Goal: Task Accomplishment & Management: Manage account settings

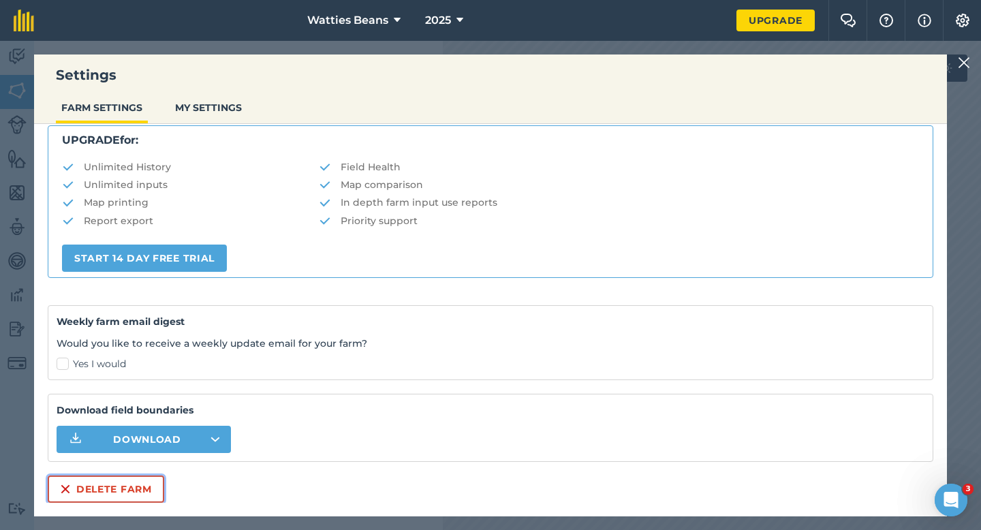
click at [127, 494] on button "Delete farm" at bounding box center [106, 488] width 116 height 27
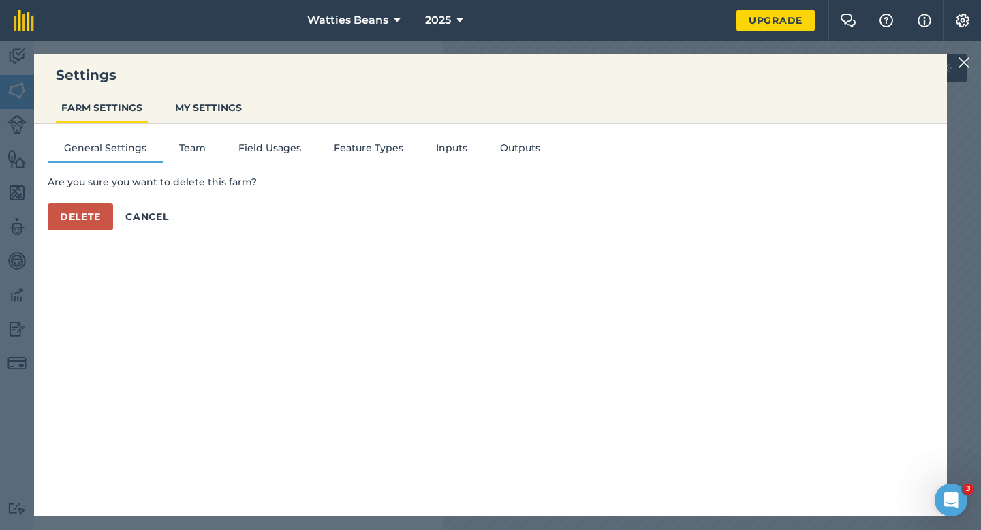
click at [98, 195] on div "Are you sure you want to delete this farm? Delete Cancel" at bounding box center [491, 202] width 886 height 56
click at [97, 219] on button "Delete" at bounding box center [80, 216] width 65 height 27
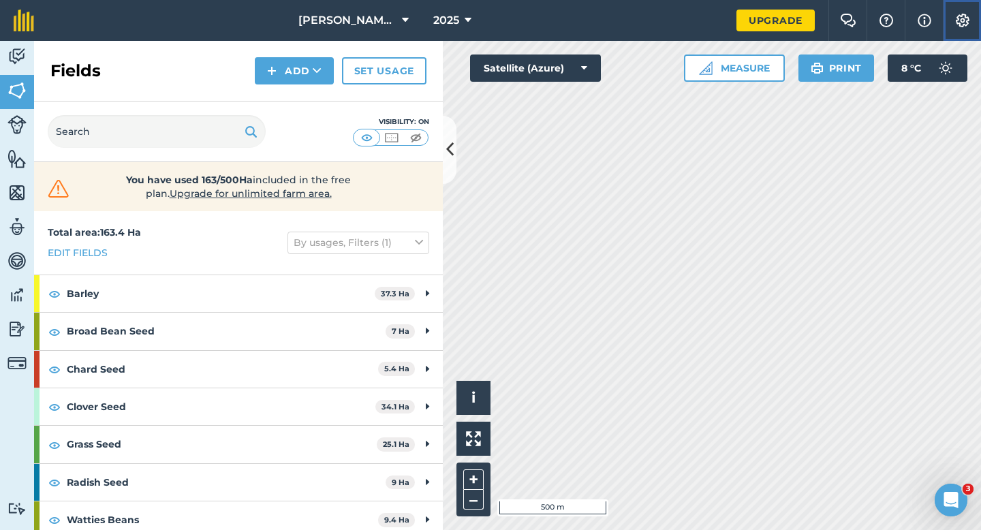
click at [962, 10] on button "Settings" at bounding box center [962, 20] width 38 height 41
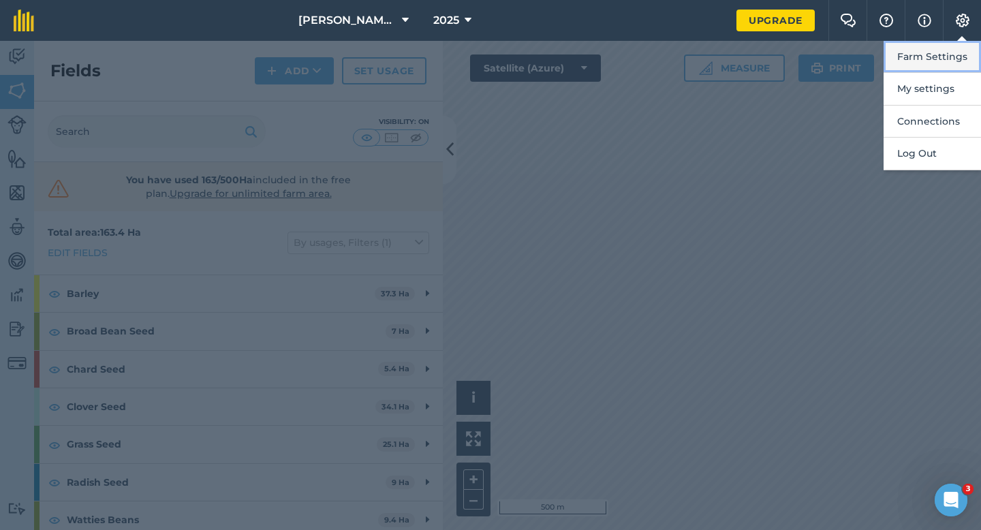
click at [959, 57] on button "Farm Settings" at bounding box center [931, 57] width 97 height 32
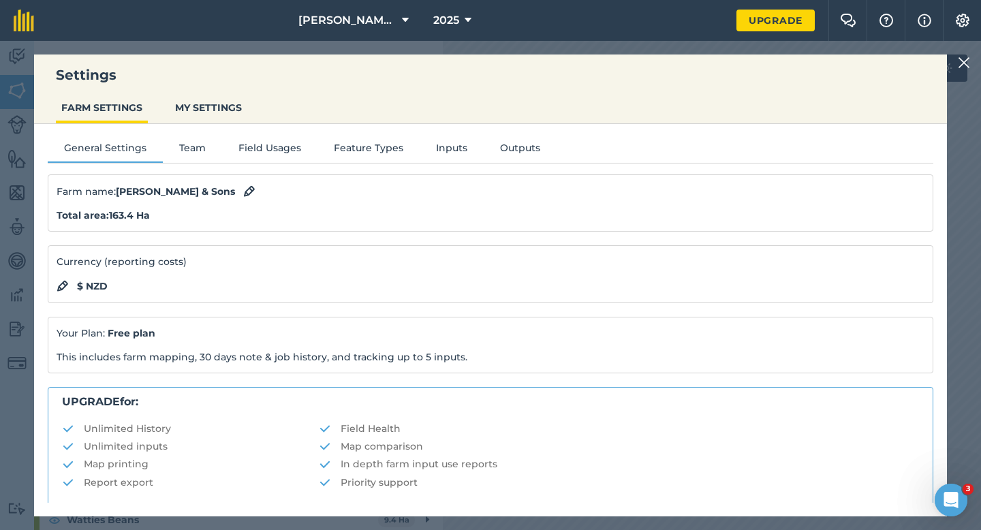
scroll to position [262, 0]
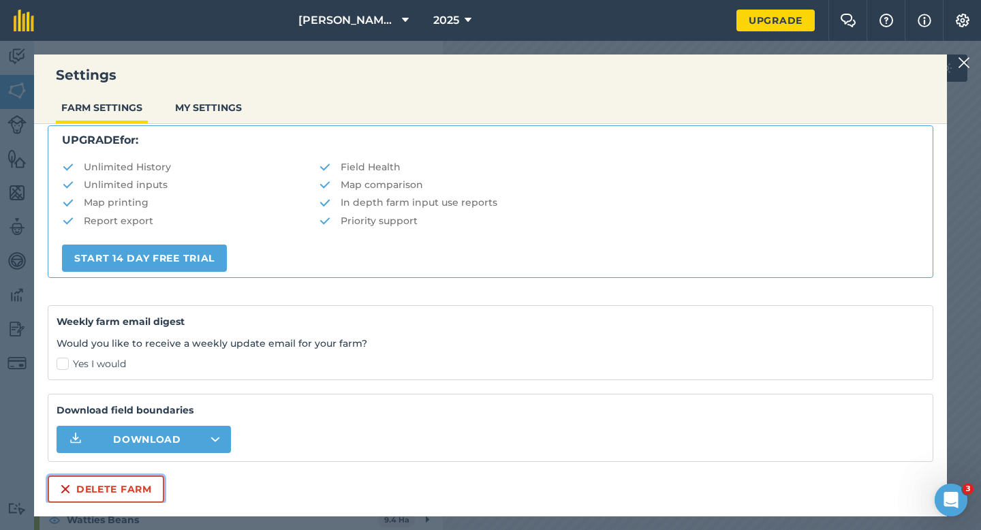
click at [82, 483] on button "Delete farm" at bounding box center [106, 488] width 116 height 27
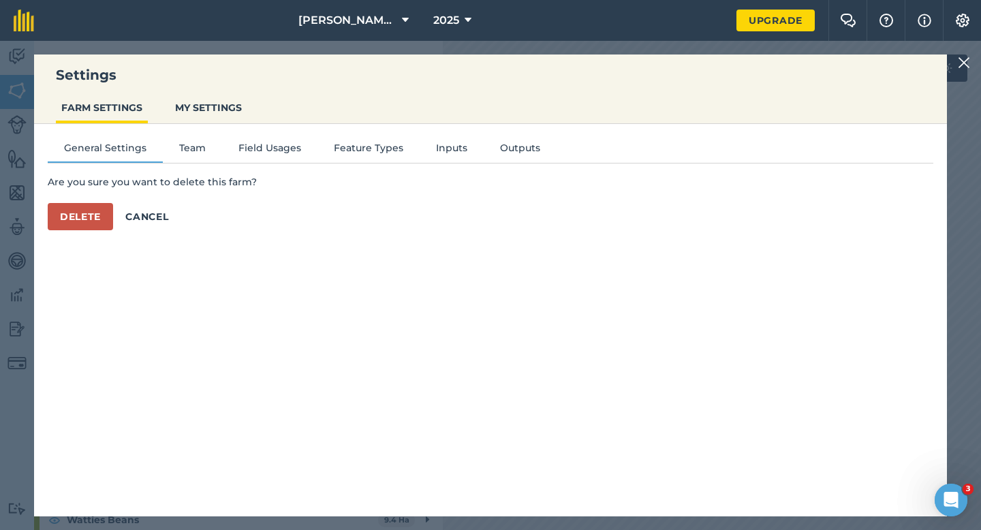
scroll to position [0, 0]
click at [82, 215] on button "Delete" at bounding box center [80, 216] width 65 height 27
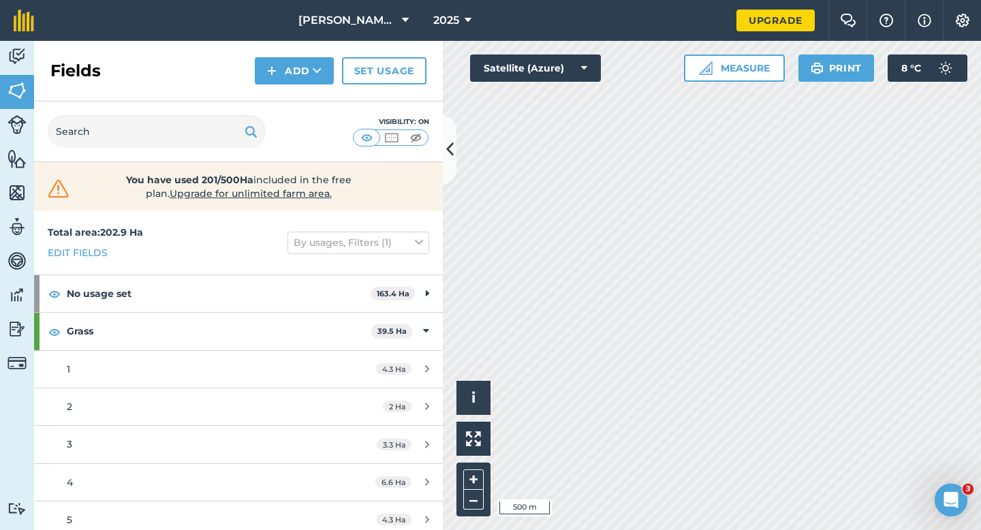
click at [924, 0] on div "Casey & Sons LTD 2025 Upgrade Farm Chat Help Info Settings Map printing is not …" at bounding box center [490, 265] width 981 height 530
click at [708, 16] on div "Casey & Sons LTD 2025 Upgrade Farm Chat Help Info Settings Map printing is not …" at bounding box center [490, 265] width 981 height 530
click at [551, 71] on button "Satellite (Azure)" at bounding box center [535, 67] width 131 height 27
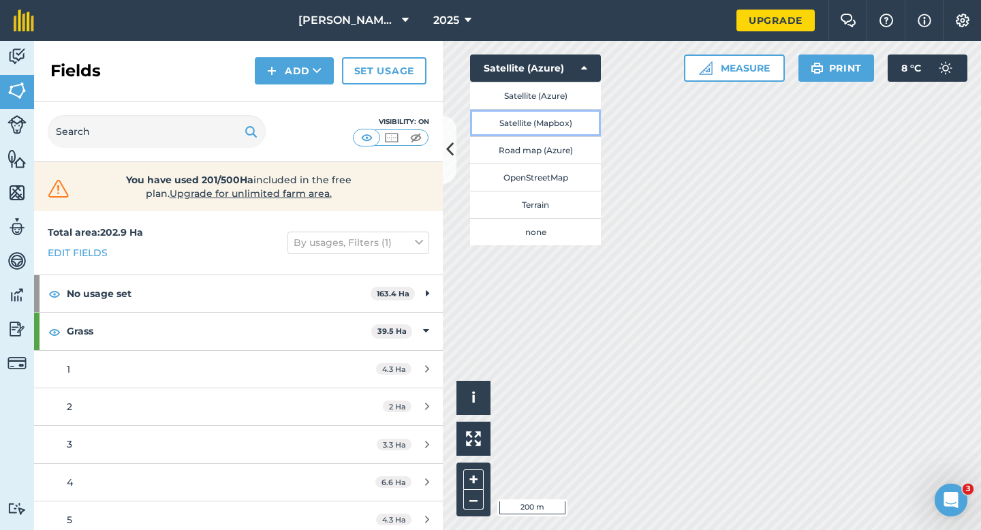
click at [551, 115] on button "Satellite (Mapbox)" at bounding box center [535, 122] width 131 height 27
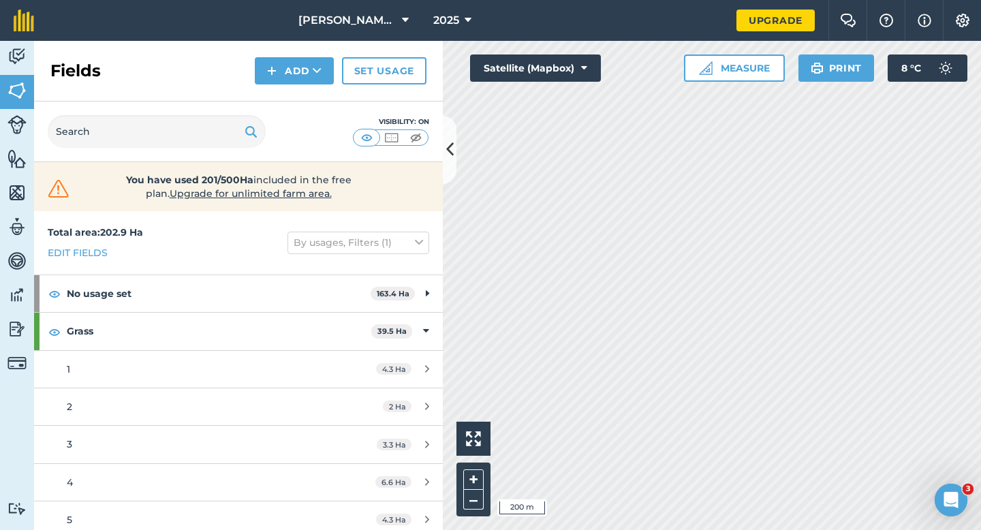
click at [441, 161] on div "Activity Fields Livestock Features Maps Team Vehicles Data Reporting Billing Tu…" at bounding box center [490, 285] width 981 height 489
click at [531, 0] on html "Casey & Sons LTD 2025 Upgrade Farm Chat Help Info Settings Map printing is not …" at bounding box center [490, 265] width 981 height 530
click at [519, 74] on button "Satellite (Mapbox)" at bounding box center [535, 67] width 131 height 27
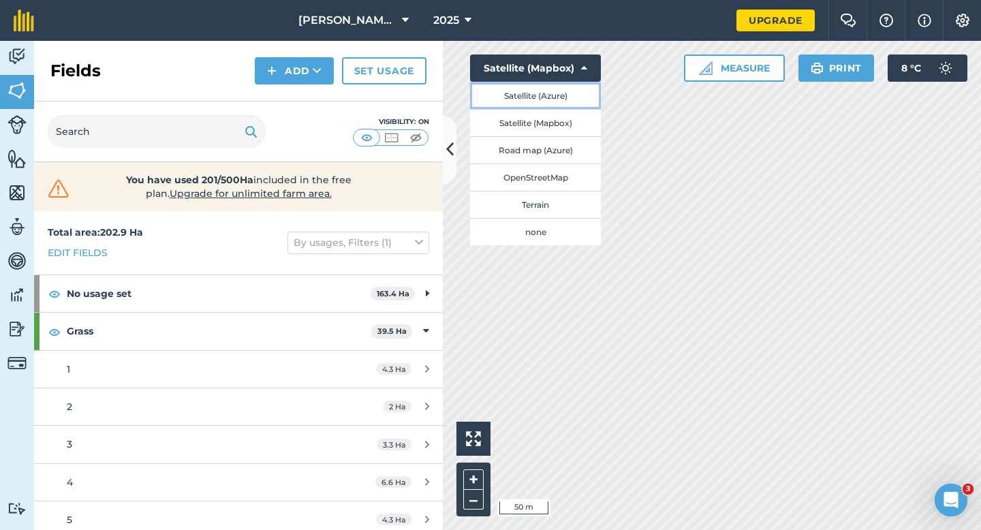
click at [519, 93] on button "Satellite (Azure)" at bounding box center [535, 95] width 131 height 27
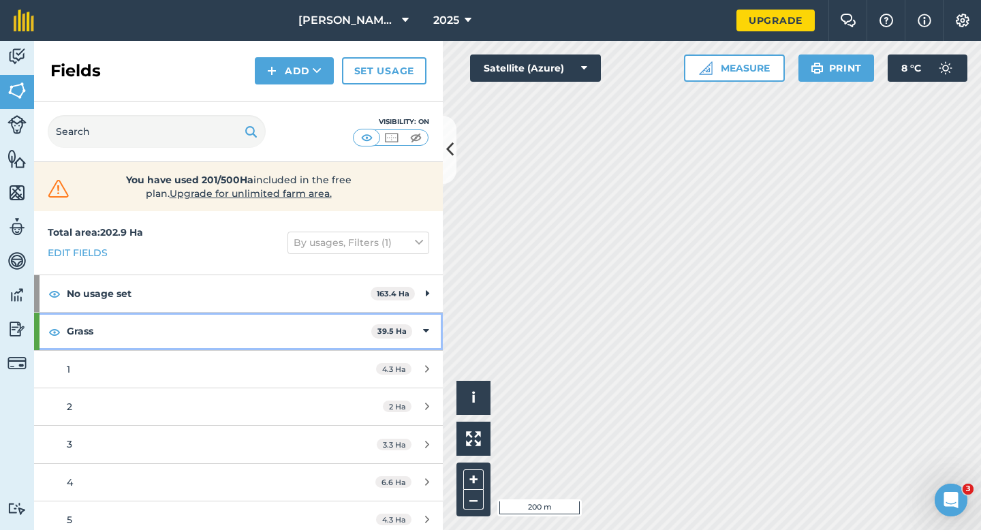
click at [438, 333] on div "Grass 39.5 Ha" at bounding box center [238, 331] width 409 height 37
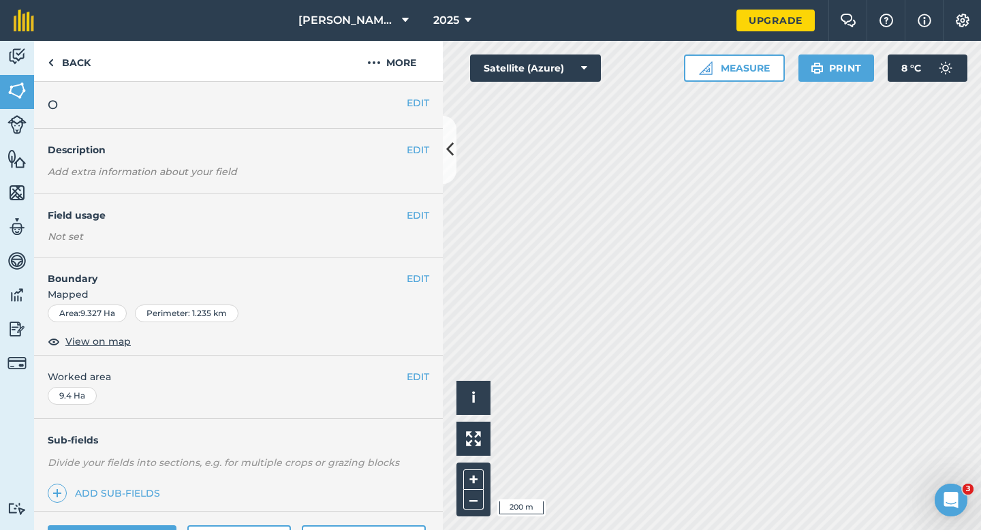
click at [431, 210] on div "EDIT Field usage Not set" at bounding box center [238, 225] width 409 height 63
click at [424, 213] on button "EDIT" at bounding box center [418, 215] width 22 height 15
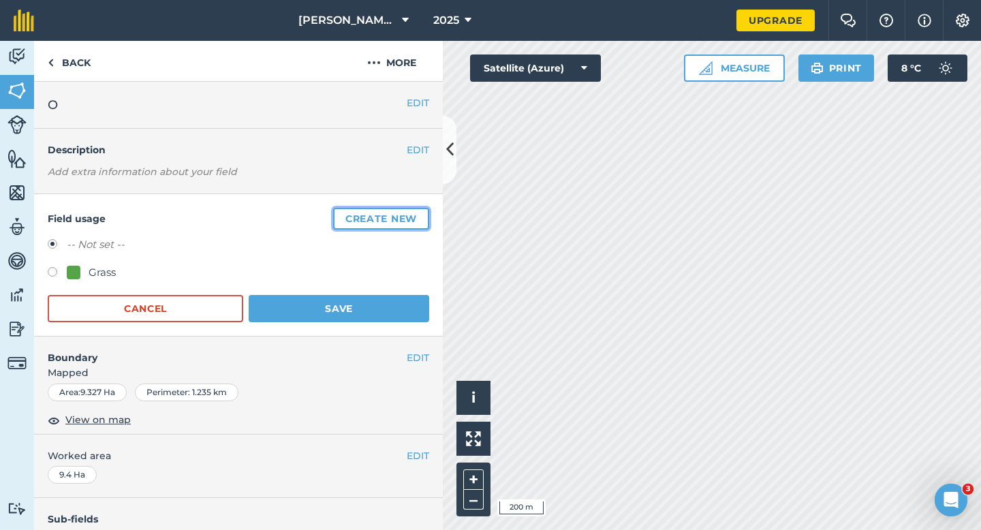
click at [424, 213] on button "Create new" at bounding box center [381, 219] width 96 height 22
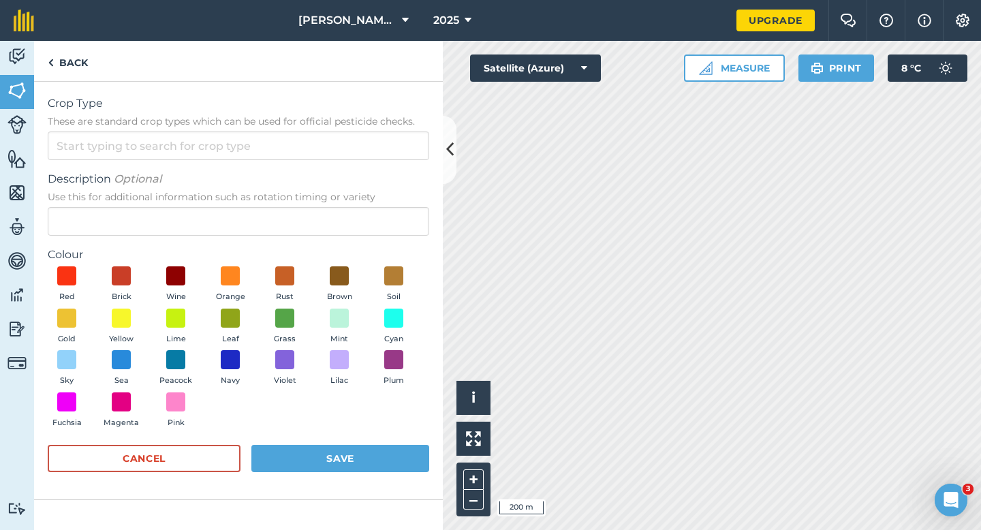
click at [382, 166] on form "Crop Type These are standard crop types which can be used for official pesticid…" at bounding box center [238, 290] width 381 height 390
click at [382, 155] on input "Crop Type These are standard crop types which can be used for official pesticid…" at bounding box center [238, 145] width 381 height 29
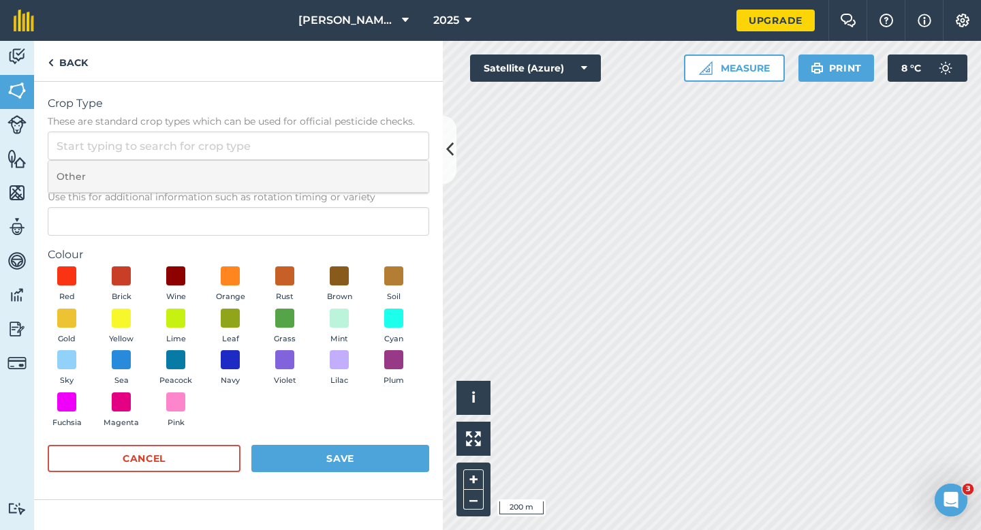
click at [382, 164] on li "Other" at bounding box center [238, 177] width 380 height 32
type input "Other"
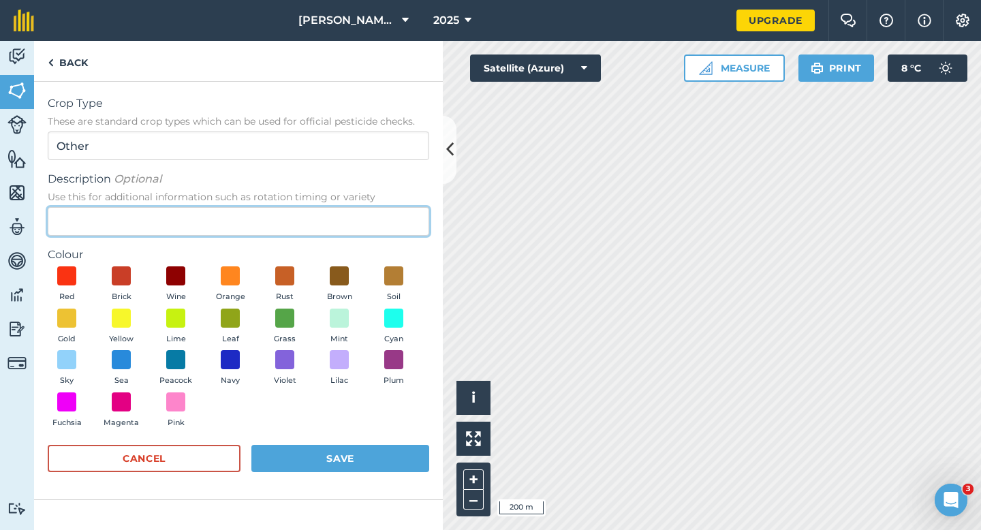
click at [382, 208] on input "Description Optional Use this for additional information such as rotation timin…" at bounding box center [238, 221] width 381 height 29
type input "Chard Seed"
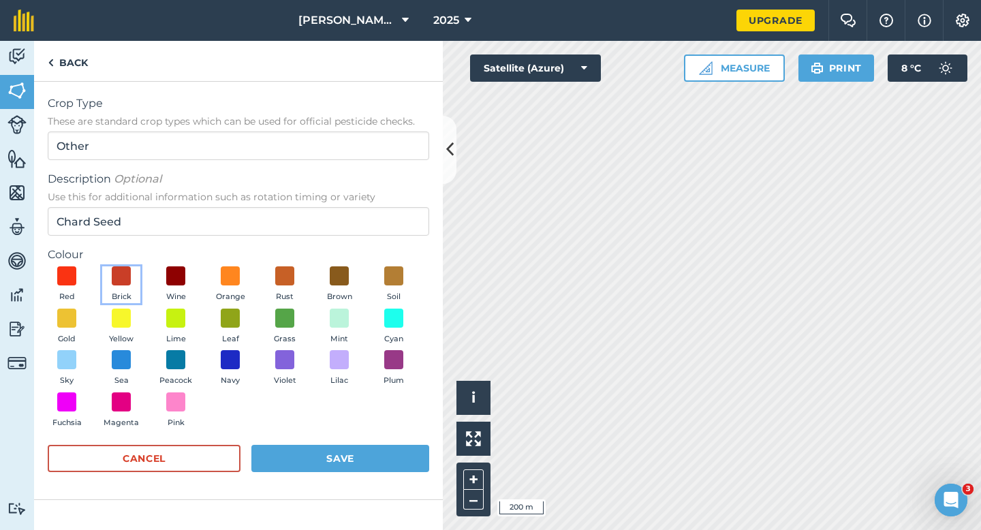
click at [131, 279] on button "Brick" at bounding box center [121, 284] width 38 height 37
click at [324, 448] on button "Save" at bounding box center [340, 458] width 178 height 27
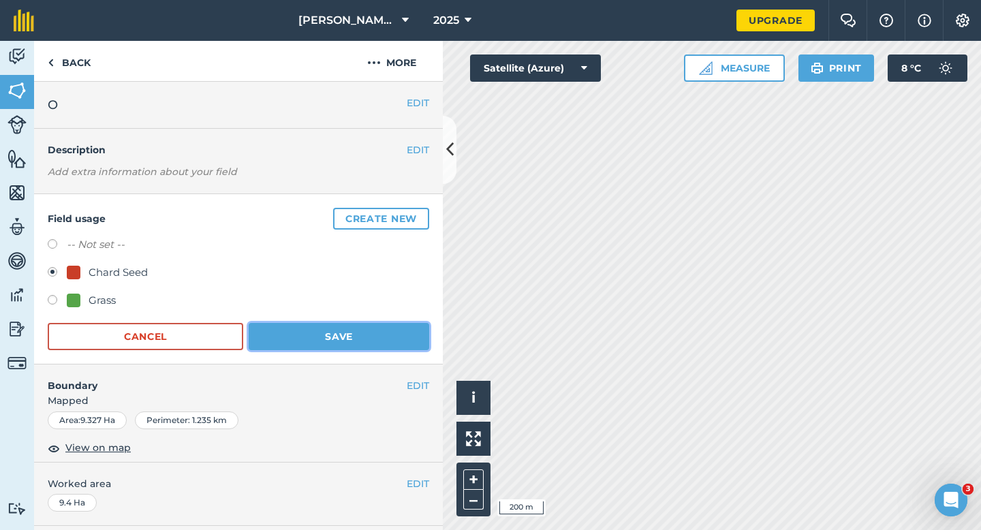
click at [332, 338] on button "Save" at bounding box center [339, 336] width 181 height 27
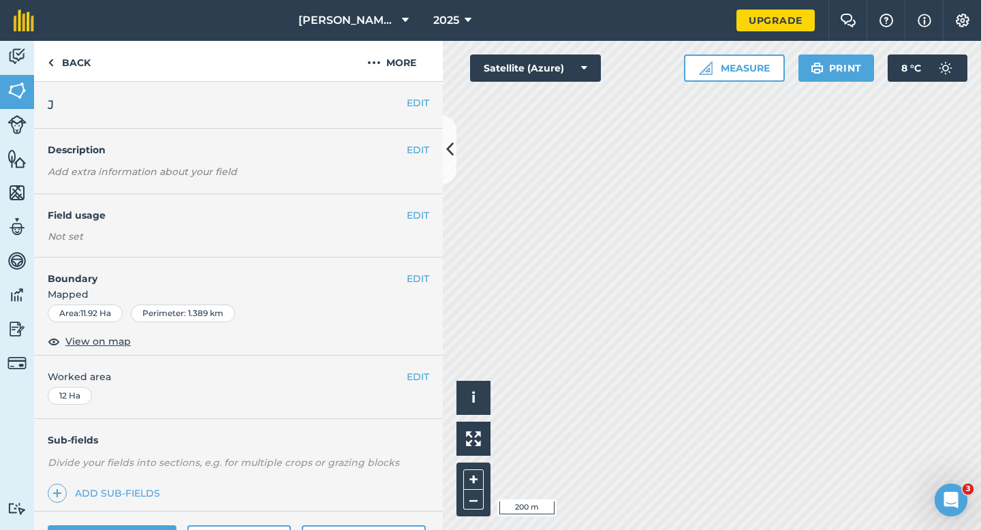
click at [429, 209] on div "EDIT Field usage Not set" at bounding box center [238, 225] width 409 height 63
click at [418, 210] on button "EDIT" at bounding box center [418, 215] width 22 height 15
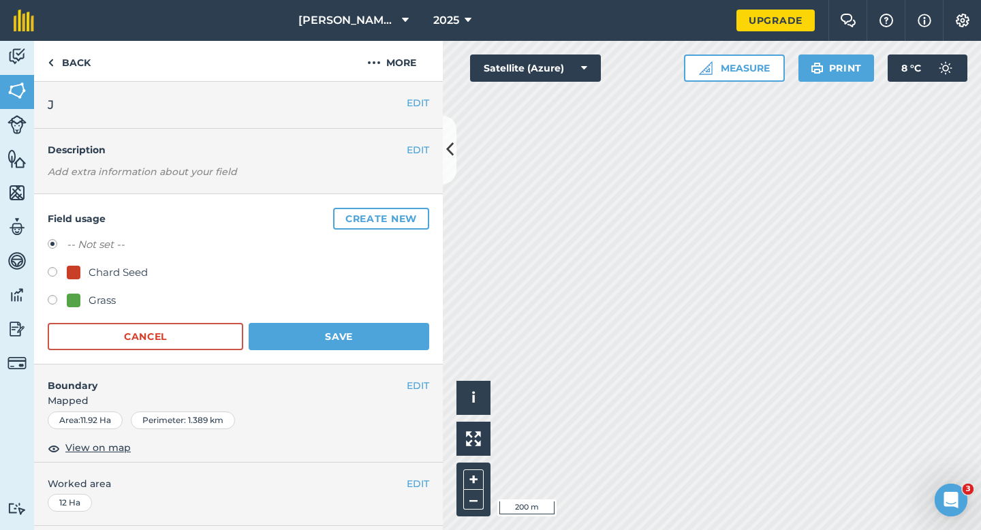
click at [418, 210] on button "Create new" at bounding box center [381, 219] width 96 height 22
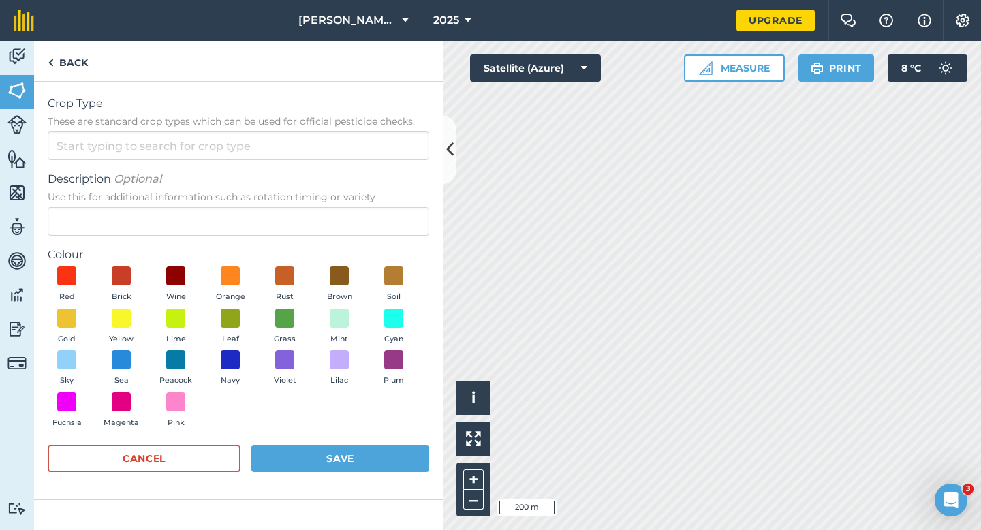
click at [402, 166] on form "Crop Type These are standard crop types which can be used for official pesticid…" at bounding box center [238, 290] width 381 height 390
click at [402, 147] on input "Crop Type These are standard crop types which can be used for official pesticid…" at bounding box center [238, 145] width 381 height 29
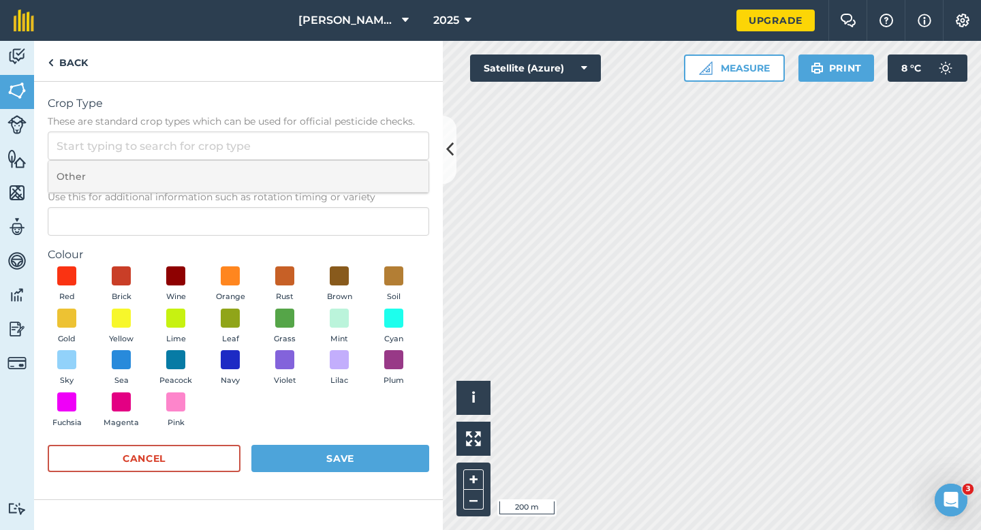
click at [402, 173] on li "Other" at bounding box center [238, 177] width 380 height 32
type input "Other"
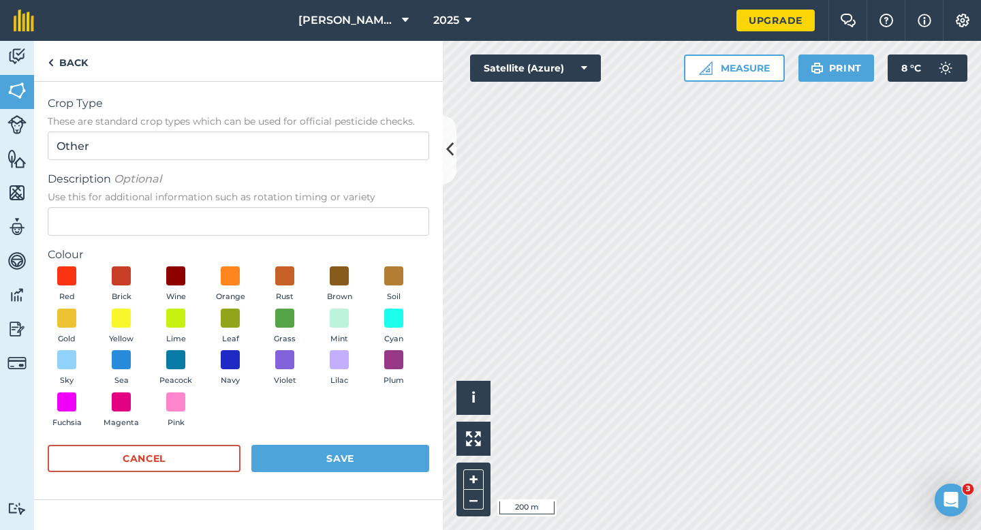
click at [387, 253] on label "Colour" at bounding box center [238, 255] width 381 height 16
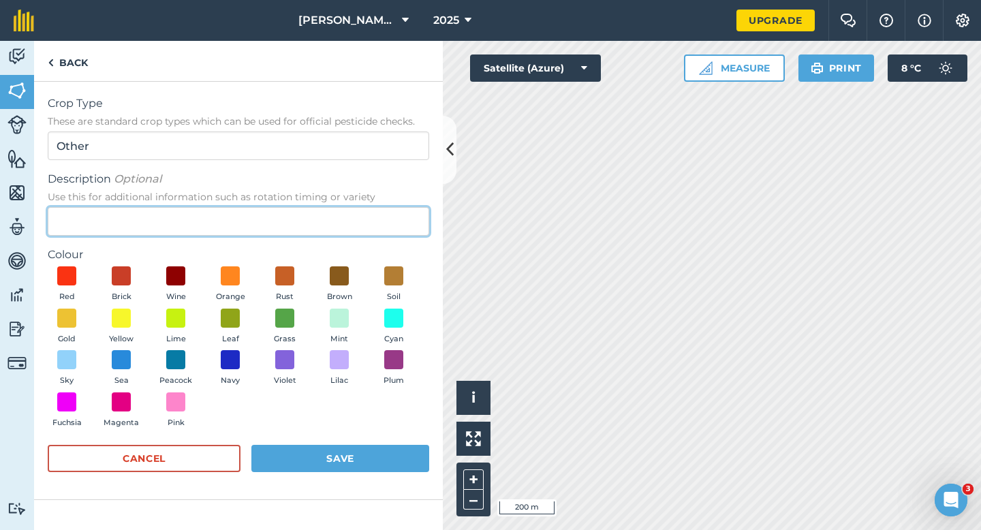
click at [380, 227] on input "Description Optional Use this for additional information such as rotation timin…" at bounding box center [238, 221] width 381 height 29
type input "Radish Seed"
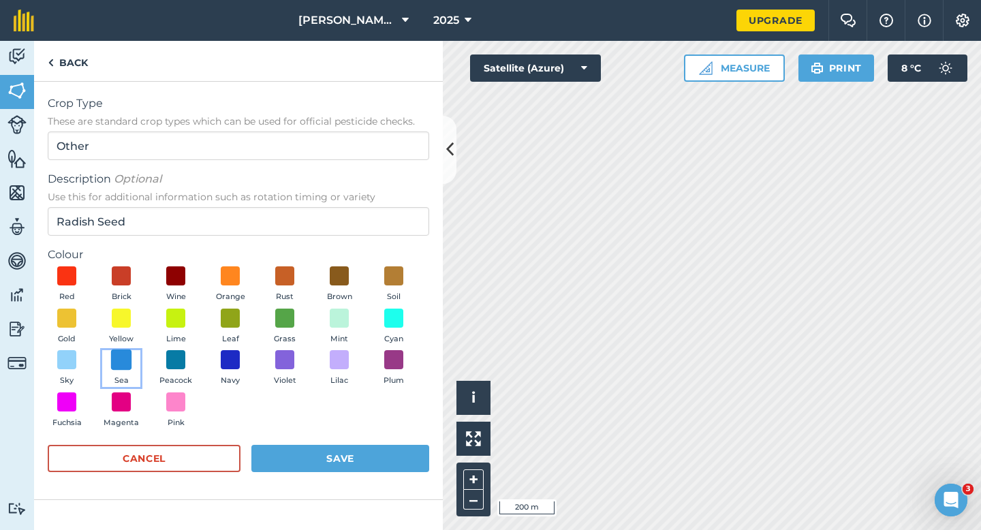
click at [116, 360] on span at bounding box center [121, 359] width 21 height 21
click at [202, 360] on div "Red Brick Wine Orange Rust Brown Soil Gold Yellow Lime Leaf Grass Mint Cyan Sky…" at bounding box center [238, 350] width 381 height 168
click at [181, 360] on span at bounding box center [176, 359] width 21 height 21
click at [322, 458] on button "Save" at bounding box center [340, 458] width 178 height 27
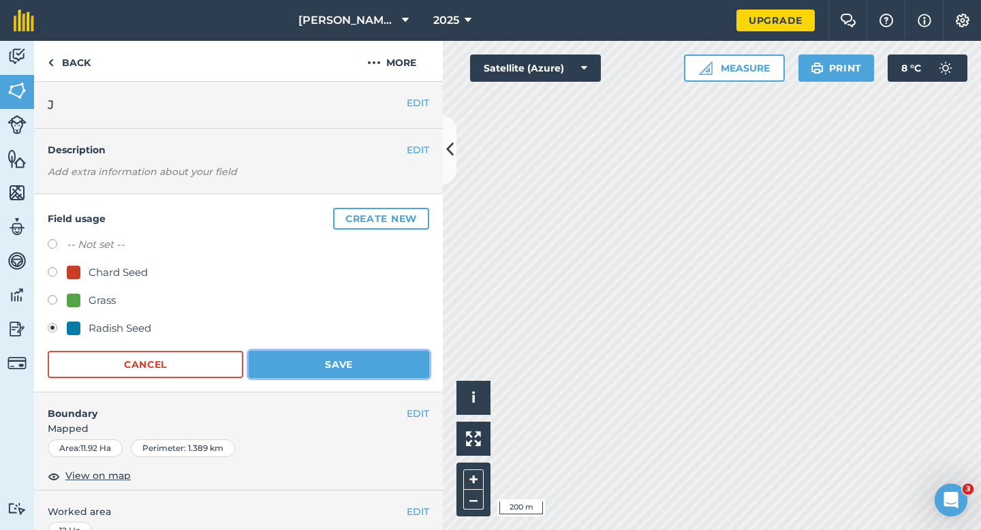
click at [412, 361] on button "Save" at bounding box center [339, 364] width 181 height 27
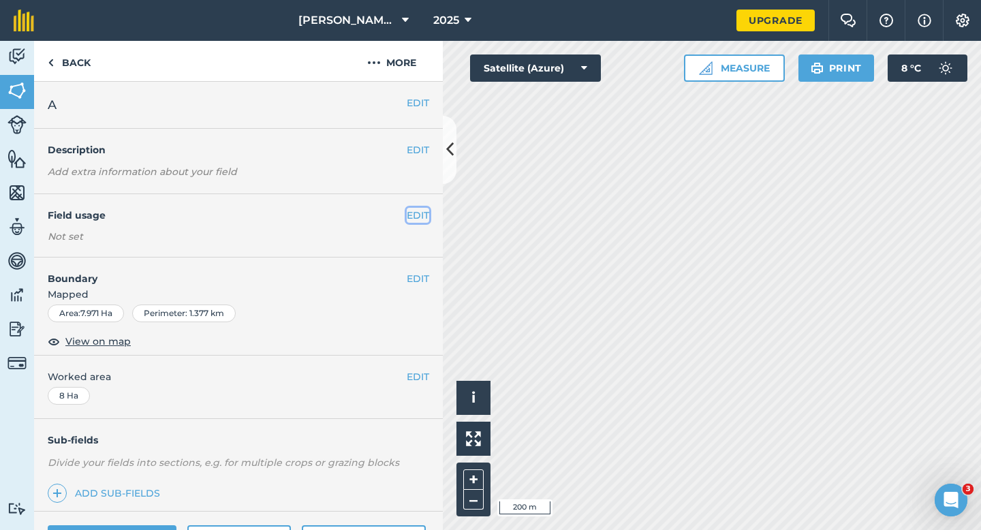
click at [414, 213] on button "EDIT" at bounding box center [418, 215] width 22 height 15
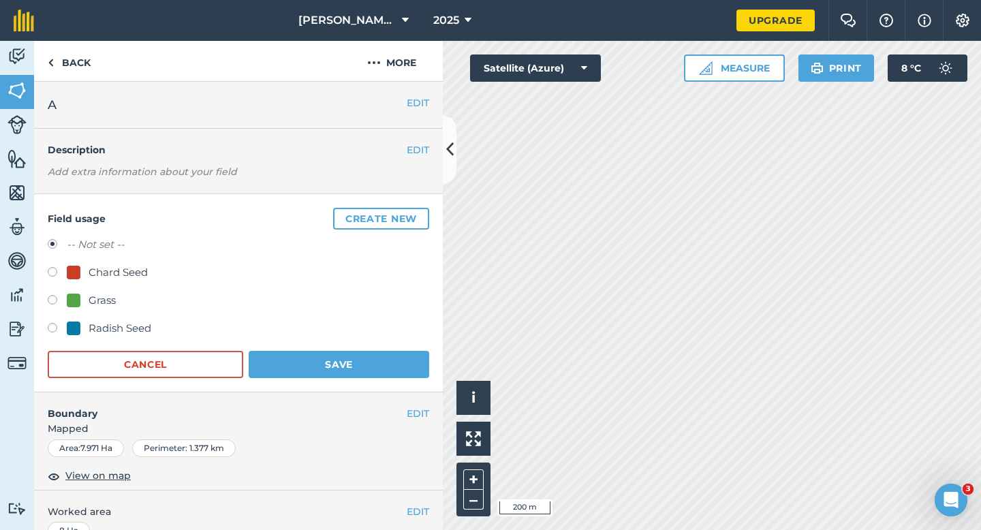
click at [414, 213] on button "Create new" at bounding box center [381, 219] width 96 height 22
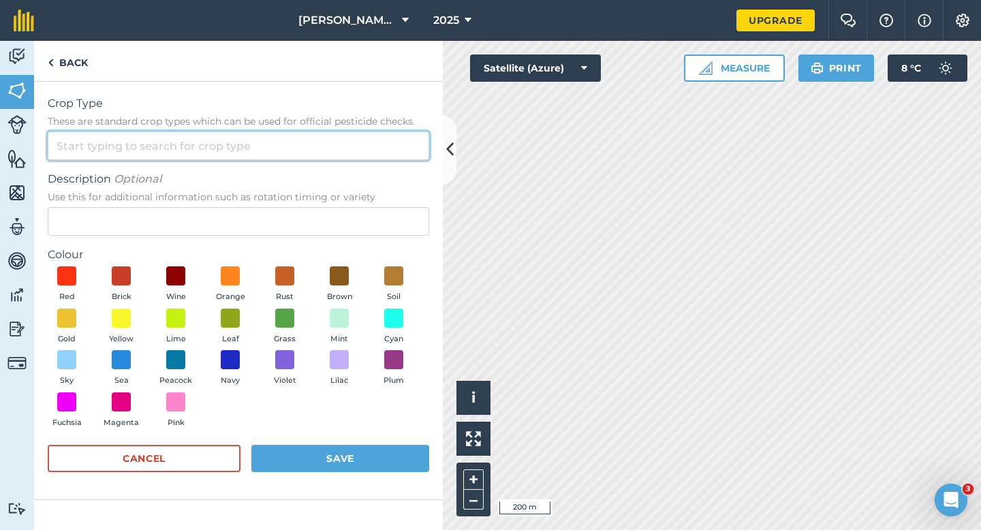
click at [375, 144] on input "Crop Type These are standard crop types which can be used for official pesticid…" at bounding box center [238, 145] width 381 height 29
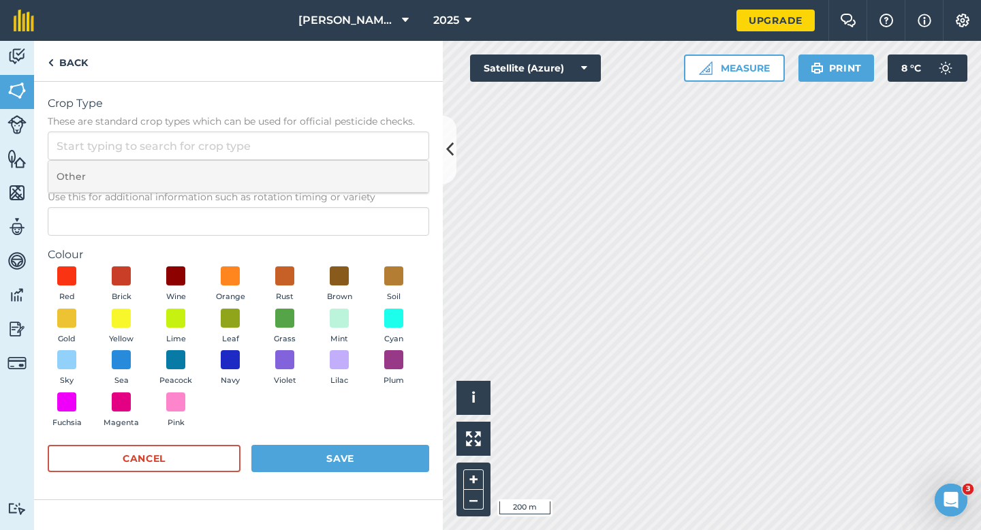
click at [375, 161] on li "Other" at bounding box center [238, 177] width 380 height 32
type input "Other"
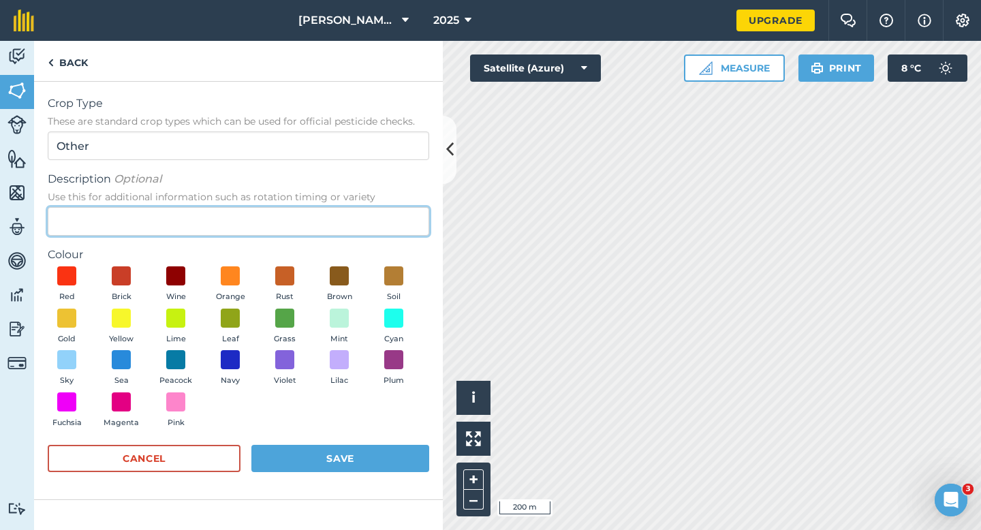
click at [375, 208] on input "Description Optional Use this for additional information such as rotation timin…" at bounding box center [238, 221] width 381 height 29
type input "Wheat"
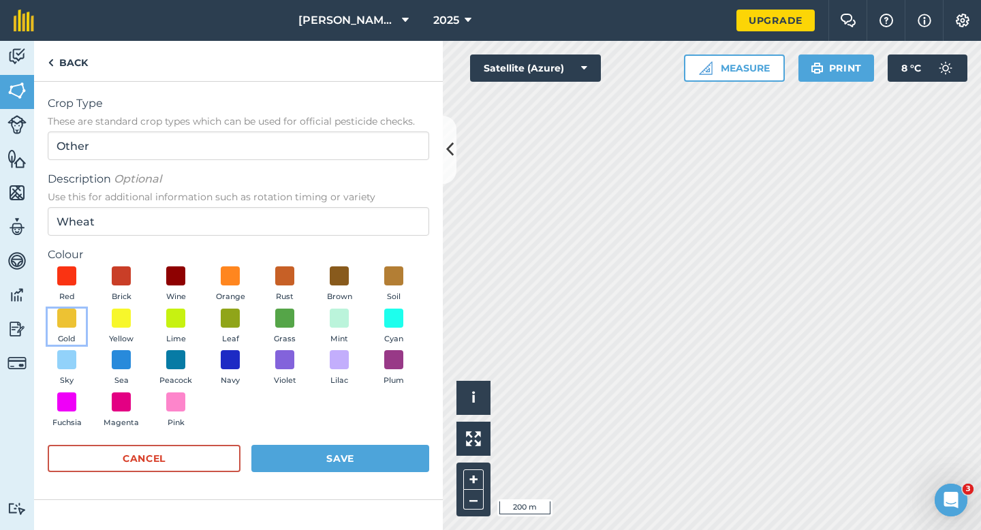
click at [78, 313] on button "Gold" at bounding box center [67, 327] width 38 height 37
click at [321, 459] on button "Save" at bounding box center [340, 458] width 178 height 27
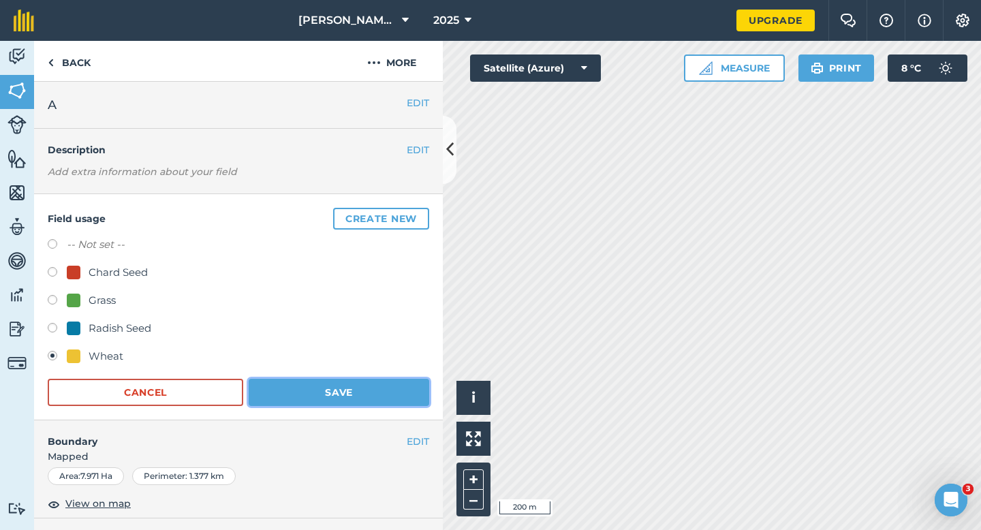
click at [380, 392] on button "Save" at bounding box center [339, 392] width 181 height 27
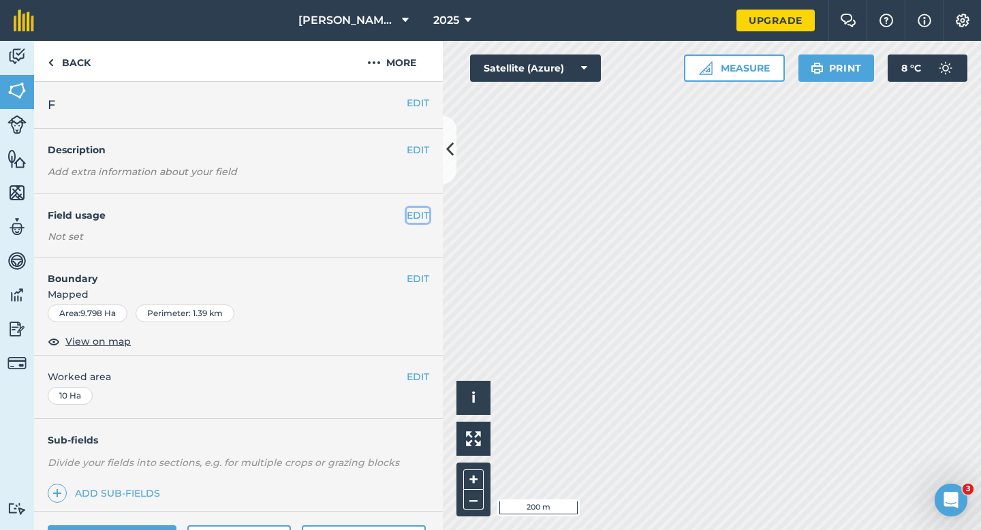
click at [417, 210] on button "EDIT" at bounding box center [418, 215] width 22 height 15
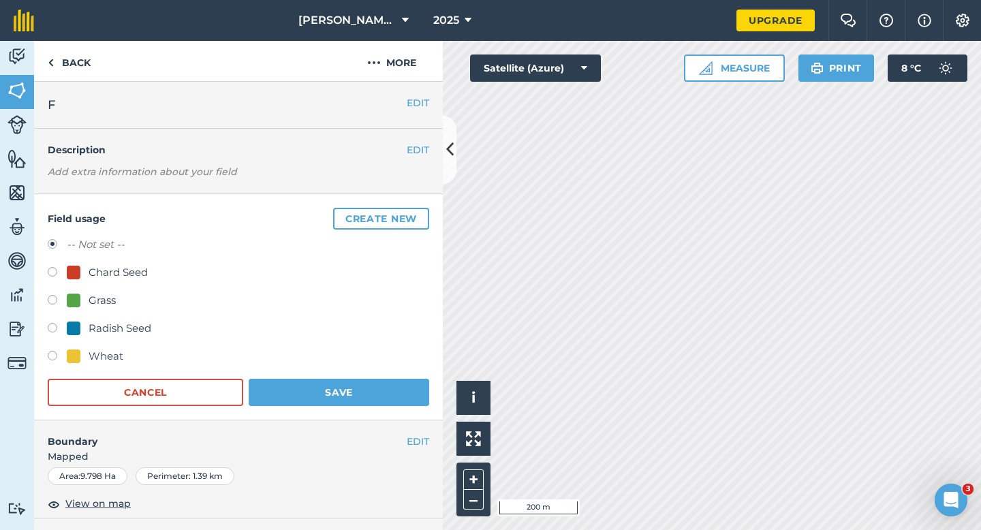
click at [78, 354] on div at bounding box center [74, 356] width 14 height 14
radio input "true"
radio input "false"
click at [302, 373] on form "-- Not set -- Chard Seed Grass Radish Seed Wheat Cancel Save" at bounding box center [238, 321] width 381 height 170
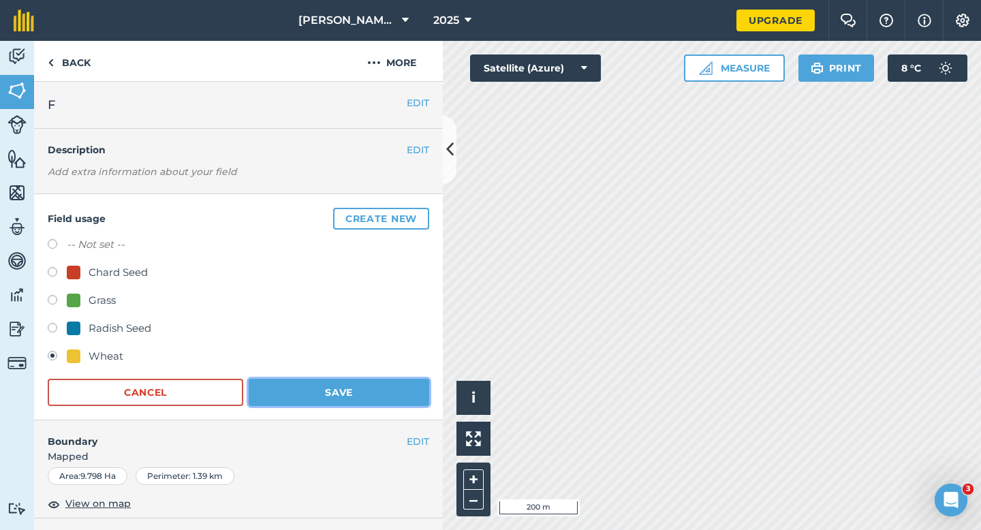
click at [311, 381] on button "Save" at bounding box center [339, 392] width 181 height 27
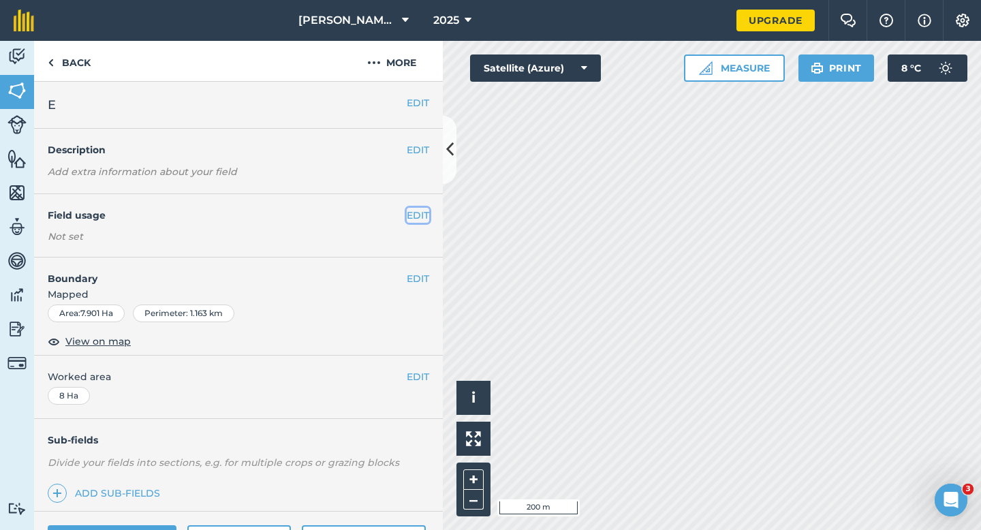
click at [418, 208] on button "EDIT" at bounding box center [418, 215] width 22 height 15
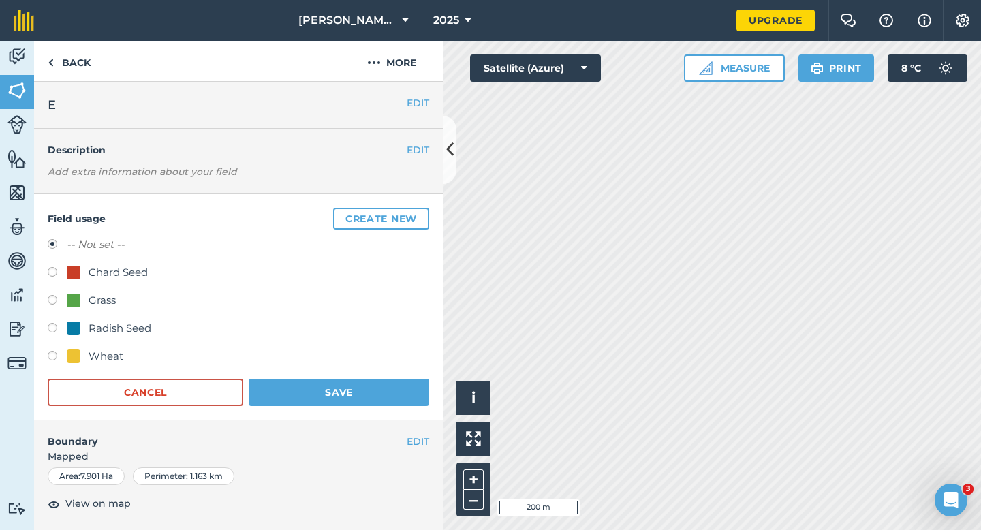
click at [418, 208] on button "Create new" at bounding box center [381, 219] width 96 height 22
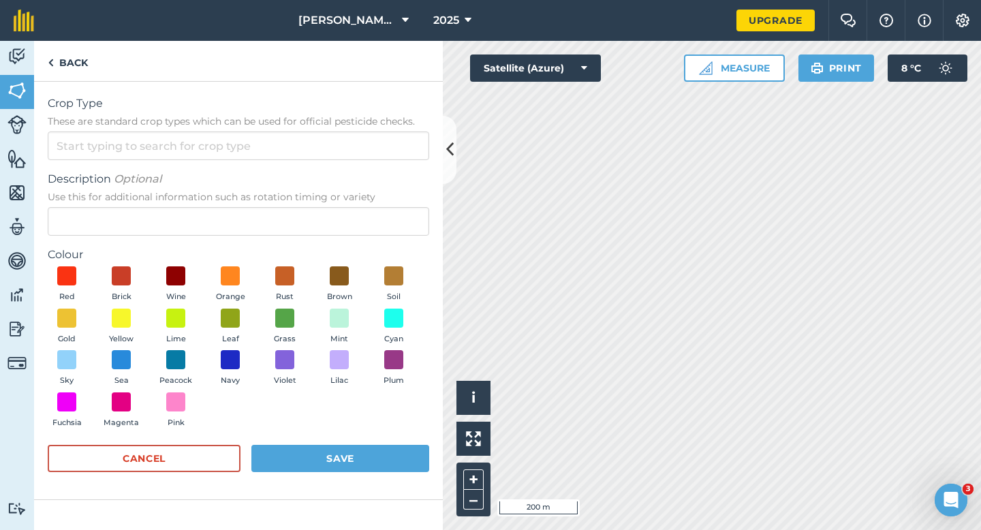
click at [361, 127] on span "These are standard crop types which can be used for official pesticide checks." at bounding box center [238, 121] width 381 height 14
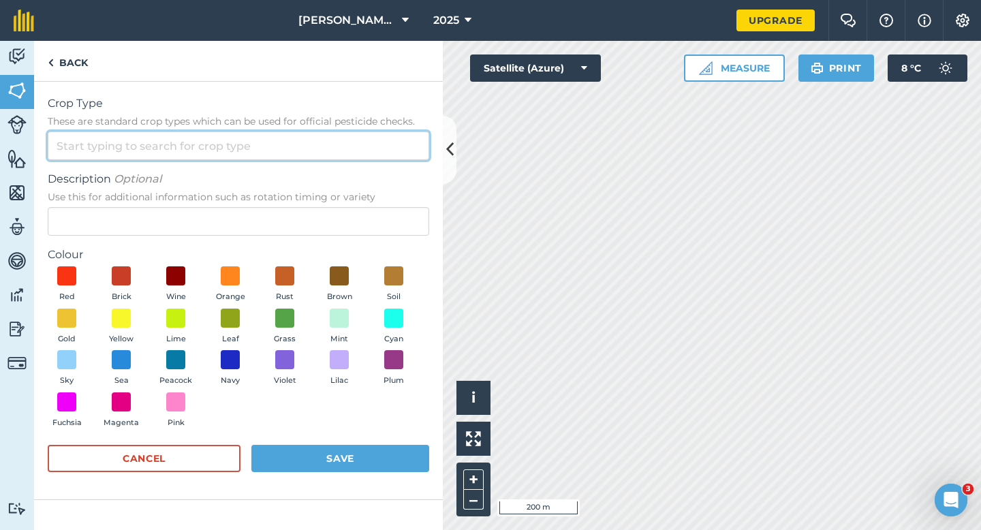
click at [361, 131] on input "Crop Type These are standard crop types which can be used for official pesticid…" at bounding box center [238, 145] width 381 height 29
click at [361, 138] on input "Crop Type These are standard crop types which can be used for official pesticid…" at bounding box center [238, 145] width 381 height 29
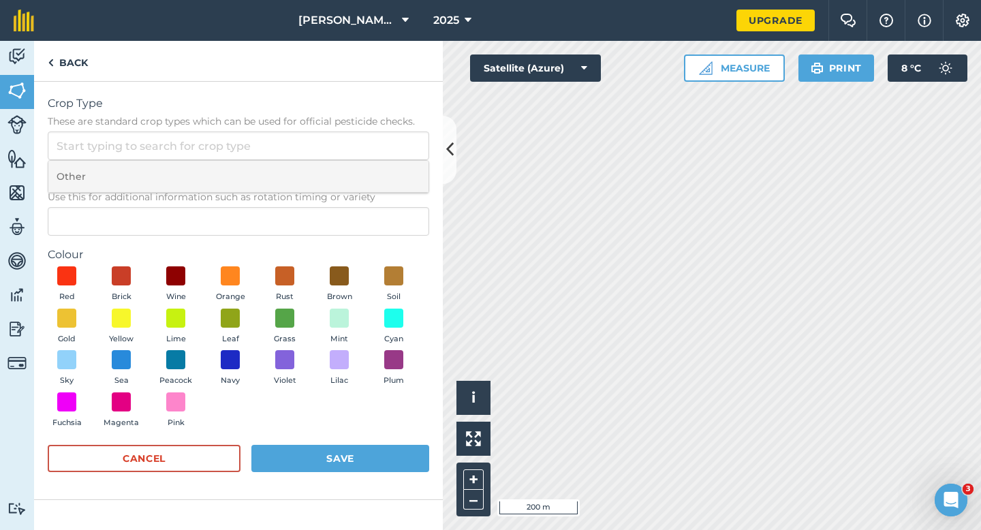
click at [361, 178] on li "Other" at bounding box center [238, 177] width 380 height 32
type input "Other"
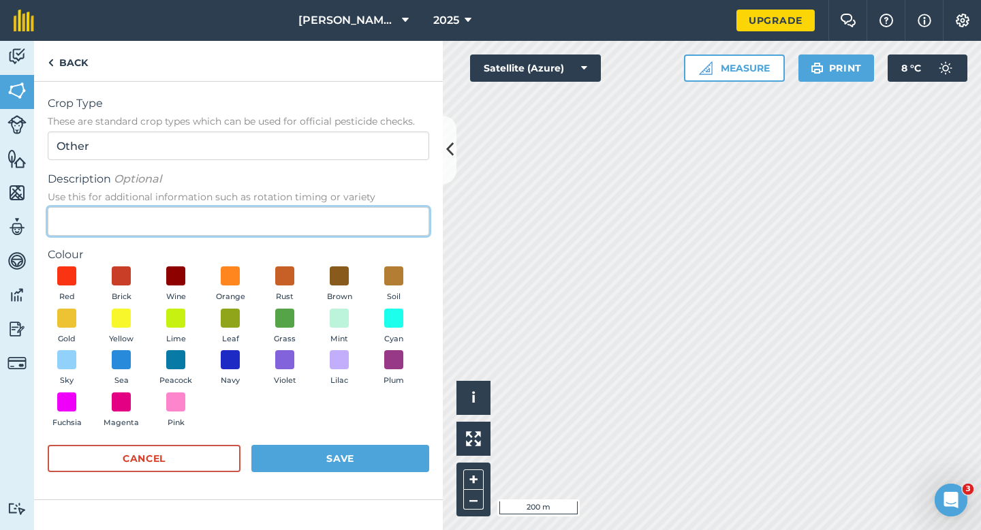
click at [341, 232] on input "Description Optional Use this for additional information such as rotation timin…" at bounding box center [238, 221] width 381 height 29
type input "Oilseed Rape"
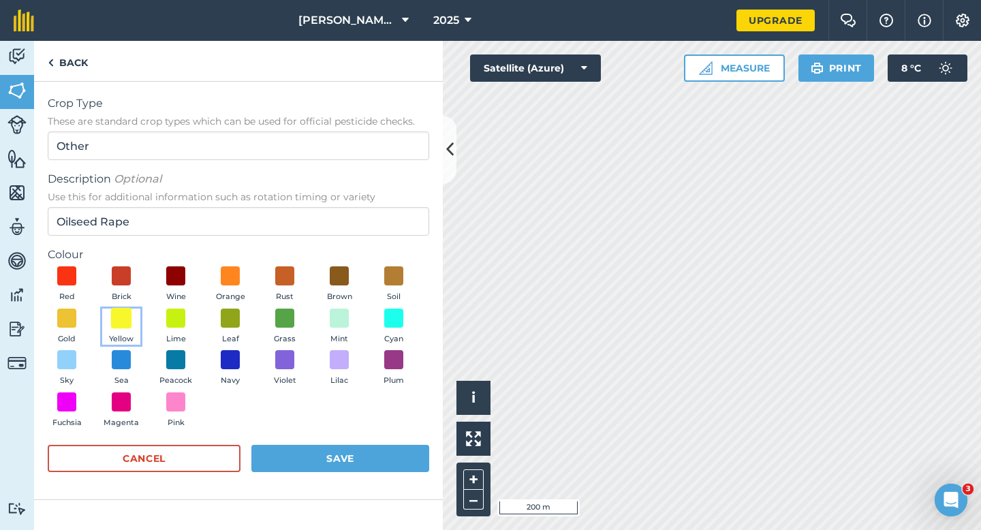
click at [125, 327] on span at bounding box center [121, 317] width 21 height 21
click at [355, 493] on div "Crop Type These are standard crop types which can be used for official pesticid…" at bounding box center [238, 291] width 409 height 418
click at [355, 452] on button "Save" at bounding box center [340, 458] width 178 height 27
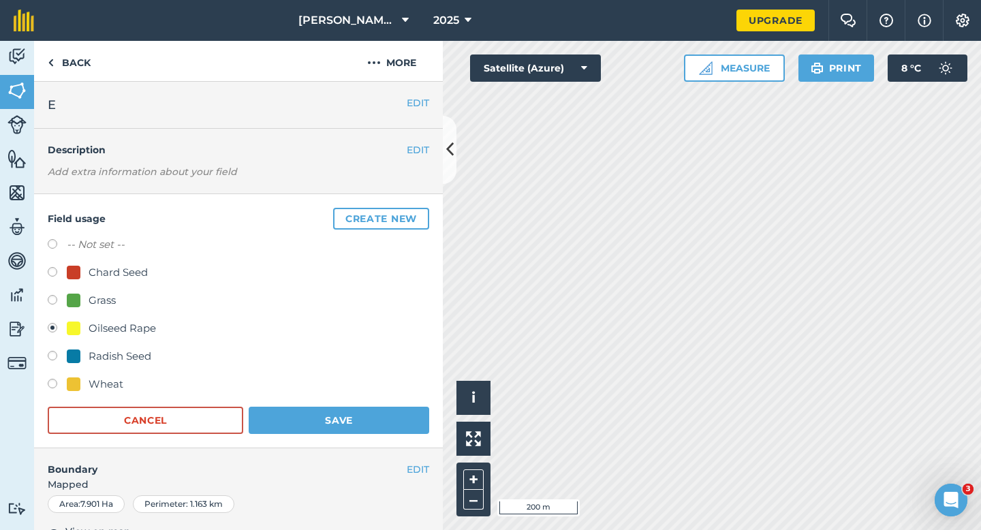
scroll to position [1, 0]
click at [367, 412] on button "Save" at bounding box center [339, 419] width 181 height 27
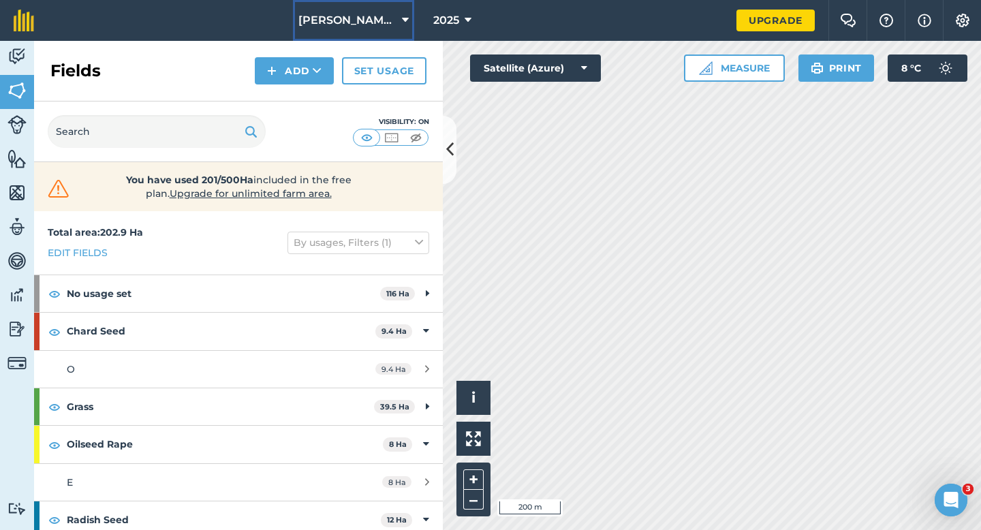
click at [350, 25] on span "[PERSON_NAME] & Sons LTD" at bounding box center [347, 20] width 98 height 16
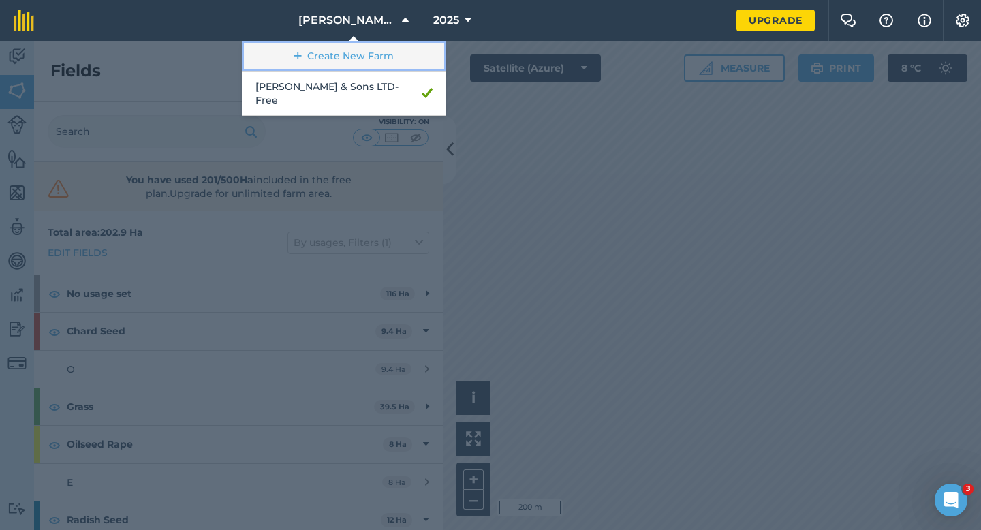
click at [349, 43] on link "Create New Farm" at bounding box center [344, 56] width 204 height 31
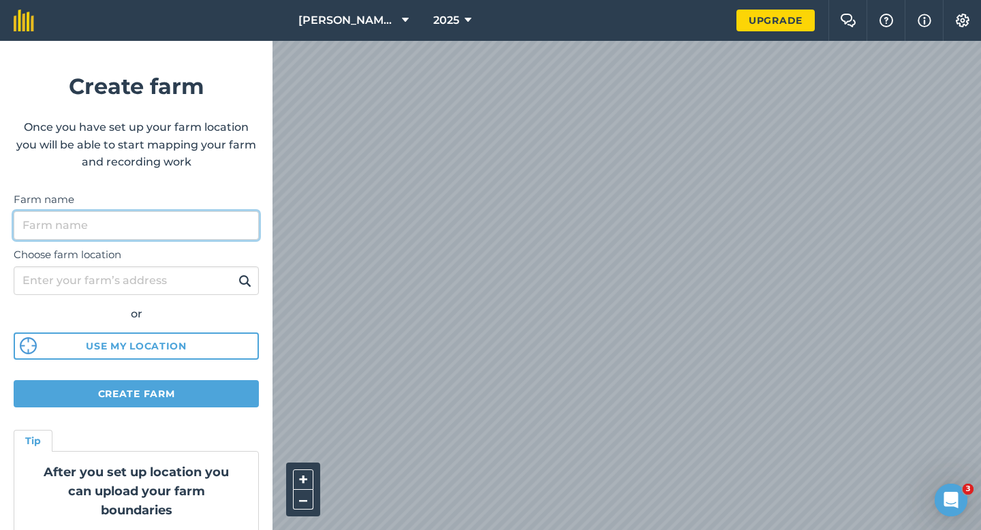
drag, startPoint x: 190, startPoint y: 219, endPoint x: 190, endPoint y: 208, distance: 11.6
click at [190, 219] on input "Farm name" at bounding box center [136, 225] width 245 height 29
type input "Casey & Sons"
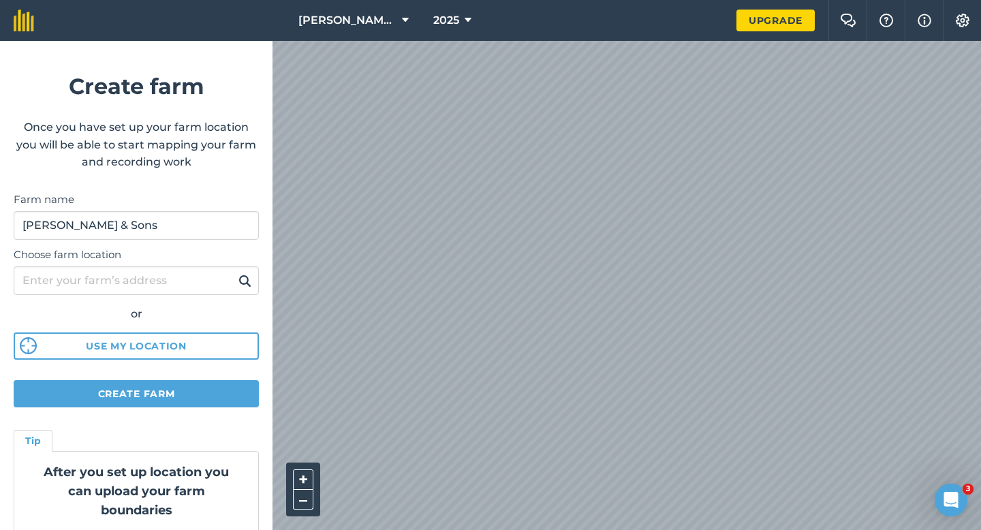
click at [515, 18] on div "Casey & Sons LTD 2025 Upgrade Farm Chat Help Info Settings Create farm Once you…" at bounding box center [490, 20] width 981 height 41
click at [445, 0] on html "Casey & Sons LTD 2025 Upgrade Farm Chat Help Info Settings Create farm Once you…" at bounding box center [490, 265] width 981 height 530
click at [219, 376] on form "Create farm Once you have set up your farm location you will be able to start m…" at bounding box center [136, 285] width 272 height 489
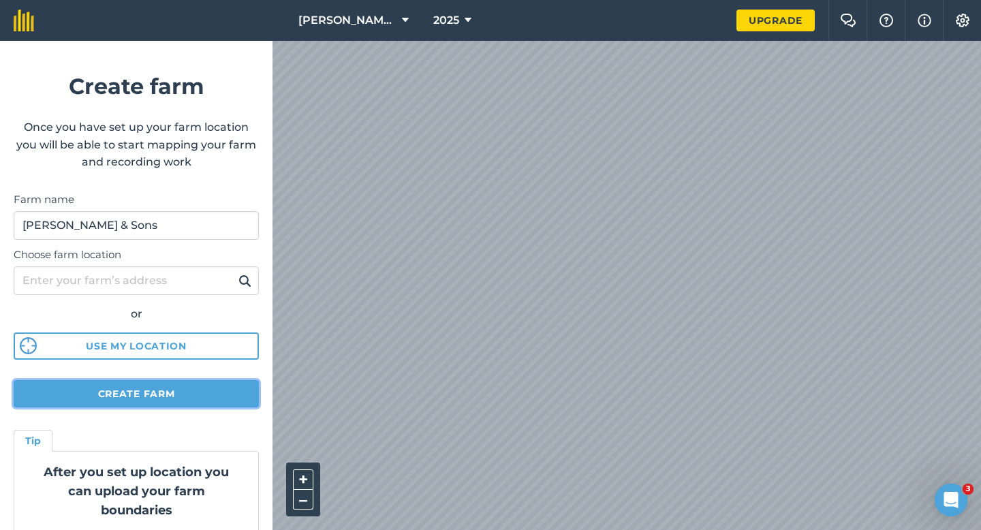
click at [219, 383] on button "Create farm" at bounding box center [136, 393] width 245 height 27
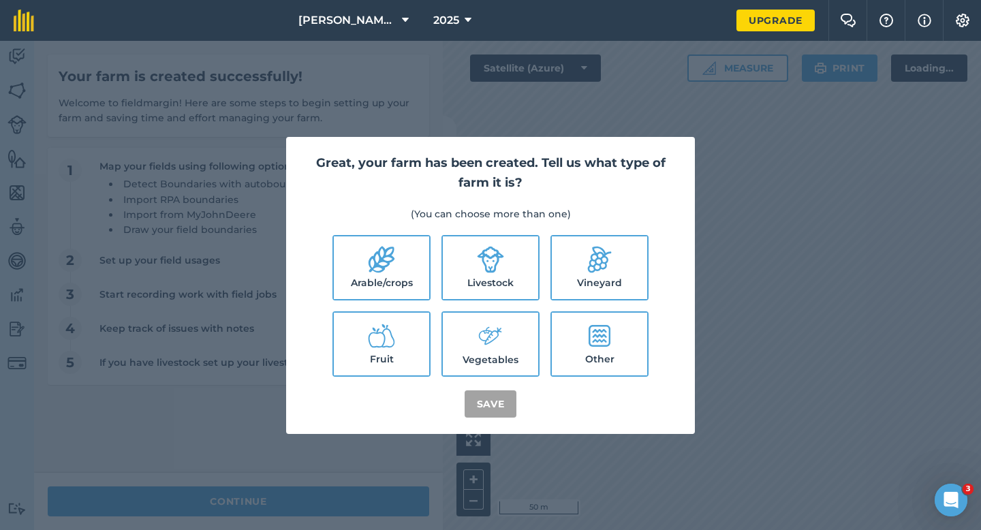
click at [409, 284] on label "Arable/crops" at bounding box center [381, 267] width 95 height 63
checkbox input "true"
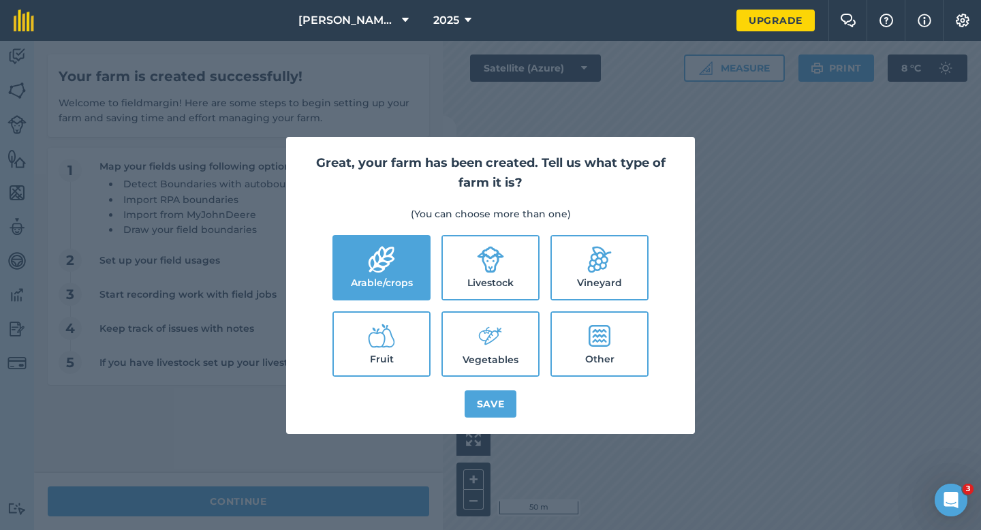
click at [448, 289] on label "Livestock" at bounding box center [490, 267] width 95 height 63
checkbox input "true"
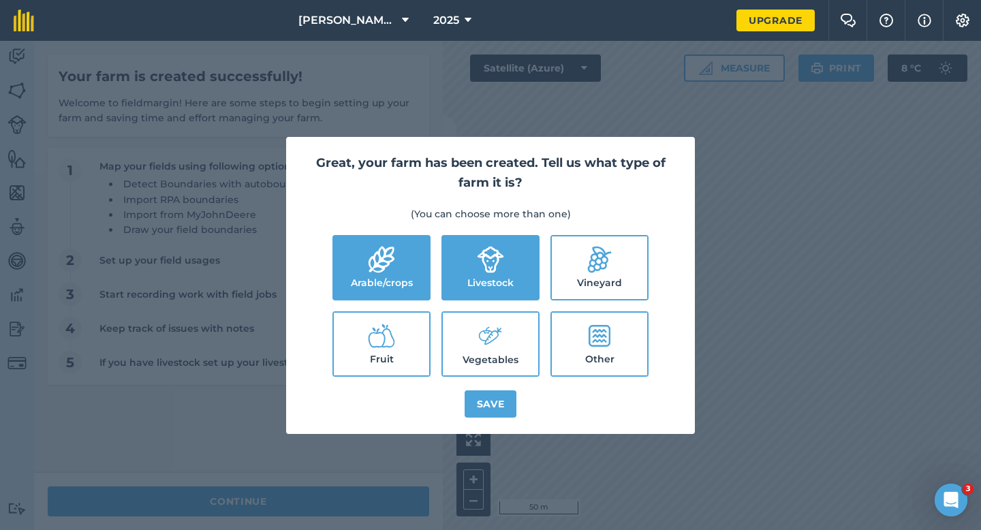
click at [450, 336] on label "Vegetables" at bounding box center [490, 344] width 95 height 63
checkbox input "true"
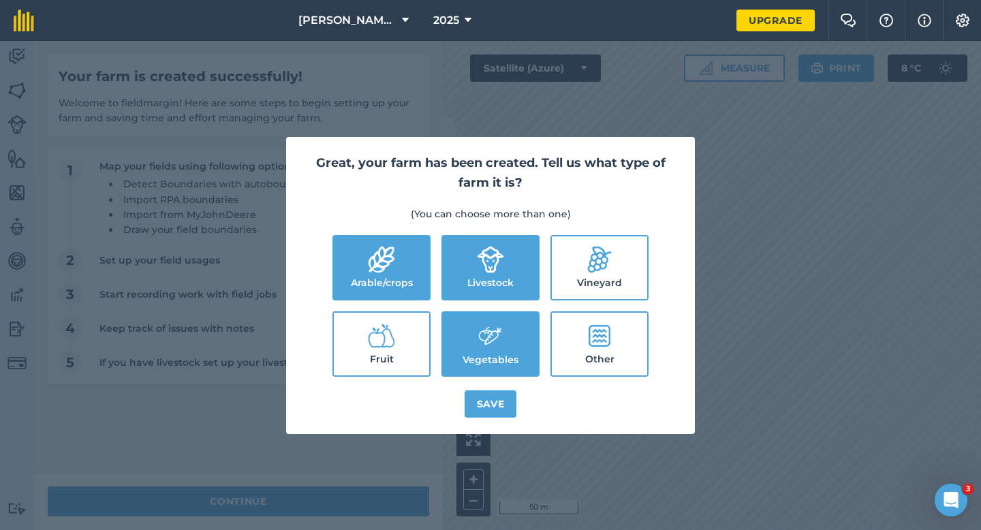
click at [462, 401] on div "Great, your farm has been created. Tell us what type of farm it is? (You can ch…" at bounding box center [490, 285] width 409 height 297
click at [467, 400] on button "Save" at bounding box center [491, 403] width 52 height 27
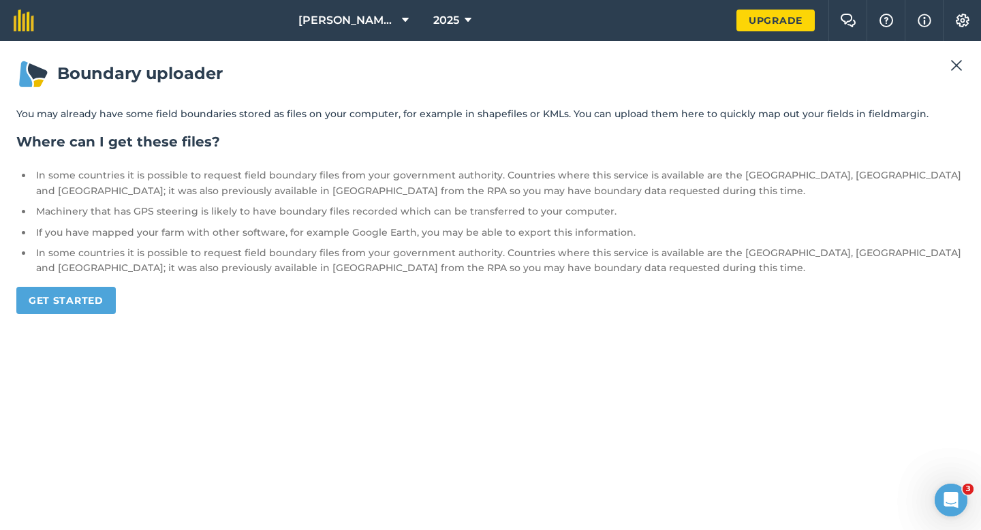
click at [943, 57] on h1 "Boundary uploader" at bounding box center [490, 73] width 948 height 33
click at [959, 60] on img at bounding box center [956, 65] width 12 height 16
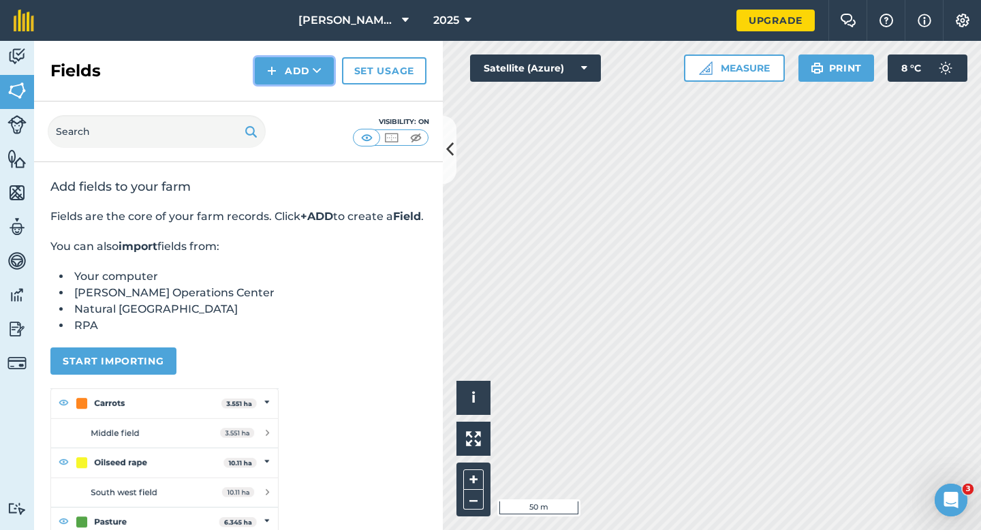
click at [262, 72] on button "Add" at bounding box center [294, 70] width 79 height 27
click at [262, 100] on link "Draw" at bounding box center [294, 102] width 75 height 30
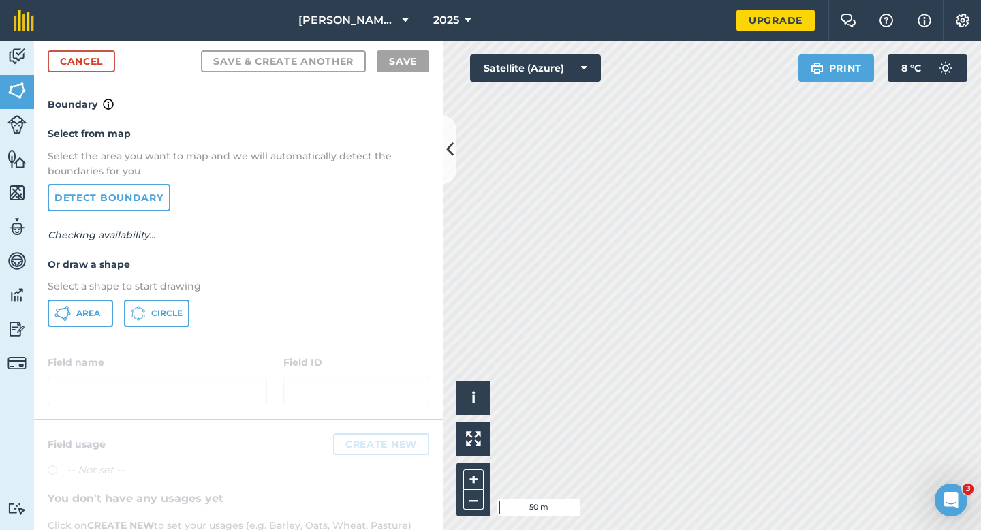
click at [127, 284] on p "Select a shape to start drawing" at bounding box center [238, 286] width 381 height 15
click at [80, 326] on button "Area" at bounding box center [80, 313] width 65 height 27
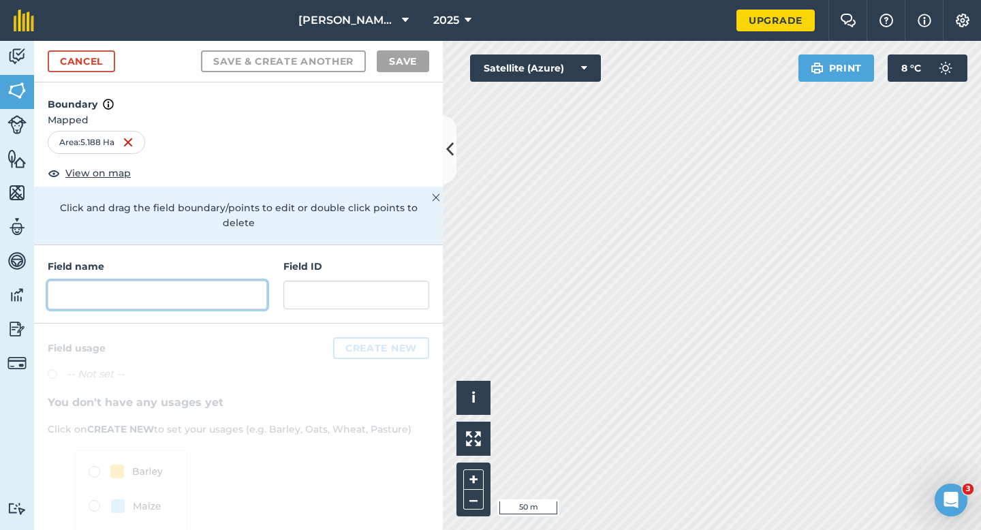
click at [236, 281] on input "text" at bounding box center [157, 295] width 219 height 29
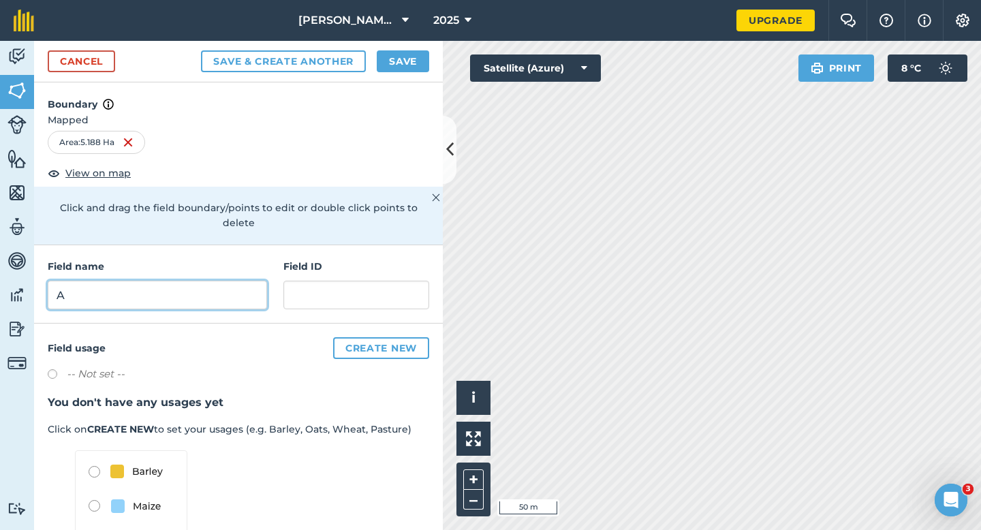
type input "A"
click at [407, 73] on div "Cancel Save & Create Another Save" at bounding box center [238, 62] width 409 height 42
click at [406, 72] on div "Cancel Save & Create Another Save" at bounding box center [238, 62] width 409 height 42
click at [403, 43] on div "Cancel Save & Create Another Save" at bounding box center [238, 62] width 409 height 42
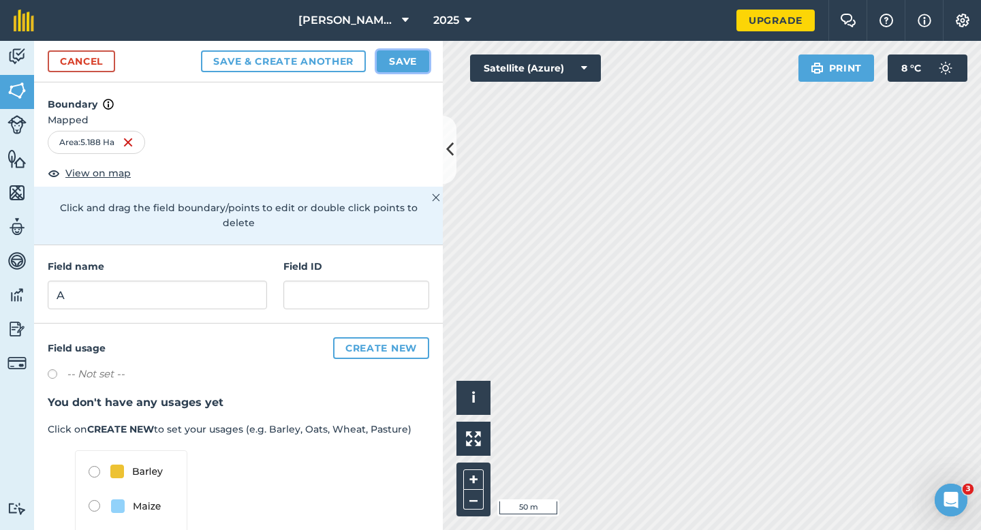
click at [406, 52] on button "Save" at bounding box center [403, 61] width 52 height 22
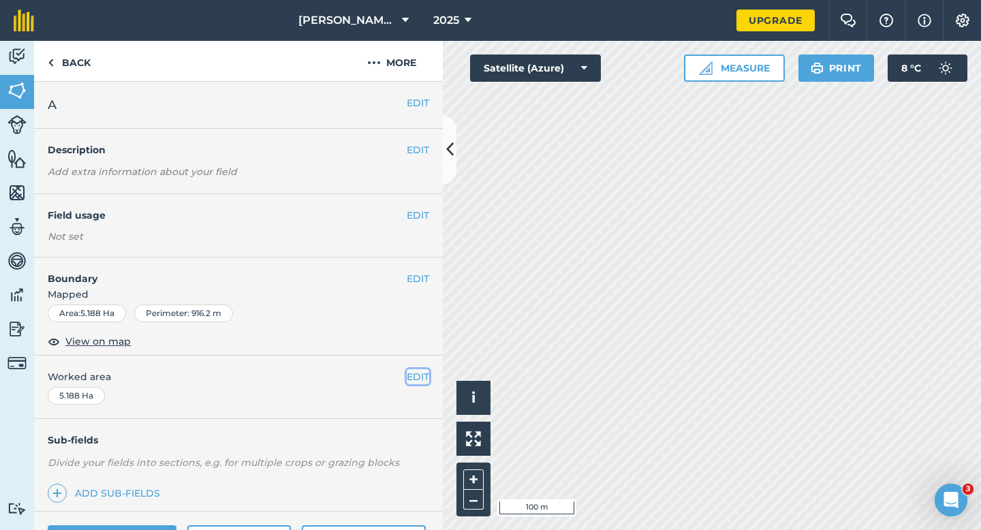
click at [415, 372] on button "EDIT" at bounding box center [418, 376] width 22 height 15
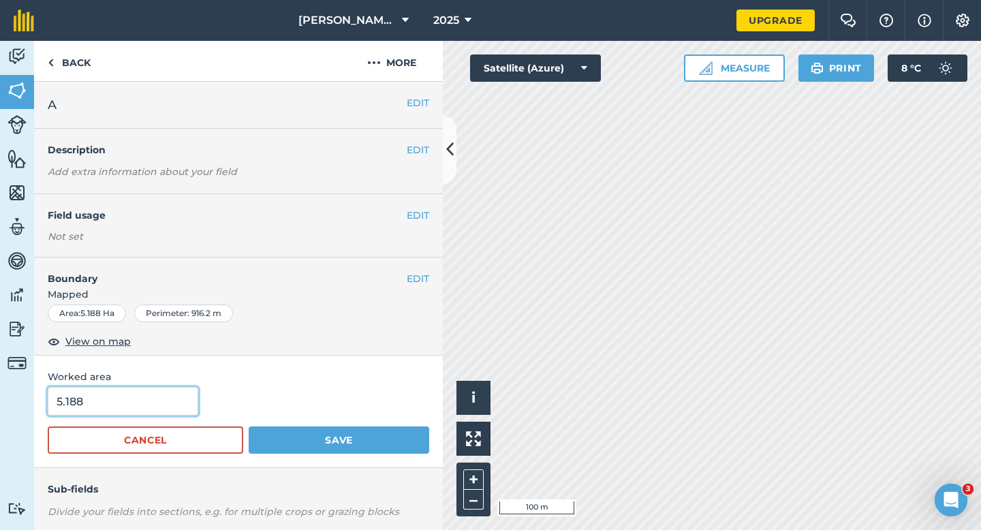
click at [146, 400] on input "5.188" at bounding box center [123, 401] width 151 height 29
type input "5.2"
click at [249, 426] on button "Save" at bounding box center [339, 439] width 181 height 27
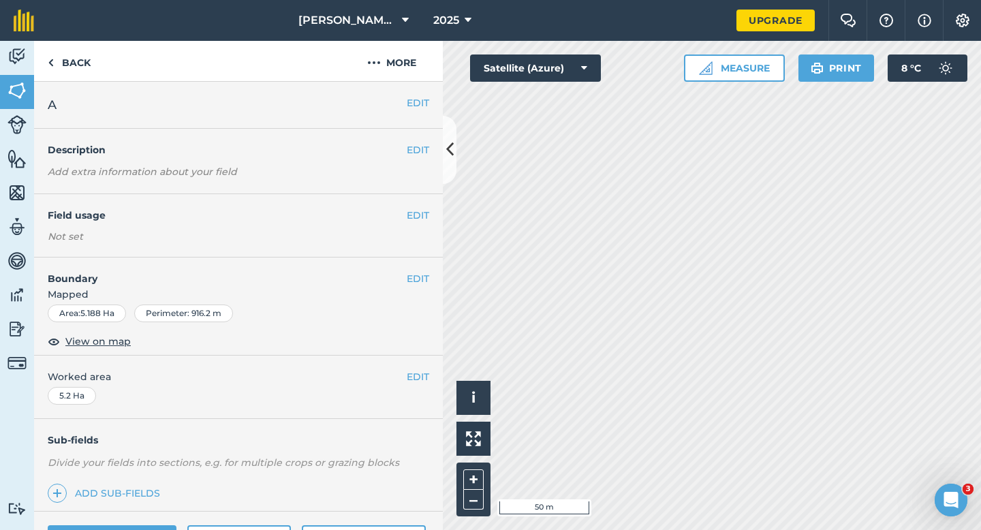
click at [414, 288] on span "Mapped" at bounding box center [238, 294] width 409 height 15
click at [414, 271] on button "EDIT" at bounding box center [418, 278] width 22 height 15
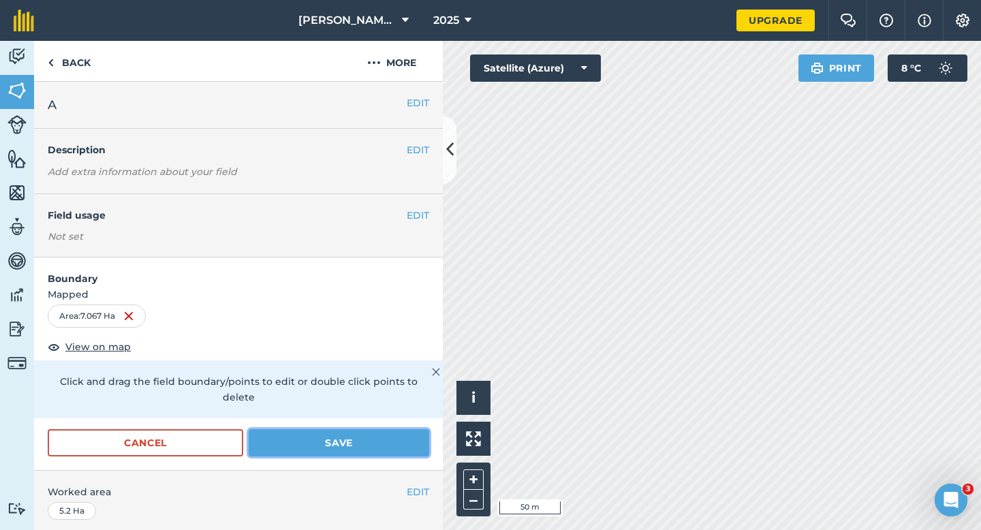
click at [330, 433] on button "Save" at bounding box center [339, 442] width 181 height 27
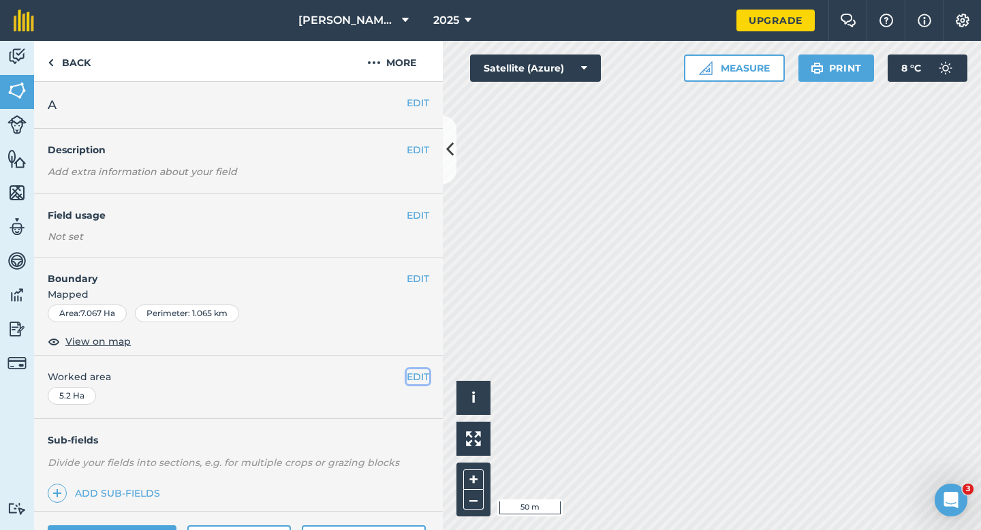
click at [416, 373] on button "EDIT" at bounding box center [418, 376] width 22 height 15
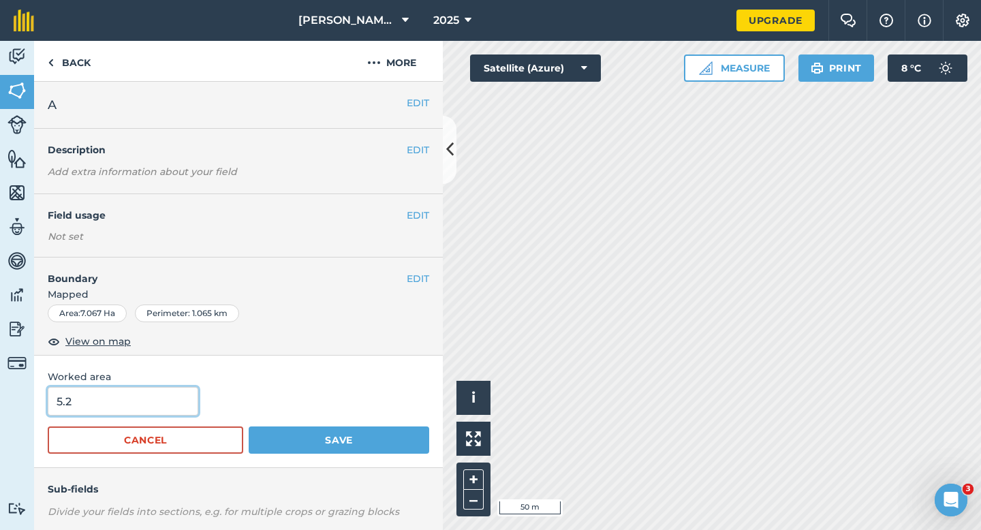
click at [184, 411] on input "5.2" at bounding box center [123, 401] width 151 height 29
type input "7"
click at [249, 426] on button "Save" at bounding box center [339, 439] width 181 height 27
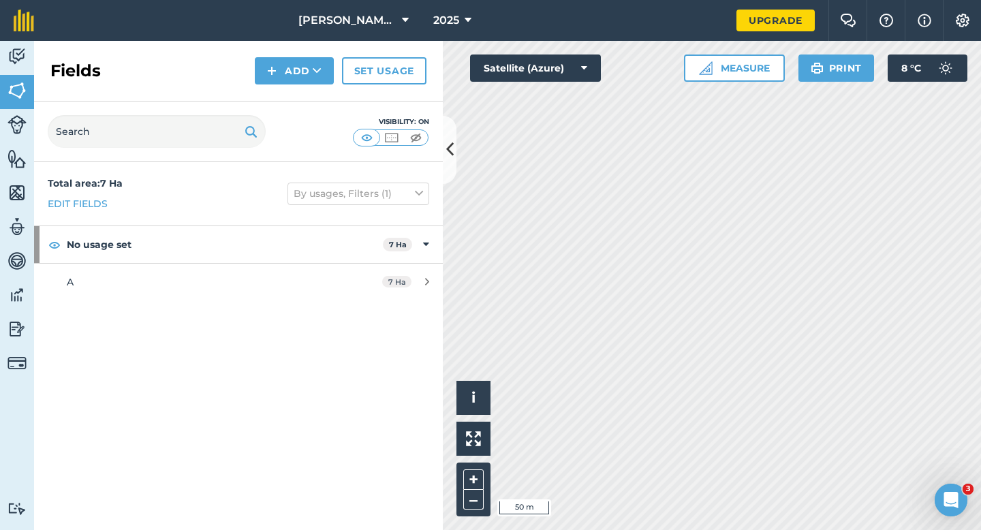
click at [281, 48] on div "Fields Add Set usage" at bounding box center [238, 71] width 409 height 61
click at [281, 87] on div "Fields Add Set usage" at bounding box center [238, 71] width 409 height 61
click at [279, 74] on button "Add" at bounding box center [294, 70] width 79 height 27
click at [279, 97] on link "Draw" at bounding box center [294, 102] width 75 height 30
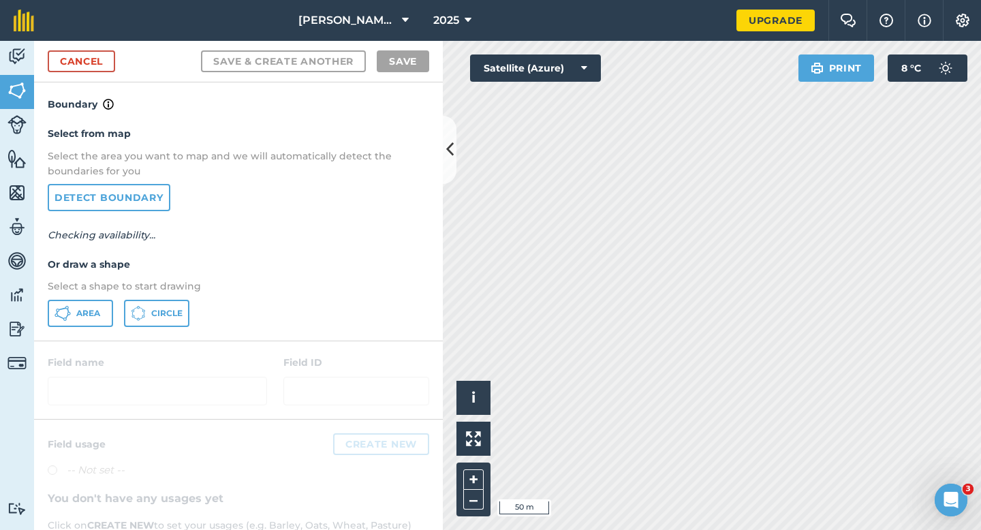
click at [78, 328] on div "Select from map Select the area you want to map and we will automatically detec…" at bounding box center [238, 226] width 409 height 228
click at [96, 328] on div "Select from map Select the area you want to map and we will automatically detec…" at bounding box center [238, 226] width 409 height 228
click at [96, 311] on span "Area" at bounding box center [88, 313] width 24 height 11
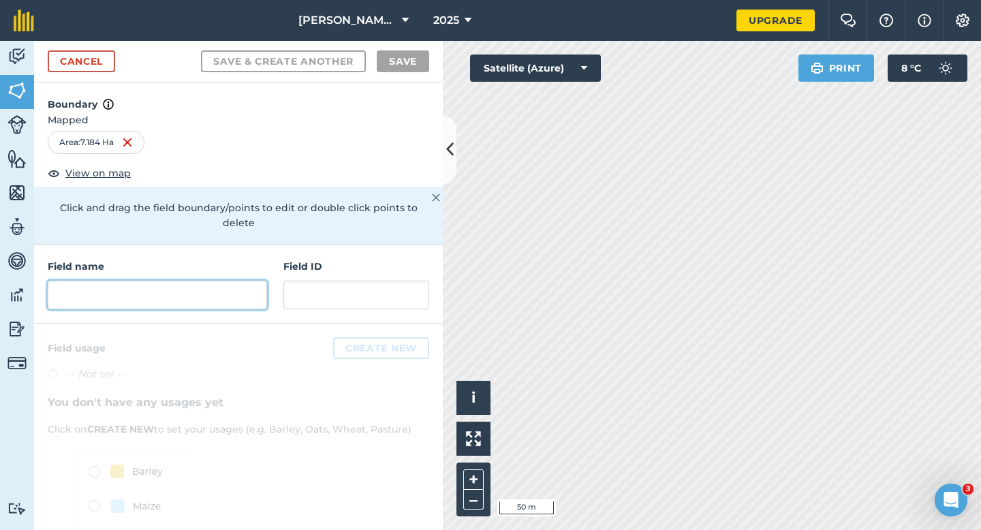
click at [253, 281] on input "text" at bounding box center [157, 295] width 219 height 29
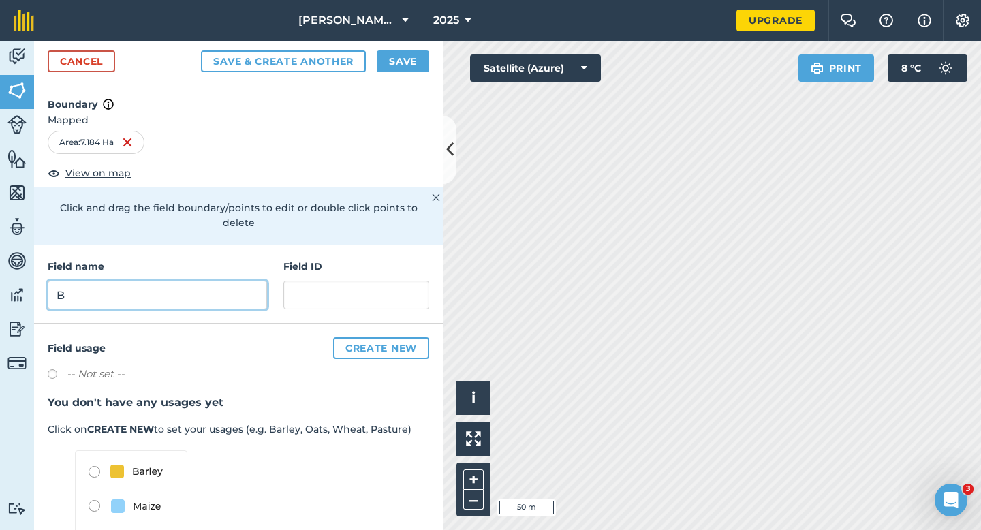
type input "B"
click at [406, 65] on button "Save" at bounding box center [403, 61] width 52 height 22
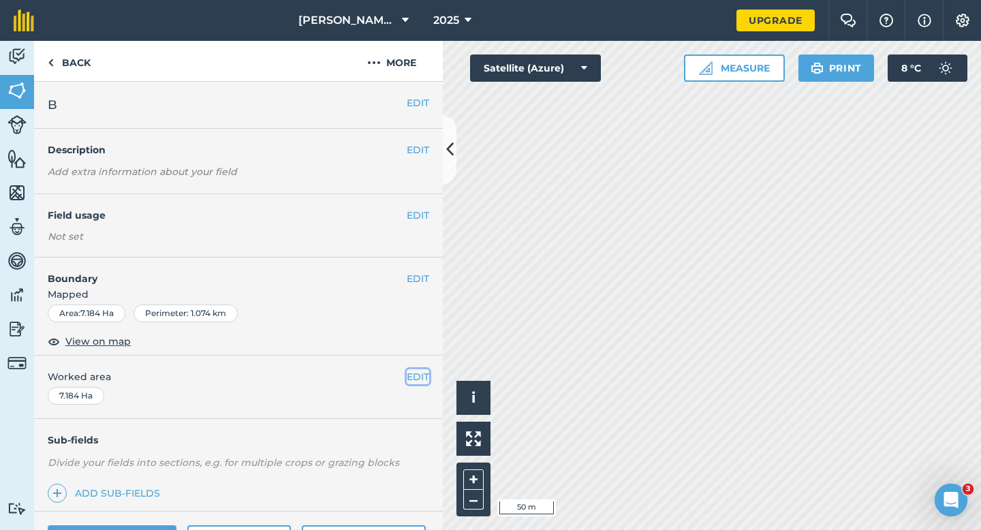
click at [424, 376] on button "EDIT" at bounding box center [418, 376] width 22 height 15
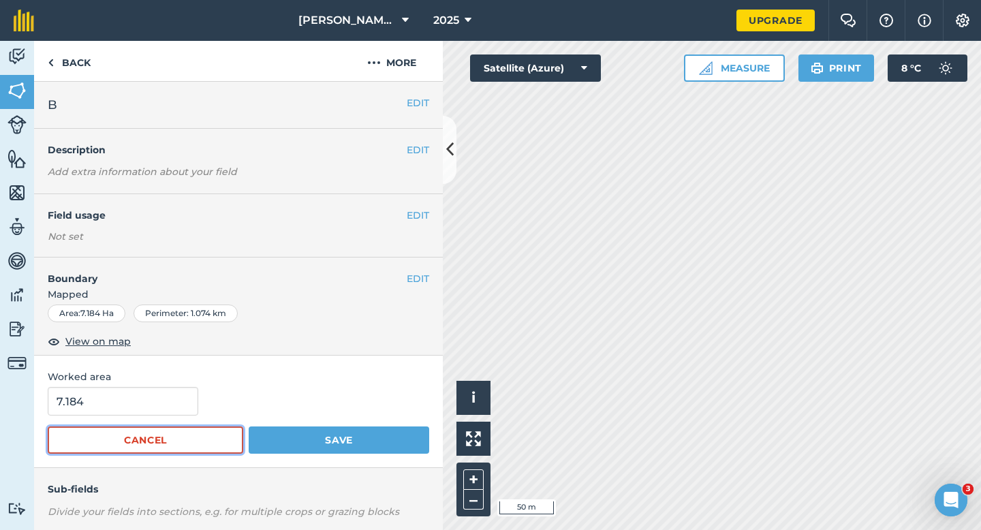
click at [128, 428] on button "Cancel" at bounding box center [145, 439] width 195 height 27
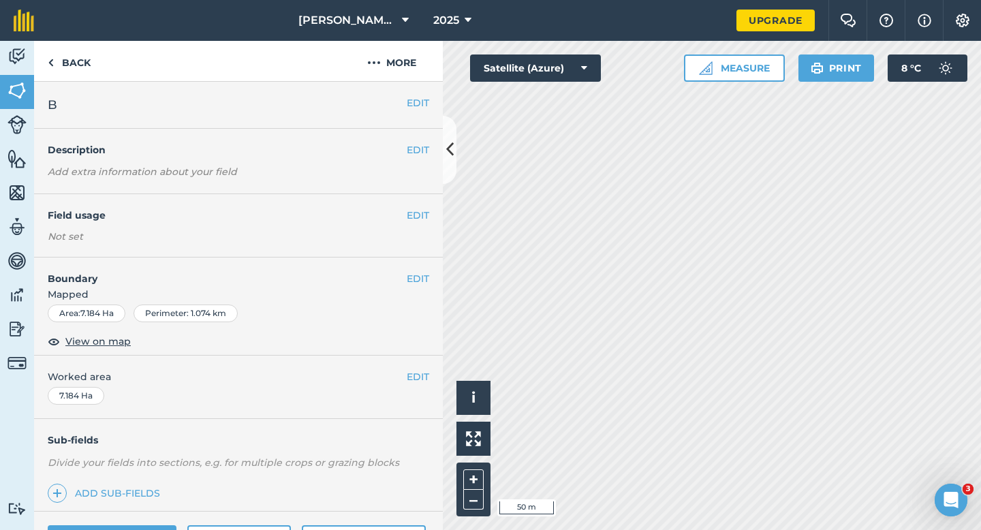
click at [128, 422] on div "Sub-fields Divide your fields into sections, e.g. for multiple crops or grazing…" at bounding box center [238, 465] width 409 height 93
click at [412, 372] on button "EDIT" at bounding box center [418, 376] width 22 height 15
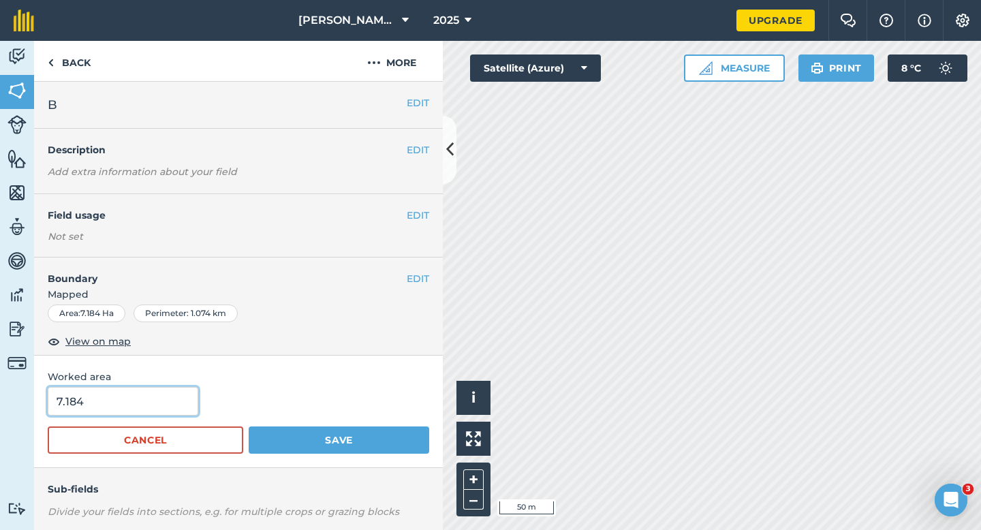
click at [148, 399] on input "7.184" at bounding box center [123, 401] width 151 height 29
type input "7"
click at [249, 426] on button "Save" at bounding box center [339, 439] width 181 height 27
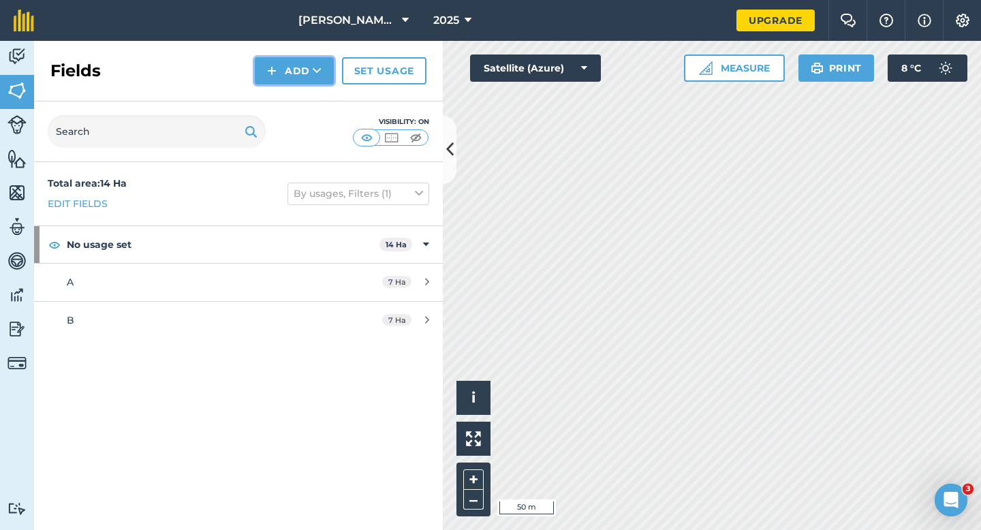
click at [305, 80] on button "Add" at bounding box center [294, 70] width 79 height 27
click at [305, 96] on link "Draw" at bounding box center [294, 102] width 75 height 30
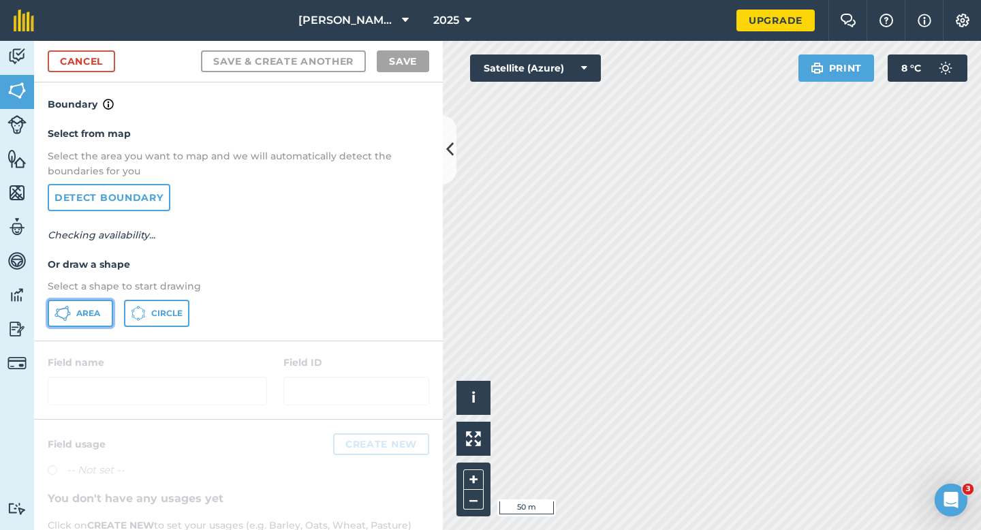
click at [89, 314] on span "Area" at bounding box center [88, 313] width 24 height 11
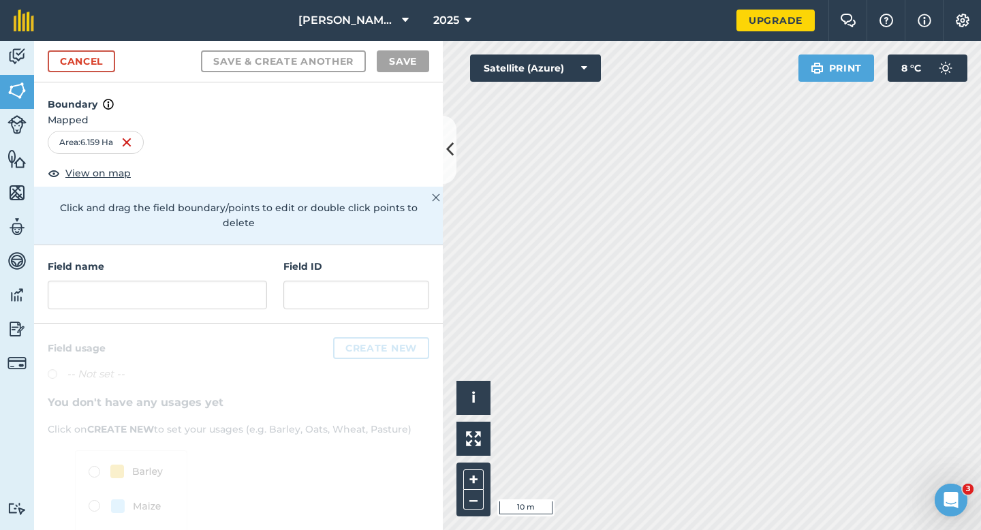
click at [268, 257] on div "Field name Field ID" at bounding box center [238, 284] width 409 height 78
drag, startPoint x: 260, startPoint y: 264, endPoint x: 258, endPoint y: 256, distance: 8.3
click at [258, 266] on div "Field name" at bounding box center [157, 284] width 219 height 50
click at [254, 281] on input "text" at bounding box center [157, 295] width 219 height 29
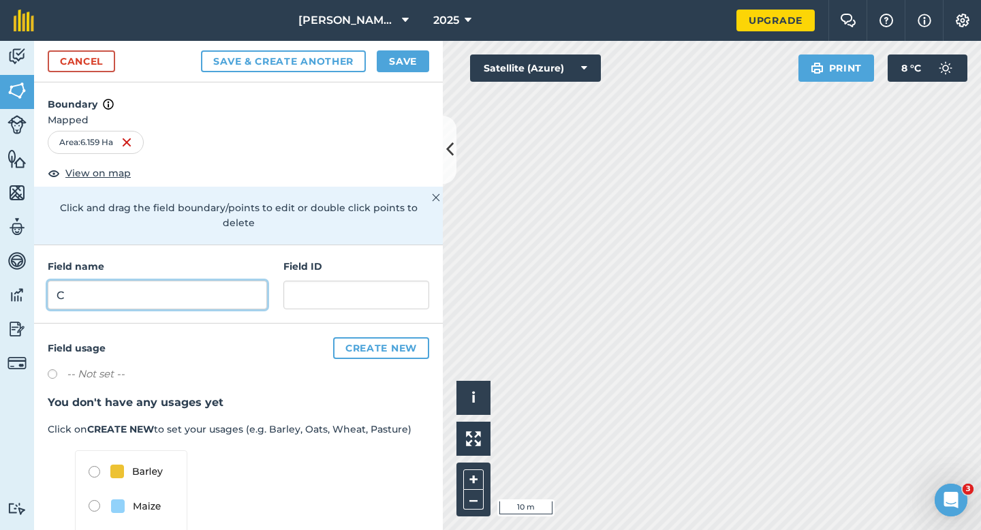
type input "C"
click at [391, 72] on button "Save" at bounding box center [403, 61] width 52 height 22
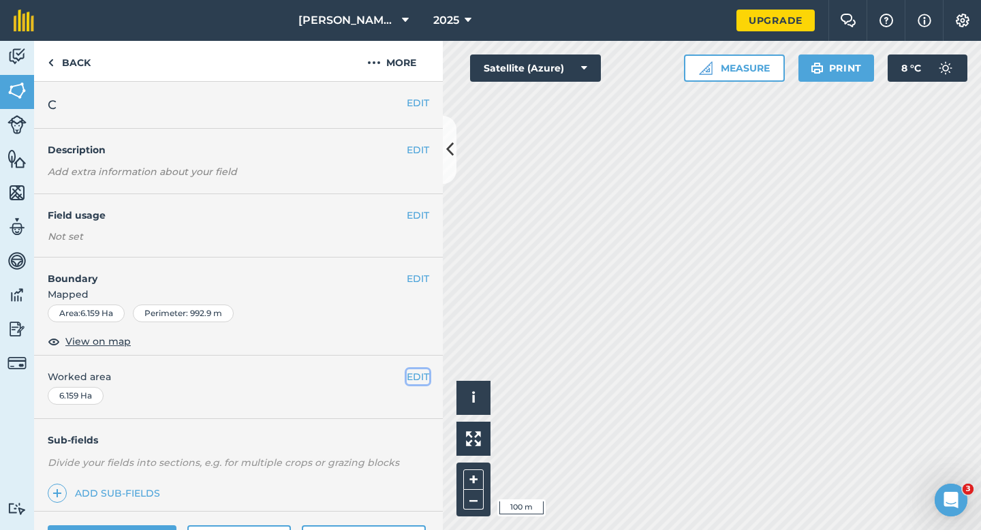
click at [413, 375] on button "EDIT" at bounding box center [418, 376] width 22 height 15
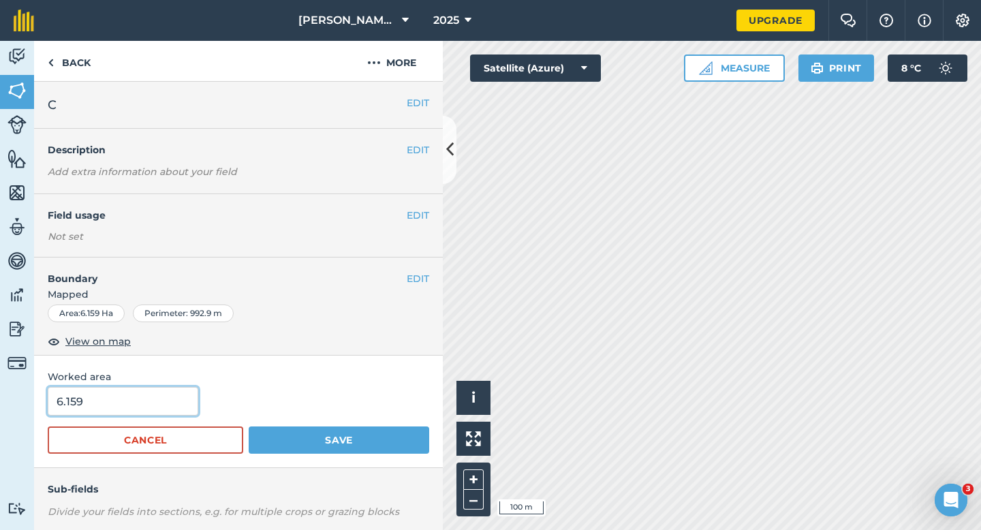
click at [129, 401] on input "6.159" at bounding box center [123, 401] width 151 height 29
type input "6"
click at [249, 426] on button "Save" at bounding box center [339, 439] width 181 height 27
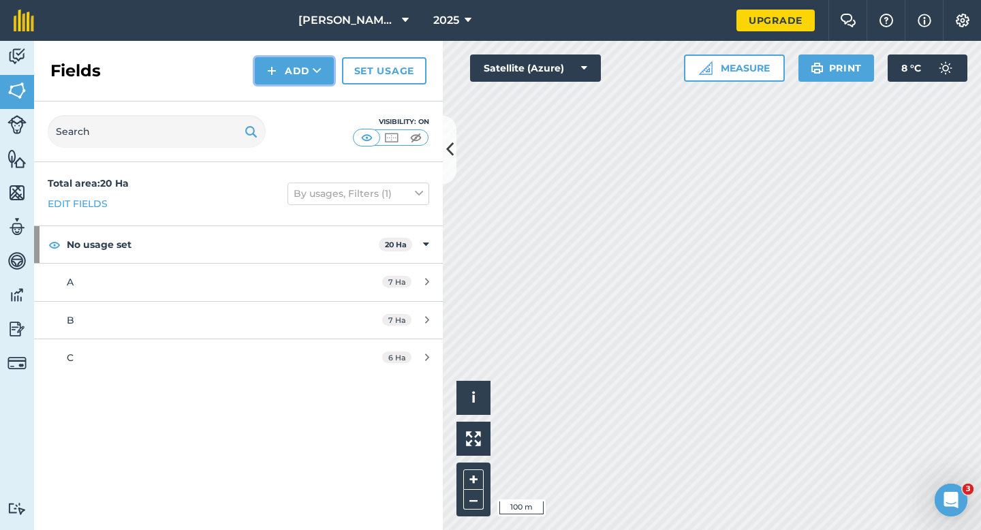
click at [292, 64] on button "Add" at bounding box center [294, 70] width 79 height 27
click at [292, 117] on link "Import" at bounding box center [294, 132] width 75 height 30
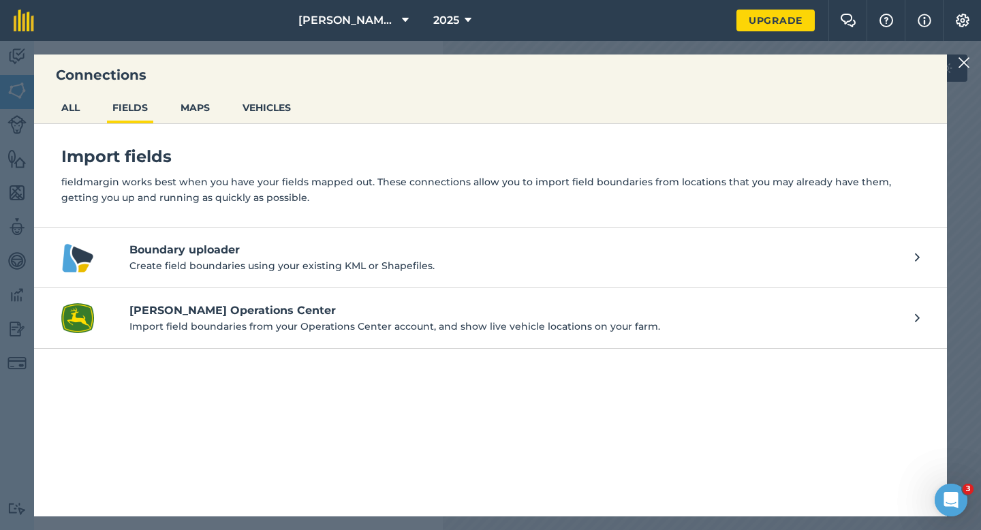
click at [956, 69] on div "Connections ALL FIELDS MAPS VEHICLES Import fields fieldmargin works best when …" at bounding box center [490, 285] width 981 height 489
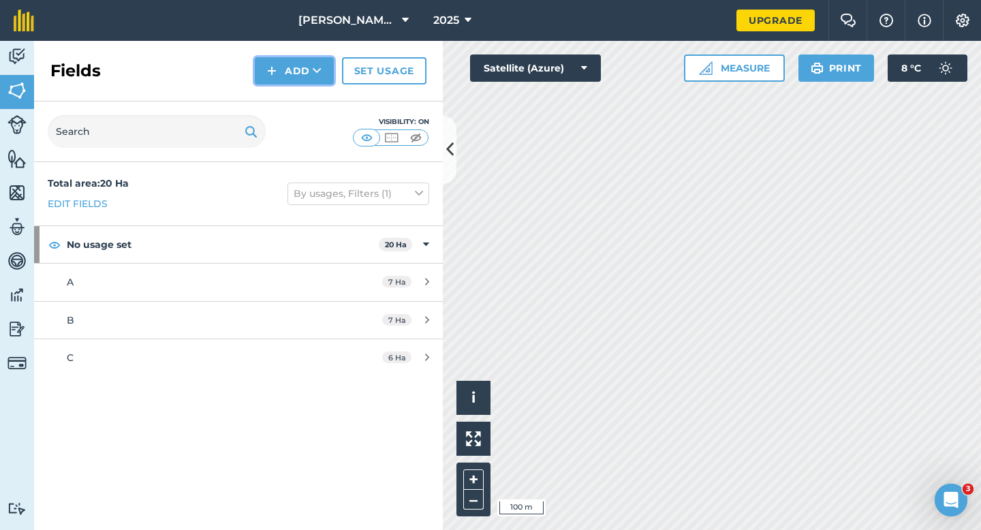
click at [256, 65] on button "Add" at bounding box center [294, 70] width 79 height 27
click at [281, 93] on link "Draw" at bounding box center [294, 102] width 75 height 30
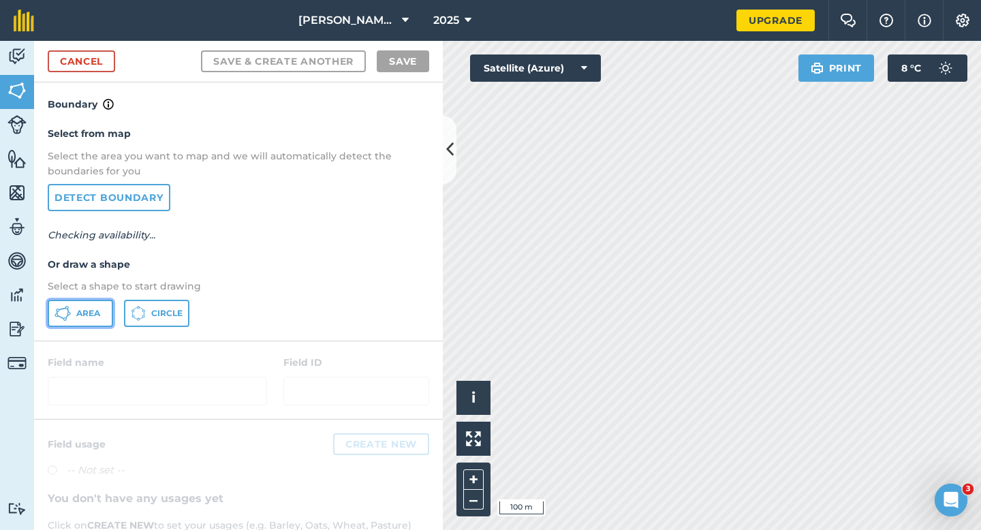
click at [108, 322] on button "Area" at bounding box center [80, 313] width 65 height 27
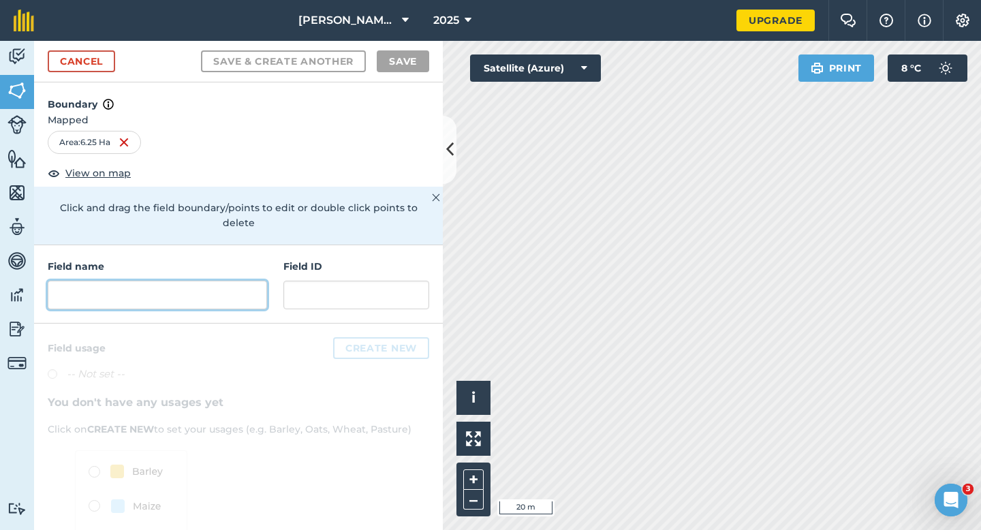
click at [253, 281] on input "text" at bounding box center [157, 295] width 219 height 29
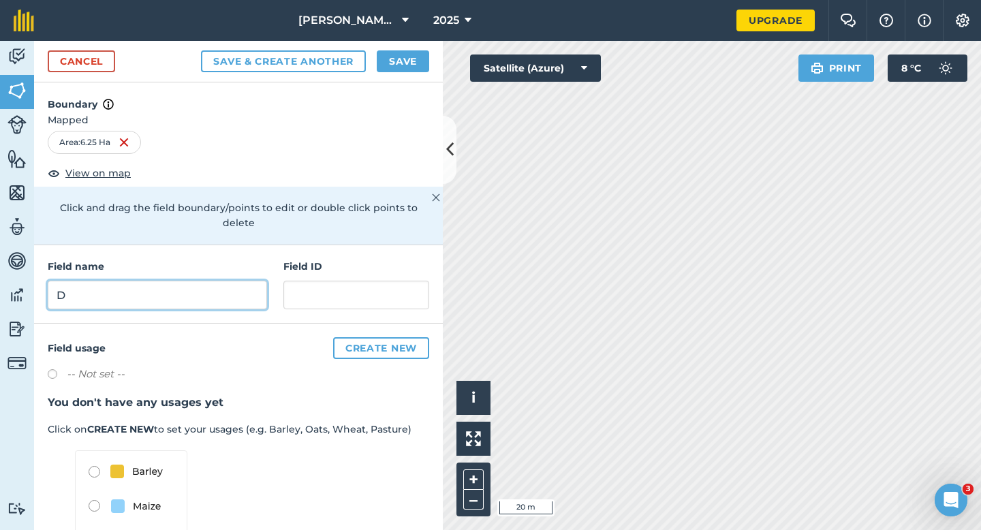
type input "D"
click at [390, 57] on button "Save" at bounding box center [403, 61] width 52 height 22
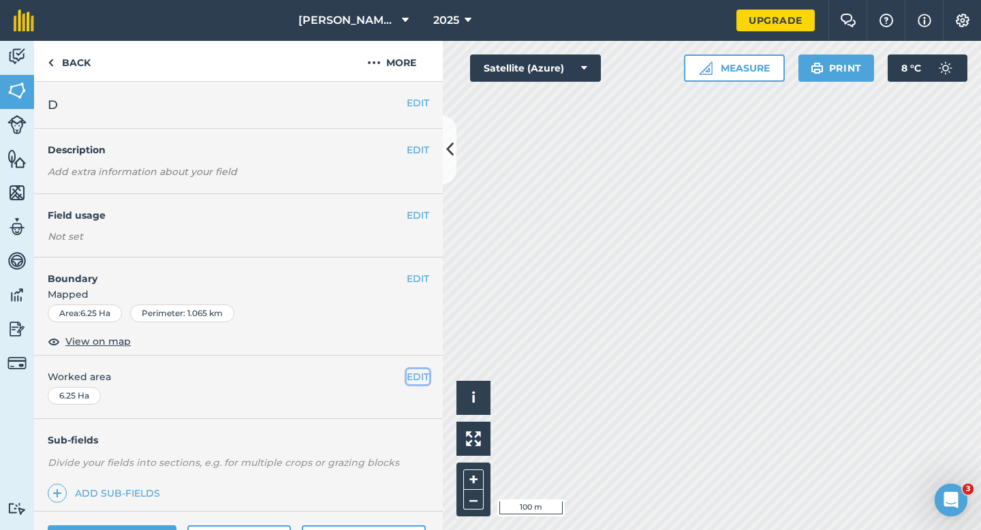
click at [413, 371] on button "EDIT" at bounding box center [418, 376] width 22 height 15
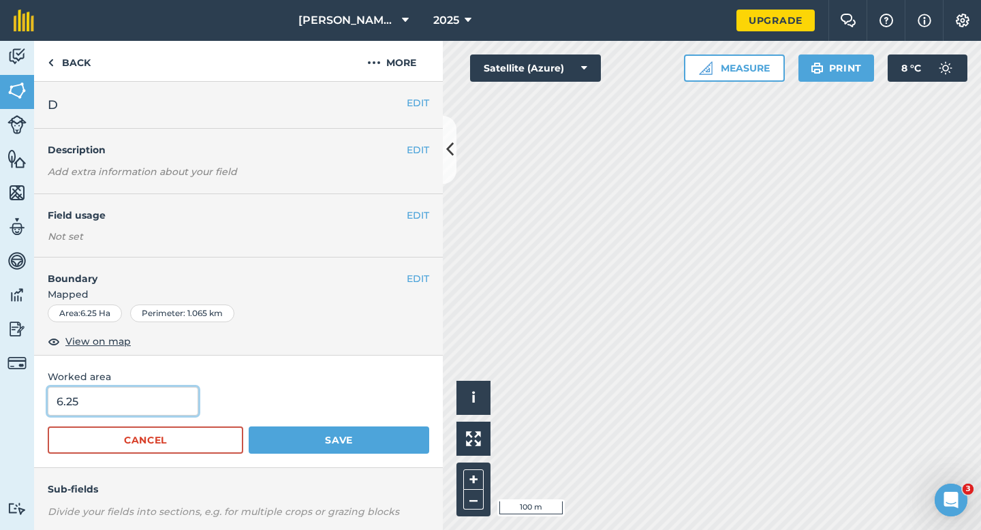
click at [101, 388] on input "6.25" at bounding box center [123, 401] width 151 height 29
click at [105, 399] on input "6.25" at bounding box center [123, 401] width 151 height 29
type input "6.3"
click at [249, 426] on button "Save" at bounding box center [339, 439] width 181 height 27
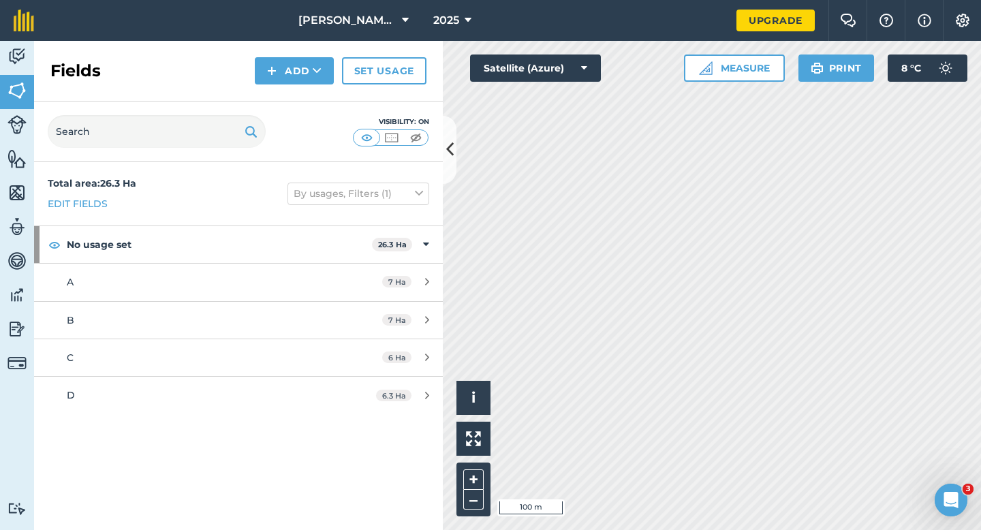
click at [303, 52] on div "Fields Add Set usage" at bounding box center [238, 71] width 409 height 61
click at [303, 67] on button "Add" at bounding box center [294, 70] width 79 height 27
click at [302, 101] on link "Draw" at bounding box center [294, 102] width 75 height 30
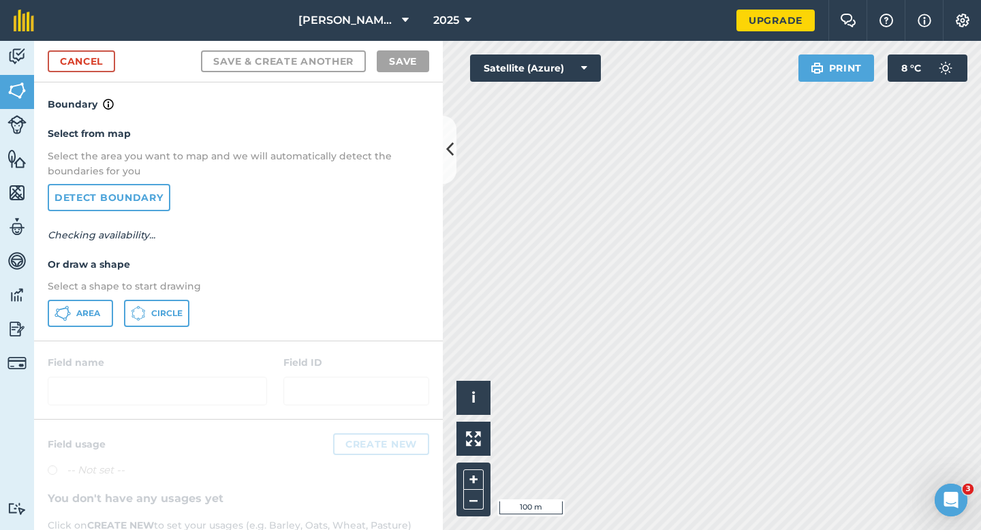
click at [105, 329] on div "Select from map Select the area you want to map and we will automatically detec…" at bounding box center [238, 226] width 409 height 228
click at [95, 315] on span "Area" at bounding box center [88, 313] width 24 height 11
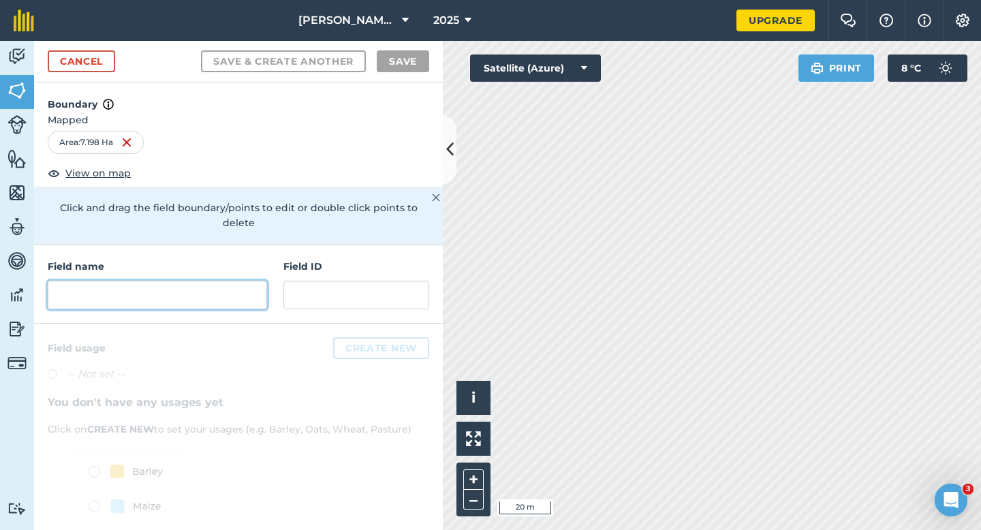
click at [195, 294] on input "text" at bounding box center [157, 295] width 219 height 29
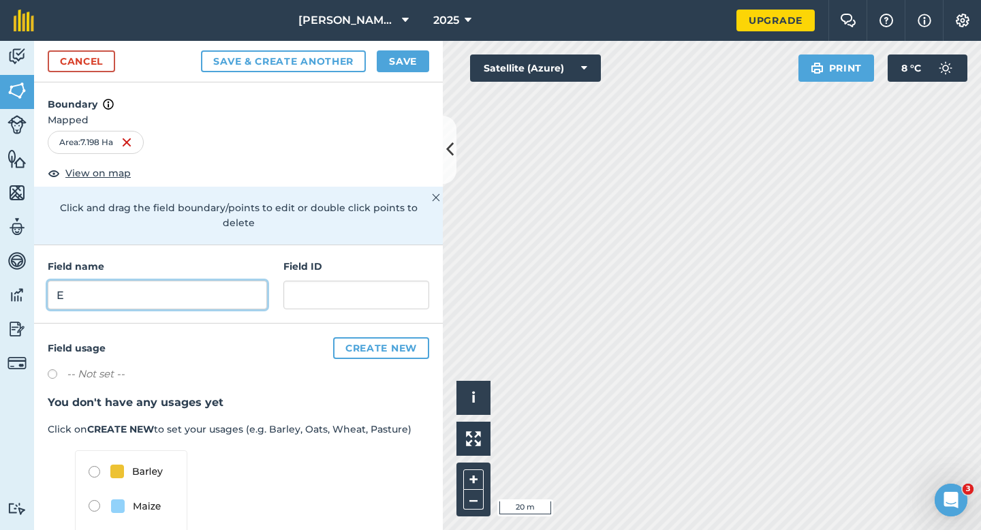
type input "E"
click at [372, 68] on div "Save & Create Another Save" at bounding box center [315, 61] width 228 height 22
click at [387, 67] on button "Save" at bounding box center [403, 61] width 52 height 22
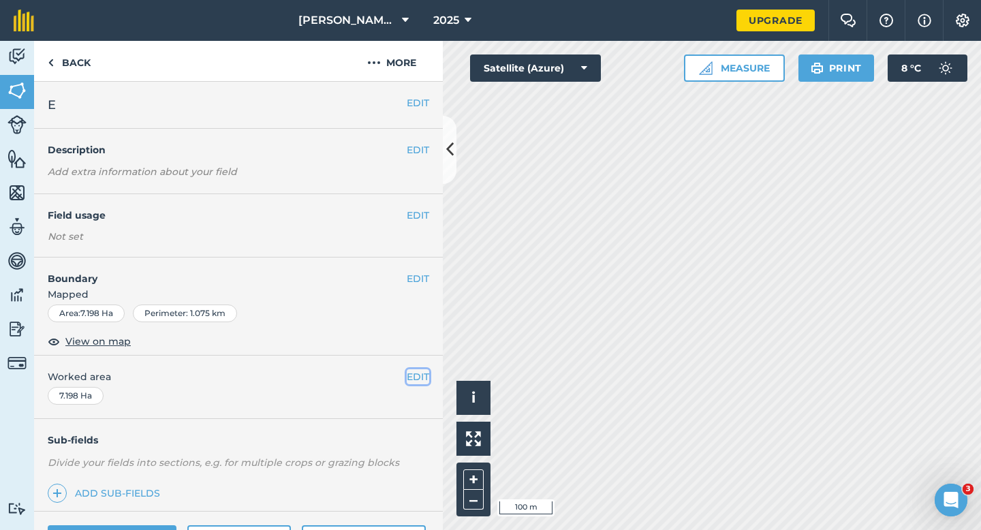
click at [420, 383] on button "EDIT" at bounding box center [418, 376] width 22 height 15
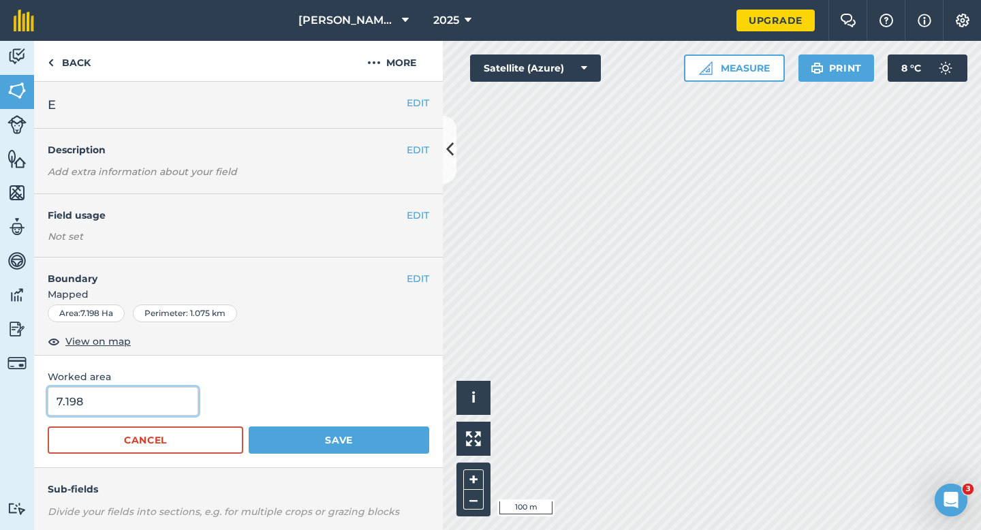
click at [106, 408] on input "7.198" at bounding box center [123, 401] width 151 height 29
type input "7"
click at [249, 426] on button "Save" at bounding box center [339, 439] width 181 height 27
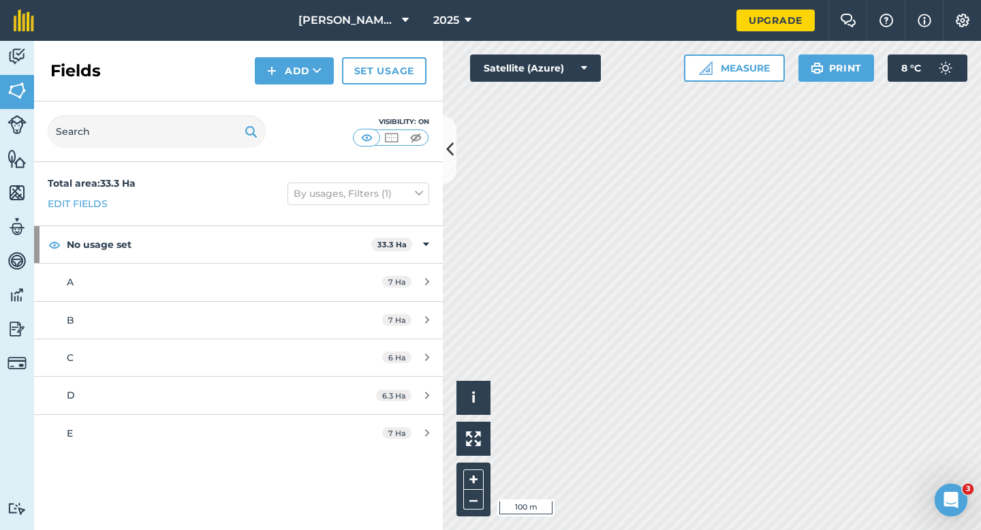
click at [303, 87] on div "Fields Add Set usage" at bounding box center [238, 71] width 409 height 61
click at [302, 81] on button "Add" at bounding box center [294, 70] width 79 height 27
click at [302, 97] on link "Draw" at bounding box center [294, 102] width 75 height 30
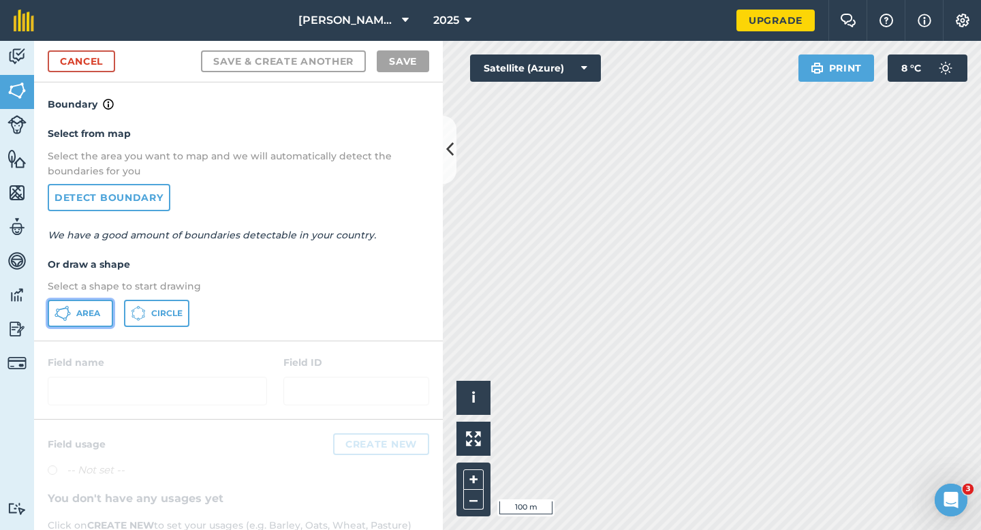
click at [56, 314] on icon at bounding box center [62, 313] width 16 height 16
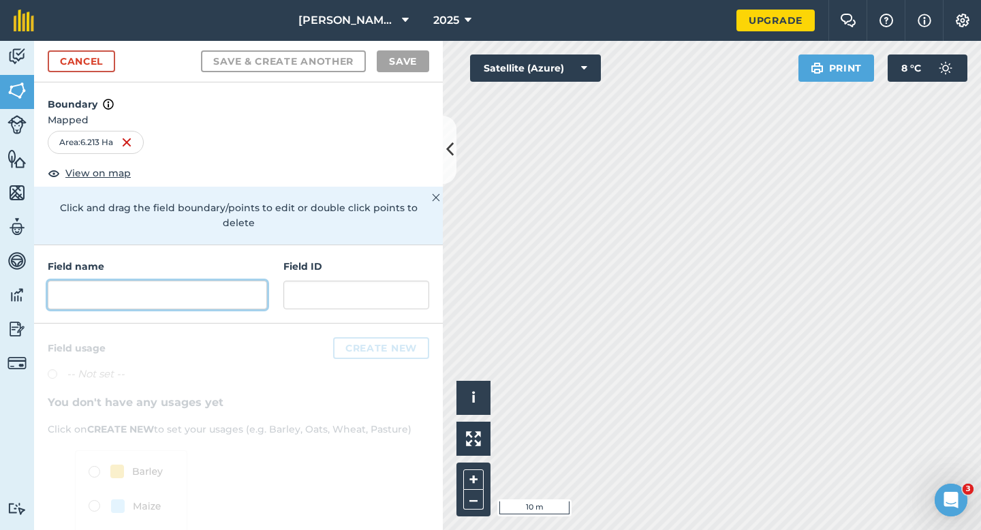
click at [194, 281] on input "text" at bounding box center [157, 295] width 219 height 29
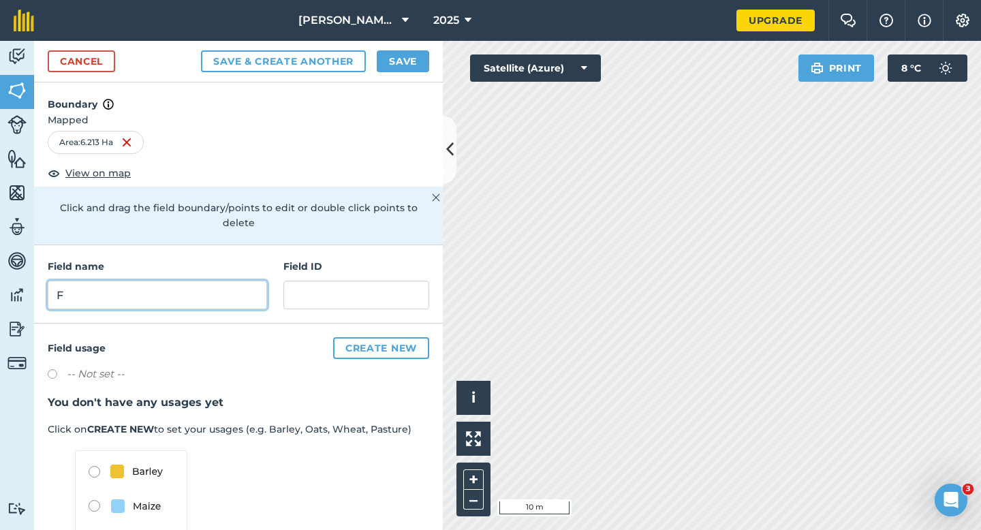
type input "F"
click at [403, 48] on div "Cancel Save & Create Another Save" at bounding box center [238, 62] width 409 height 42
click at [414, 72] on button "Save" at bounding box center [403, 61] width 52 height 22
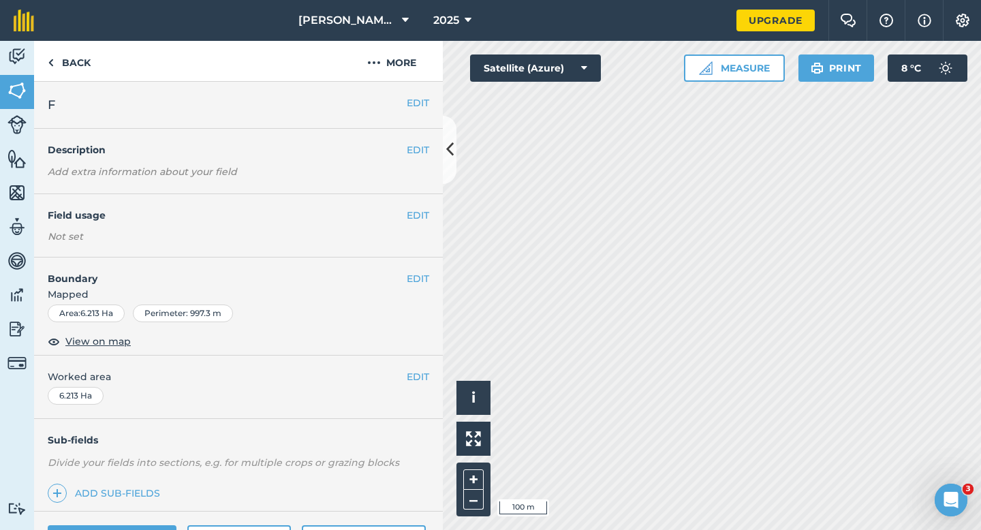
click at [437, 386] on div "EDIT Worked area 6.213 Ha" at bounding box center [238, 387] width 409 height 63
click at [428, 379] on button "EDIT" at bounding box center [418, 376] width 22 height 15
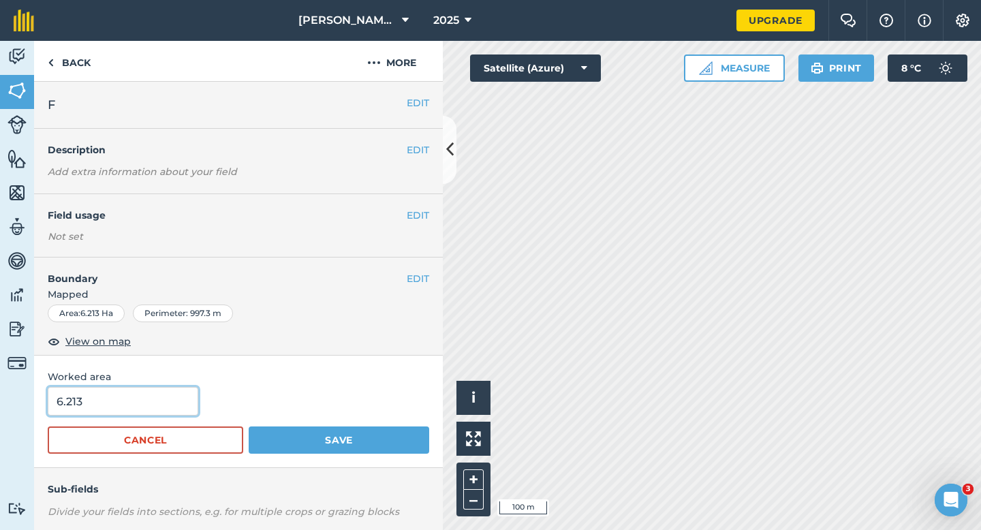
click at [182, 403] on input "6.213" at bounding box center [123, 401] width 151 height 29
type input "6"
click at [249, 426] on button "Save" at bounding box center [339, 439] width 181 height 27
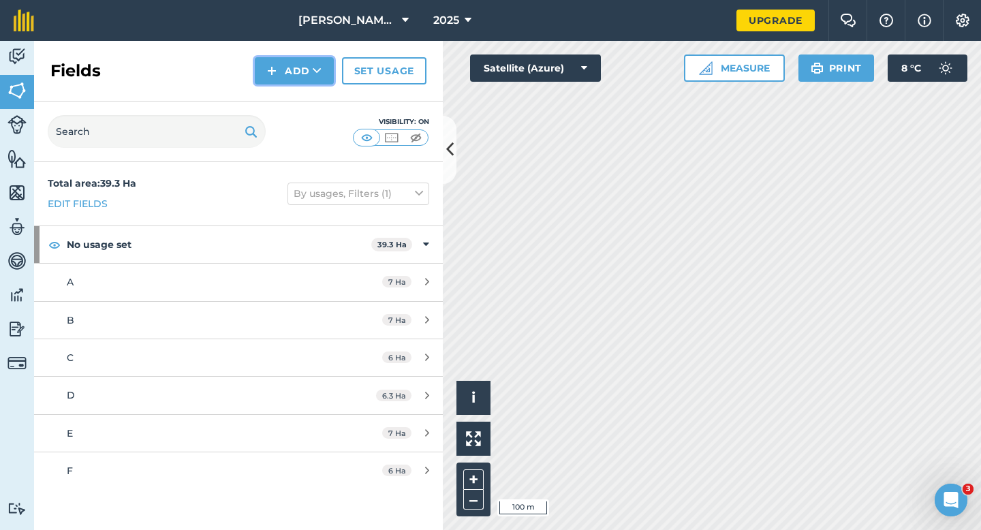
click at [281, 72] on button "Add" at bounding box center [294, 70] width 79 height 27
click at [285, 101] on link "Draw" at bounding box center [294, 102] width 75 height 30
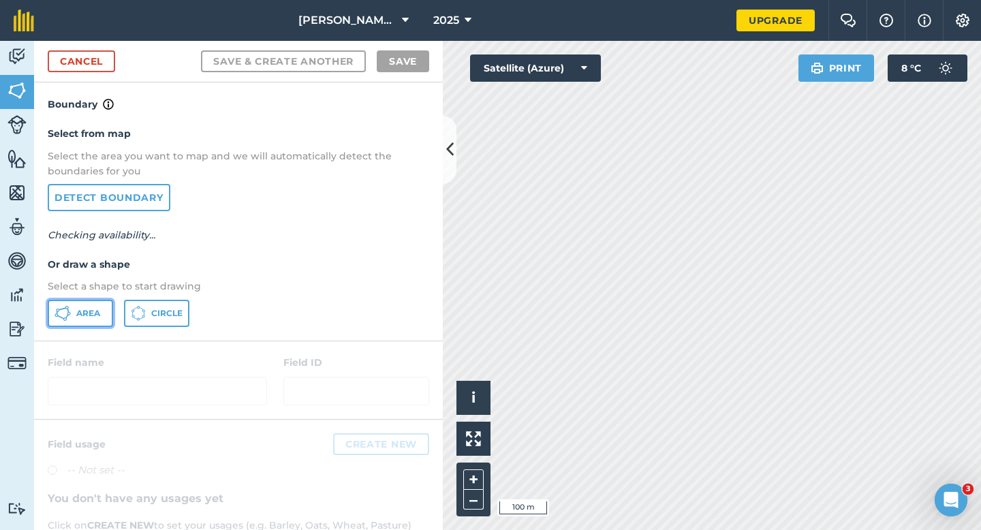
click at [84, 324] on button "Area" at bounding box center [80, 313] width 65 height 27
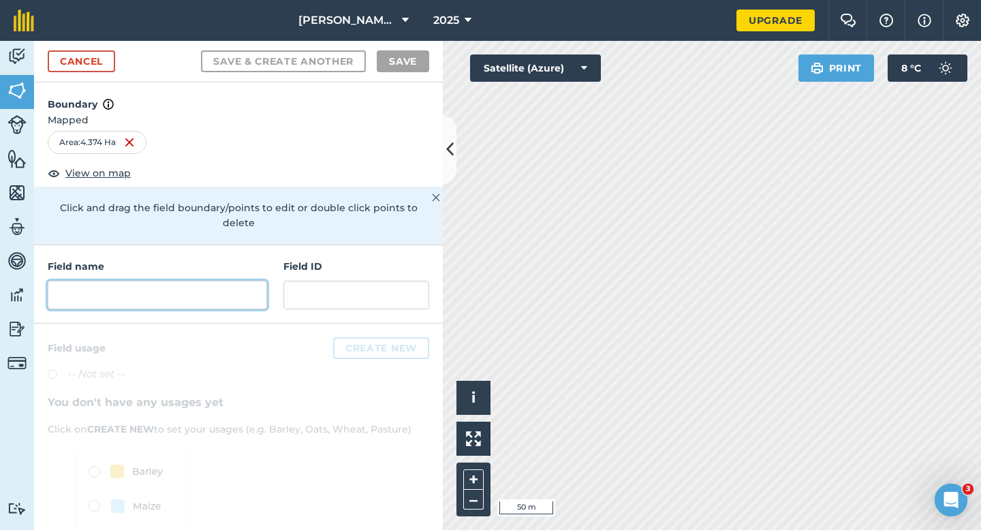
click at [169, 281] on input "text" at bounding box center [157, 295] width 219 height 29
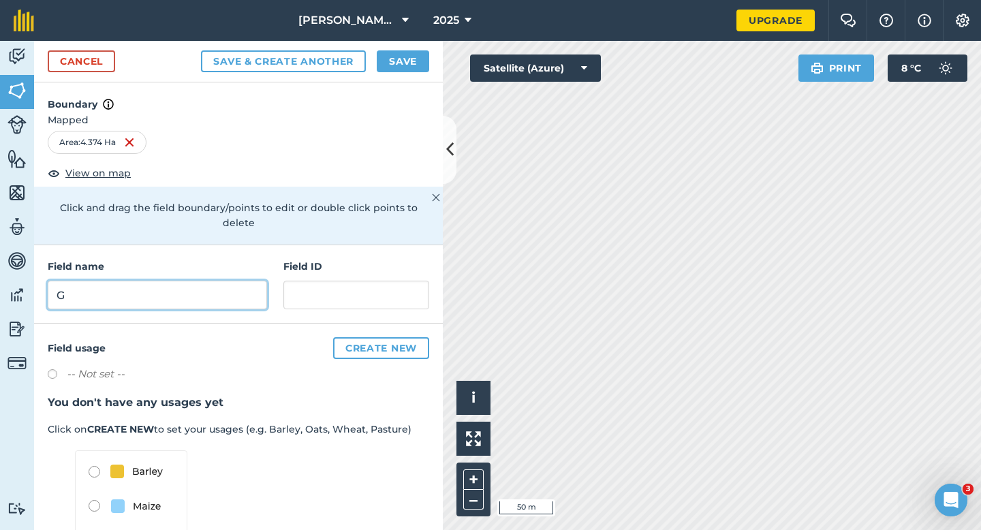
type input "G"
click at [405, 66] on button "Save" at bounding box center [403, 61] width 52 height 22
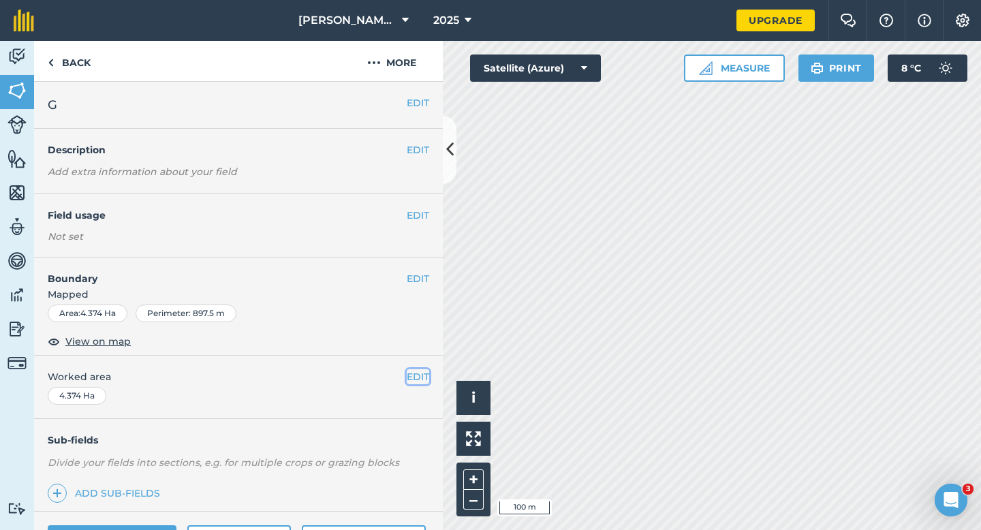
click at [423, 383] on button "EDIT" at bounding box center [418, 376] width 22 height 15
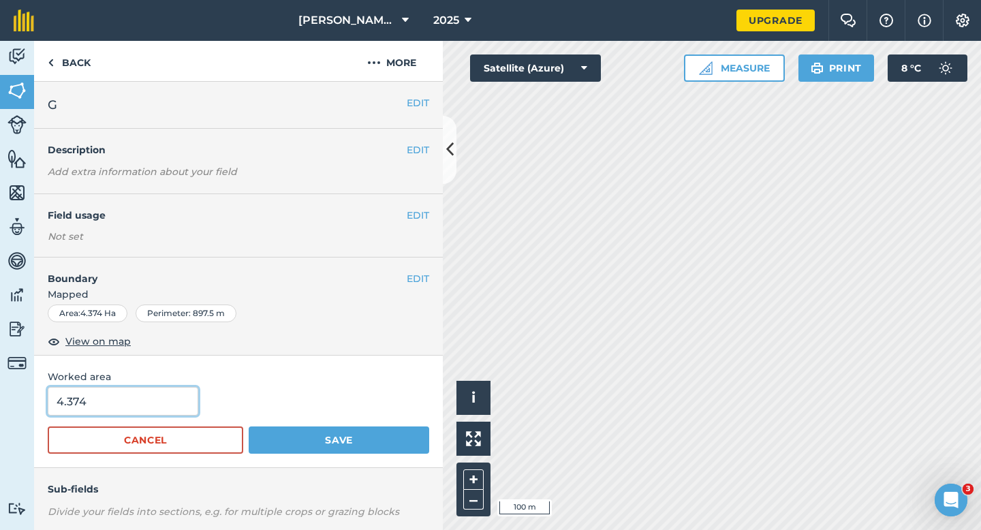
click at [136, 401] on input "4.374" at bounding box center [123, 401] width 151 height 29
type input "4.4"
click at [249, 426] on button "Save" at bounding box center [339, 439] width 181 height 27
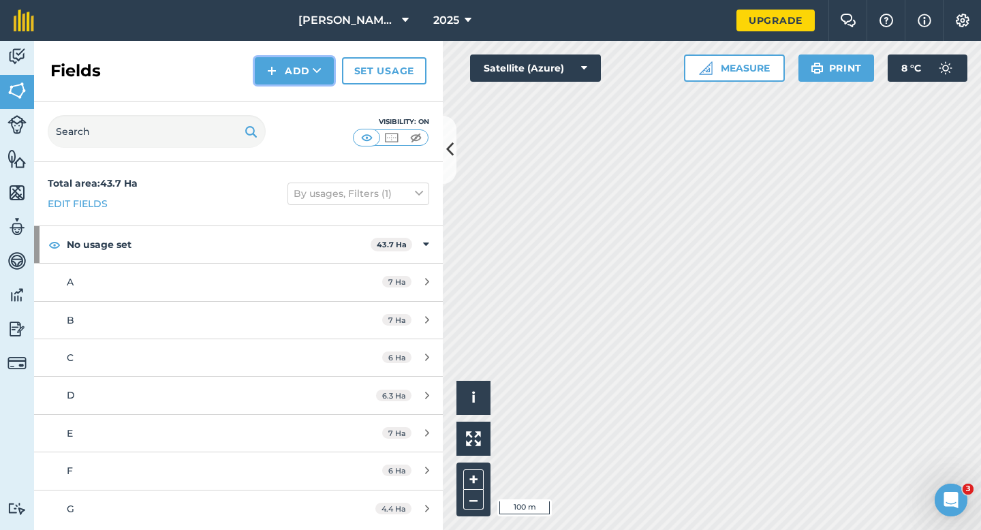
click at [285, 76] on button "Add" at bounding box center [294, 70] width 79 height 27
click at [287, 95] on link "Draw" at bounding box center [294, 102] width 75 height 30
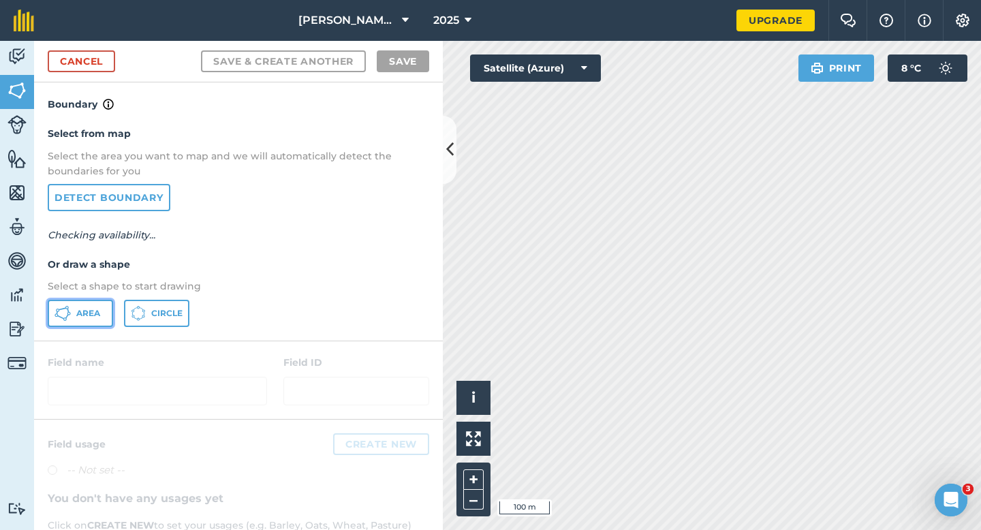
click at [77, 311] on span "Area" at bounding box center [88, 313] width 24 height 11
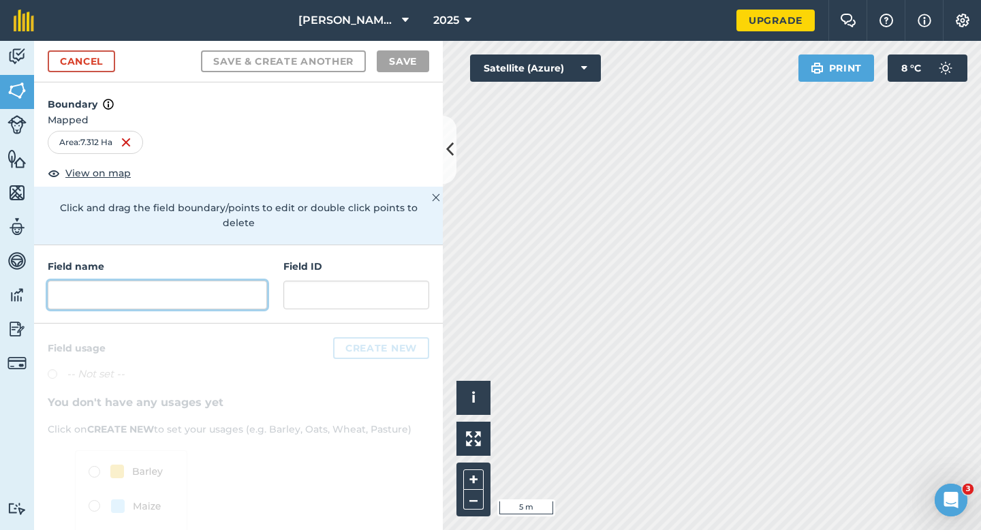
click at [242, 284] on input "text" at bounding box center [157, 295] width 219 height 29
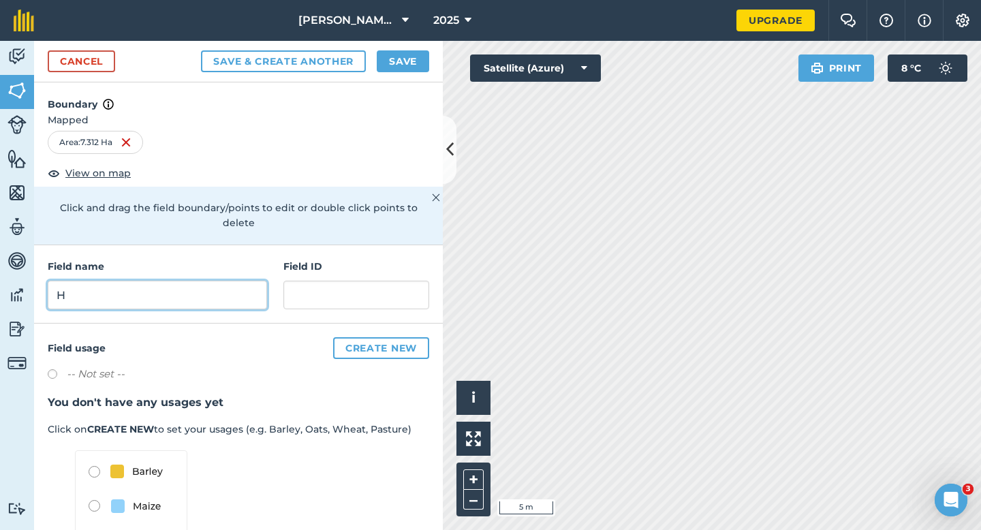
type input "H"
click at [413, 61] on button "Save" at bounding box center [403, 61] width 52 height 22
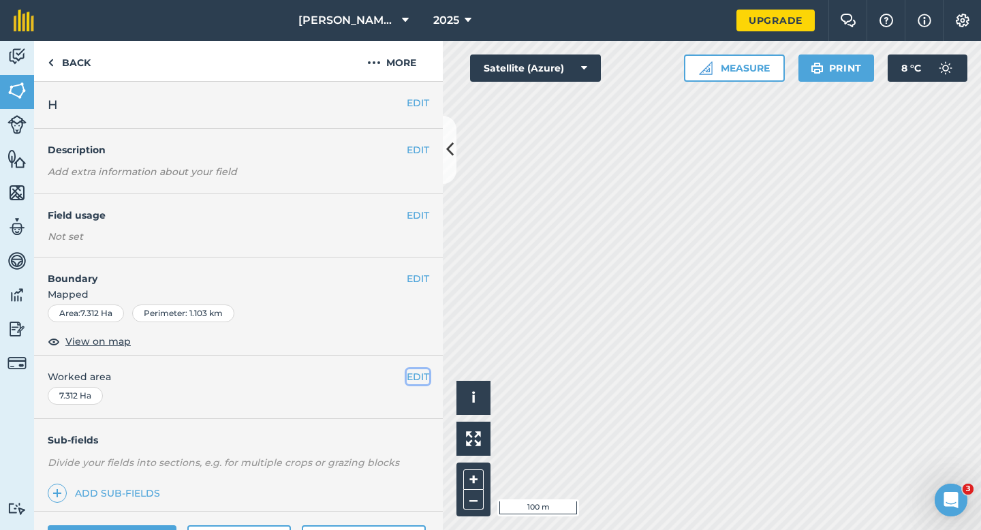
click at [418, 369] on button "EDIT" at bounding box center [418, 376] width 22 height 15
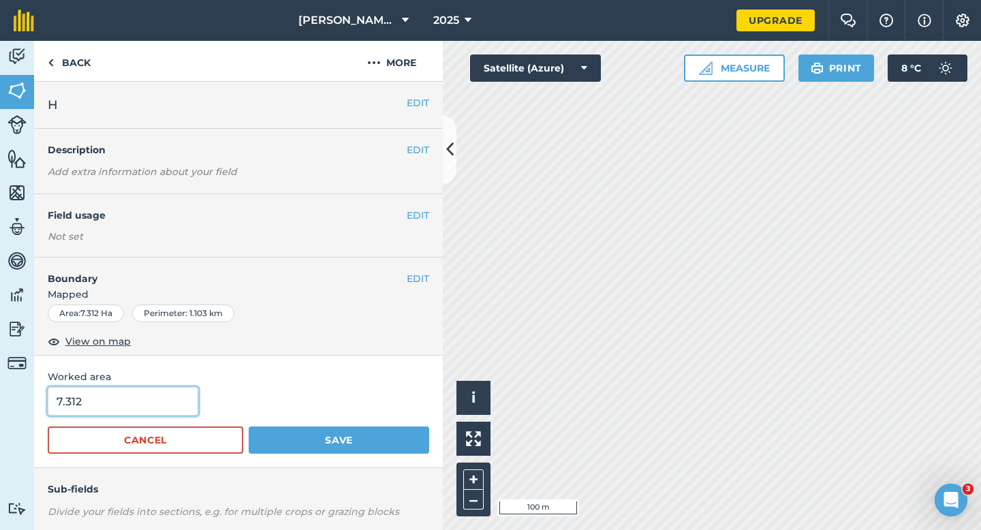
click at [129, 392] on input "7.312" at bounding box center [123, 401] width 151 height 29
click at [130, 414] on input "7.312" at bounding box center [123, 401] width 151 height 29
type input "7.3"
click at [249, 426] on button "Save" at bounding box center [339, 439] width 181 height 27
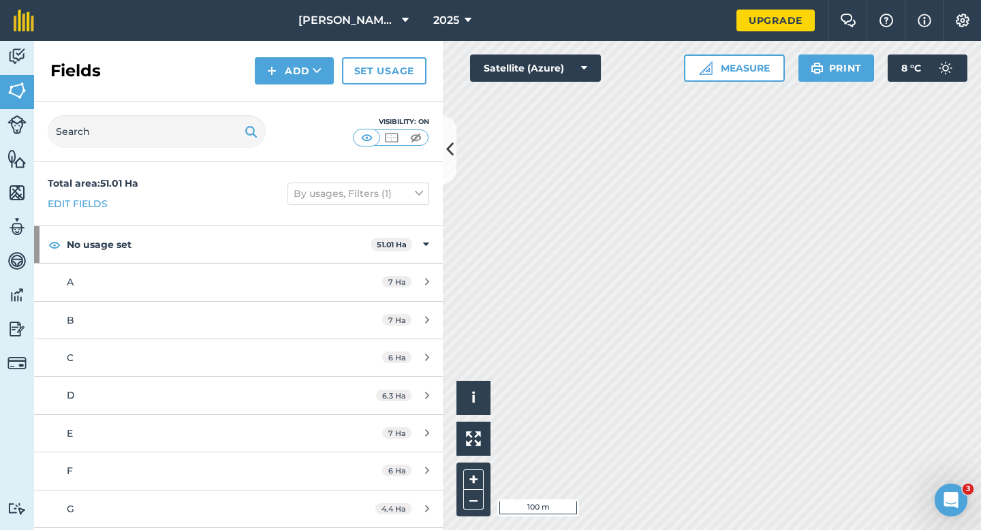
click at [438, 325] on div "Activity Fields Livestock Features Maps Team Vehicles Data Reporting Billing Tu…" at bounding box center [490, 285] width 981 height 489
click at [280, 75] on button "Add" at bounding box center [294, 70] width 79 height 27
click at [280, 91] on link "Draw" at bounding box center [294, 102] width 75 height 30
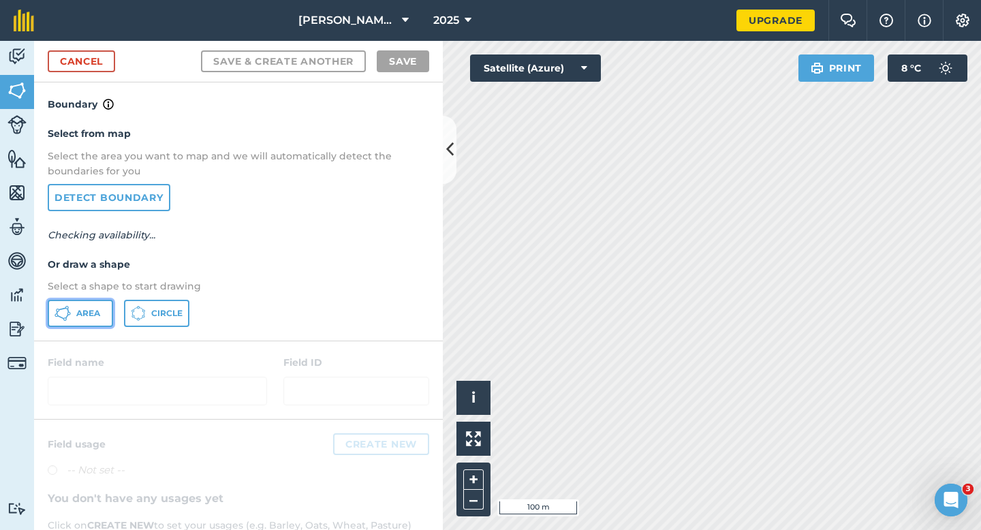
click at [72, 318] on button "Area" at bounding box center [80, 313] width 65 height 27
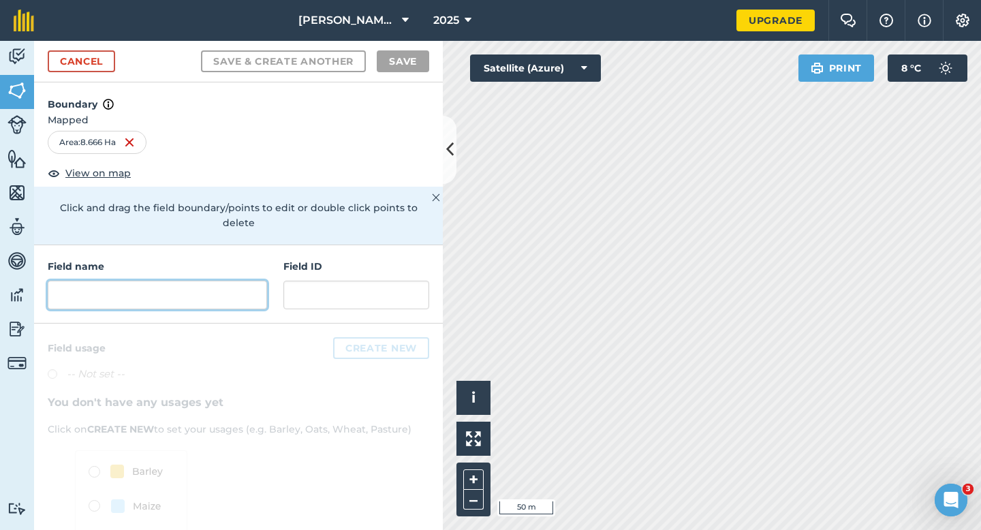
click at [259, 281] on input "text" at bounding box center [157, 295] width 219 height 29
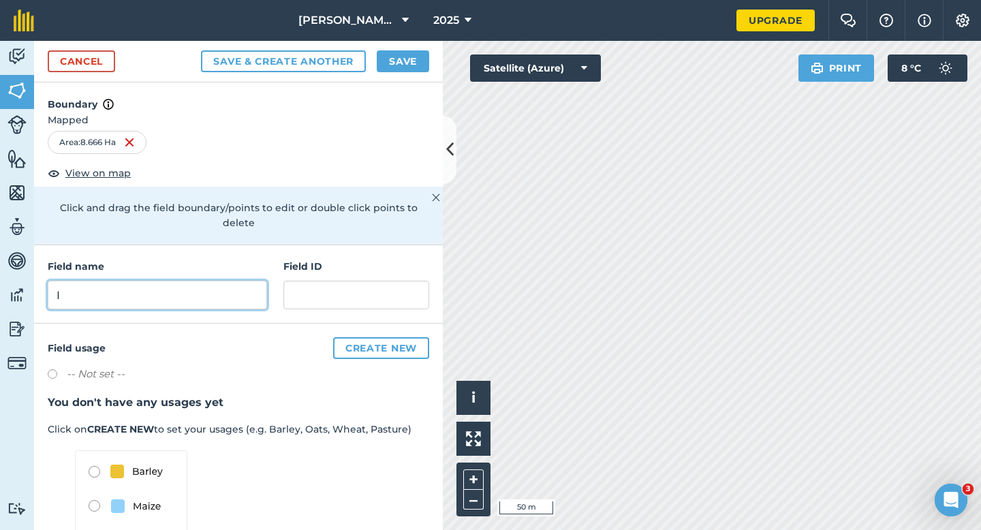
type input "I"
click at [406, 56] on button "Save" at bounding box center [403, 61] width 52 height 22
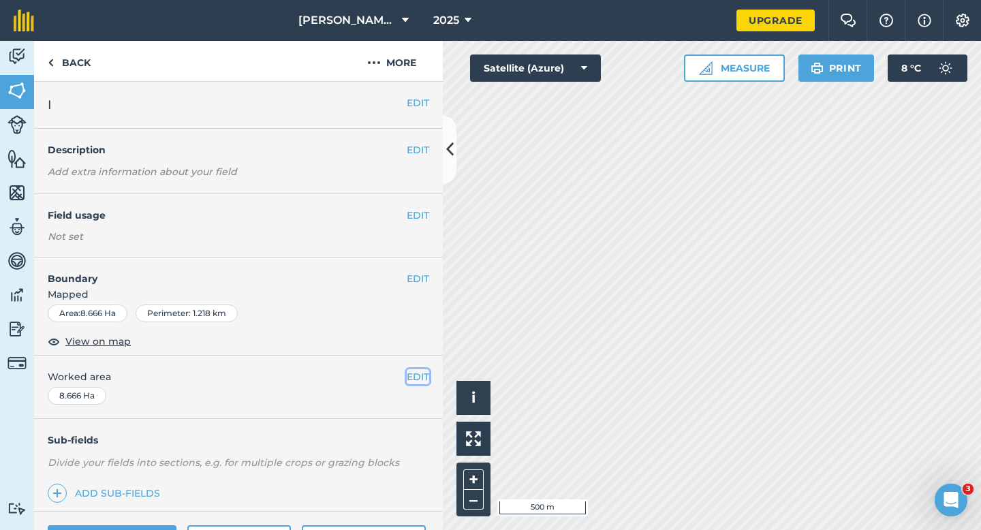
click at [418, 379] on button "EDIT" at bounding box center [418, 376] width 22 height 15
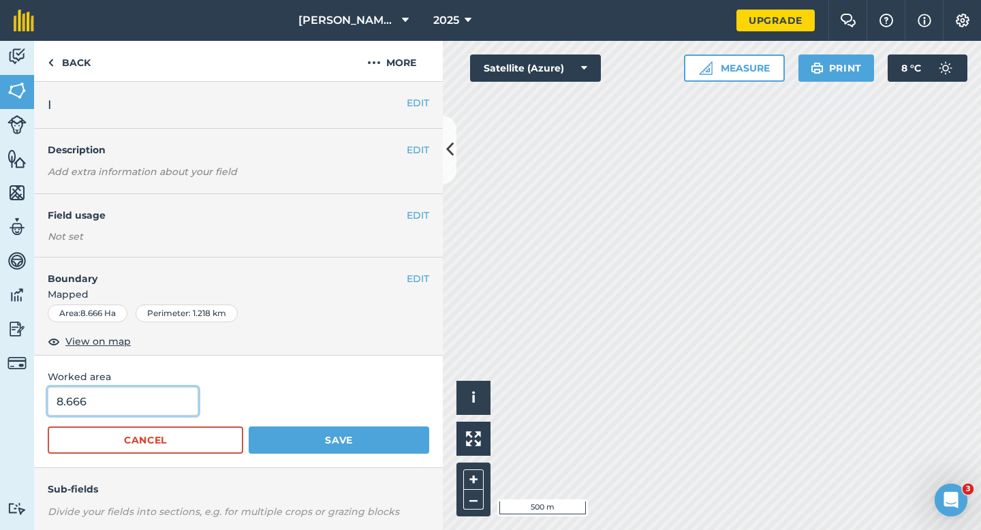
click at [143, 404] on input "8.666" at bounding box center [123, 401] width 151 height 29
type input "8"
click at [249, 426] on button "Save" at bounding box center [339, 439] width 181 height 27
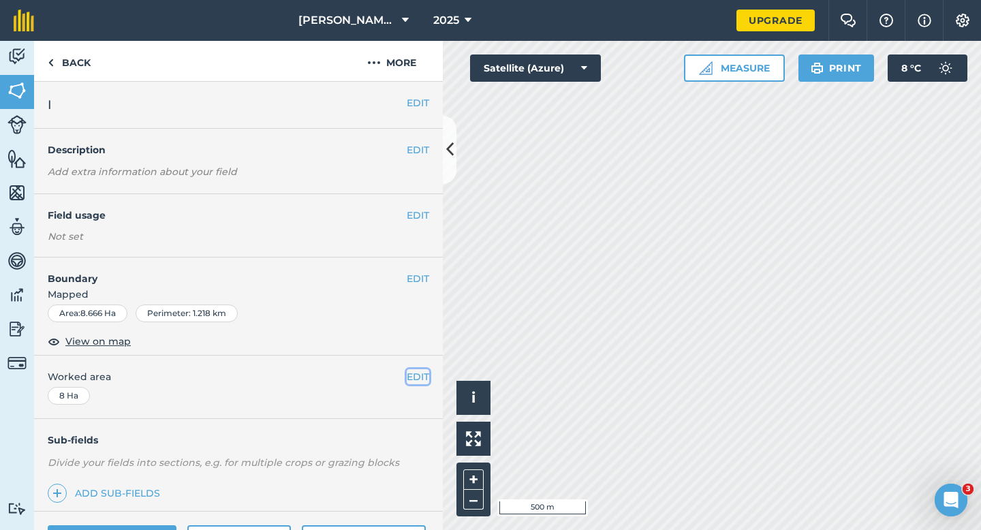
click at [416, 380] on button "EDIT" at bounding box center [418, 376] width 22 height 15
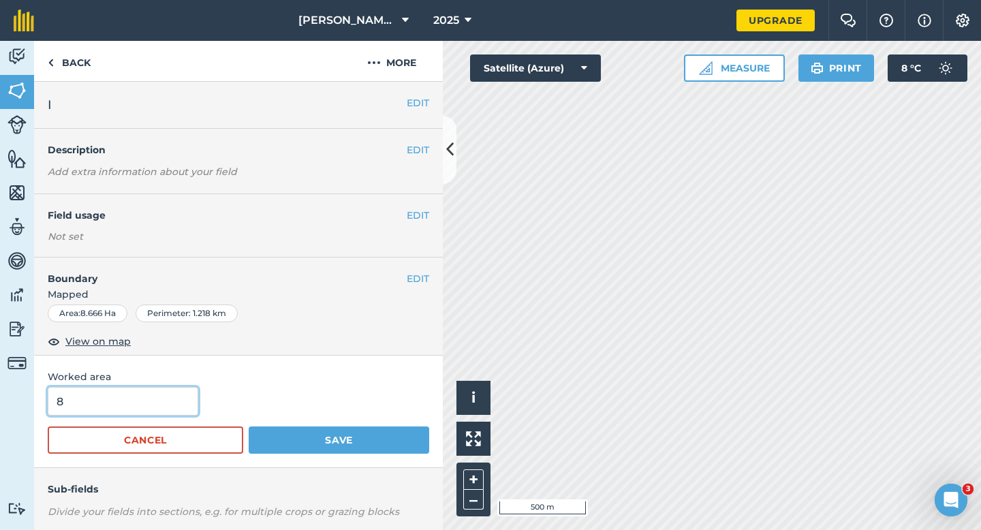
click at [154, 401] on input "8" at bounding box center [123, 401] width 151 height 29
type input "8.8"
click at [249, 426] on button "Save" at bounding box center [339, 439] width 181 height 27
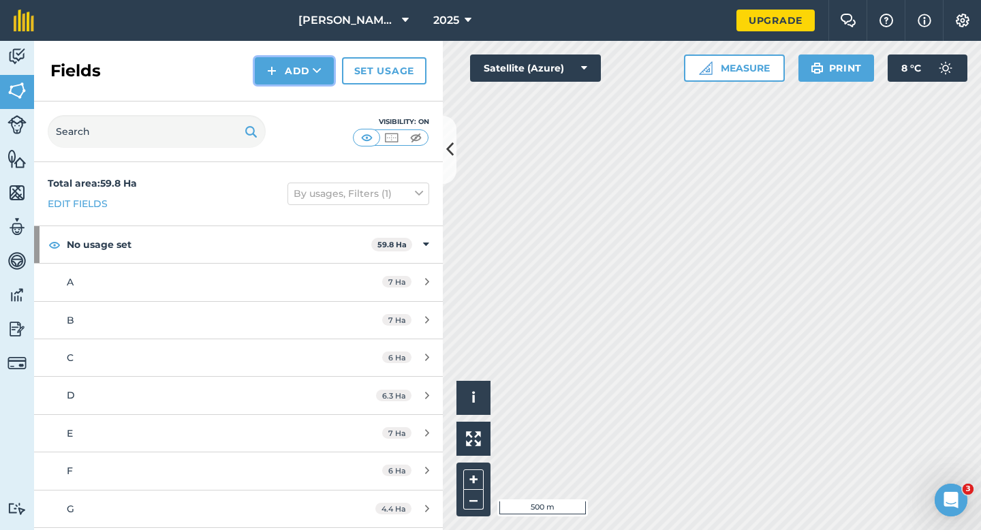
click at [282, 76] on button "Add" at bounding box center [294, 70] width 79 height 27
click at [284, 109] on link "Draw" at bounding box center [294, 102] width 75 height 30
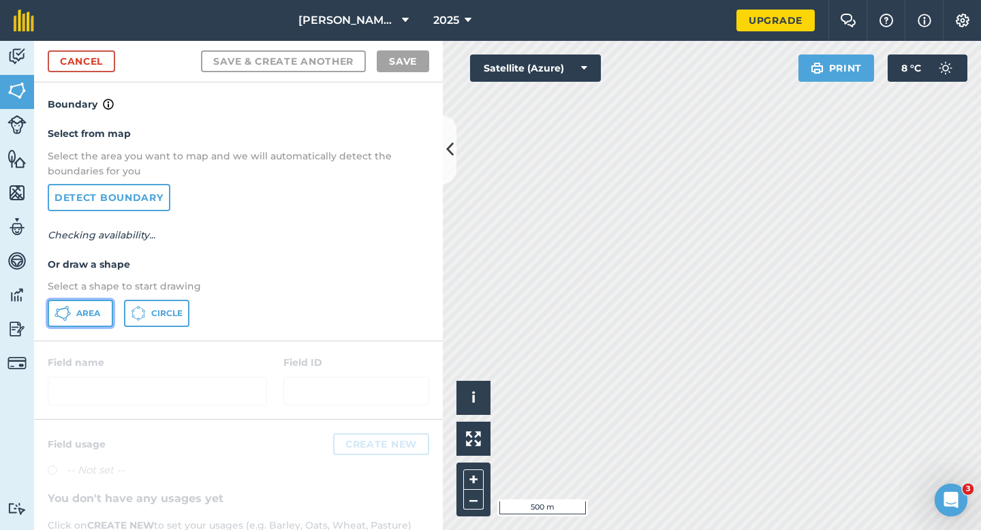
click at [91, 317] on span "Area" at bounding box center [88, 313] width 24 height 11
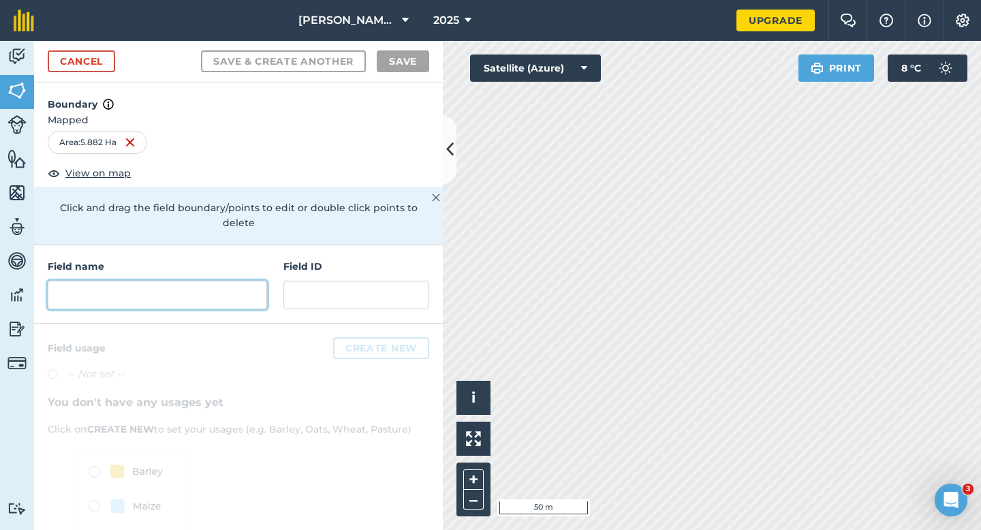
click at [254, 284] on input "text" at bounding box center [157, 295] width 219 height 29
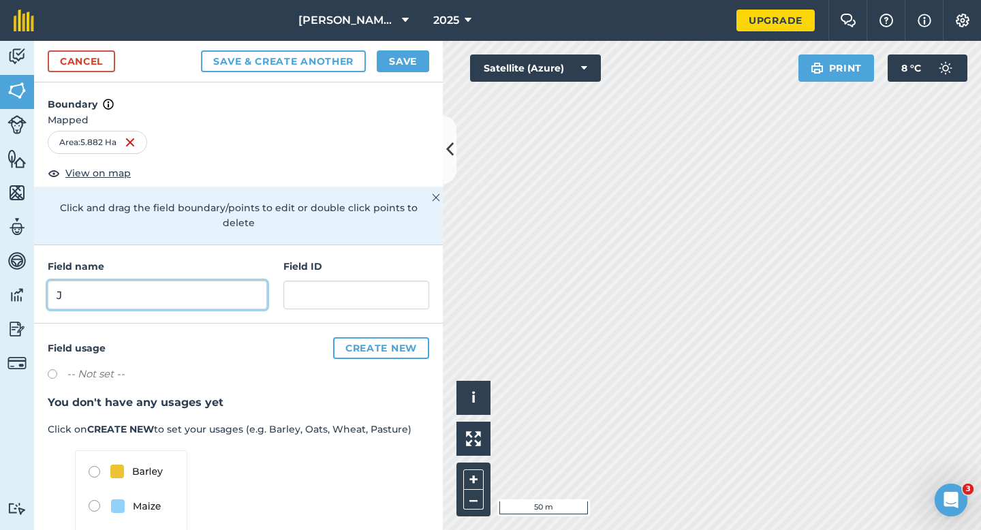
type input "J"
click at [403, 83] on h4 "Boundary" at bounding box center [238, 97] width 409 height 30
click at [403, 62] on button "Save" at bounding box center [403, 61] width 52 height 22
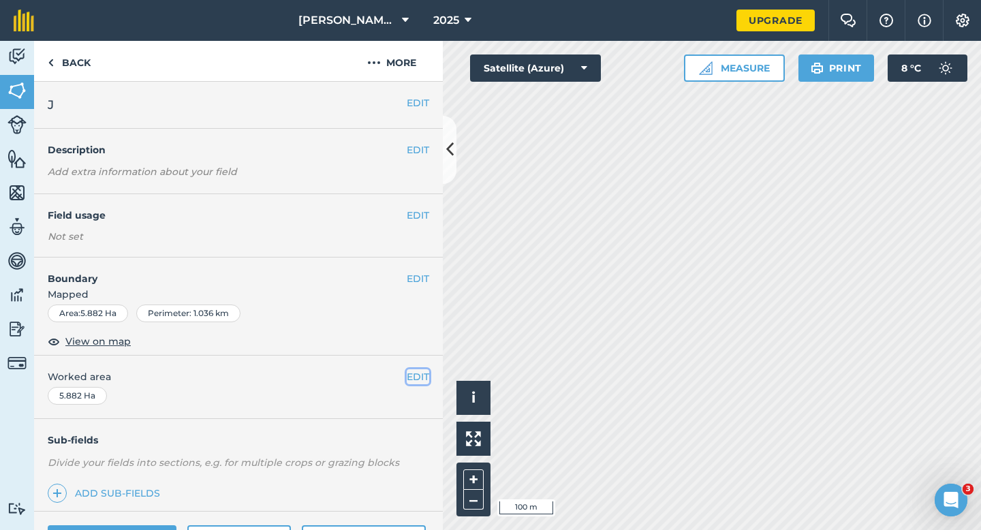
click at [411, 375] on button "EDIT" at bounding box center [418, 376] width 22 height 15
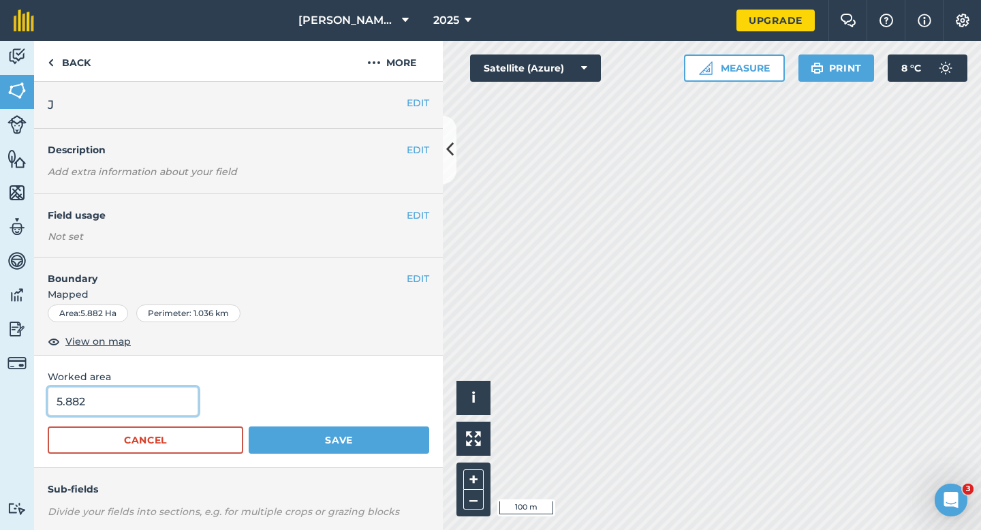
click at [136, 407] on input "5.882" at bounding box center [123, 401] width 151 height 29
type input "6"
click at [249, 426] on button "Save" at bounding box center [339, 439] width 181 height 27
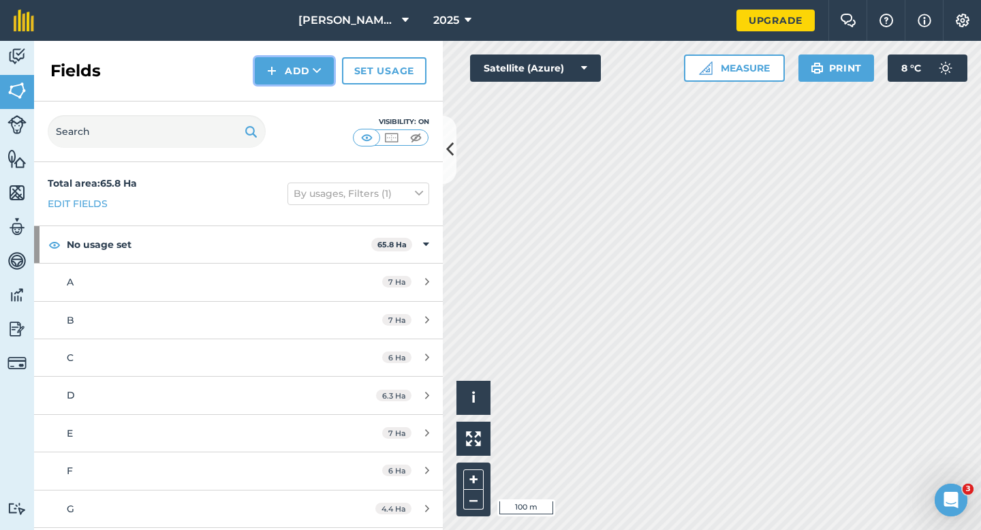
click at [266, 69] on button "Add" at bounding box center [294, 70] width 79 height 27
click at [275, 97] on link "Draw" at bounding box center [294, 102] width 75 height 30
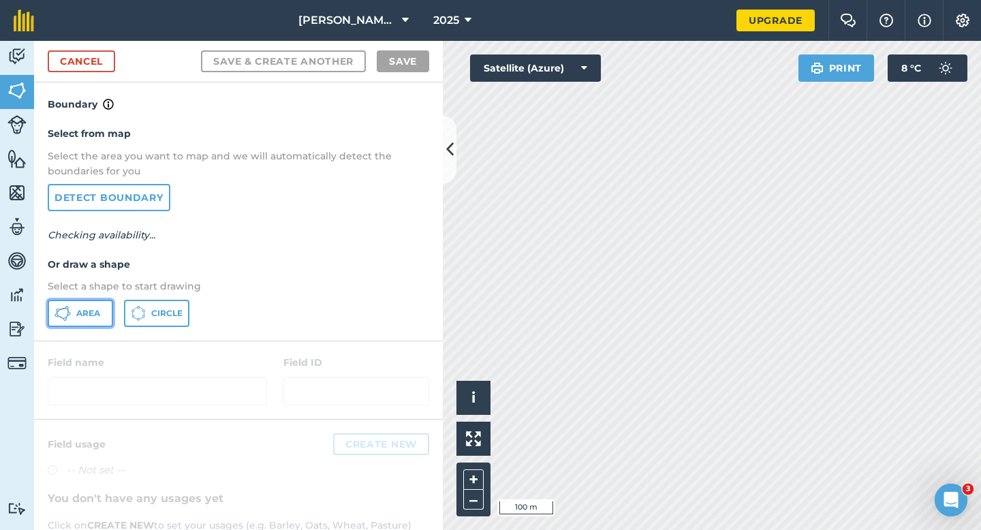
click at [75, 313] on button "Area" at bounding box center [80, 313] width 65 height 27
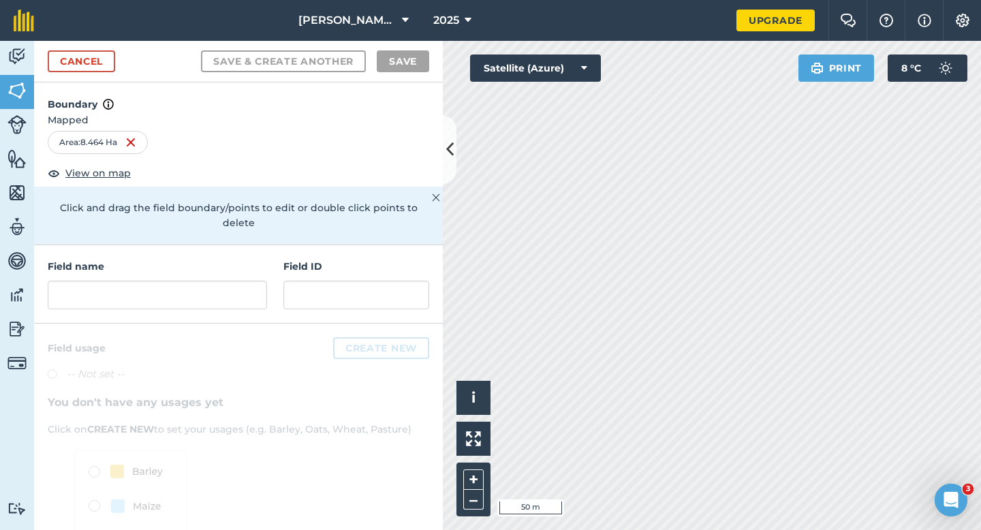
click at [193, 262] on div "Field name" at bounding box center [157, 284] width 219 height 50
click at [193, 281] on input "text" at bounding box center [157, 295] width 219 height 29
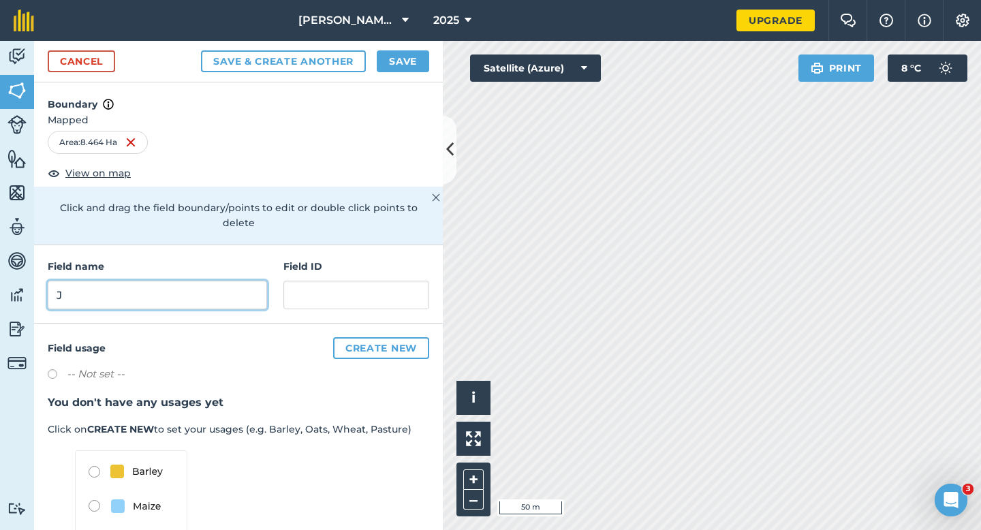
type input "J"
click at [409, 57] on button "Save" at bounding box center [403, 61] width 52 height 22
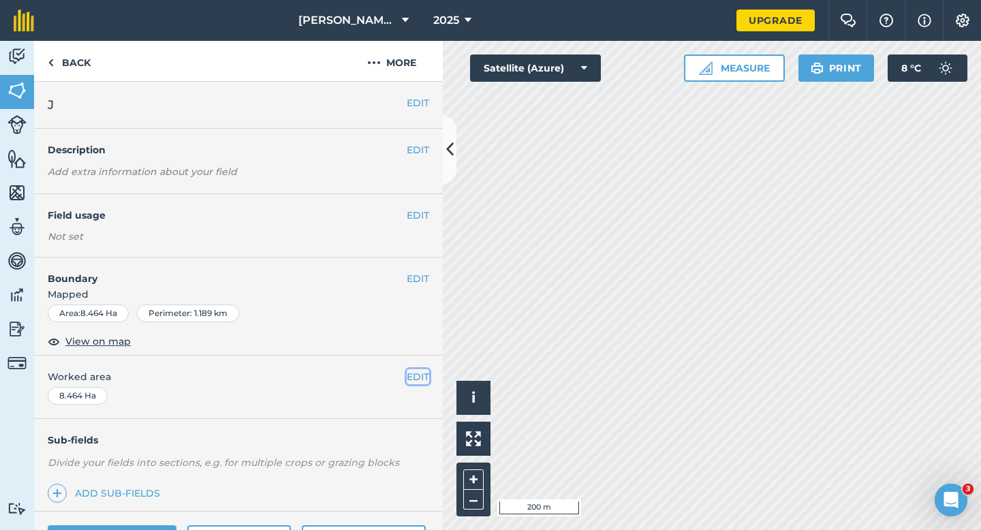
click at [424, 372] on button "EDIT" at bounding box center [418, 376] width 22 height 15
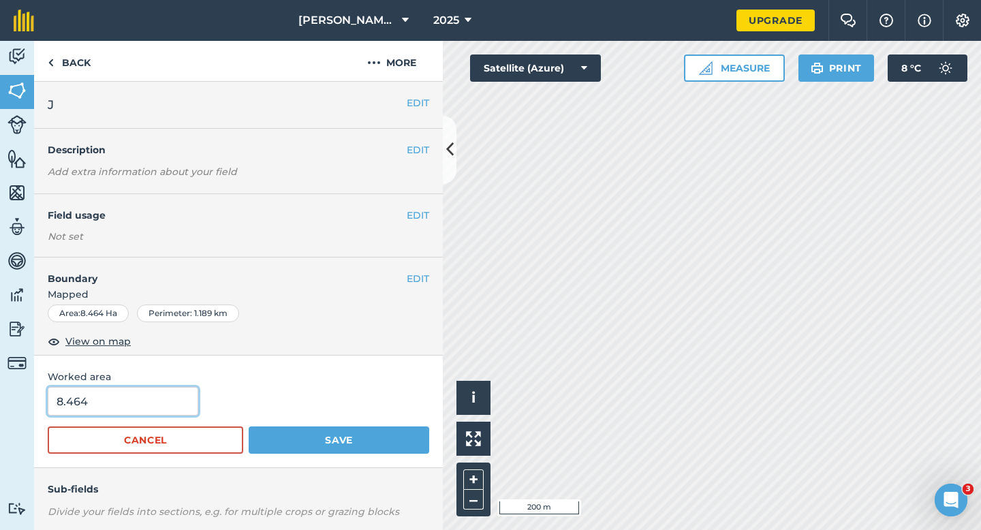
click at [106, 403] on input "8.464" at bounding box center [123, 401] width 151 height 29
type input "8.5"
click at [249, 426] on button "Save" at bounding box center [339, 439] width 181 height 27
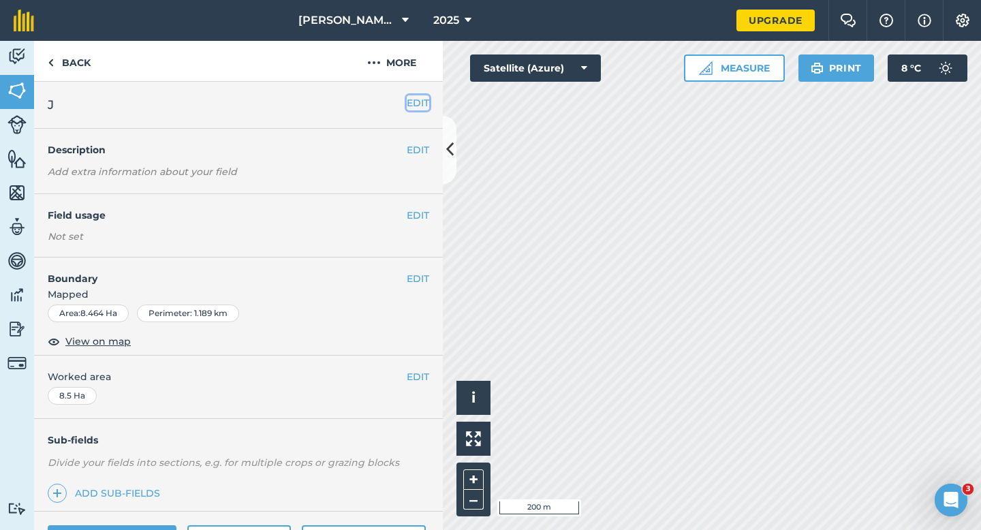
click at [423, 101] on button "EDIT" at bounding box center [418, 102] width 22 height 15
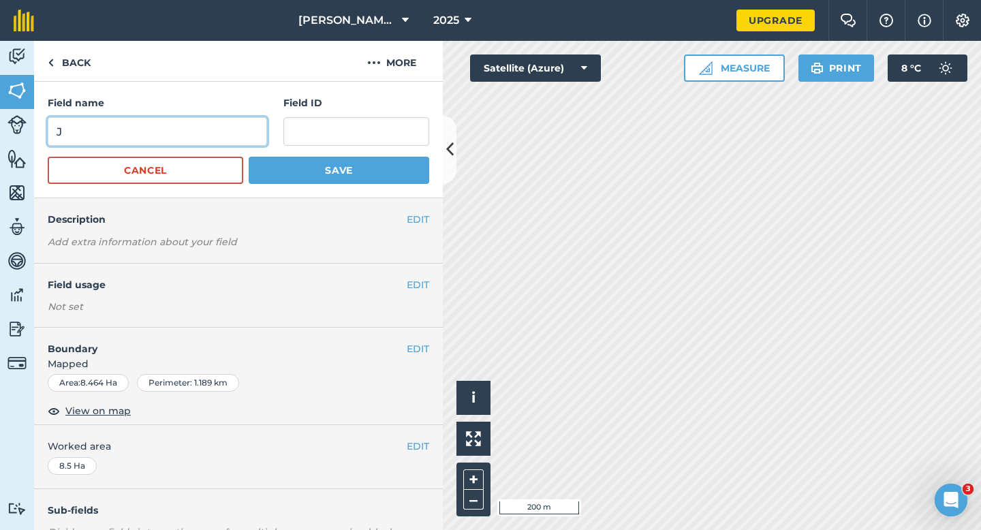
click at [151, 140] on input "J" at bounding box center [157, 131] width 219 height 29
type input "K"
click at [249, 157] on button "Save" at bounding box center [339, 170] width 181 height 27
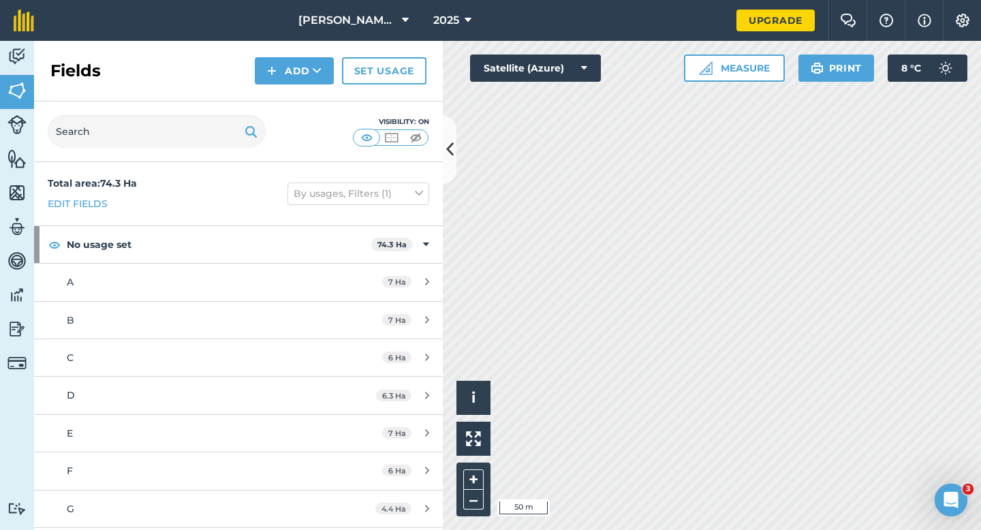
click at [298, 57] on div "Fields Add Set usage" at bounding box center [238, 71] width 409 height 61
click at [287, 67] on button "Add" at bounding box center [294, 70] width 79 height 27
click at [275, 104] on link "Draw" at bounding box center [294, 102] width 75 height 30
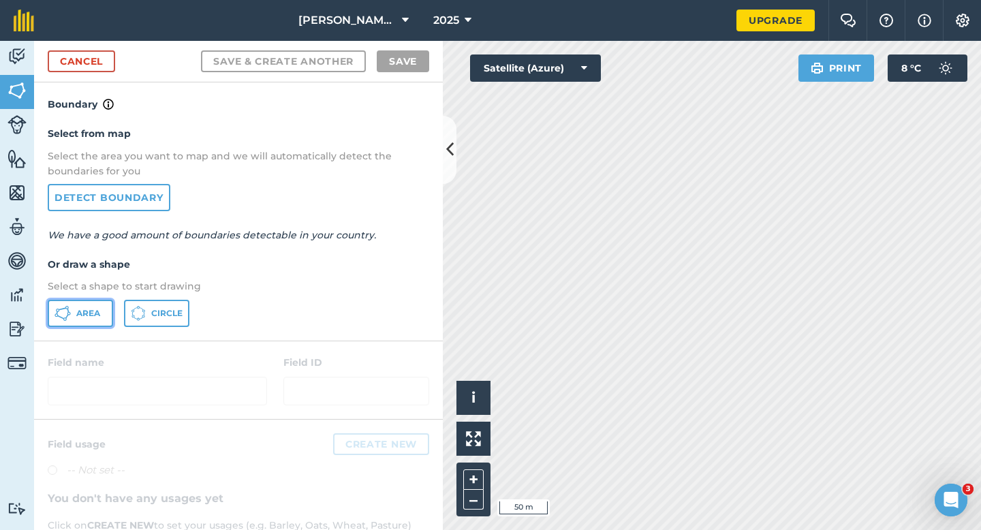
click at [78, 313] on span "Area" at bounding box center [88, 313] width 24 height 11
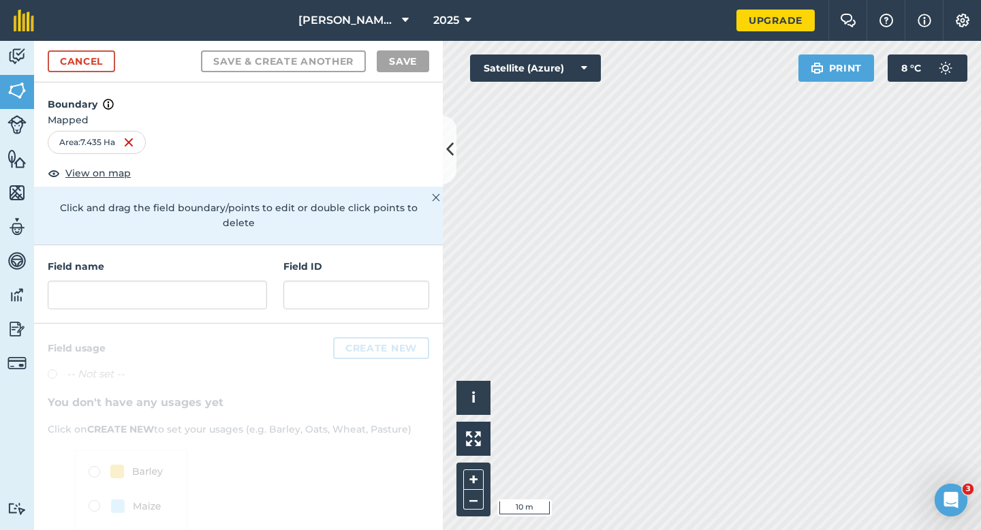
click at [134, 259] on h4 "Field name" at bounding box center [157, 266] width 219 height 15
click at [139, 281] on input "text" at bounding box center [157, 295] width 219 height 29
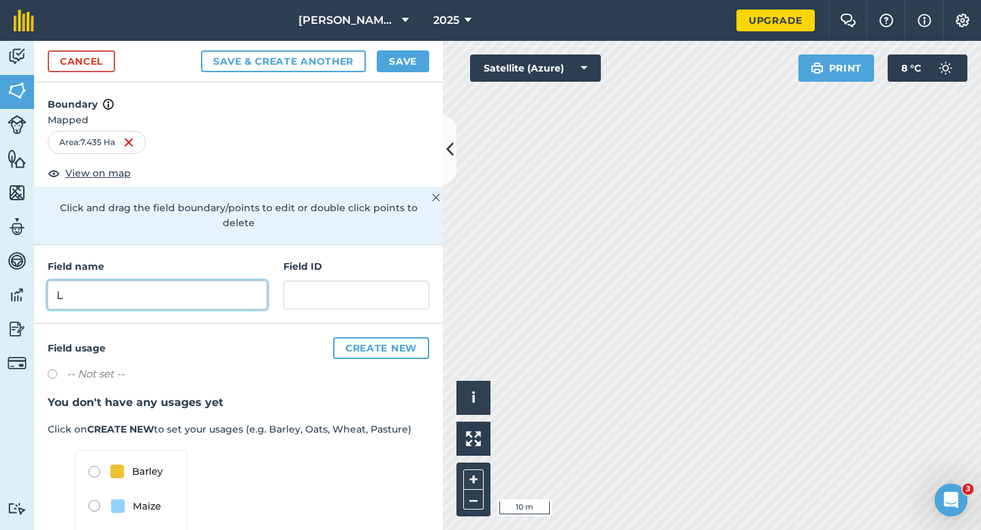
type input "L"
click at [411, 66] on button "Save" at bounding box center [403, 61] width 52 height 22
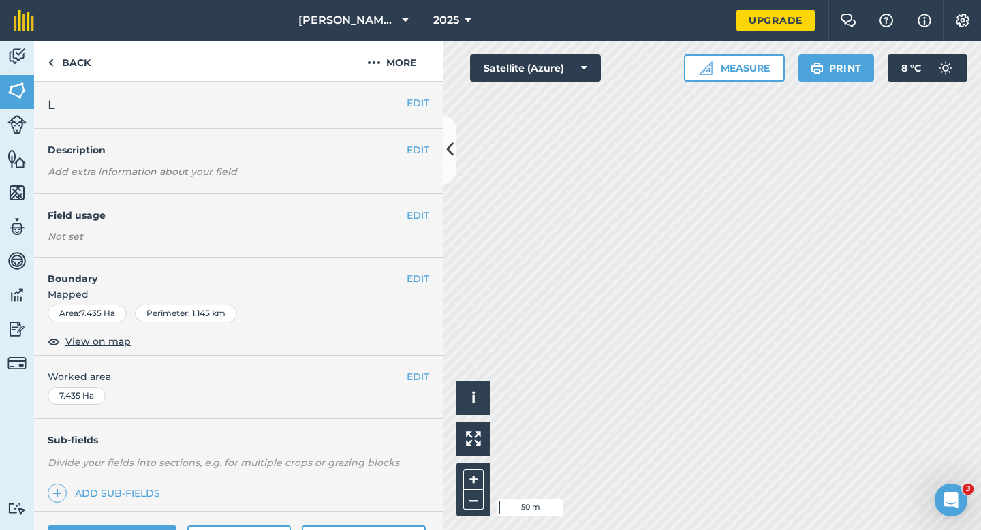
click at [416, 366] on div "EDIT Worked area 7.435 Ha" at bounding box center [238, 387] width 409 height 63
click at [416, 378] on button "EDIT" at bounding box center [418, 376] width 22 height 15
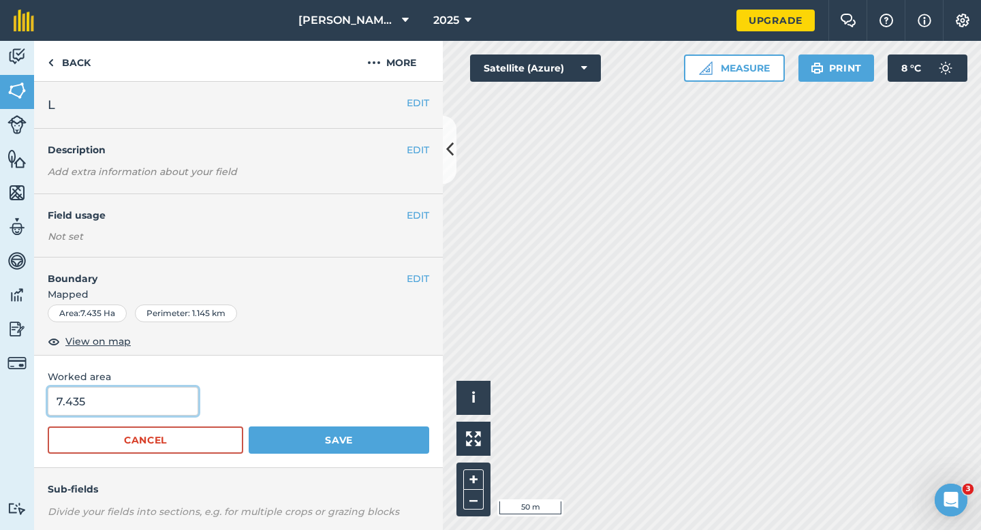
click at [137, 407] on input "7.435" at bounding box center [123, 401] width 151 height 29
type input "7.4"
click at [249, 426] on button "Save" at bounding box center [339, 439] width 181 height 27
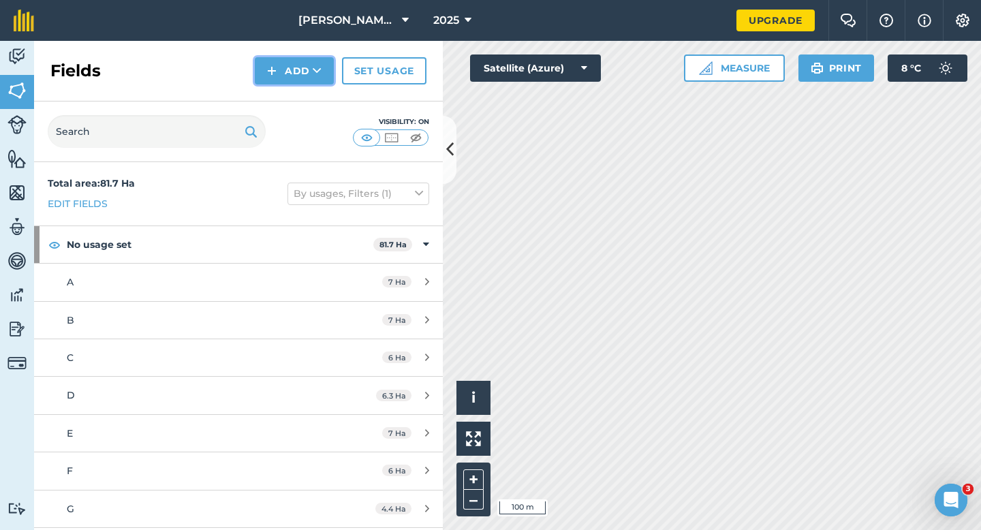
click at [289, 74] on button "Add" at bounding box center [294, 70] width 79 height 27
click at [289, 96] on link "Draw" at bounding box center [294, 102] width 75 height 30
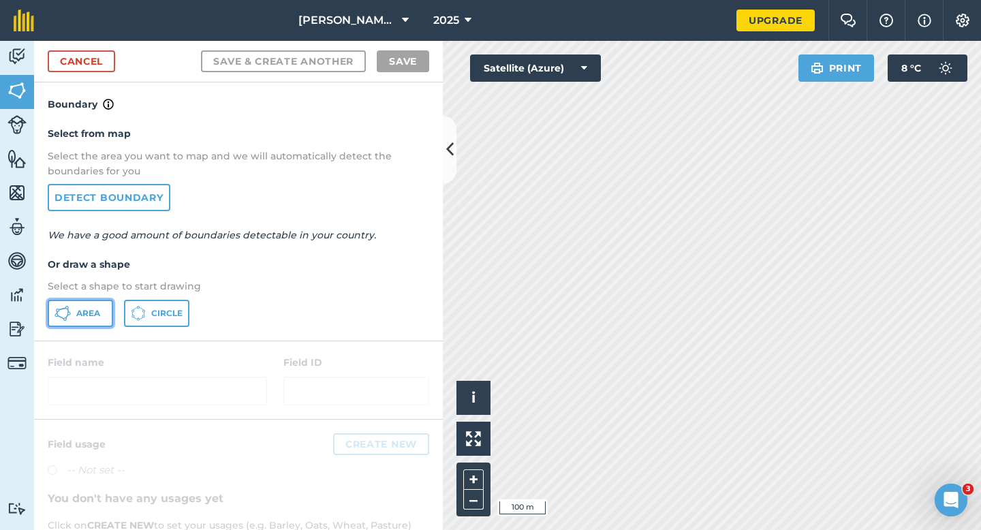
click at [106, 318] on button "Area" at bounding box center [80, 313] width 65 height 27
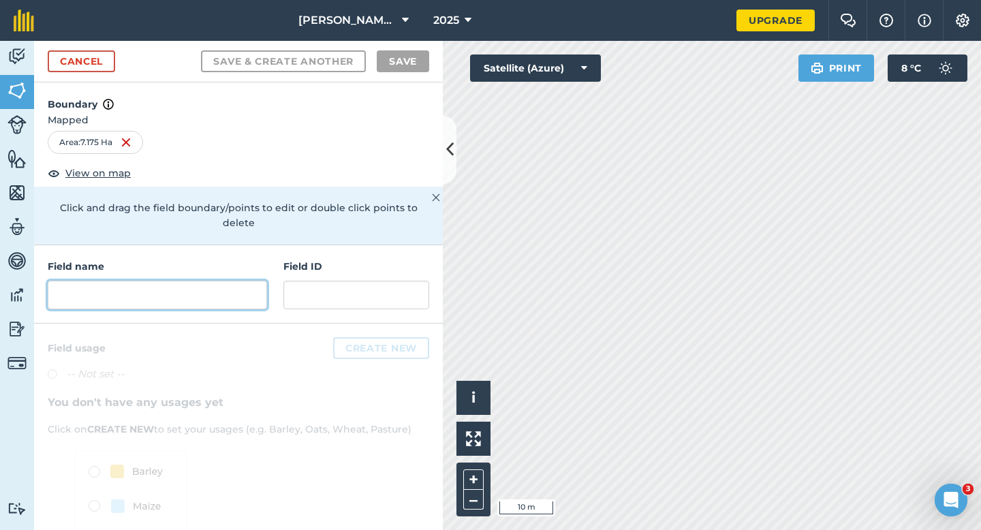
click at [257, 290] on input "text" at bounding box center [157, 295] width 219 height 29
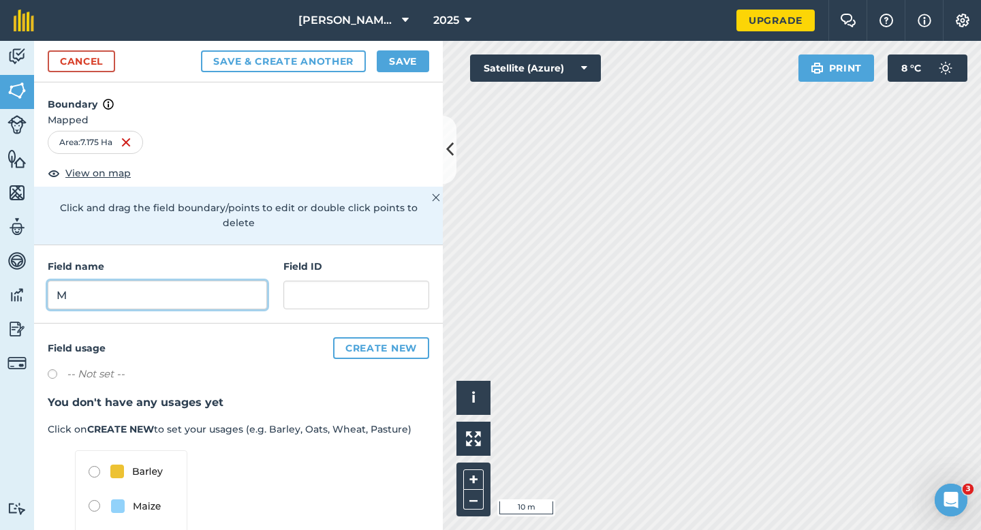
type input "M"
click at [412, 54] on button "Save" at bounding box center [403, 61] width 52 height 22
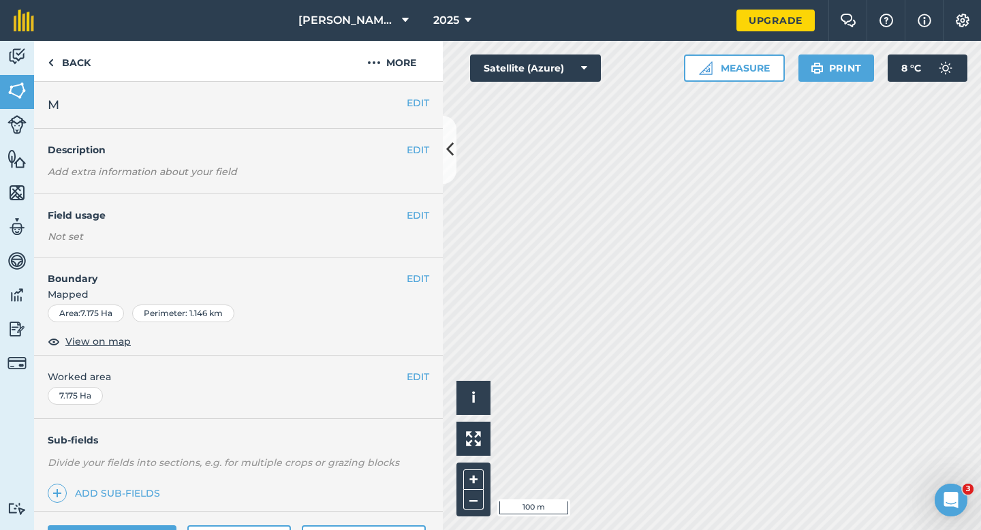
click at [403, 373] on span "Worked area" at bounding box center [238, 376] width 381 height 15
click at [407, 373] on button "EDIT" at bounding box center [418, 376] width 22 height 15
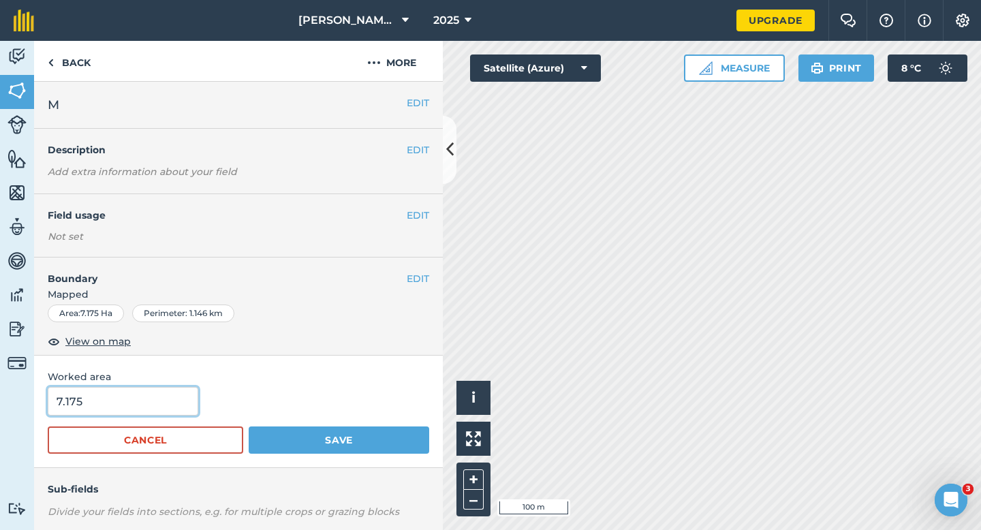
click at [101, 408] on input "7.175" at bounding box center [123, 401] width 151 height 29
type input "7.2"
click at [249, 426] on button "Save" at bounding box center [339, 439] width 181 height 27
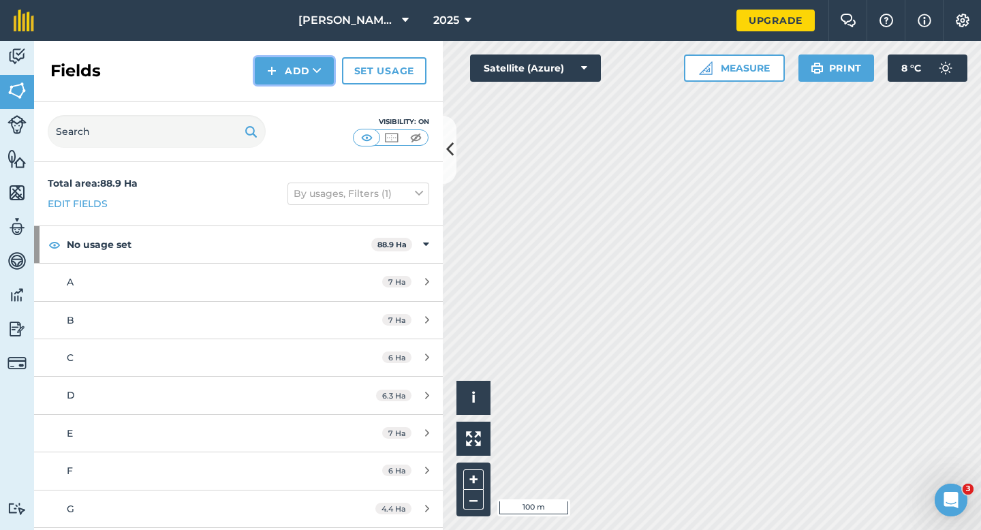
click at [302, 77] on button "Add" at bounding box center [294, 70] width 79 height 27
click at [302, 100] on link "Draw" at bounding box center [294, 102] width 75 height 30
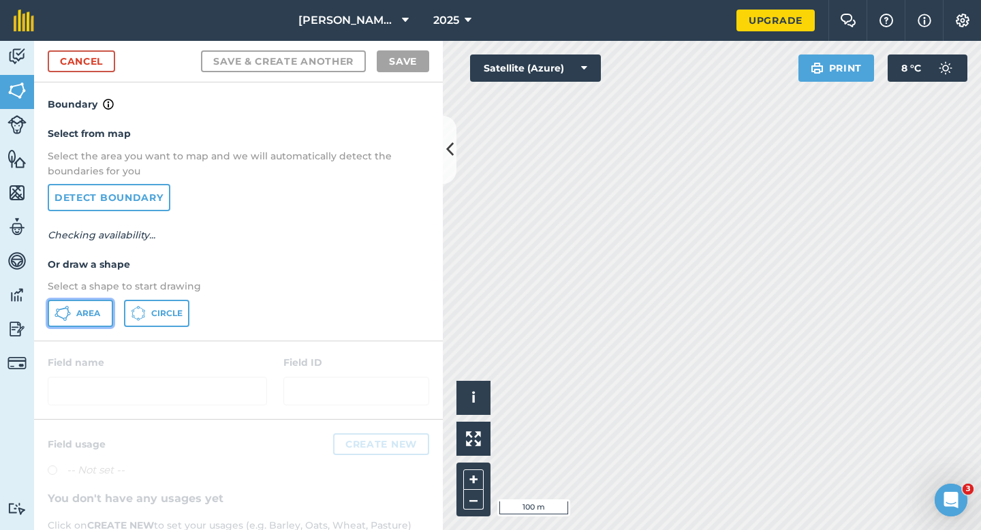
click at [92, 304] on button "Area" at bounding box center [80, 313] width 65 height 27
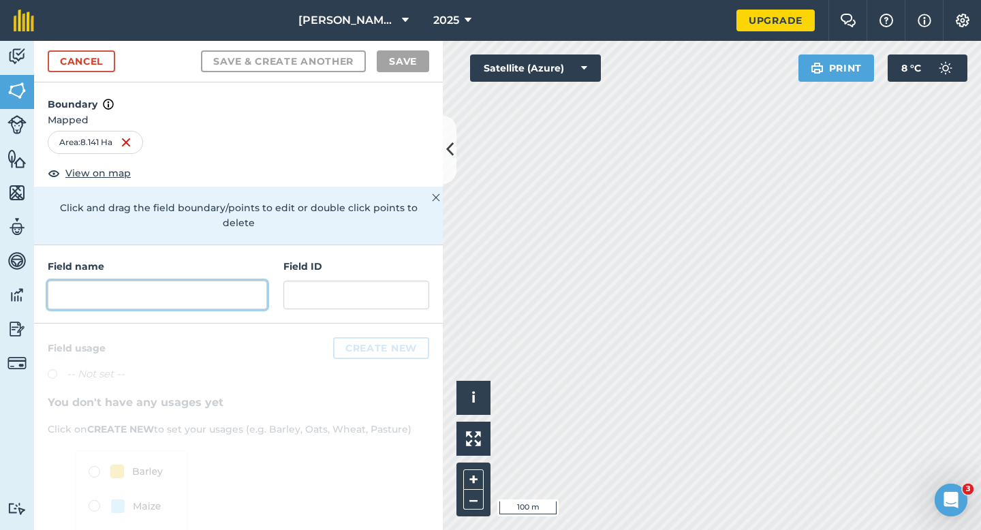
click at [234, 281] on input "text" at bounding box center [157, 295] width 219 height 29
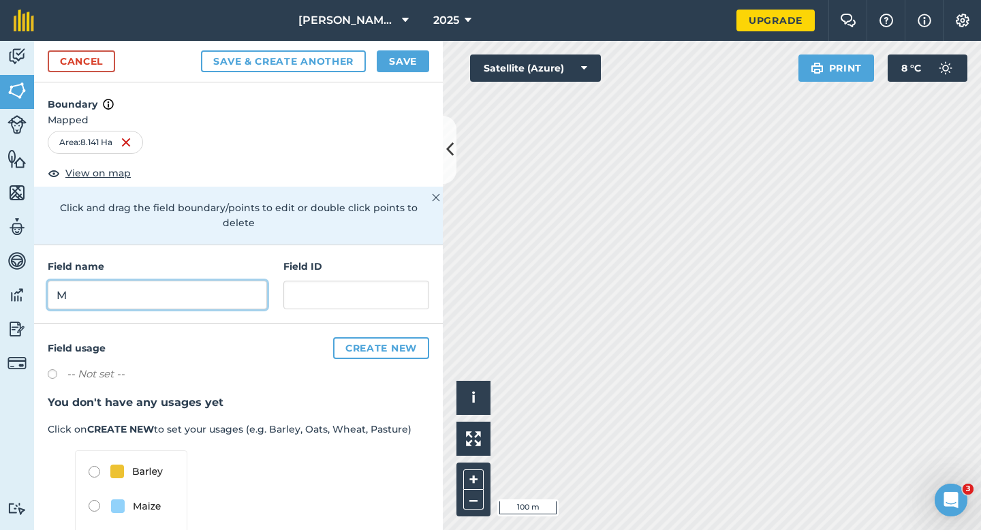
type input "M"
click at [403, 65] on button "Save" at bounding box center [403, 61] width 52 height 22
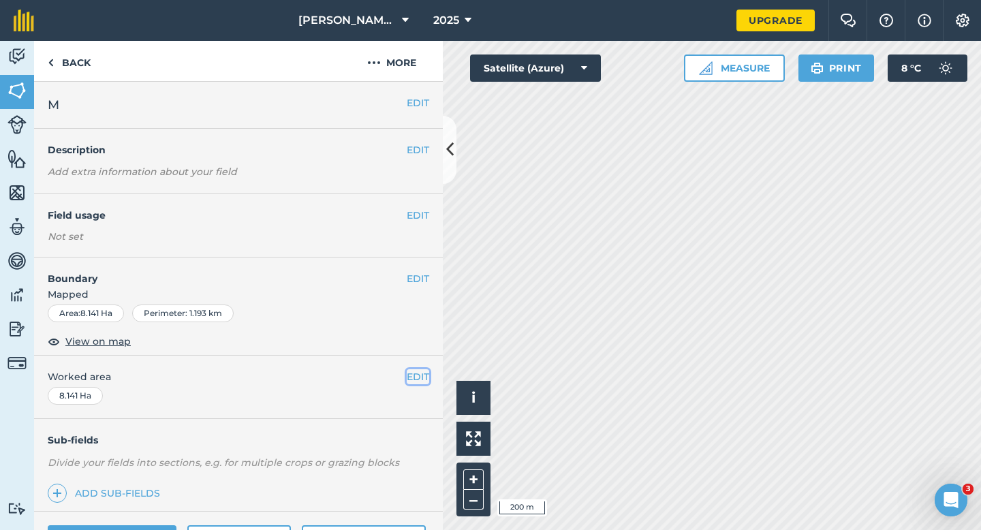
click at [416, 373] on button "EDIT" at bounding box center [418, 376] width 22 height 15
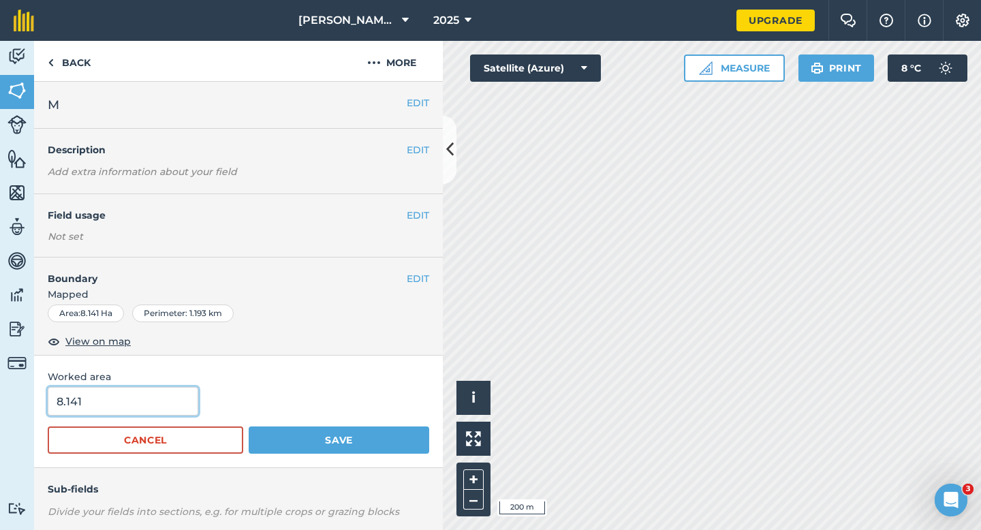
click at [136, 411] on input "8.141" at bounding box center [123, 401] width 151 height 29
type input "8.1"
click at [249, 426] on button "Save" at bounding box center [339, 439] width 181 height 27
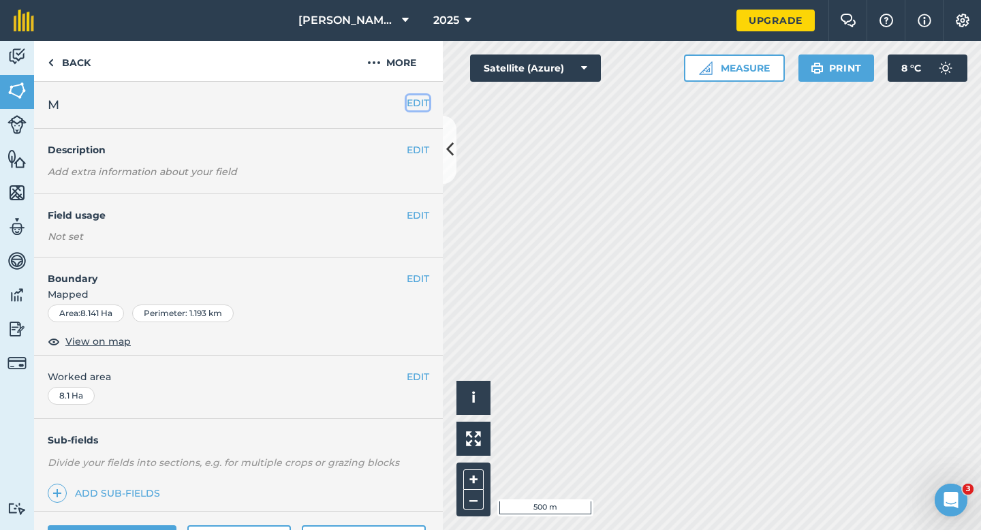
click at [418, 108] on button "EDIT" at bounding box center [418, 102] width 22 height 15
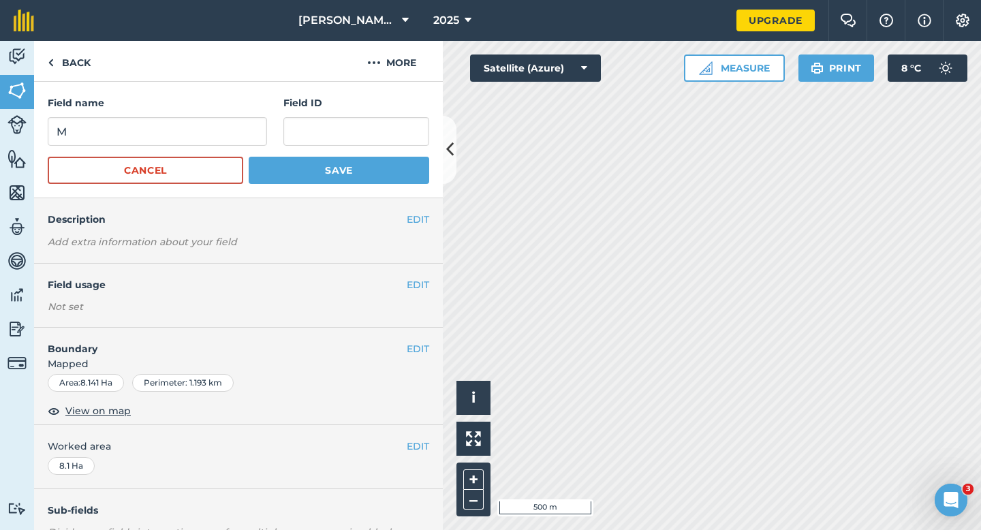
click at [183, 152] on form "Field name M Field ID Cancel Save" at bounding box center [238, 139] width 381 height 89
click at [183, 148] on form "Field name M Field ID Cancel Save" at bounding box center [238, 139] width 381 height 89
click at [183, 142] on input "M" at bounding box center [157, 131] width 219 height 29
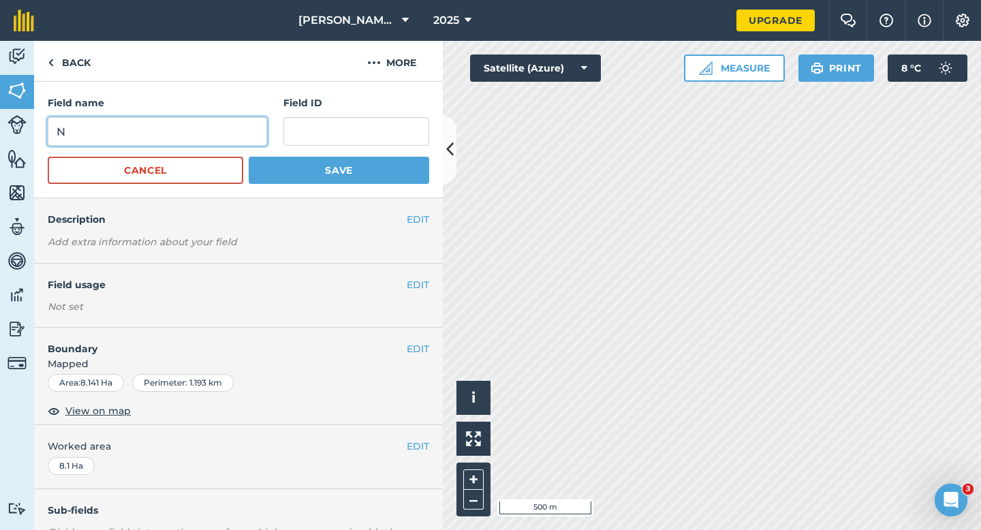
type input "N"
click at [249, 157] on button "Save" at bounding box center [339, 170] width 181 height 27
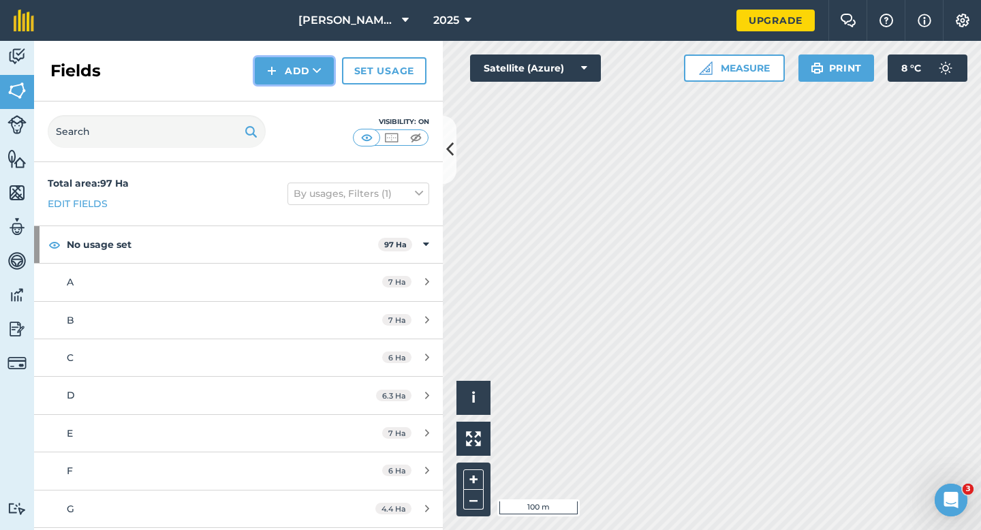
click at [292, 81] on button "Add" at bounding box center [294, 70] width 79 height 27
click at [292, 91] on link "Draw" at bounding box center [294, 102] width 75 height 30
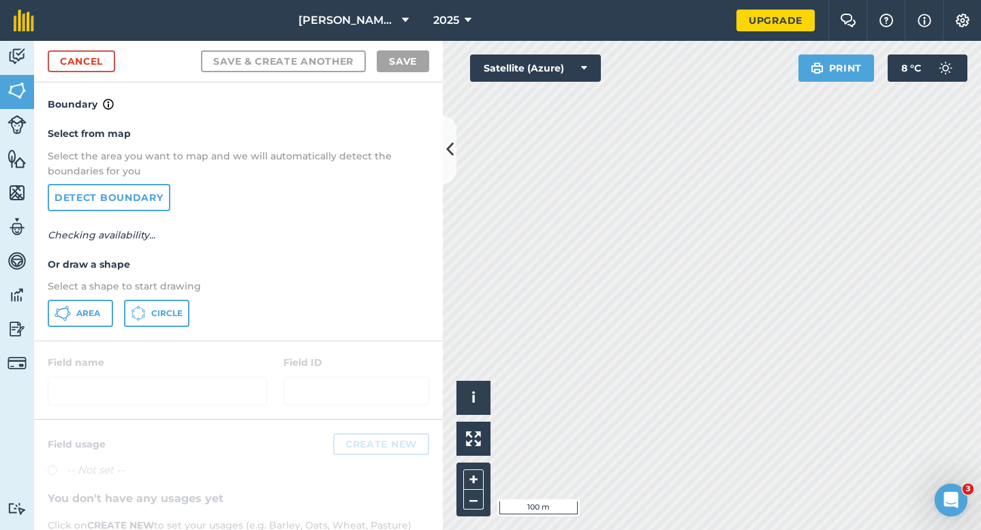
click at [74, 297] on div "Select from map Select the area you want to map and we will automatically detec…" at bounding box center [238, 226] width 409 height 228
click at [57, 322] on button "Area" at bounding box center [80, 313] width 65 height 27
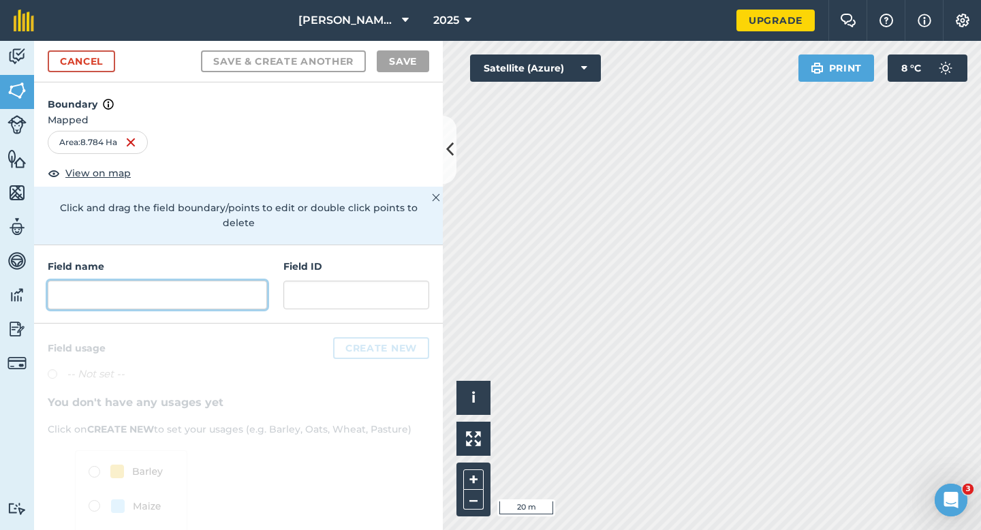
click at [198, 281] on input "text" at bounding box center [157, 295] width 219 height 29
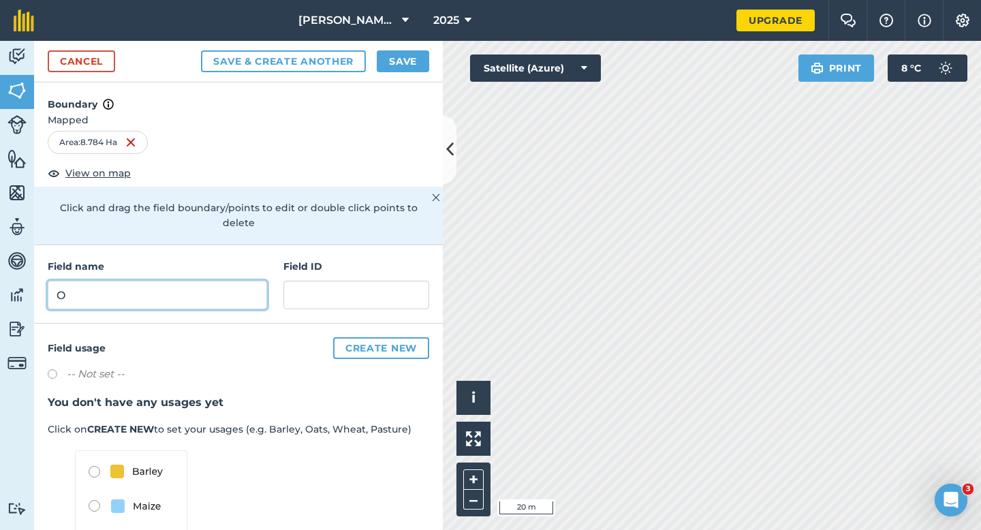
type input "O"
click at [387, 72] on button "Save" at bounding box center [403, 61] width 52 height 22
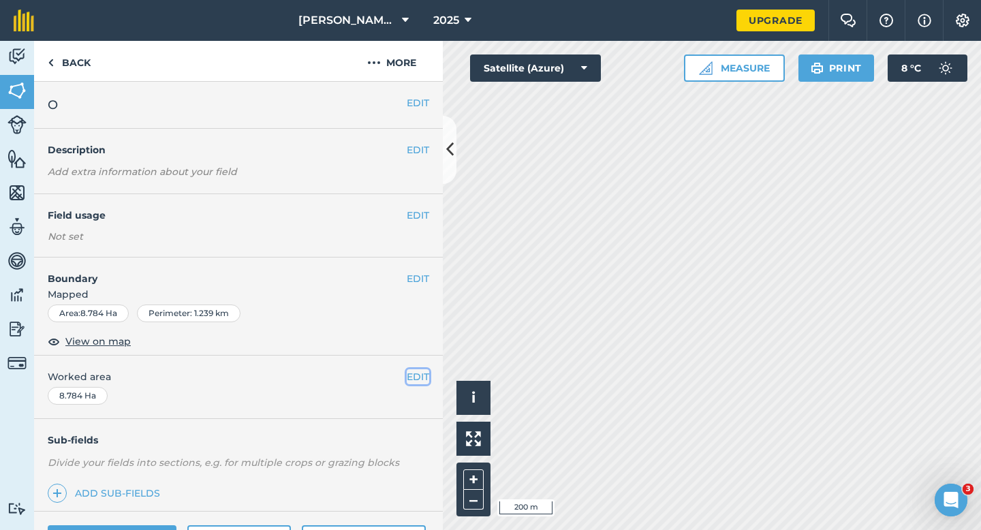
click at [414, 375] on button "EDIT" at bounding box center [418, 376] width 22 height 15
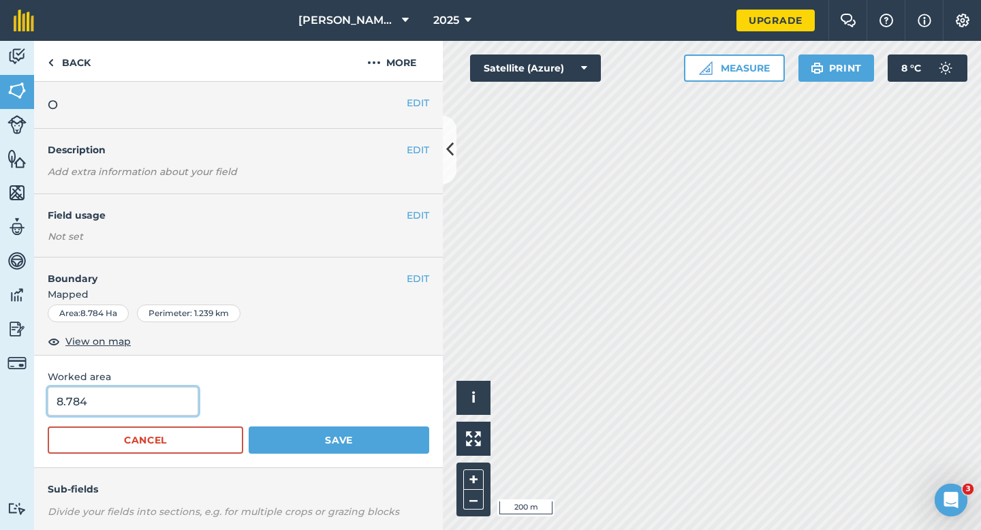
click at [82, 407] on input "8.784" at bounding box center [123, 401] width 151 height 29
click at [97, 407] on input "8.784" at bounding box center [123, 401] width 151 height 29
type input "8.8"
click at [249, 426] on button "Save" at bounding box center [339, 439] width 181 height 27
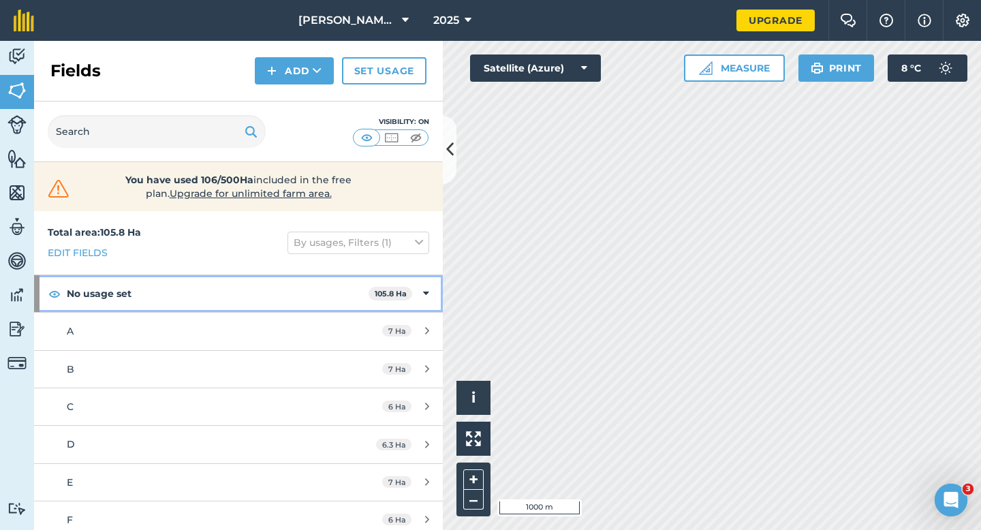
click at [426, 279] on div "No usage set 105.8 Ha" at bounding box center [238, 293] width 409 height 37
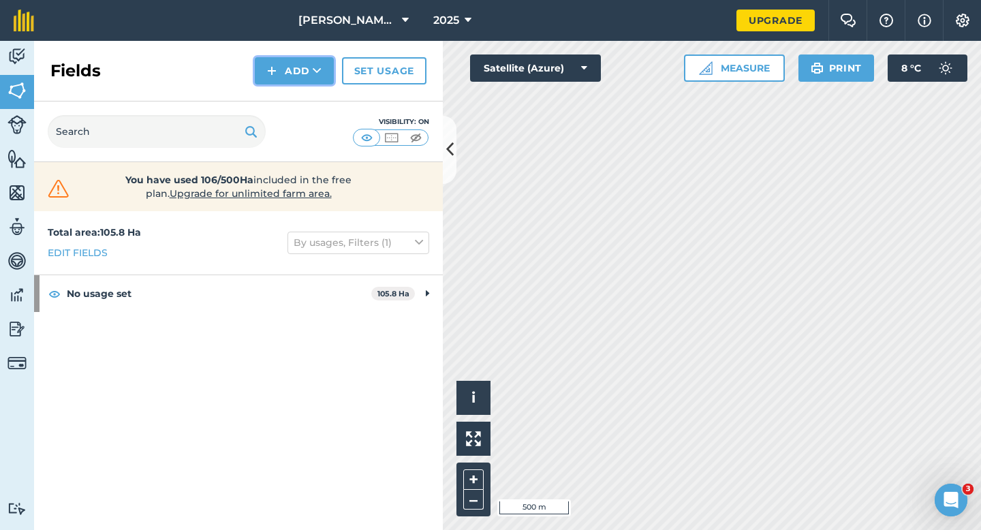
click at [289, 83] on button "Add" at bounding box center [294, 70] width 79 height 27
click at [289, 93] on link "Draw" at bounding box center [294, 102] width 75 height 30
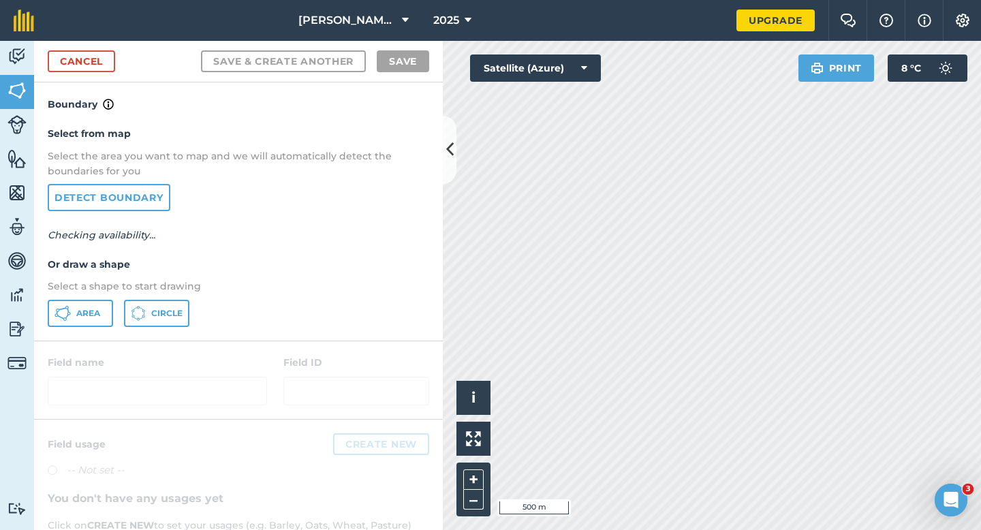
click at [105, 292] on p "Select a shape to start drawing" at bounding box center [238, 286] width 381 height 15
click at [101, 298] on div "Select from map Select the area you want to map and we will automatically detec…" at bounding box center [238, 226] width 409 height 228
click at [101, 304] on button "Area" at bounding box center [80, 313] width 65 height 27
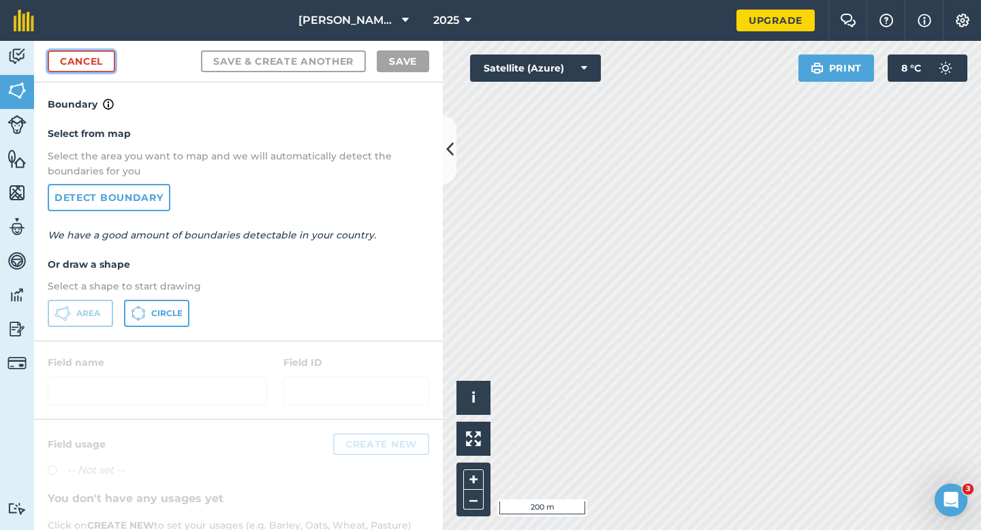
click at [108, 52] on link "Cancel" at bounding box center [81, 61] width 67 height 22
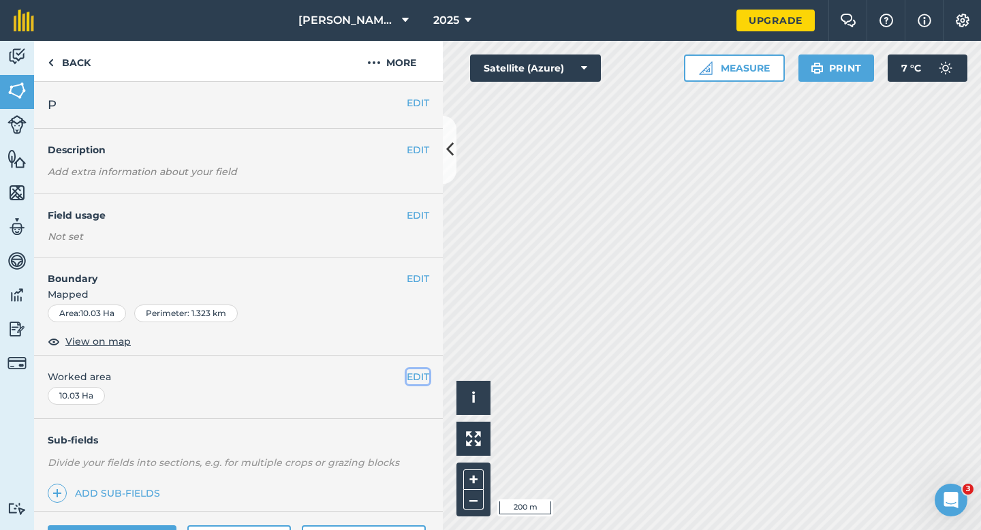
click at [420, 378] on button "EDIT" at bounding box center [418, 376] width 22 height 15
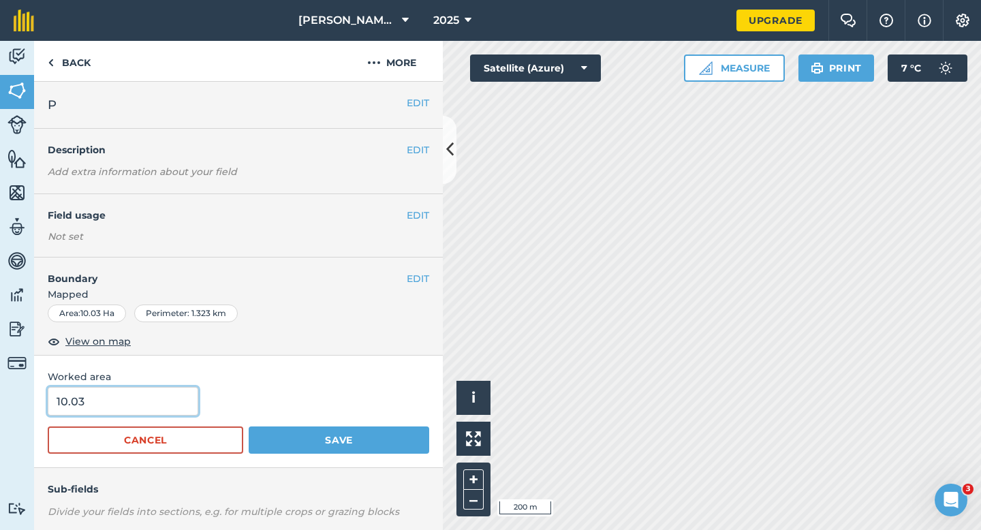
click at [119, 407] on input "10.03" at bounding box center [123, 401] width 151 height 29
type input "10"
click at [249, 426] on button "Save" at bounding box center [339, 439] width 181 height 27
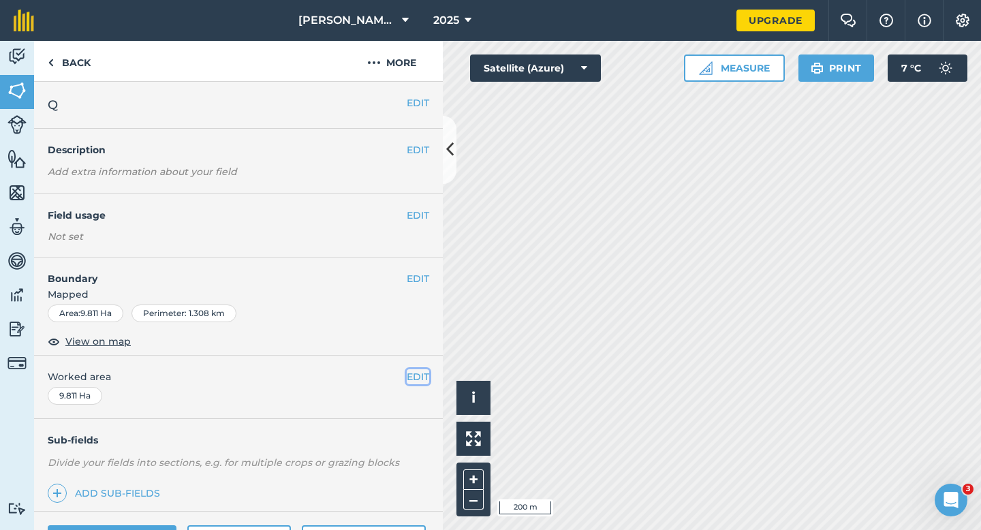
click at [422, 372] on button "EDIT" at bounding box center [418, 376] width 22 height 15
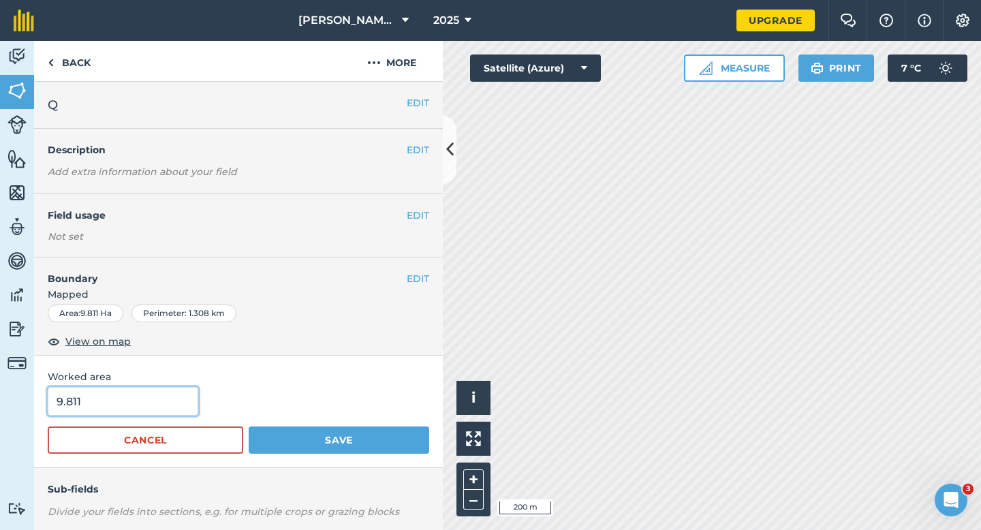
click at [174, 413] on input "9.811" at bounding box center [123, 401] width 151 height 29
type input "10"
click at [249, 426] on button "Save" at bounding box center [339, 439] width 181 height 27
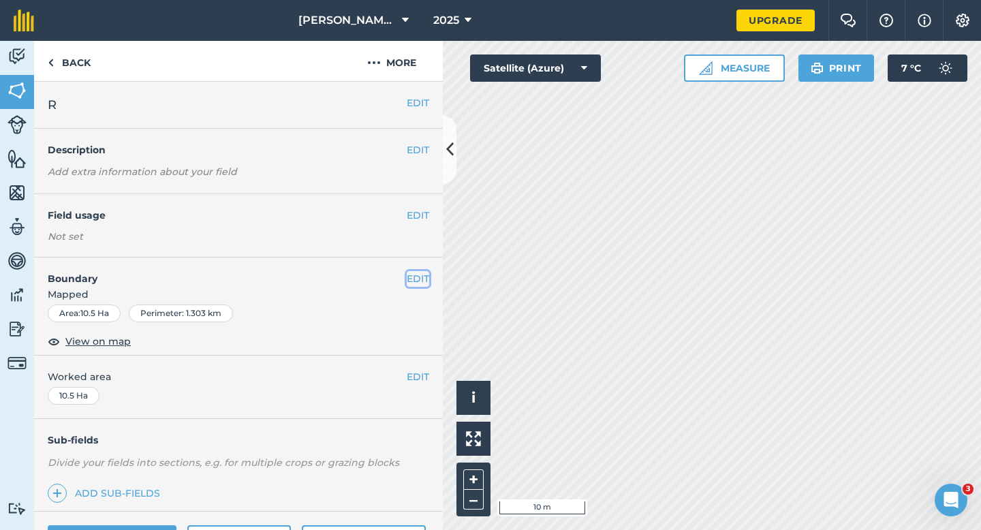
click at [424, 275] on button "EDIT" at bounding box center [418, 278] width 22 height 15
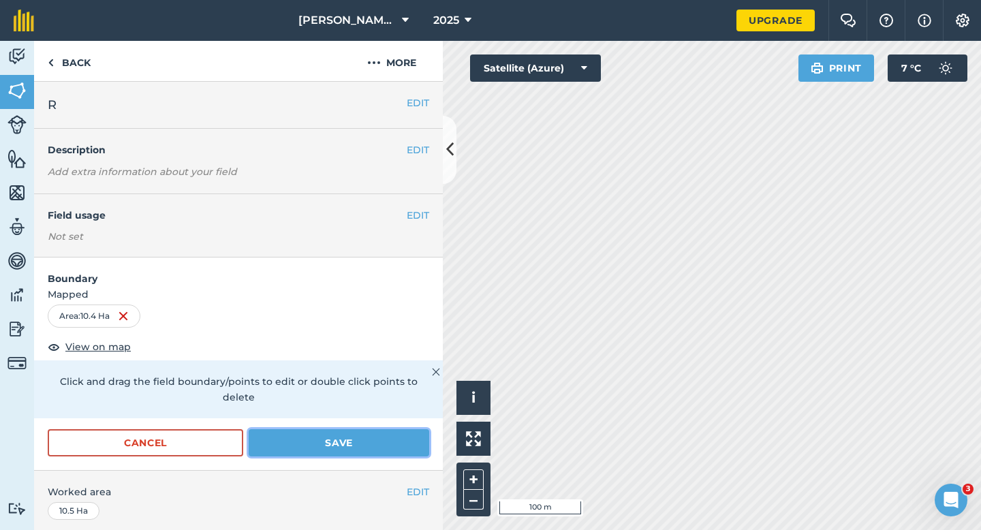
click at [338, 429] on button "Save" at bounding box center [339, 442] width 181 height 27
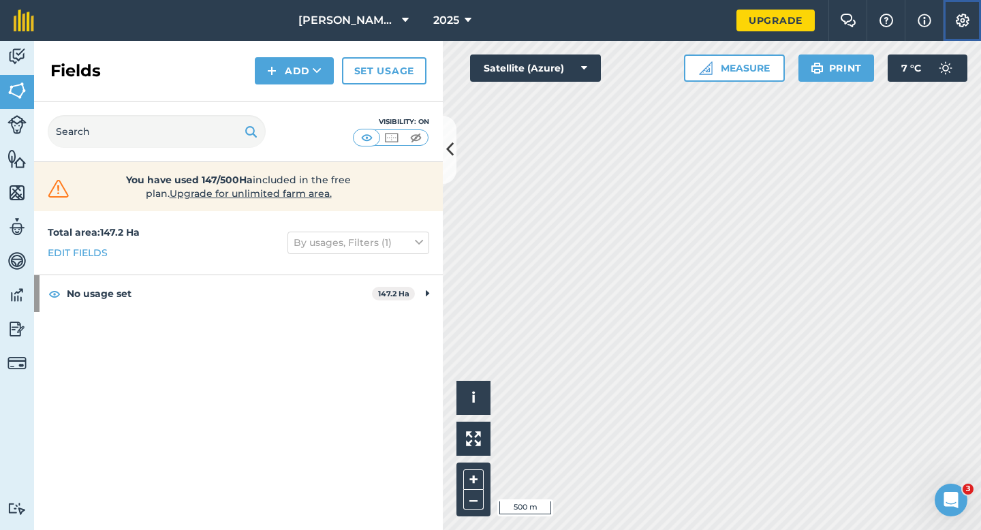
click at [954, 28] on button "Settings" at bounding box center [962, 20] width 38 height 41
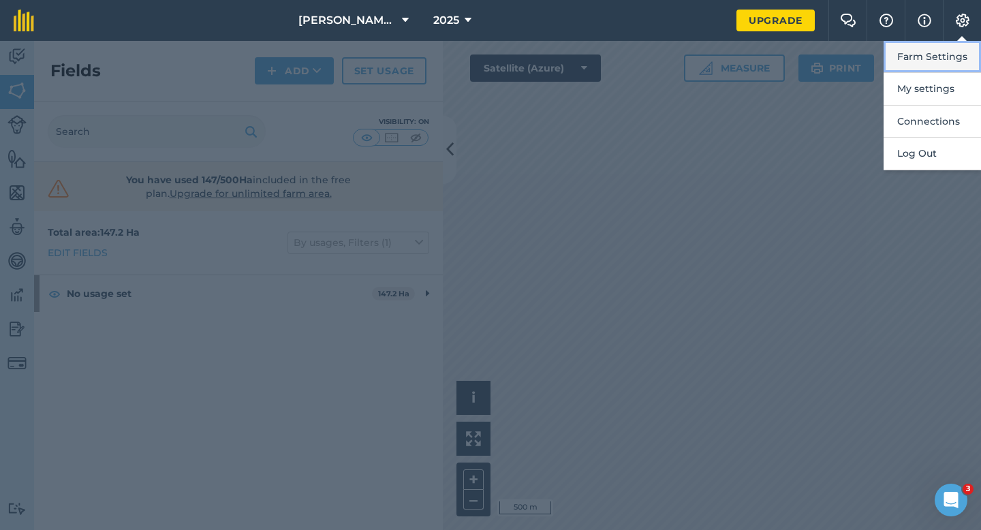
click at [952, 52] on button "Farm Settings" at bounding box center [931, 57] width 97 height 32
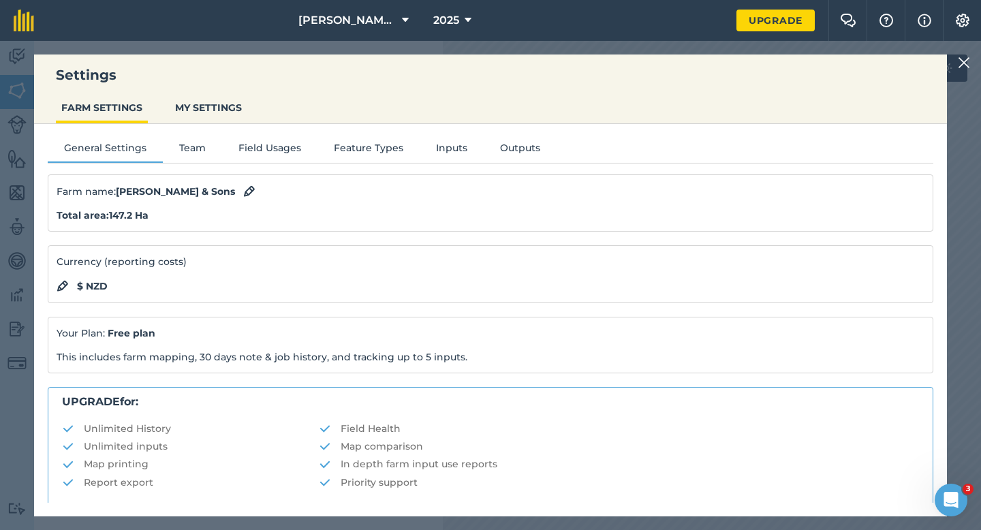
scroll to position [262, 0]
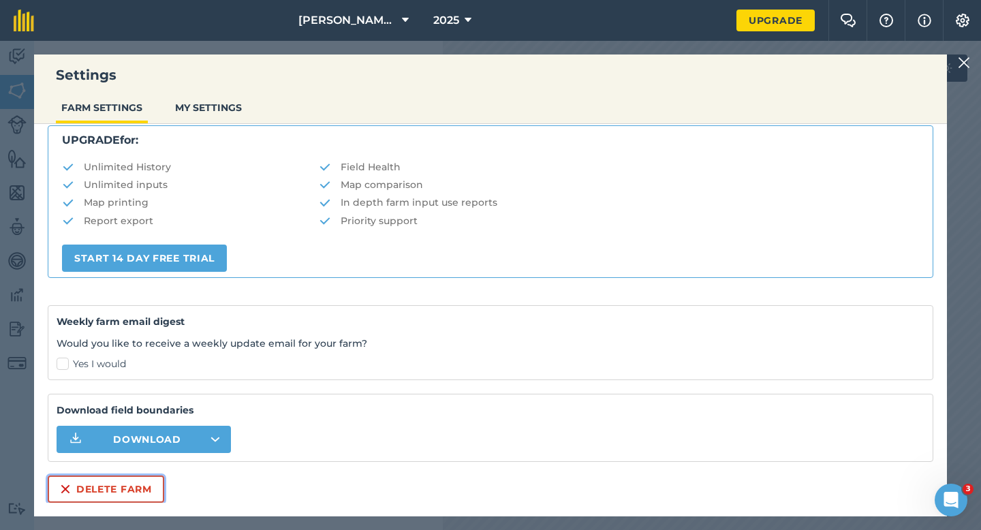
click at [141, 482] on button "Delete farm" at bounding box center [106, 488] width 116 height 27
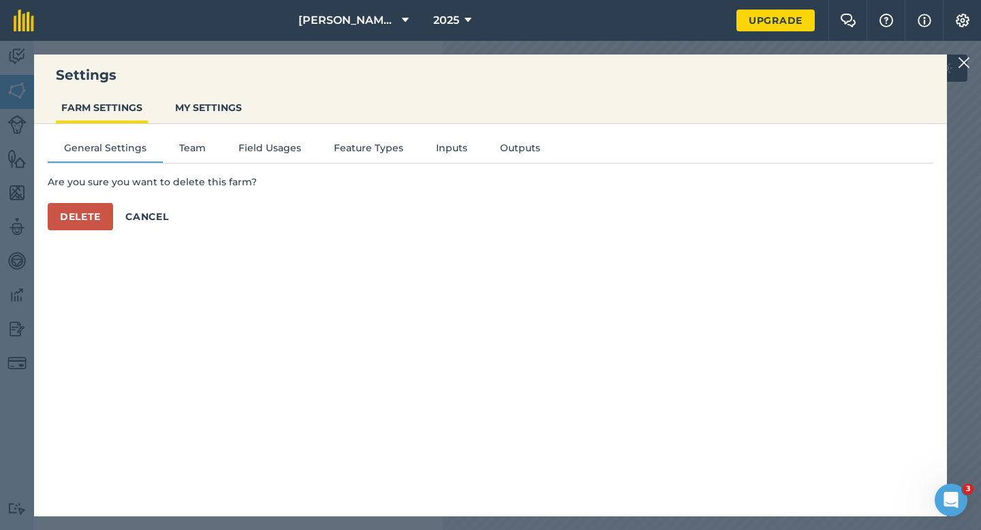
scroll to position [0, 0]
click at [91, 215] on button "Delete" at bounding box center [80, 216] width 65 height 27
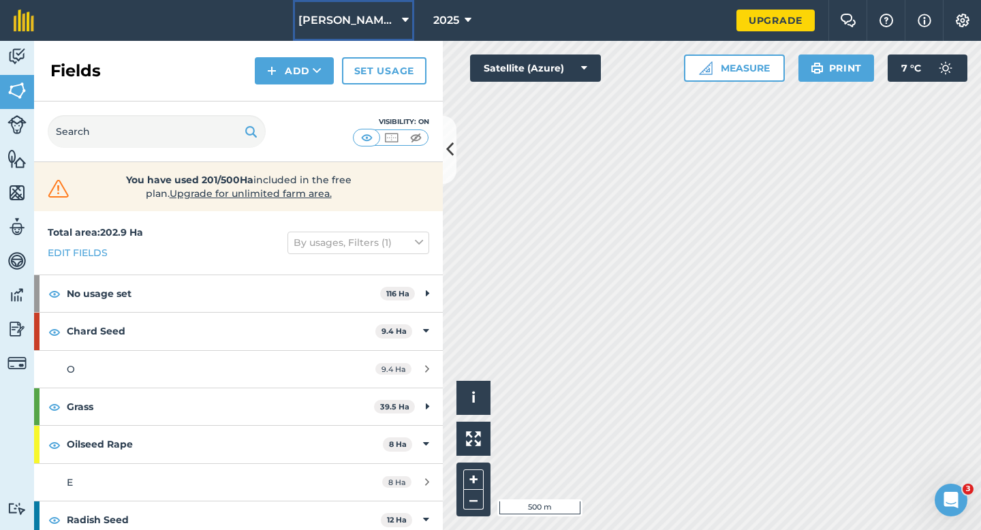
click at [350, 30] on button "[PERSON_NAME] & Sons LTD" at bounding box center [353, 20] width 121 height 41
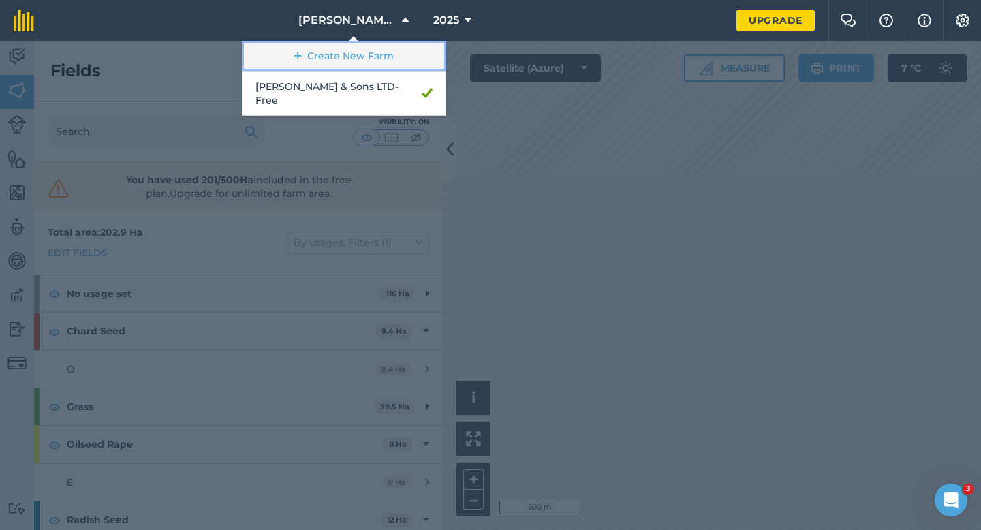
click at [350, 50] on link "Create New Farm" at bounding box center [344, 56] width 204 height 31
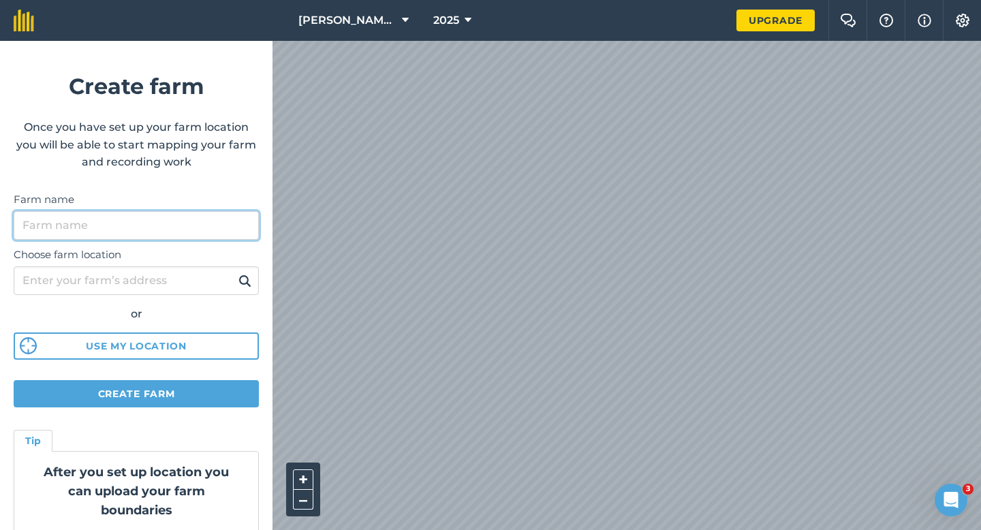
click at [210, 223] on input "Farm name" at bounding box center [136, 225] width 245 height 29
click at [56, 221] on input "CASEY & Sons" at bounding box center [136, 225] width 245 height 29
type input "Casey & Sons"
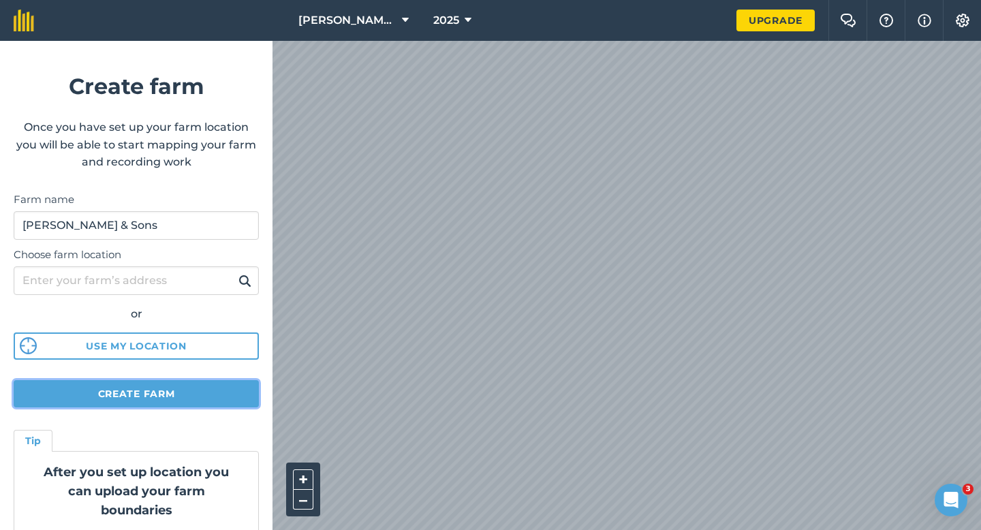
click at [180, 395] on button "Create farm" at bounding box center [136, 393] width 245 height 27
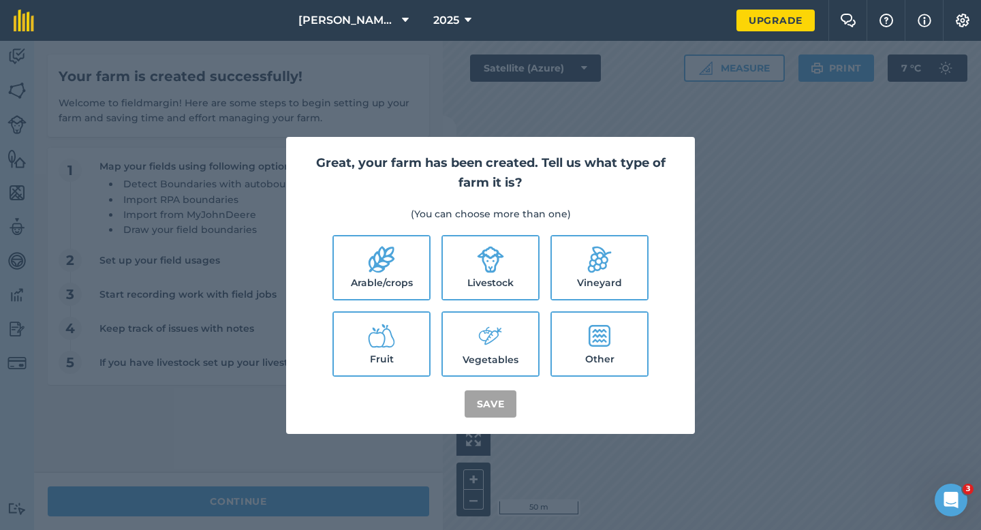
click at [390, 263] on icon at bounding box center [381, 259] width 27 height 27
checkbox input "true"
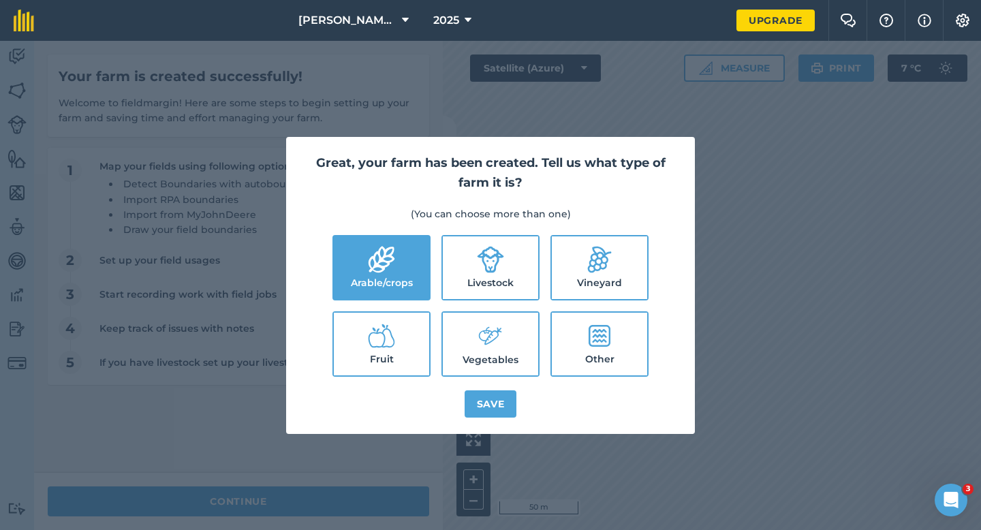
click at [482, 268] on icon at bounding box center [490, 259] width 27 height 27
checkbox input "true"
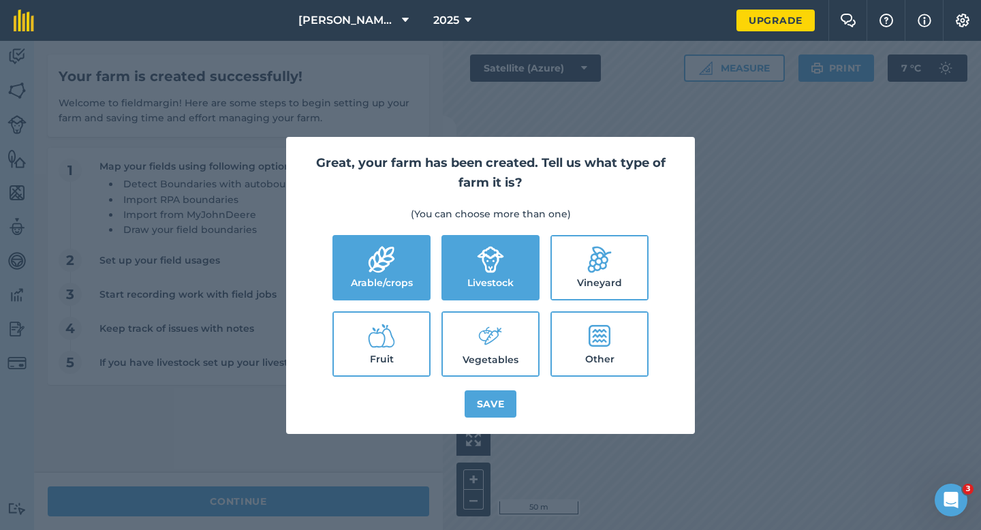
click at [488, 319] on label "Vegetables" at bounding box center [490, 344] width 95 height 63
checkbox input "true"
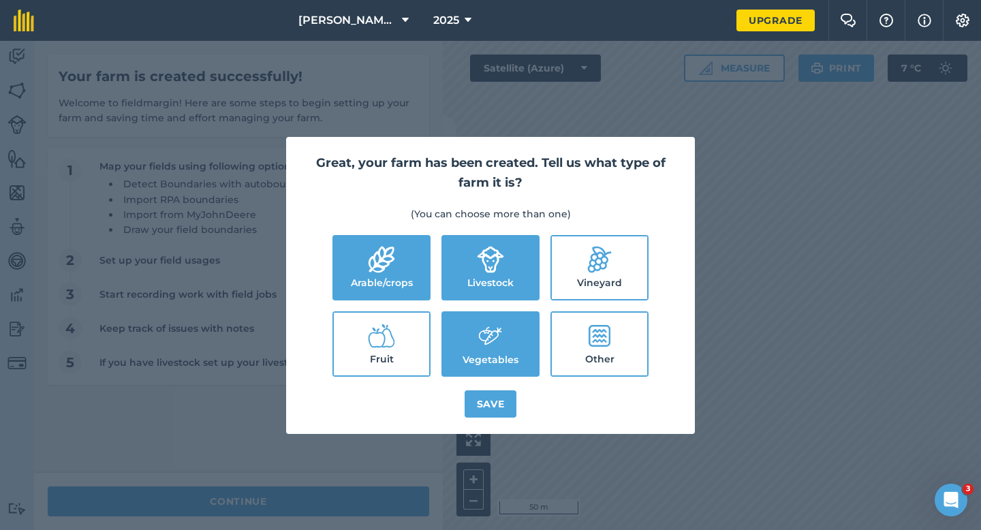
click at [510, 436] on div "Great, your farm has been created. Tell us what type of farm it is? (You can ch…" at bounding box center [490, 285] width 981 height 489
click at [510, 400] on button "Save" at bounding box center [491, 403] width 52 height 27
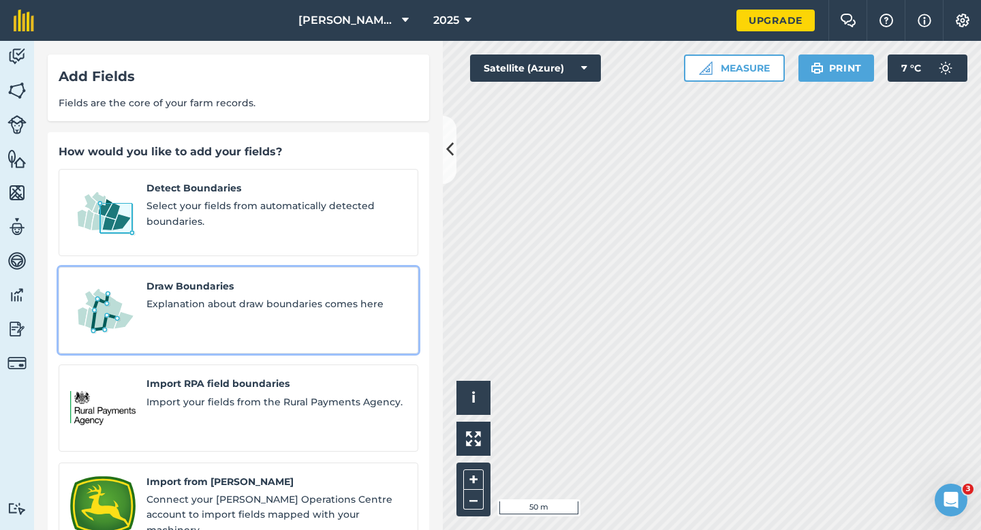
click at [221, 279] on span "Draw Boundaries" at bounding box center [276, 286] width 260 height 15
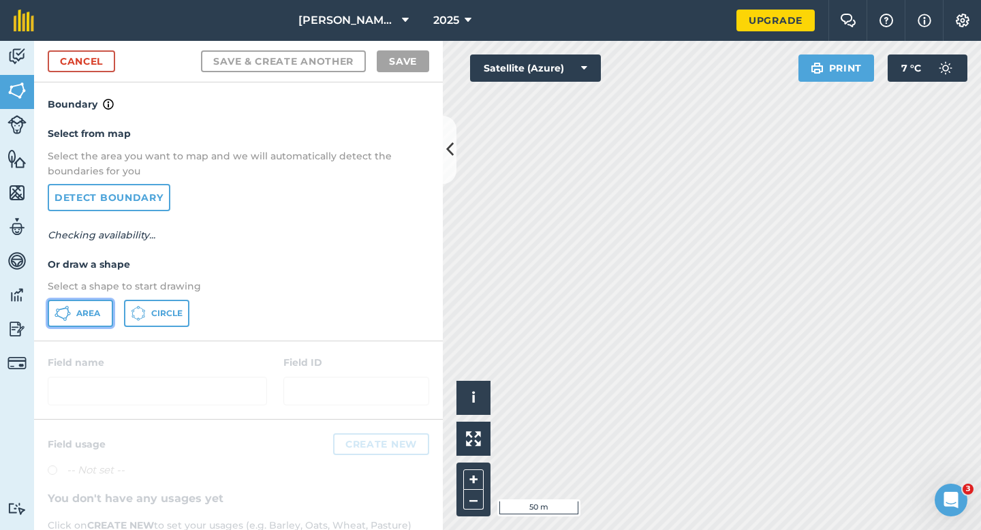
click at [92, 303] on button "Area" at bounding box center [80, 313] width 65 height 27
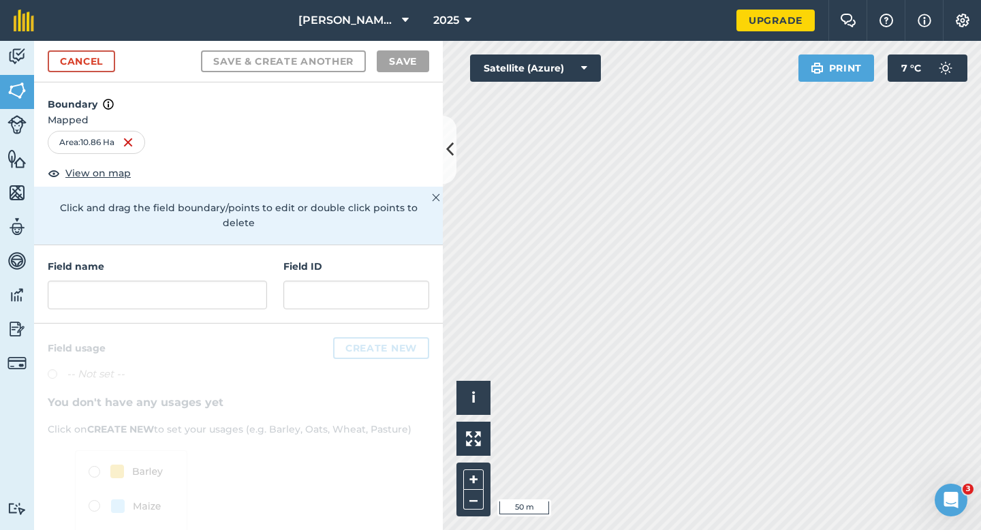
drag, startPoint x: 198, startPoint y: 334, endPoint x: 200, endPoint y: 319, distance: 15.2
click at [198, 334] on div at bounding box center [238, 471] width 409 height 295
click at [204, 281] on input "text" at bounding box center [157, 295] width 219 height 29
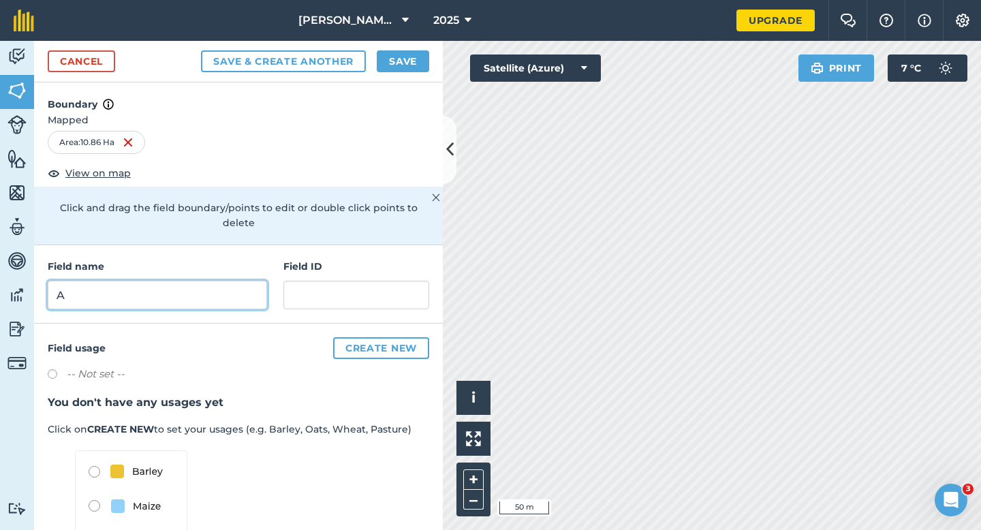
type input "A"
click at [409, 52] on button "Save" at bounding box center [403, 61] width 52 height 22
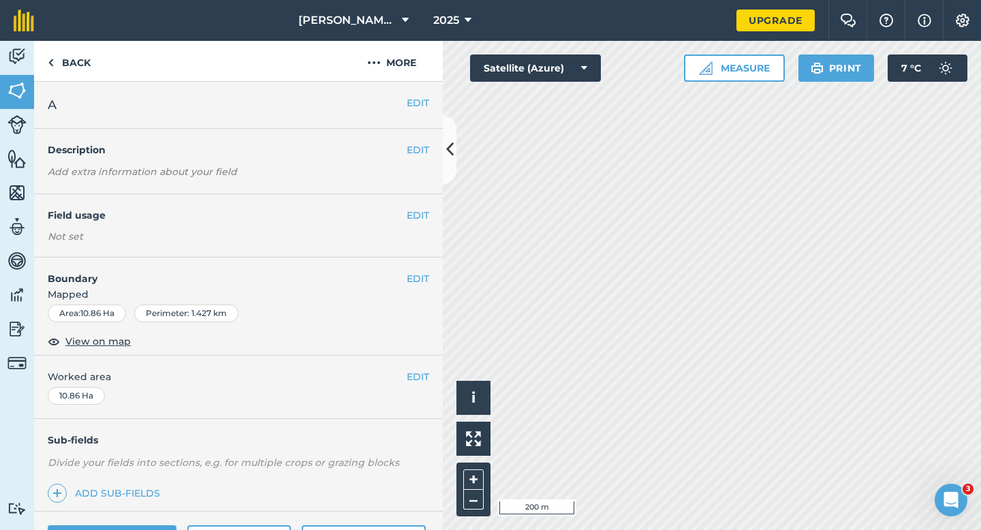
click at [431, 381] on div "EDIT Worked area 10.86 Ha" at bounding box center [238, 387] width 409 height 63
click at [422, 377] on button "EDIT" at bounding box center [418, 376] width 22 height 15
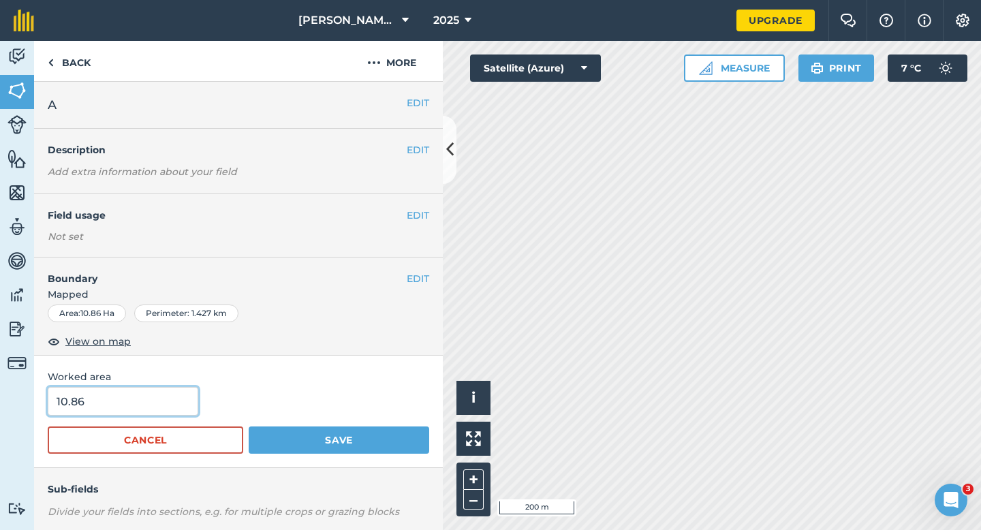
click at [125, 400] on input "10.86" at bounding box center [123, 401] width 151 height 29
type input "11"
click at [249, 426] on button "Save" at bounding box center [339, 439] width 181 height 27
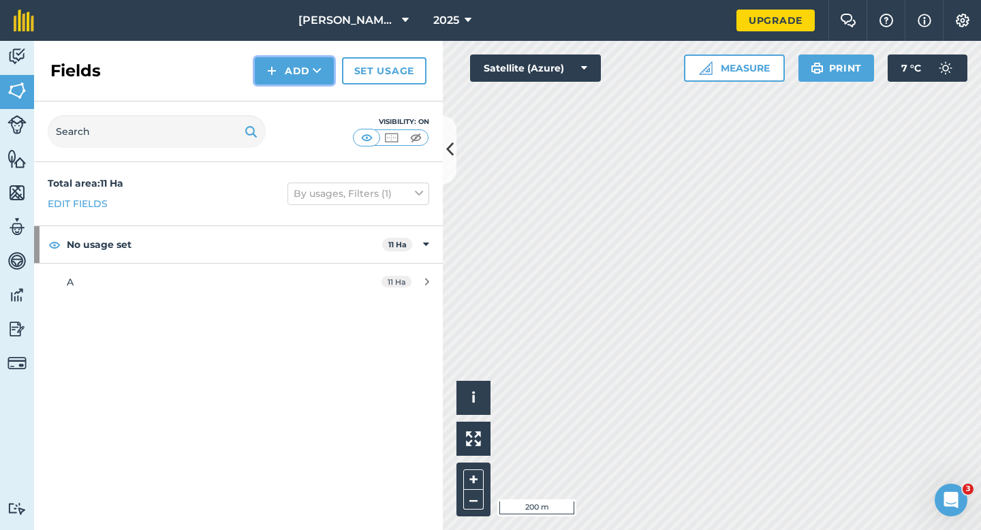
click at [277, 70] on img at bounding box center [272, 71] width 10 height 16
click at [281, 89] on link "Draw" at bounding box center [294, 102] width 75 height 30
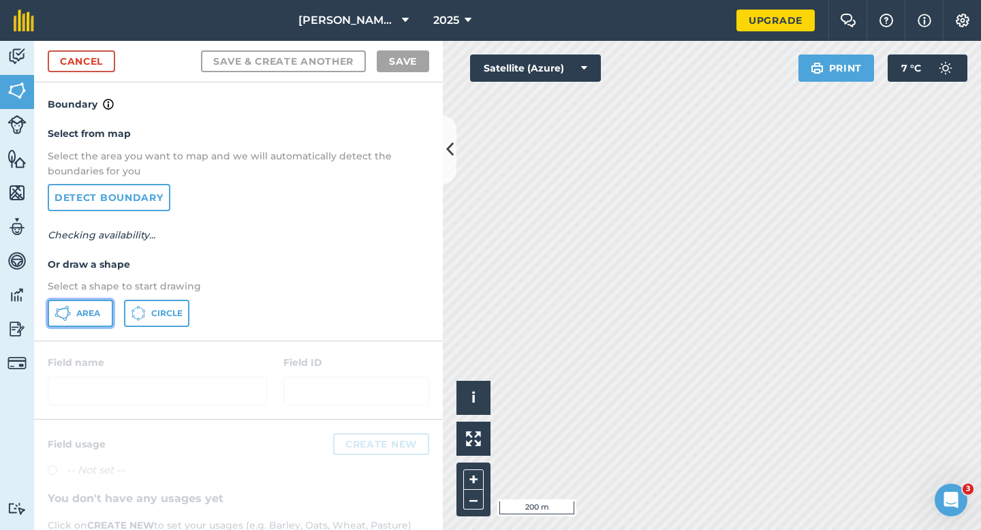
click at [74, 315] on button "Area" at bounding box center [80, 313] width 65 height 27
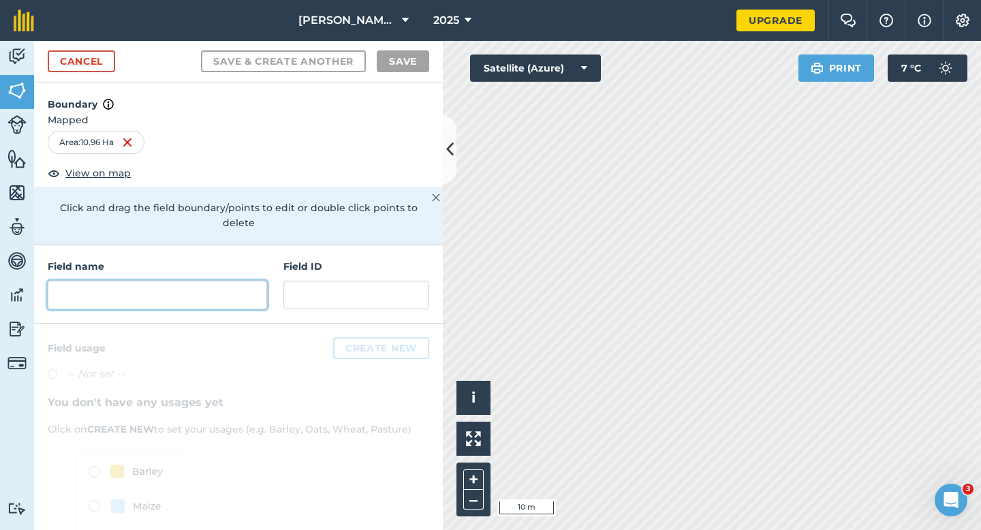
click at [203, 281] on input "text" at bounding box center [157, 295] width 219 height 29
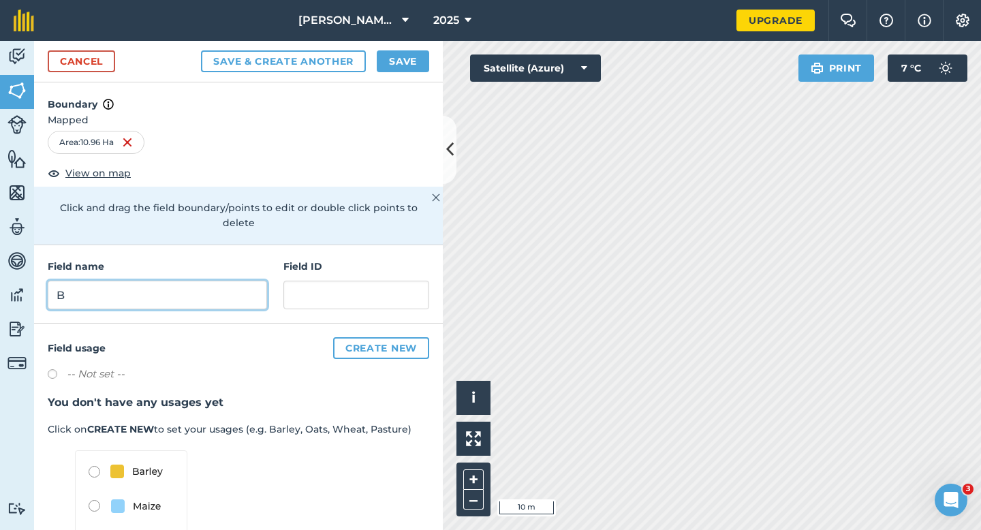
type input "B"
click at [427, 65] on button "Save" at bounding box center [403, 61] width 52 height 22
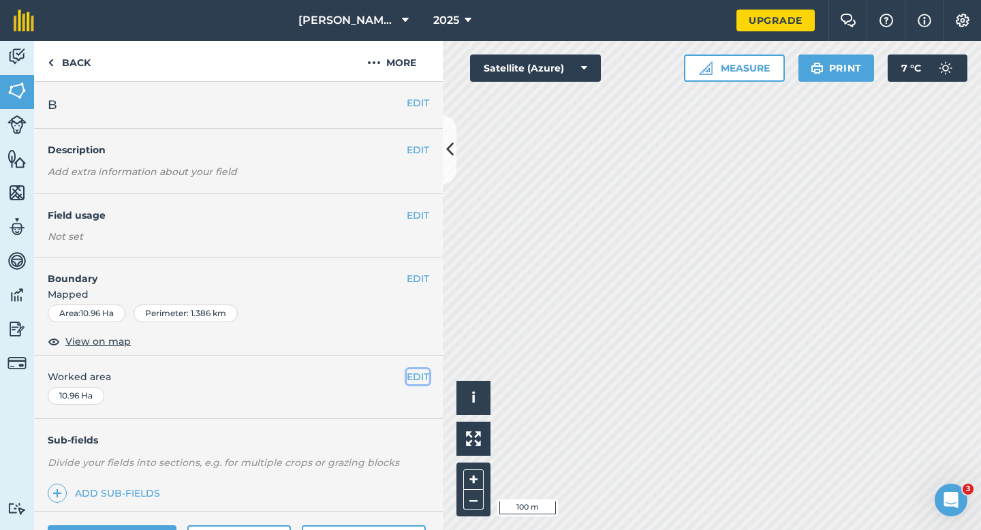
click at [409, 380] on button "EDIT" at bounding box center [418, 376] width 22 height 15
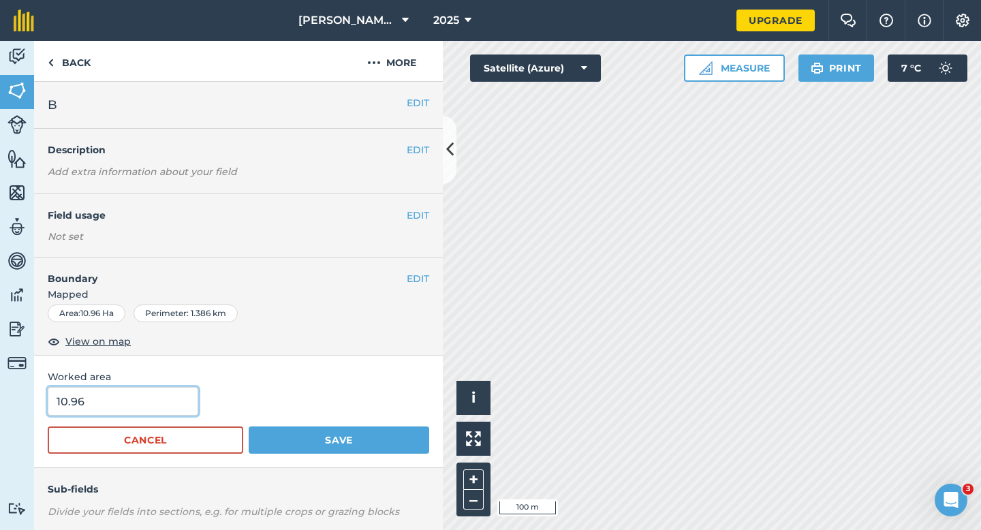
click at [130, 409] on input "10.96" at bounding box center [123, 401] width 151 height 29
type input "11"
click at [249, 426] on button "Save" at bounding box center [339, 439] width 181 height 27
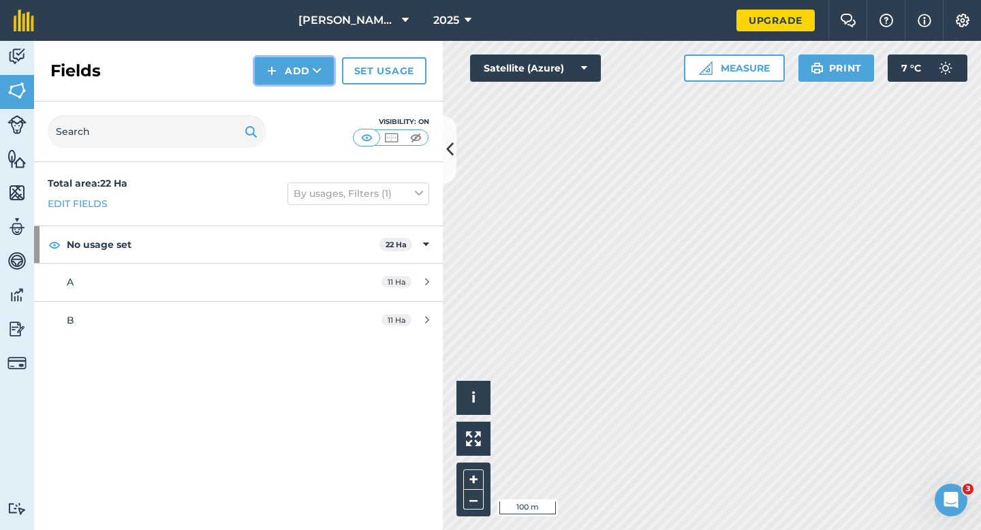
click at [281, 69] on button "Add" at bounding box center [294, 70] width 79 height 27
click at [282, 97] on link "Draw" at bounding box center [294, 102] width 75 height 30
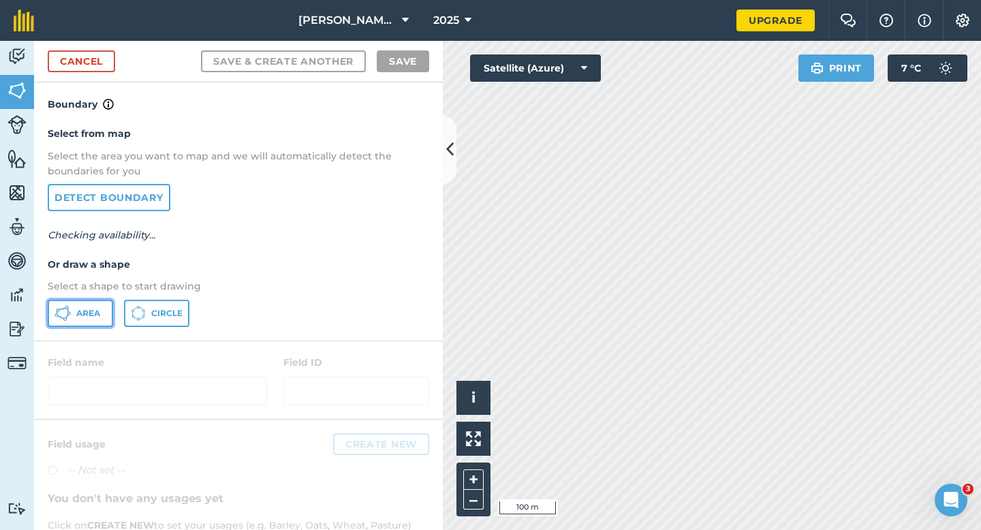
click at [87, 310] on span "Area" at bounding box center [88, 313] width 24 height 11
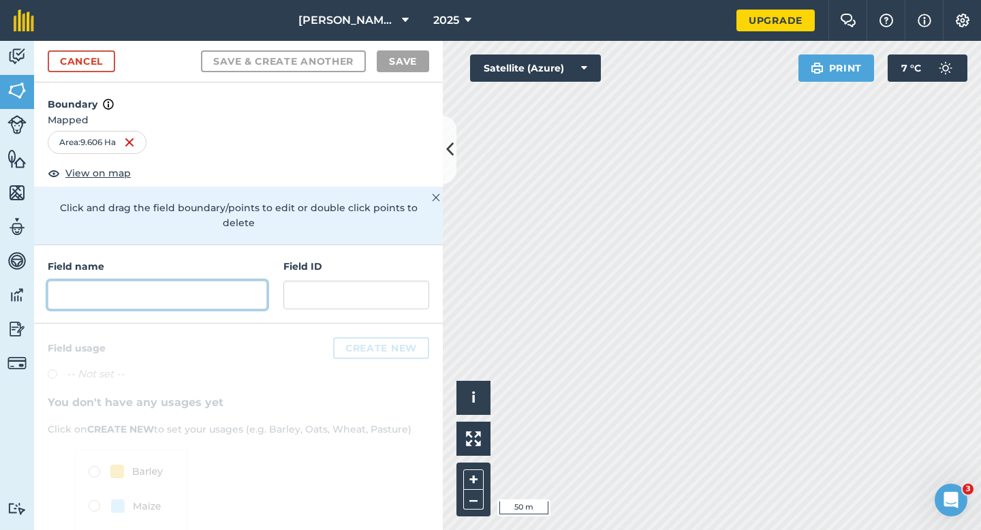
click at [189, 281] on input "text" at bounding box center [157, 295] width 219 height 29
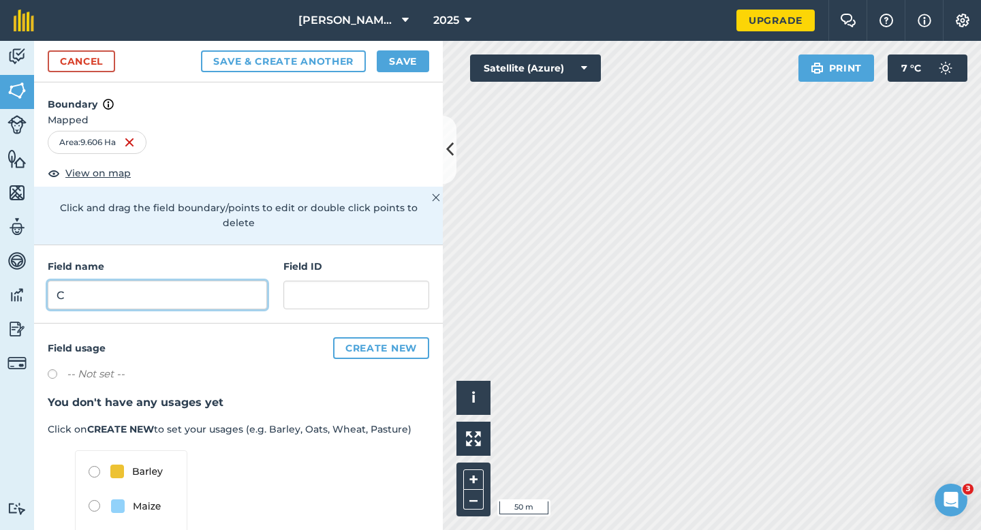
type input "C"
click at [391, 62] on button "Save" at bounding box center [403, 61] width 52 height 22
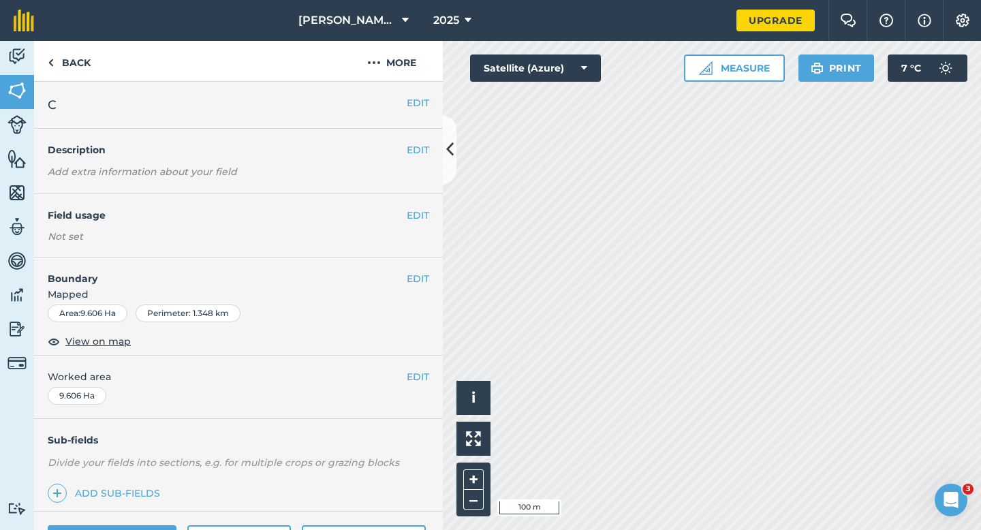
click at [413, 386] on div "EDIT Worked area 9.606 Ha" at bounding box center [238, 387] width 409 height 63
click at [420, 366] on div "EDIT Worked area 9.606 Ha" at bounding box center [238, 387] width 409 height 63
click at [420, 375] on button "EDIT" at bounding box center [418, 376] width 22 height 15
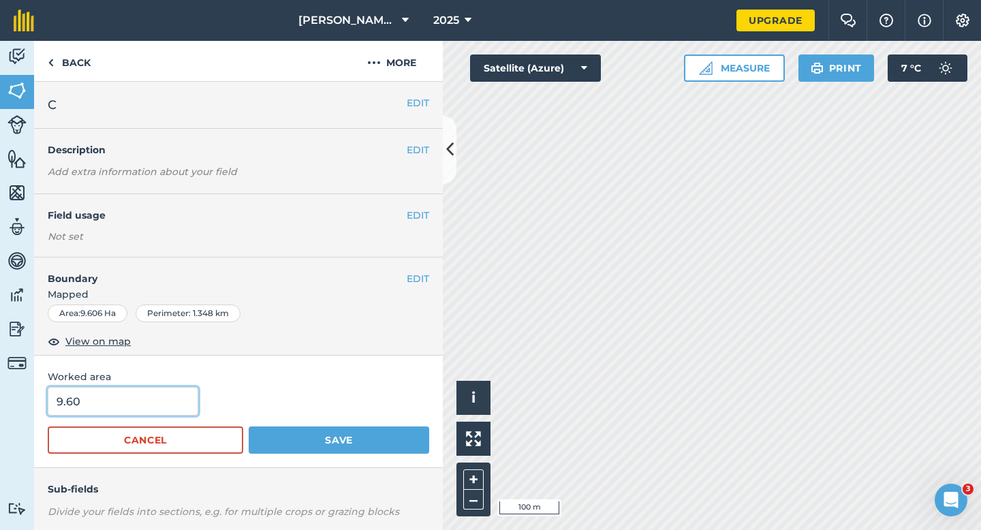
click at [188, 401] on input "9.60" at bounding box center [123, 401] width 151 height 29
type input "9.6"
click at [249, 426] on button "Save" at bounding box center [339, 439] width 181 height 27
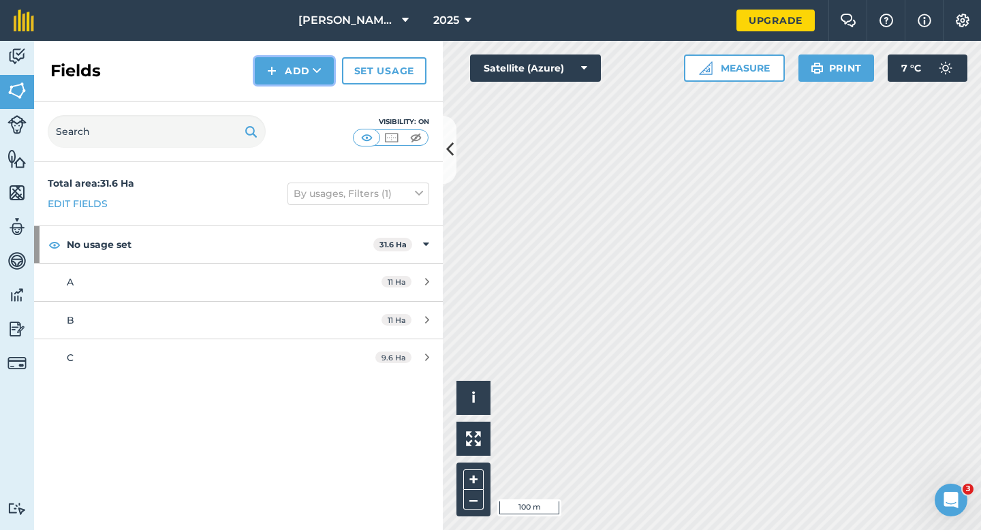
click at [269, 67] on img at bounding box center [272, 71] width 10 height 16
click at [273, 89] on link "Draw" at bounding box center [294, 102] width 75 height 30
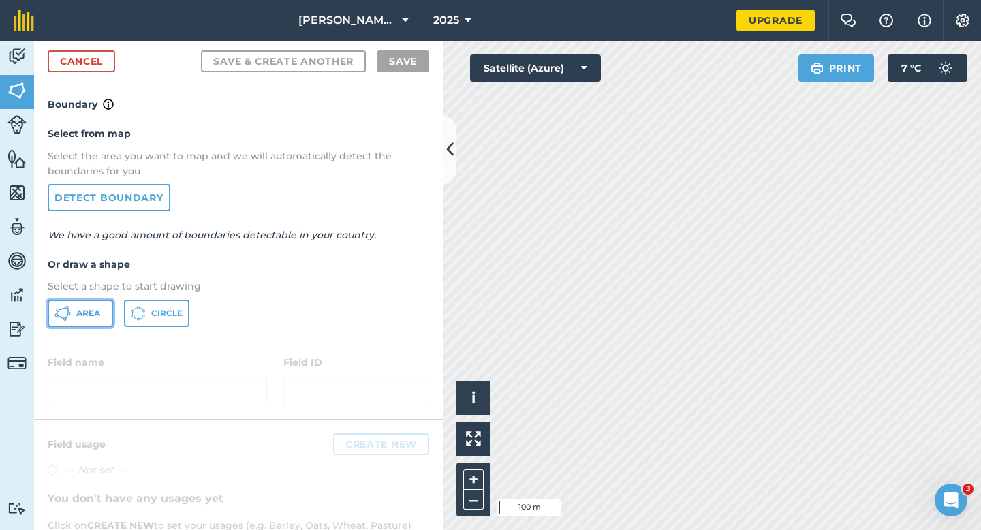
click at [73, 303] on button "Area" at bounding box center [80, 313] width 65 height 27
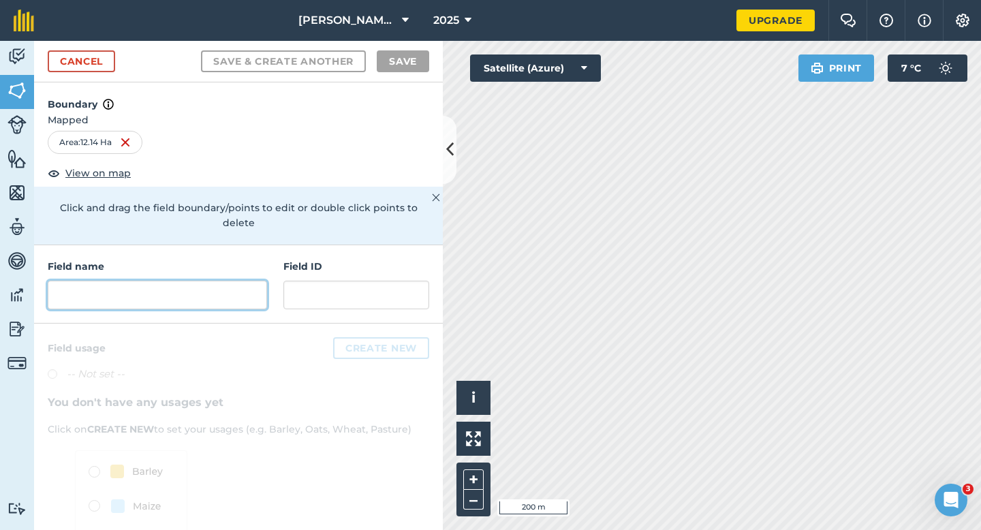
click at [248, 284] on input "text" at bounding box center [157, 295] width 219 height 29
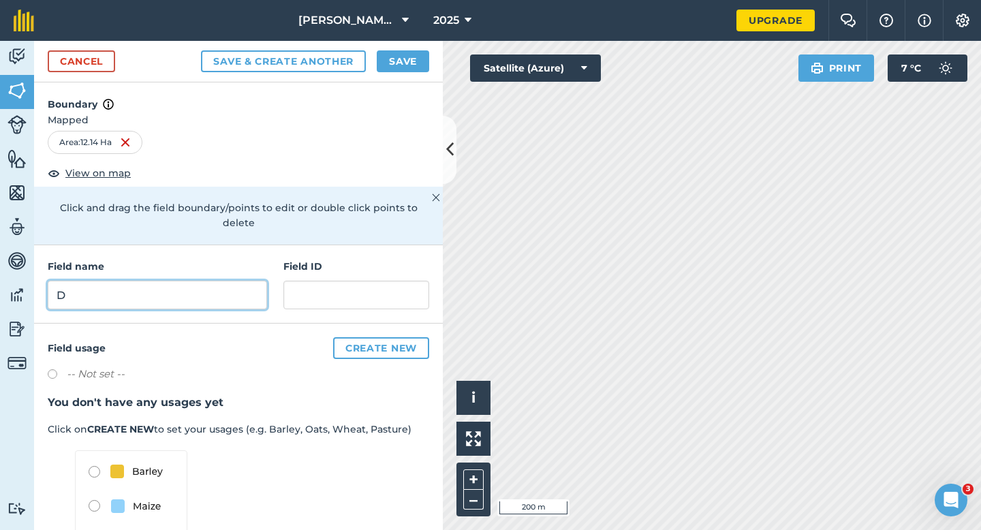
type input "D"
click at [391, 66] on button "Save" at bounding box center [403, 61] width 52 height 22
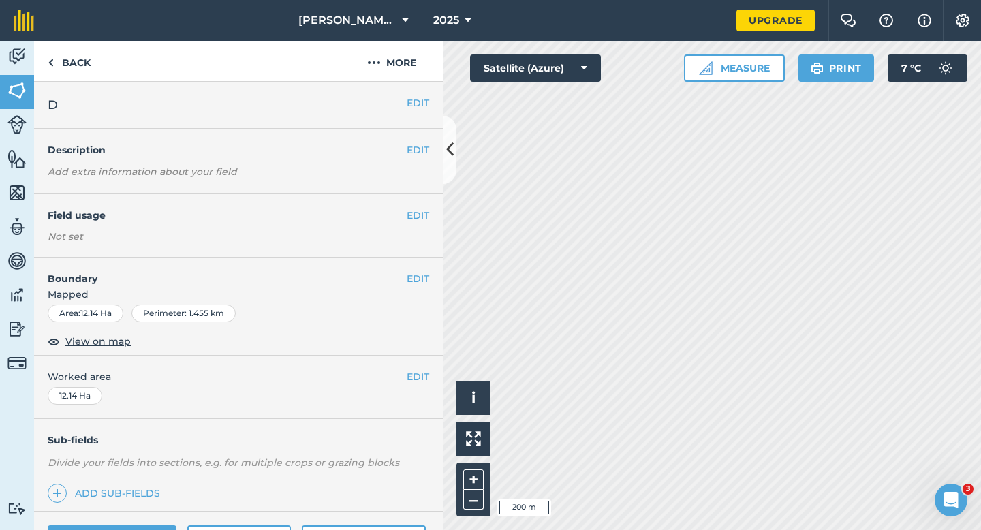
click at [420, 367] on div "EDIT Worked area 12.14 Ha" at bounding box center [238, 387] width 409 height 63
click at [420, 373] on button "EDIT" at bounding box center [418, 376] width 22 height 15
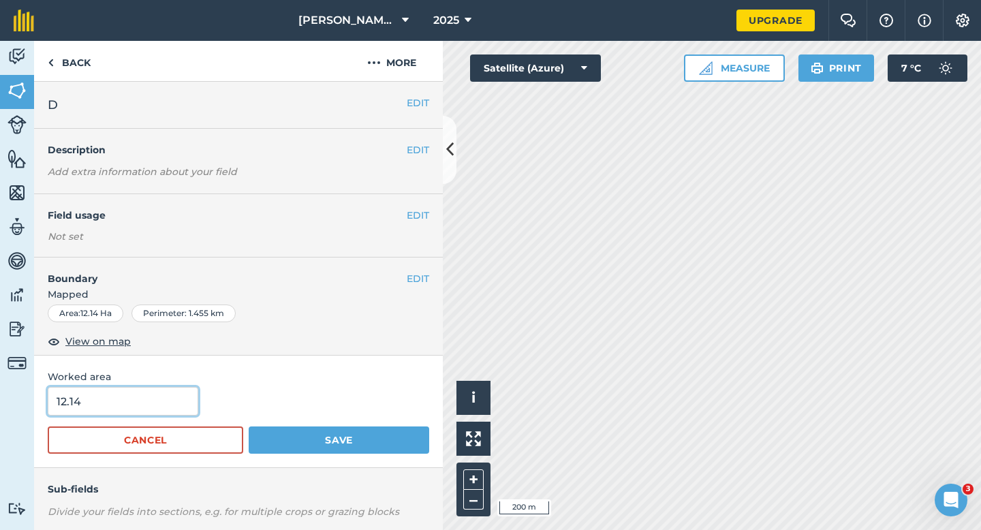
click at [81, 390] on input "12.14" at bounding box center [123, 401] width 151 height 29
click at [85, 394] on input "12.14" at bounding box center [123, 401] width 151 height 29
type input "12.2"
click at [249, 426] on button "Save" at bounding box center [339, 439] width 181 height 27
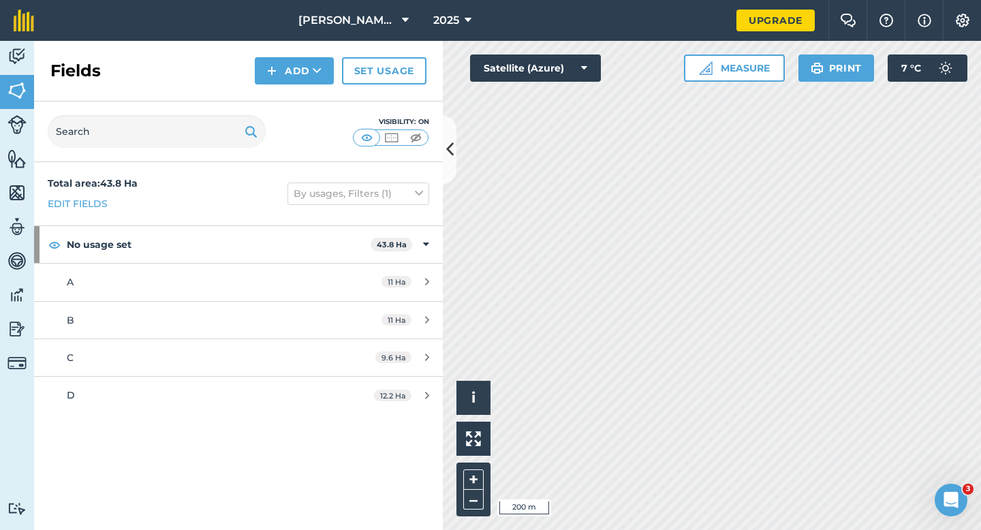
click at [285, 87] on div "Fields Add Set usage" at bounding box center [238, 71] width 409 height 61
click at [285, 83] on button "Add" at bounding box center [294, 70] width 79 height 27
click at [285, 83] on button "Add Draw Import" at bounding box center [294, 70] width 79 height 27
click at [285, 93] on div "Fields Add Set usage" at bounding box center [238, 71] width 409 height 61
click at [285, 78] on button "Add" at bounding box center [294, 70] width 79 height 27
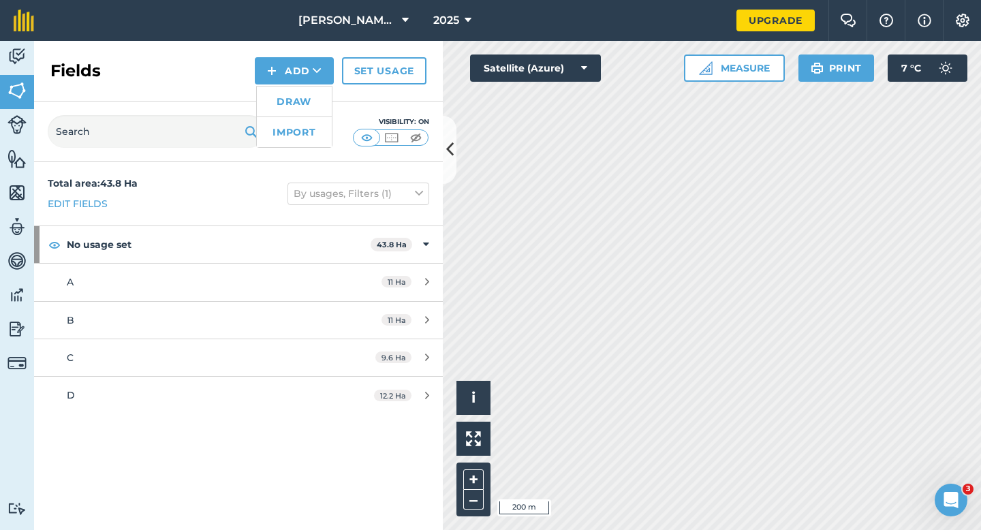
click at [287, 95] on link "Draw" at bounding box center [294, 102] width 75 height 30
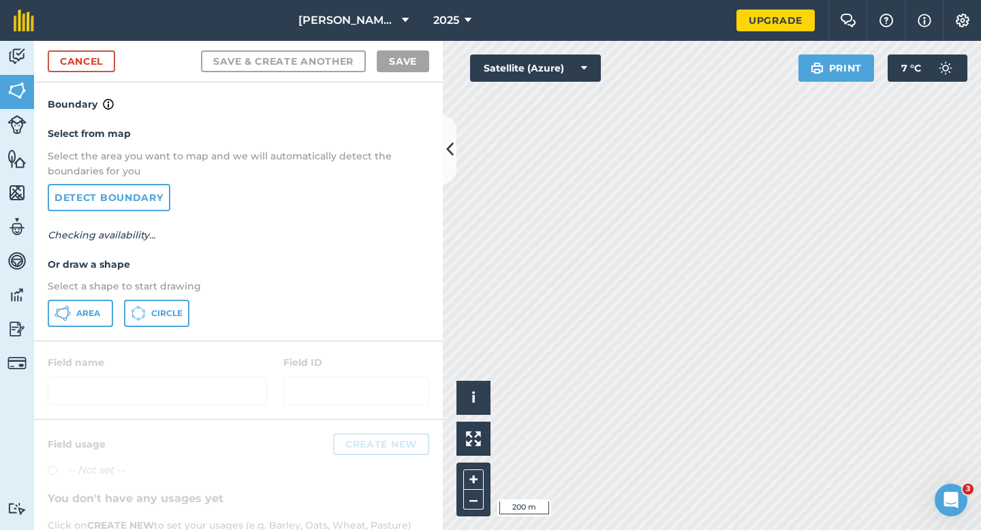
click at [93, 298] on div "Select from map Select the area you want to map and we will automatically detec…" at bounding box center [238, 226] width 409 height 228
click at [40, 309] on div "Select from map Select the area you want to map and we will automatically detec…" at bounding box center [238, 226] width 409 height 228
click at [66, 309] on icon at bounding box center [62, 313] width 16 height 16
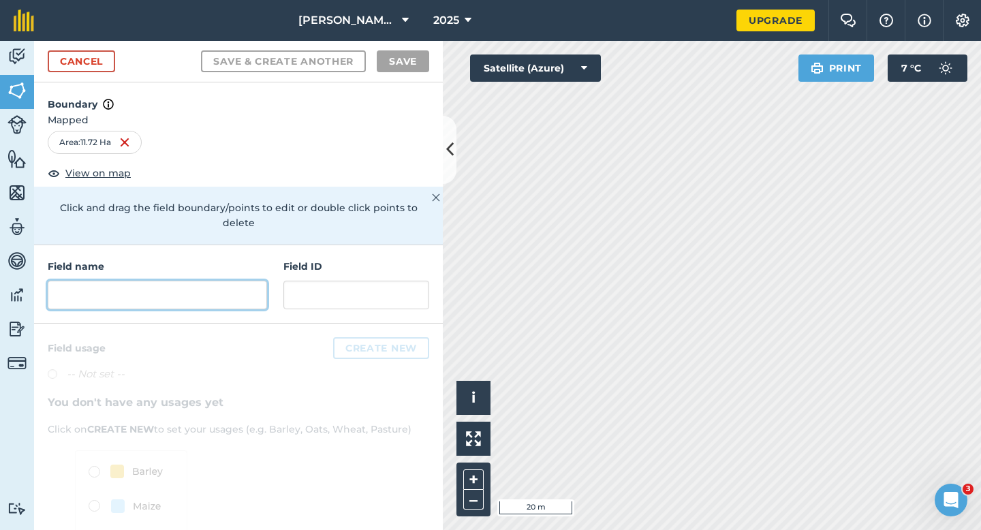
click at [188, 281] on input "text" at bounding box center [157, 295] width 219 height 29
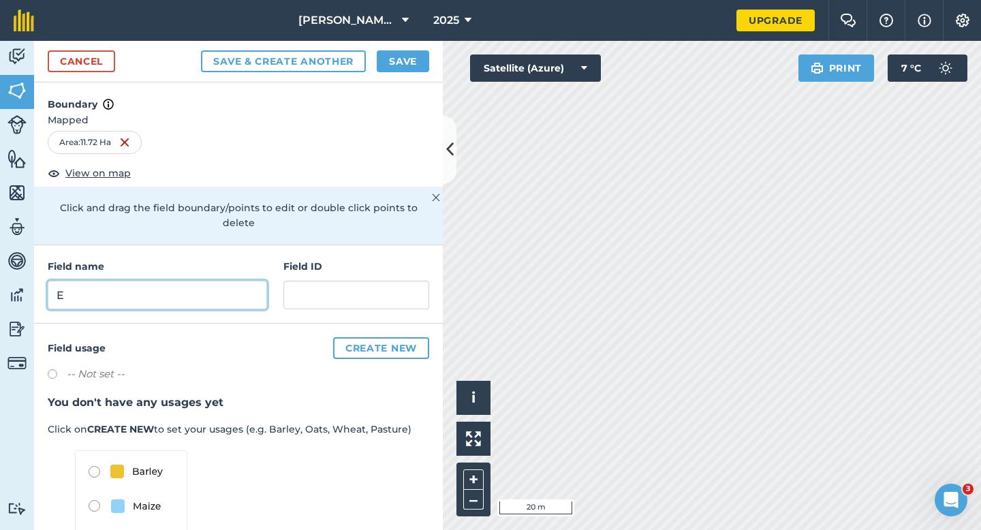
type input "E"
click at [391, 54] on button "Save" at bounding box center [403, 61] width 52 height 22
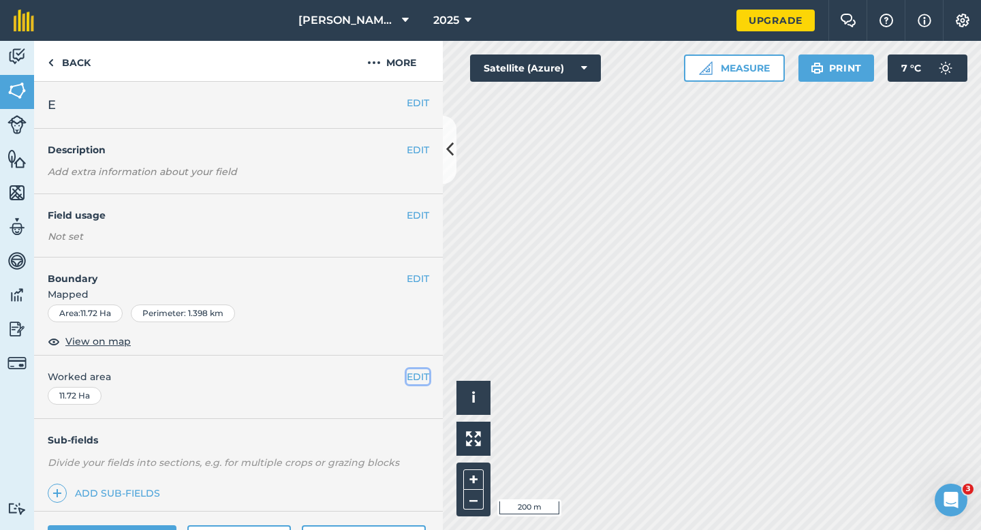
click at [421, 369] on button "EDIT" at bounding box center [418, 376] width 22 height 15
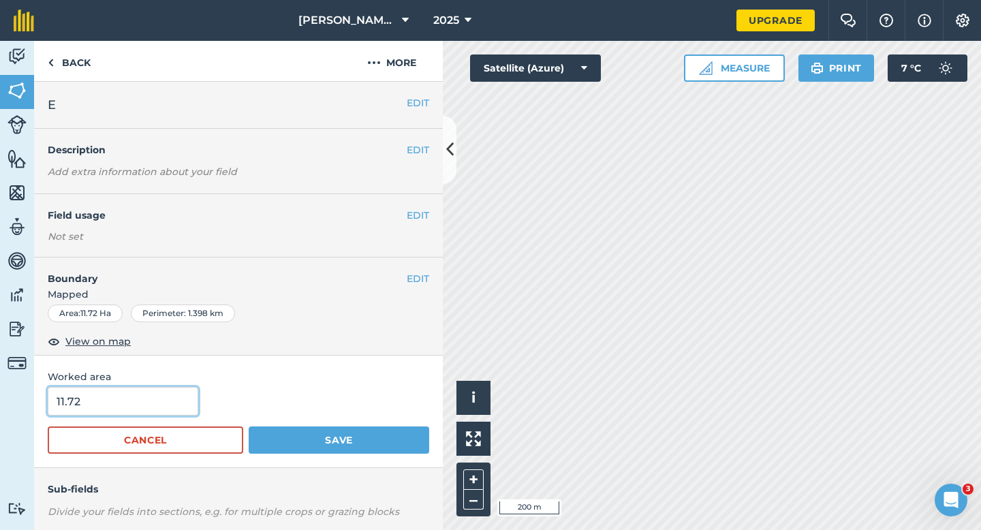
click at [188, 388] on input "11.72" at bounding box center [123, 401] width 151 height 29
click at [162, 400] on input "11.72" at bounding box center [123, 401] width 151 height 29
type input "11.7"
click at [249, 426] on button "Save" at bounding box center [339, 439] width 181 height 27
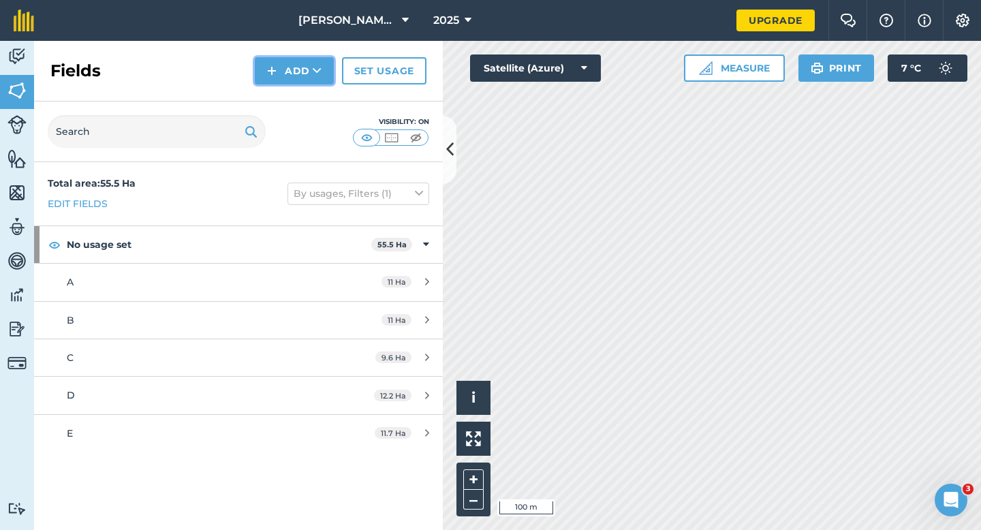
click at [283, 72] on button "Add" at bounding box center [294, 70] width 79 height 27
click at [286, 101] on link "Draw" at bounding box center [294, 102] width 75 height 30
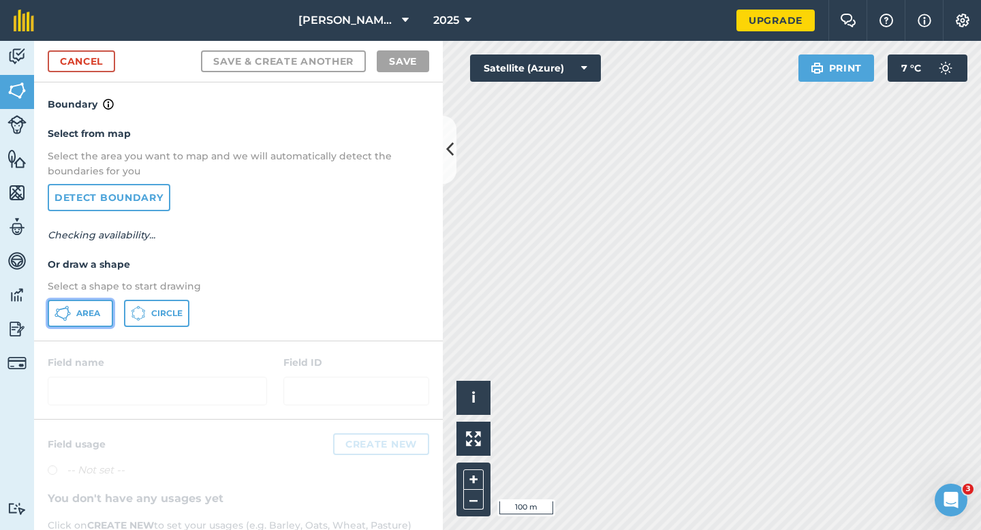
click at [89, 306] on button "Area" at bounding box center [80, 313] width 65 height 27
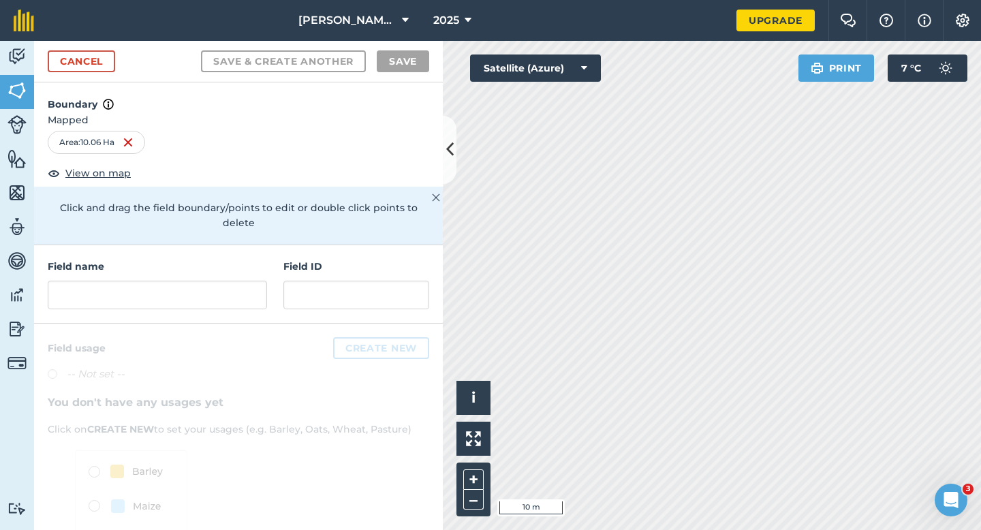
click at [262, 262] on div "Field name" at bounding box center [157, 284] width 219 height 50
click at [251, 287] on input "text" at bounding box center [157, 295] width 219 height 29
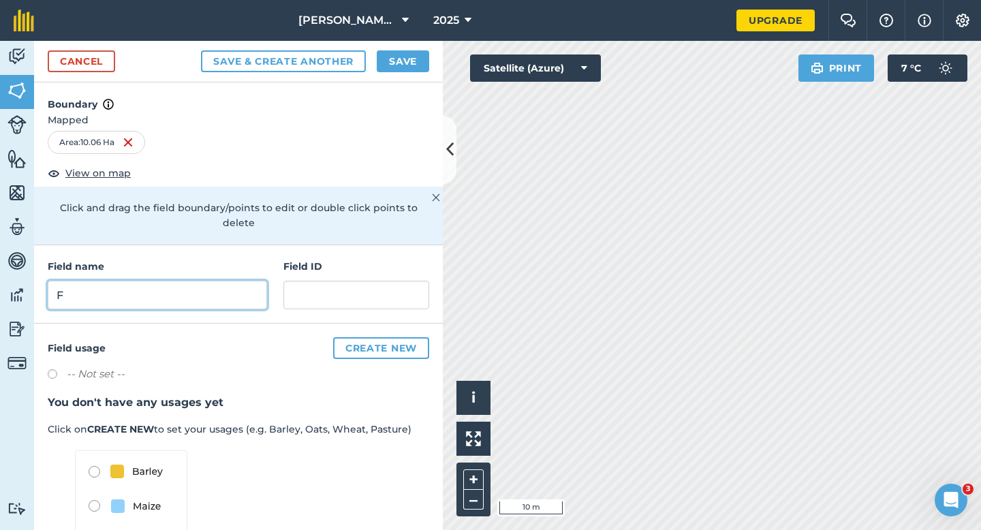
type input "F"
click at [394, 61] on button "Save" at bounding box center [403, 61] width 52 height 22
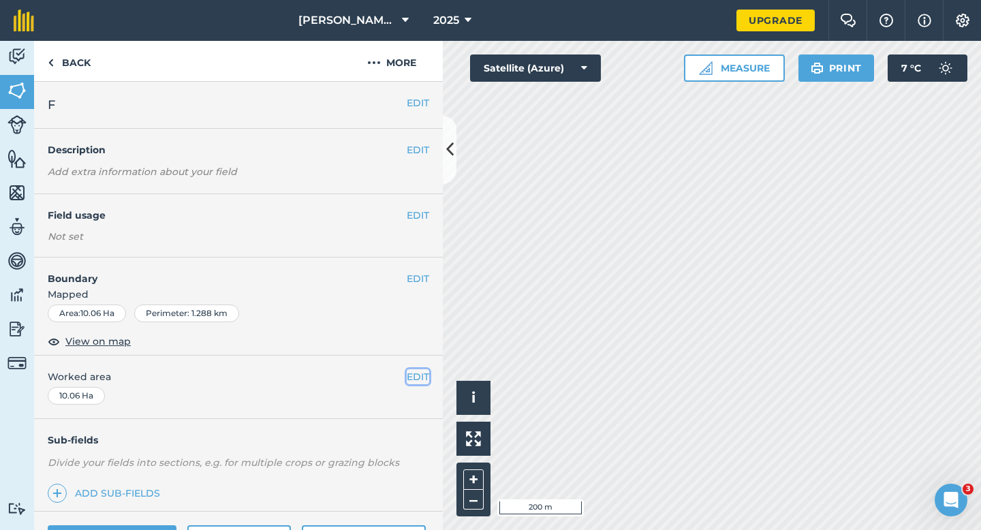
click at [418, 370] on button "EDIT" at bounding box center [418, 376] width 22 height 15
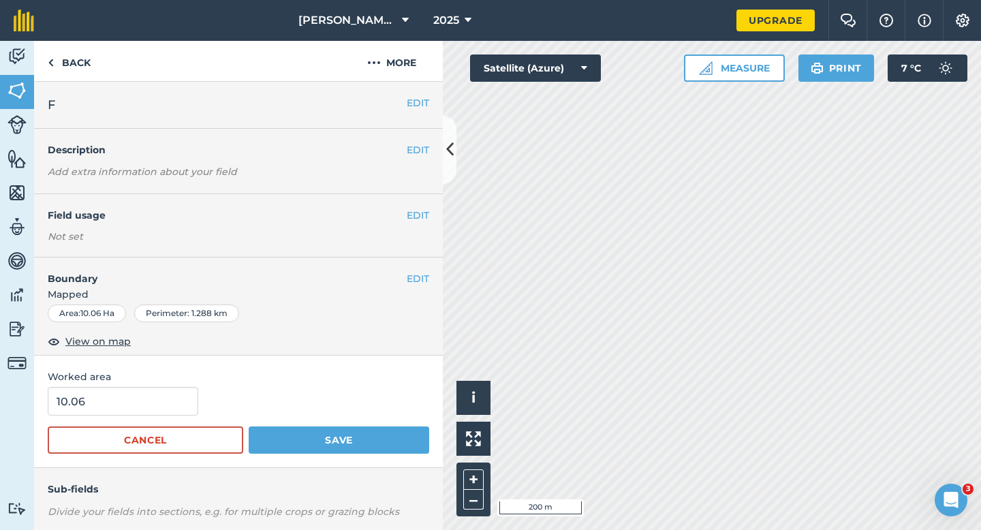
click at [138, 417] on form "10.06 Cancel Save" at bounding box center [238, 420] width 381 height 67
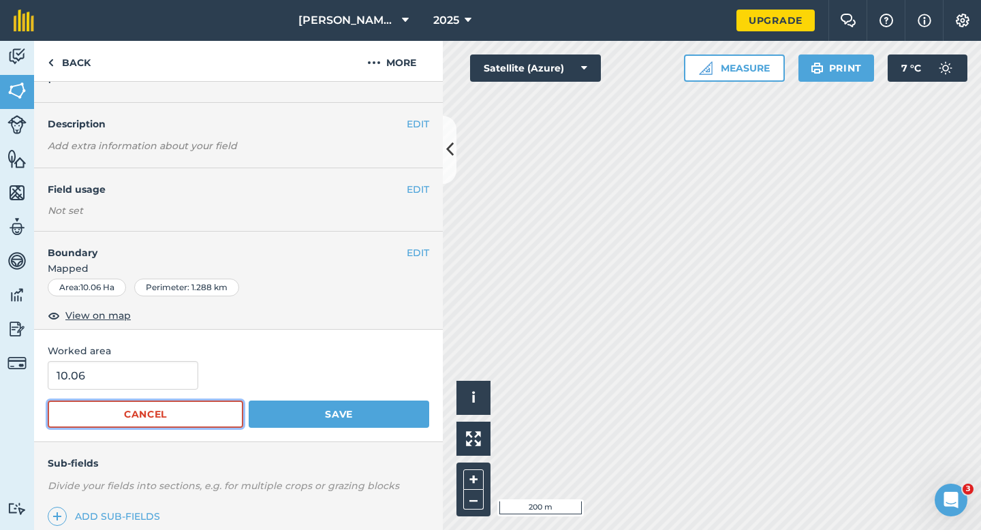
click at [139, 414] on button "Cancel" at bounding box center [145, 414] width 195 height 27
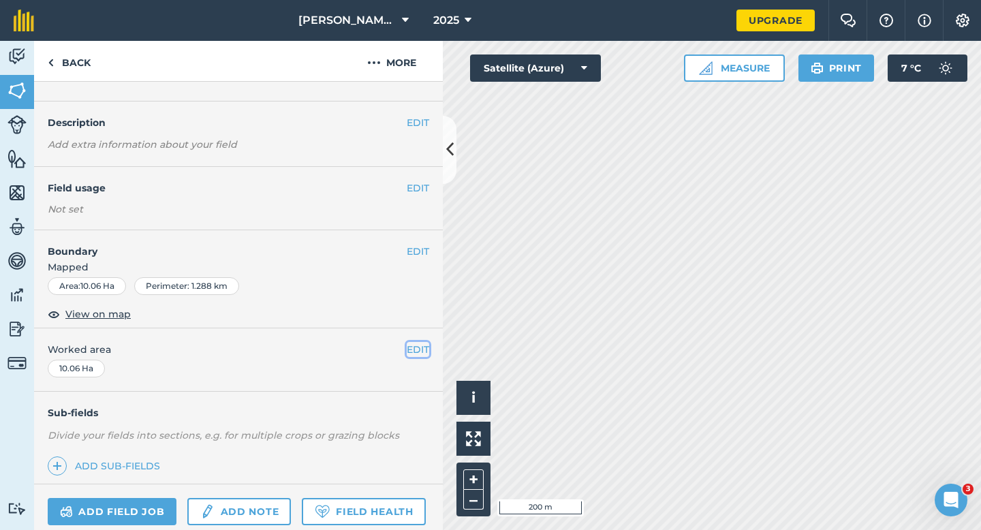
click at [419, 343] on button "EDIT" at bounding box center [418, 349] width 22 height 15
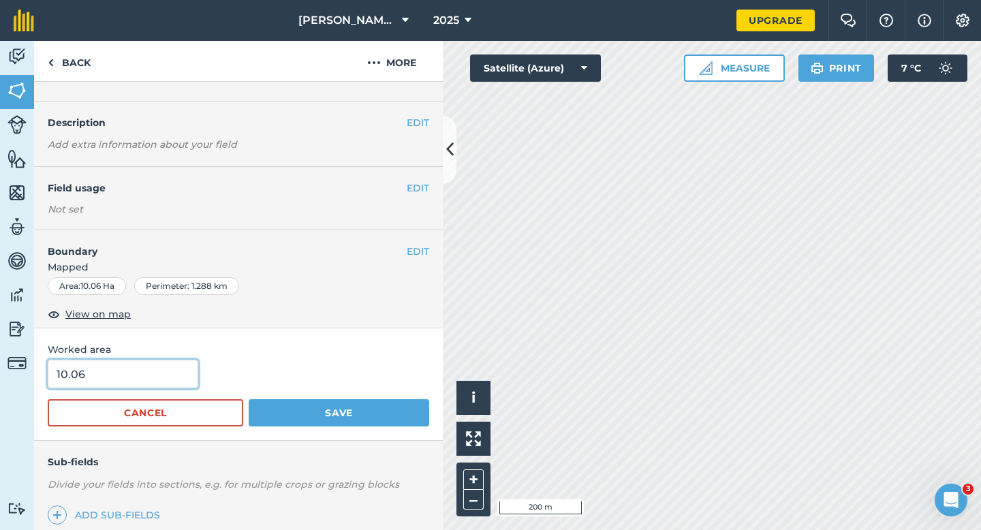
click at [156, 383] on input "10.06" at bounding box center [123, 374] width 151 height 29
type input "10"
click at [249, 399] on button "Save" at bounding box center [339, 412] width 181 height 27
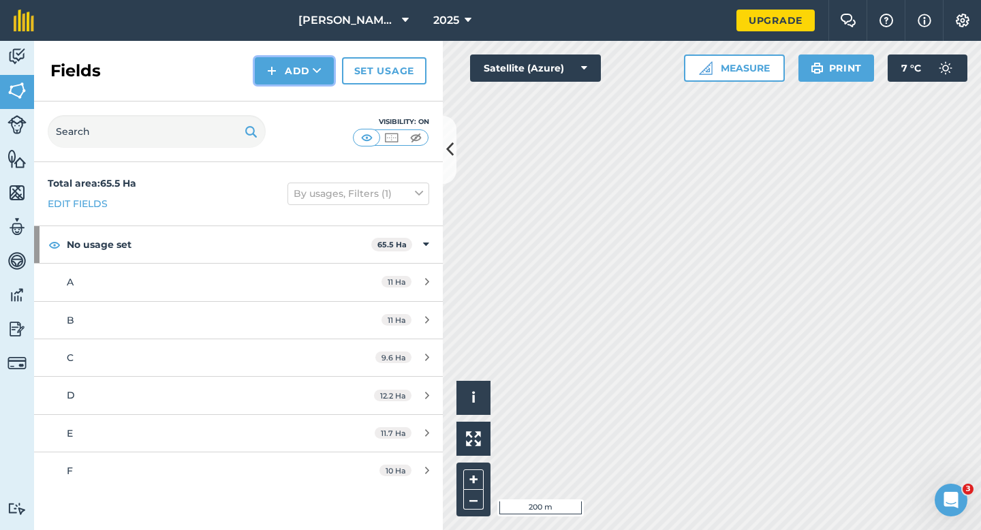
click at [284, 67] on button "Add" at bounding box center [294, 70] width 79 height 27
click at [289, 93] on link "Draw" at bounding box center [294, 102] width 75 height 30
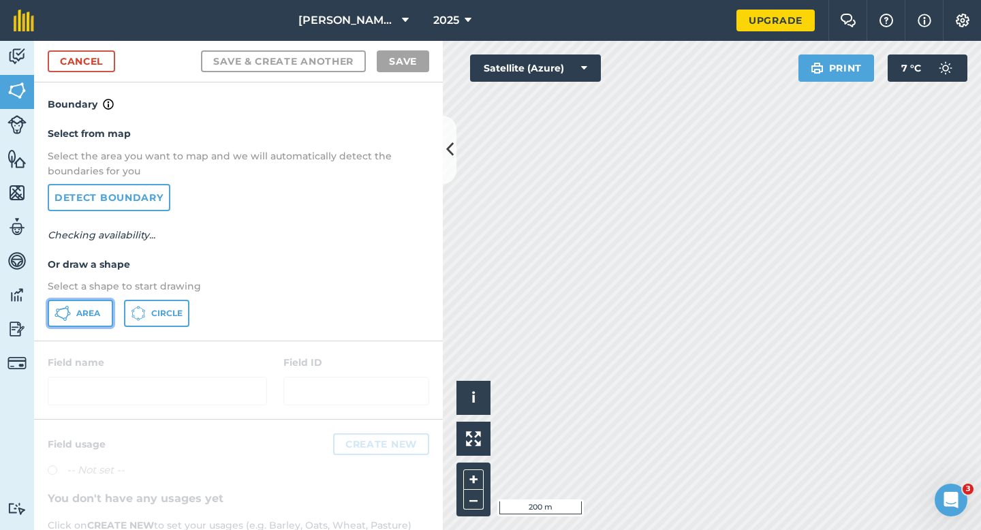
click at [103, 322] on button "Area" at bounding box center [80, 313] width 65 height 27
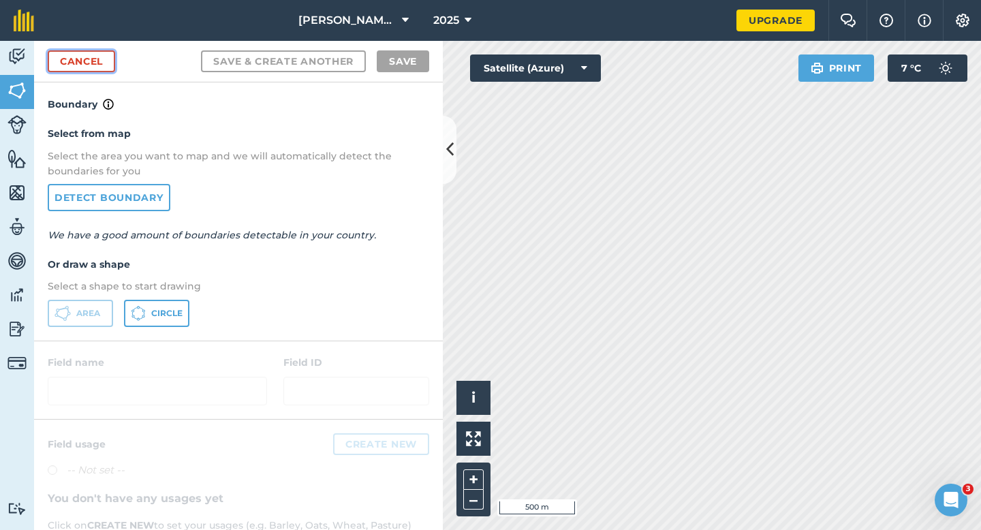
click at [101, 63] on link "Cancel" at bounding box center [81, 61] width 67 height 22
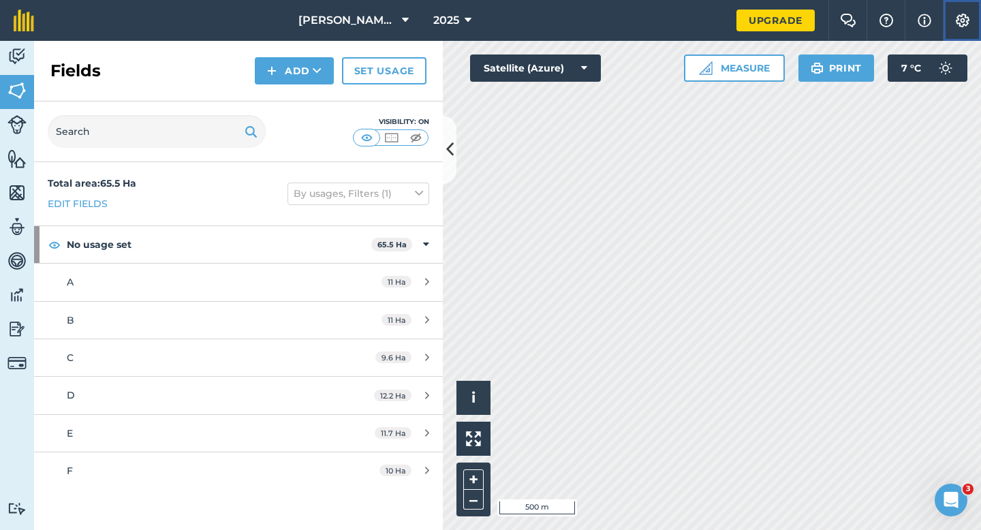
click at [980, 23] on button "Settings" at bounding box center [962, 20] width 38 height 41
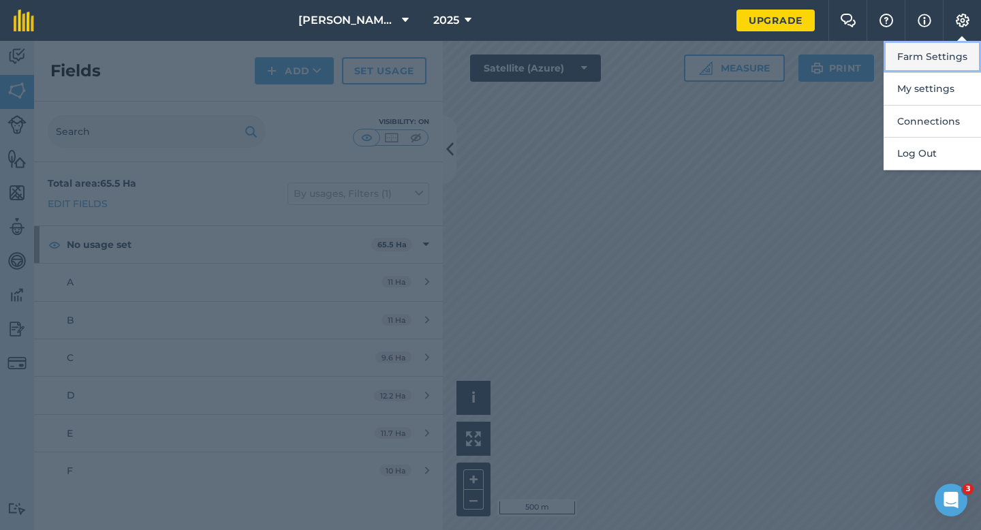
click at [971, 49] on button "Farm Settings" at bounding box center [931, 57] width 97 height 32
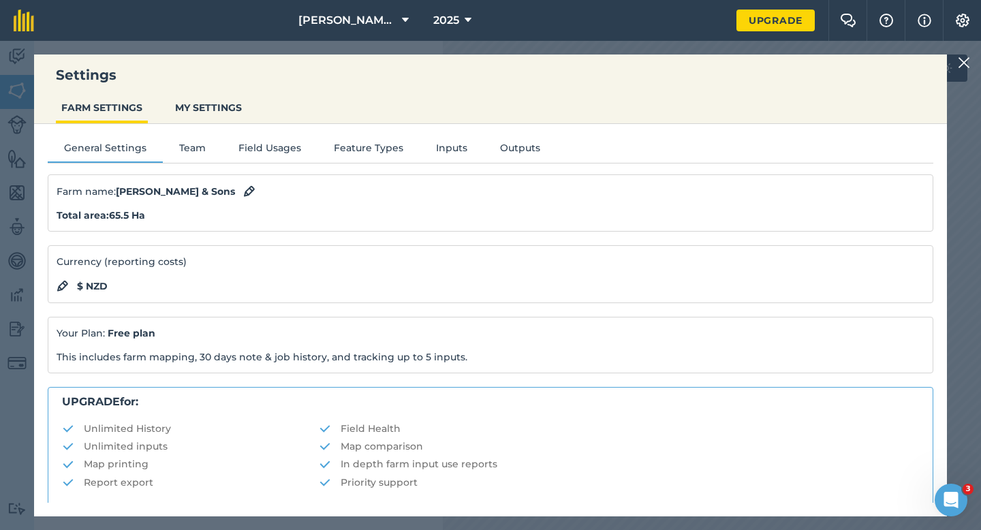
scroll to position [262, 0]
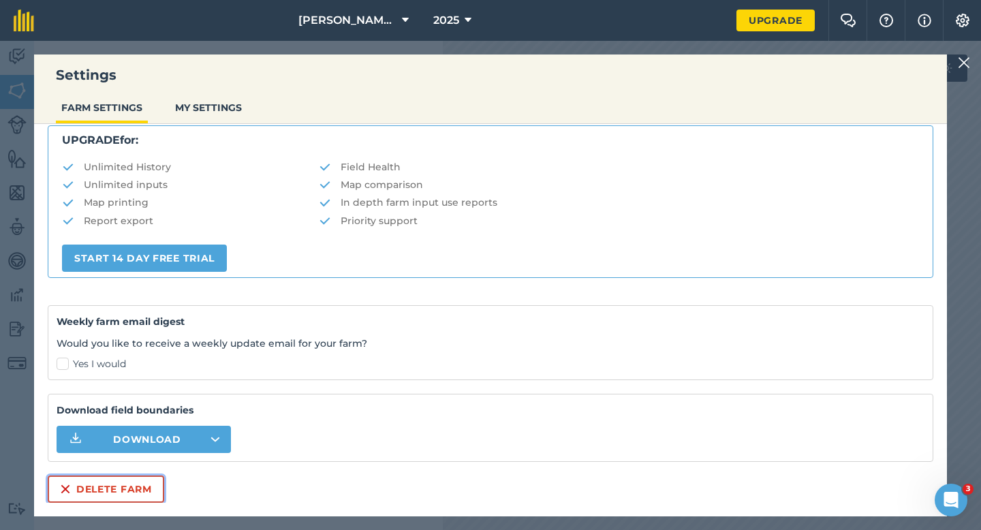
click at [72, 495] on button "Delete farm" at bounding box center [106, 488] width 116 height 27
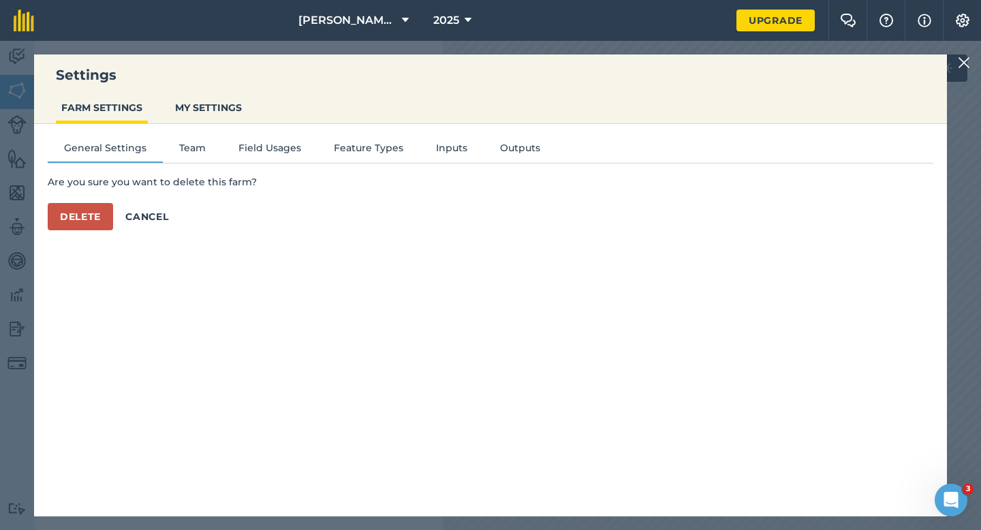
scroll to position [0, 0]
click at [72, 214] on button "Delete" at bounding box center [80, 216] width 65 height 27
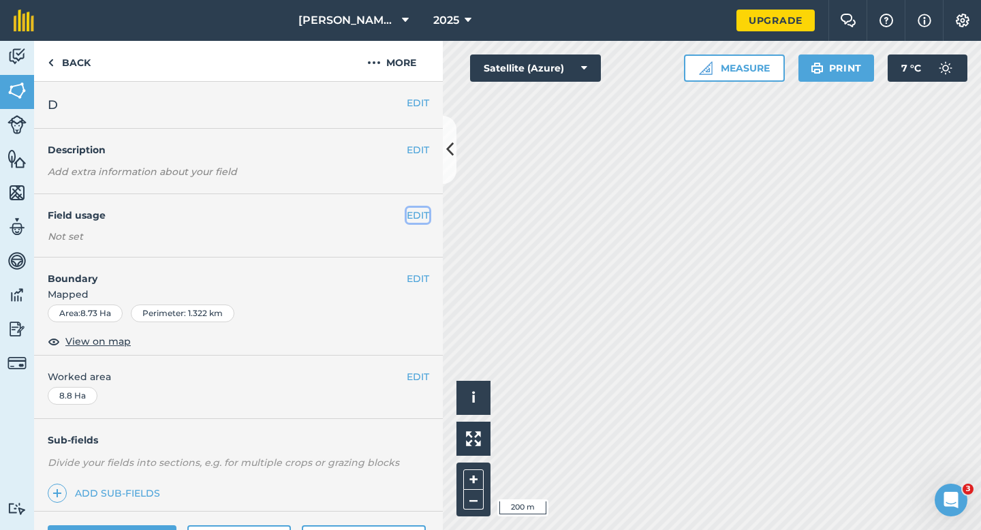
click at [415, 213] on button "EDIT" at bounding box center [418, 215] width 22 height 15
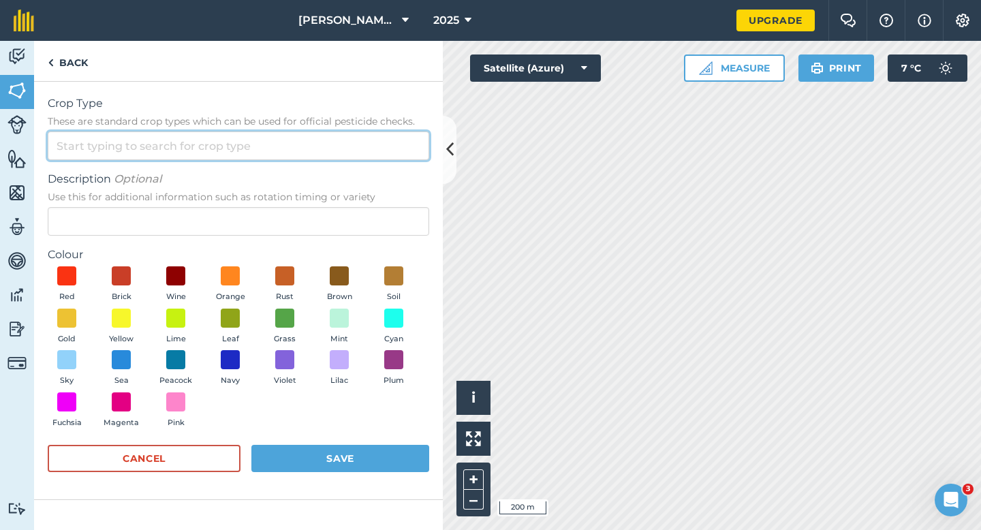
click at [382, 151] on input "Crop Type These are standard crop types which can be used for official pesticid…" at bounding box center [238, 145] width 381 height 29
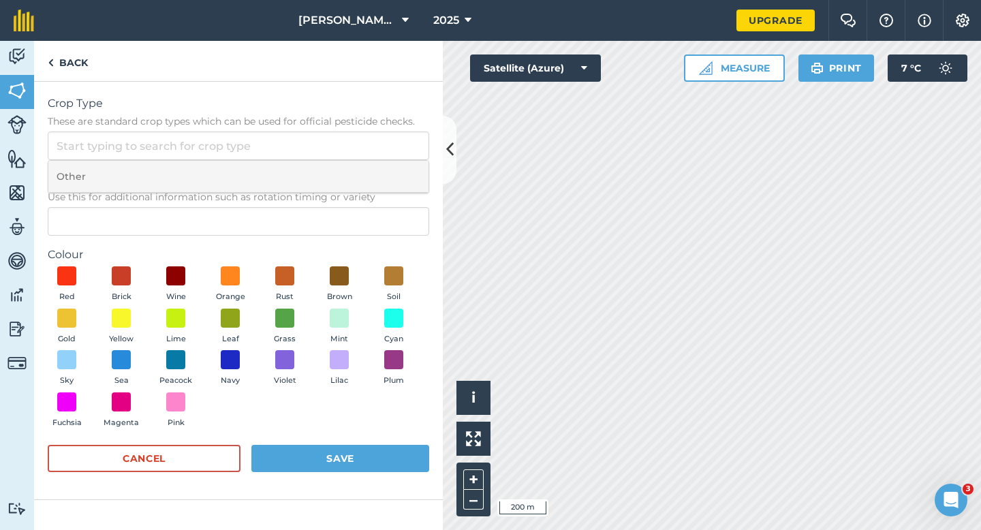
click at [382, 174] on li "Other" at bounding box center [238, 177] width 380 height 32
type input "Other"
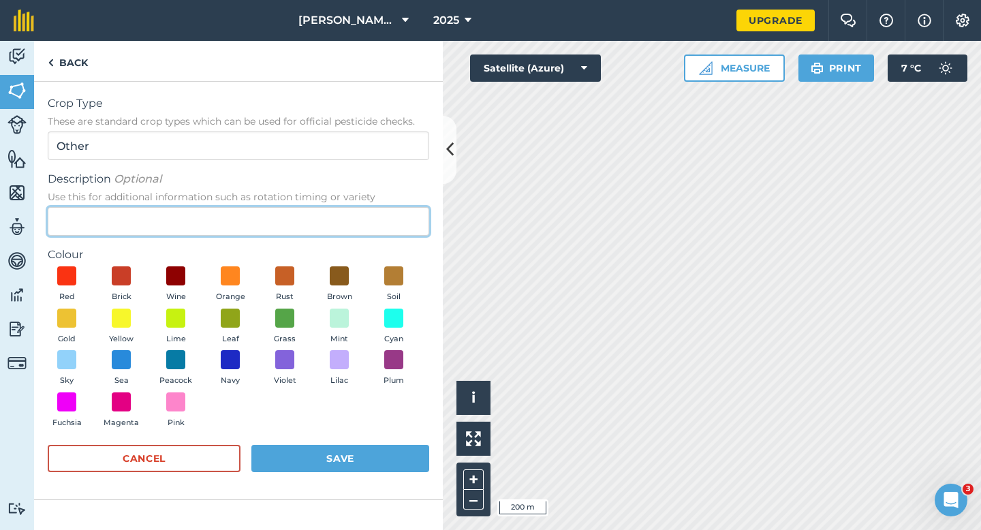
click at [382, 215] on input "Description Optional Use this for additional information such as rotation timin…" at bounding box center [238, 221] width 381 height 29
type input "Watties Broad Beans"
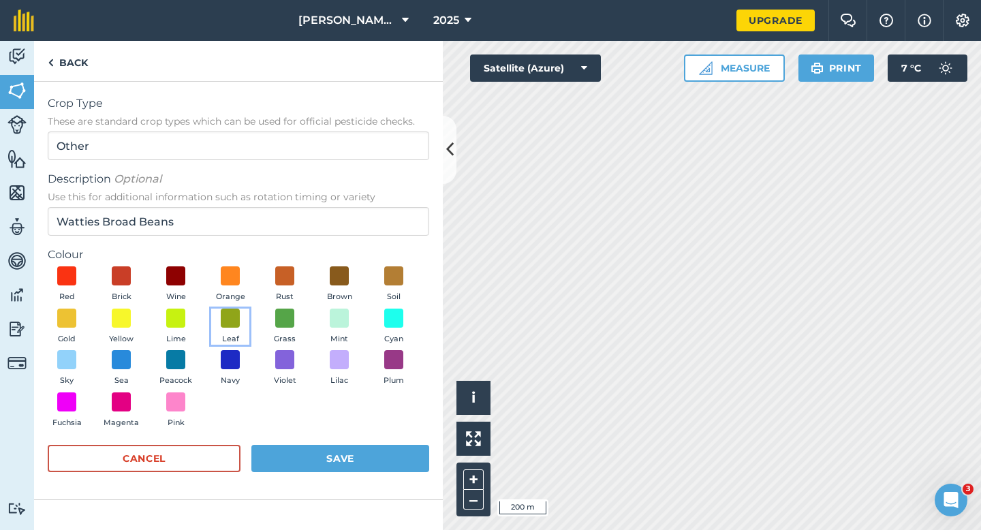
click at [229, 328] on button "Leaf" at bounding box center [230, 327] width 38 height 37
click at [315, 465] on button "Save" at bounding box center [340, 458] width 178 height 27
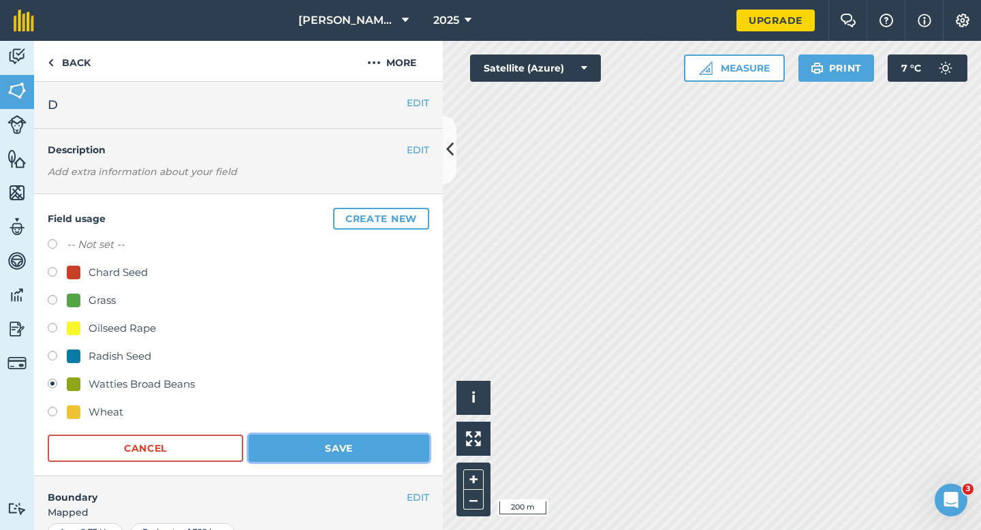
click at [335, 449] on button "Save" at bounding box center [339, 448] width 181 height 27
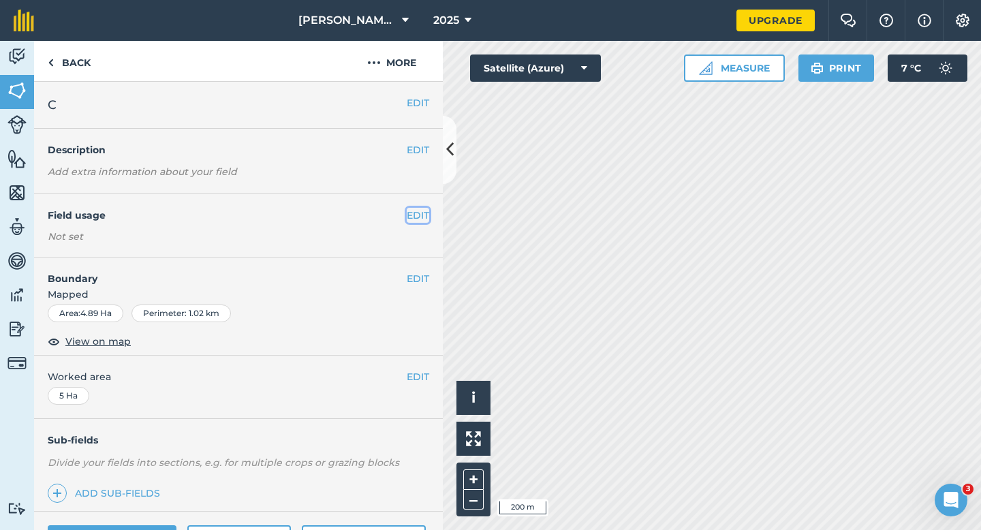
click at [418, 220] on button "EDIT" at bounding box center [418, 215] width 22 height 15
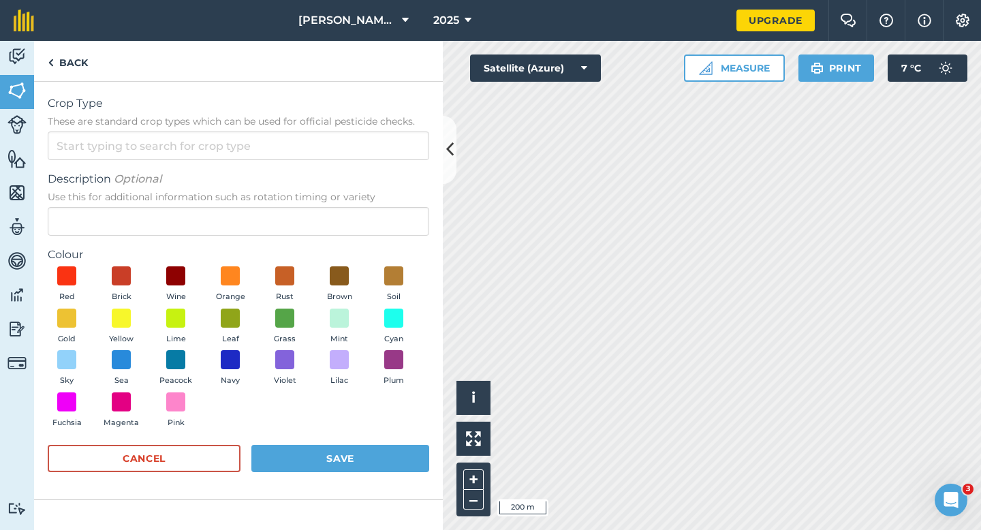
click at [392, 167] on form "Crop Type These are standard crop types which can be used for official pesticid…" at bounding box center [238, 290] width 381 height 390
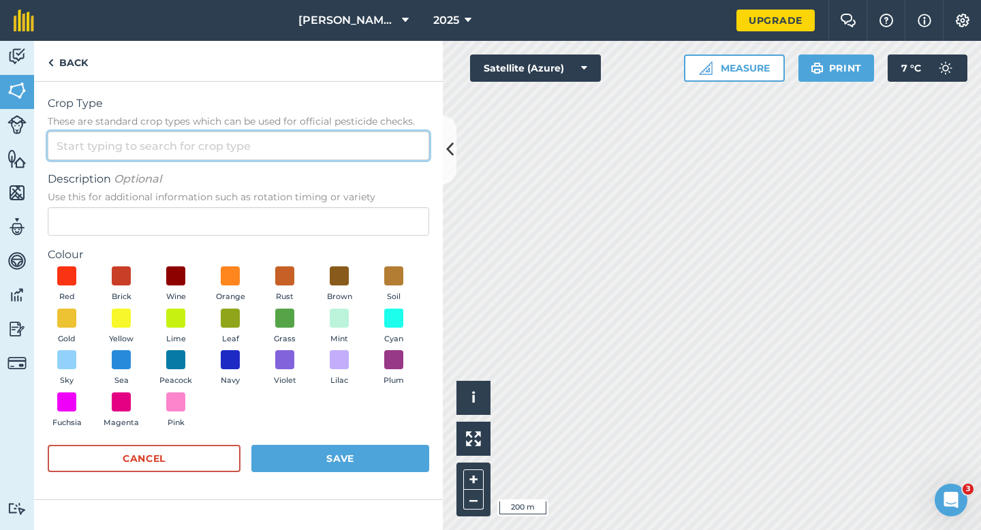
click at [392, 157] on input "Crop Type These are standard crop types which can be used for official pesticid…" at bounding box center [238, 145] width 381 height 29
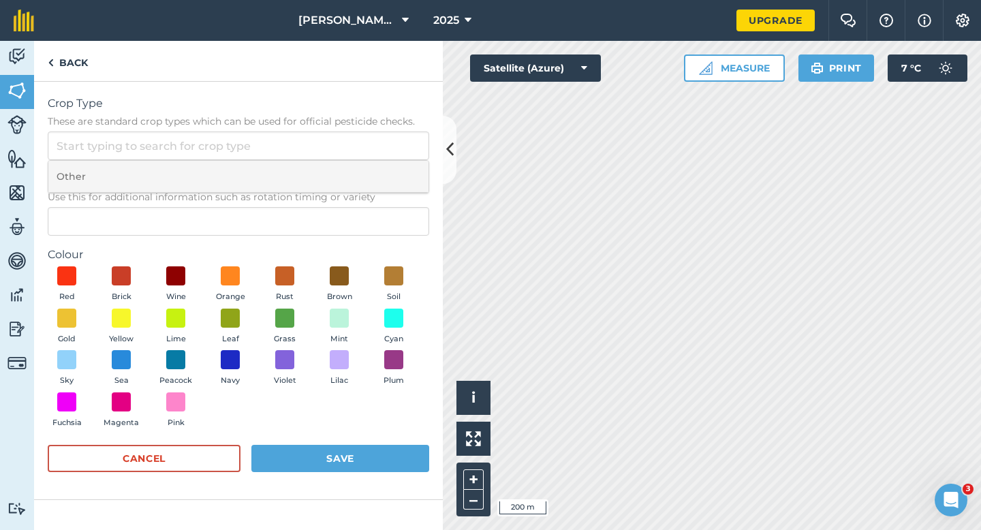
click at [392, 174] on li "Other" at bounding box center [238, 177] width 380 height 32
type input "Other"
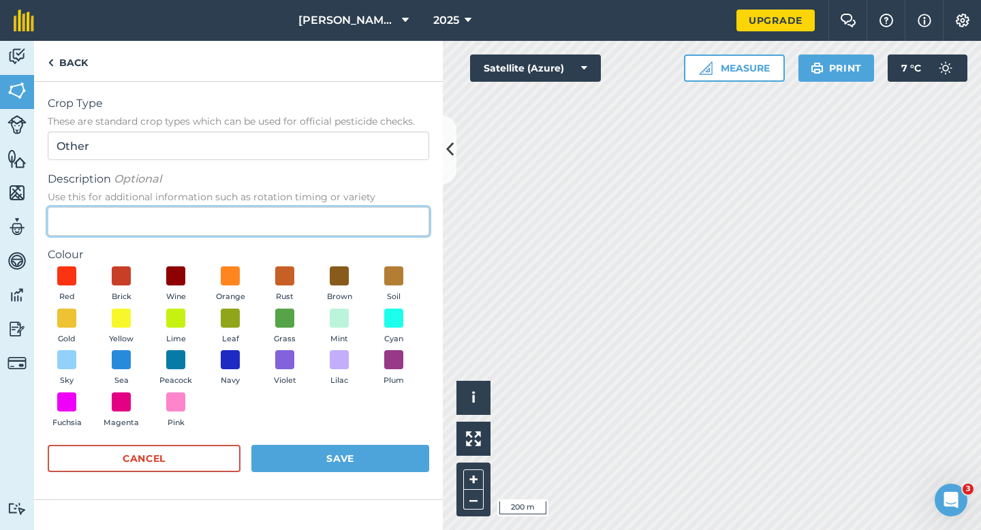
click at [392, 222] on input "Description Optional Use this for additional information such as rotation timin…" at bounding box center [238, 221] width 381 height 29
type input "Clover Seed"
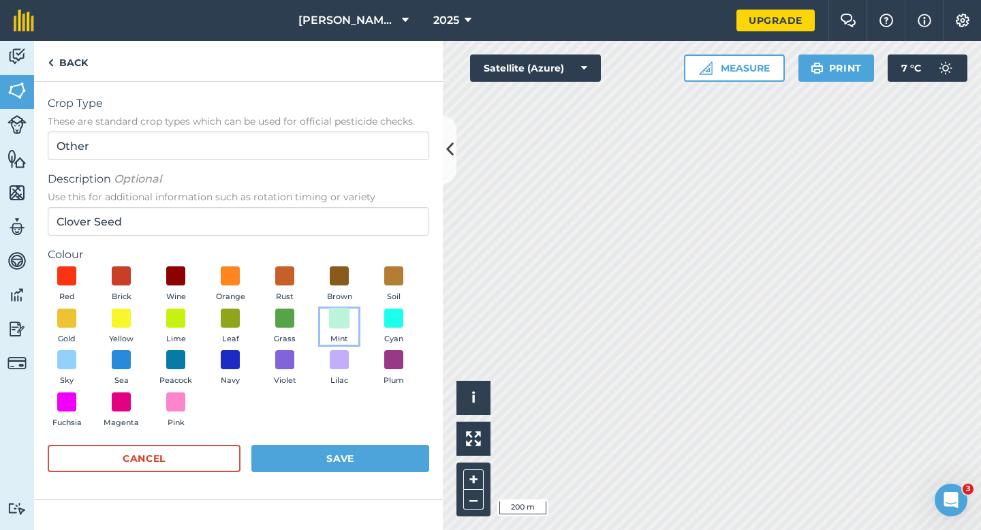
click at [334, 314] on span at bounding box center [339, 317] width 21 height 21
click at [349, 457] on button "Save" at bounding box center [340, 458] width 178 height 27
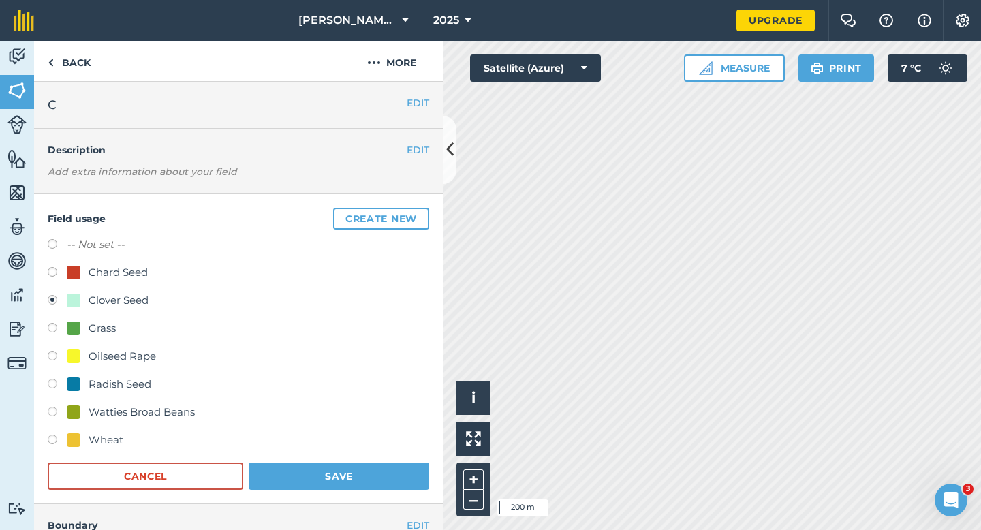
click at [403, 490] on div "Field usage Create new -- Not set -- Chard Seed Clover Seed Grass Oilseed Rape …" at bounding box center [238, 349] width 409 height 310
click at [378, 482] on button "Save" at bounding box center [339, 476] width 181 height 27
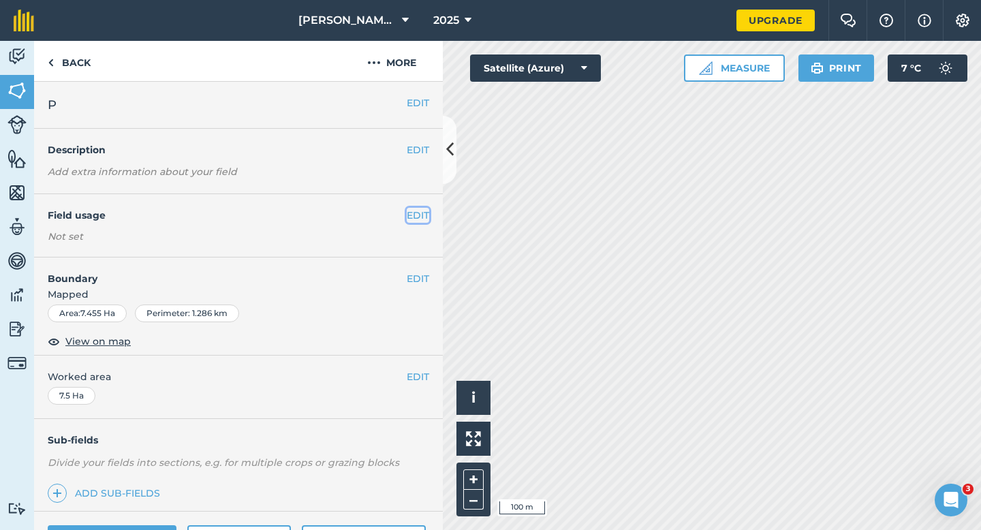
click at [417, 209] on button "EDIT" at bounding box center [418, 215] width 22 height 15
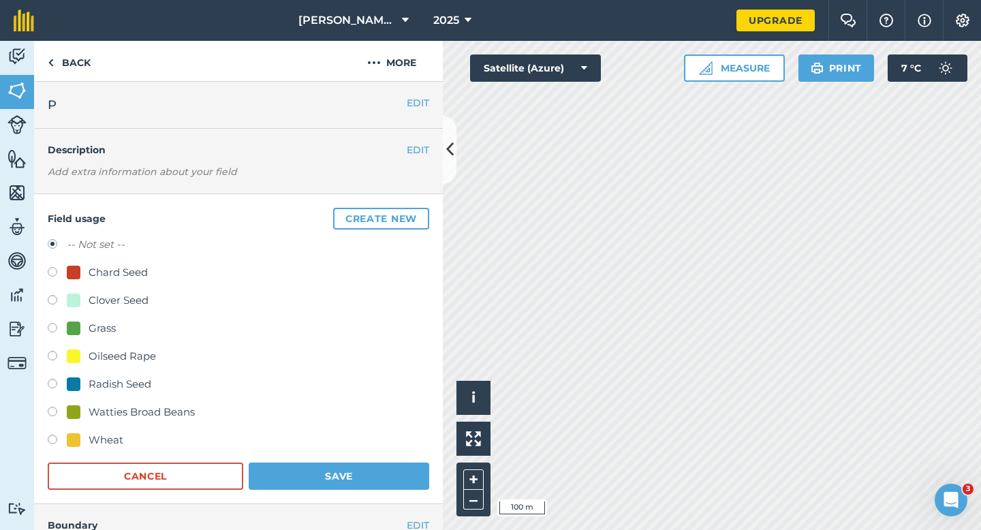
click at [106, 303] on div "Clover Seed" at bounding box center [119, 300] width 60 height 16
radio input "true"
radio input "false"
click at [354, 518] on h4 "Boundary" at bounding box center [220, 518] width 373 height 29
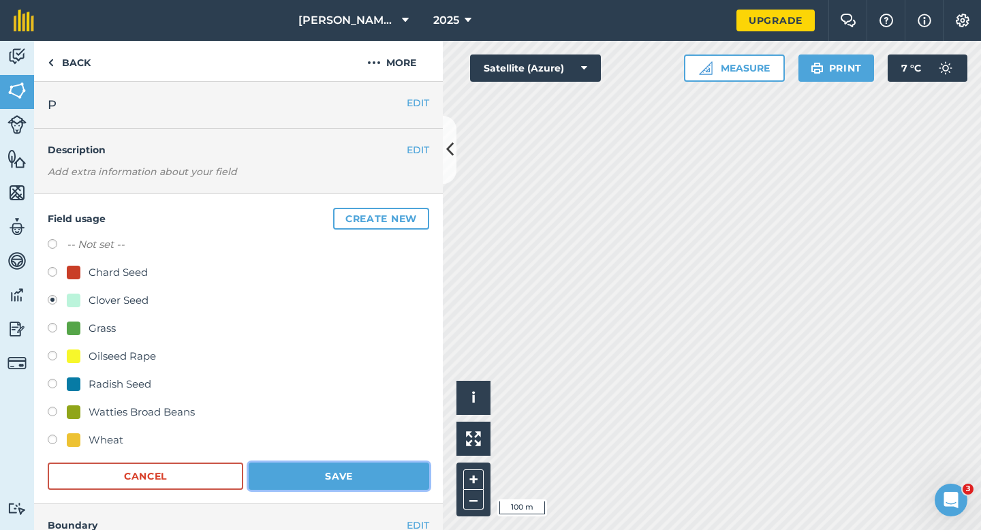
click at [356, 478] on button "Save" at bounding box center [339, 476] width 181 height 27
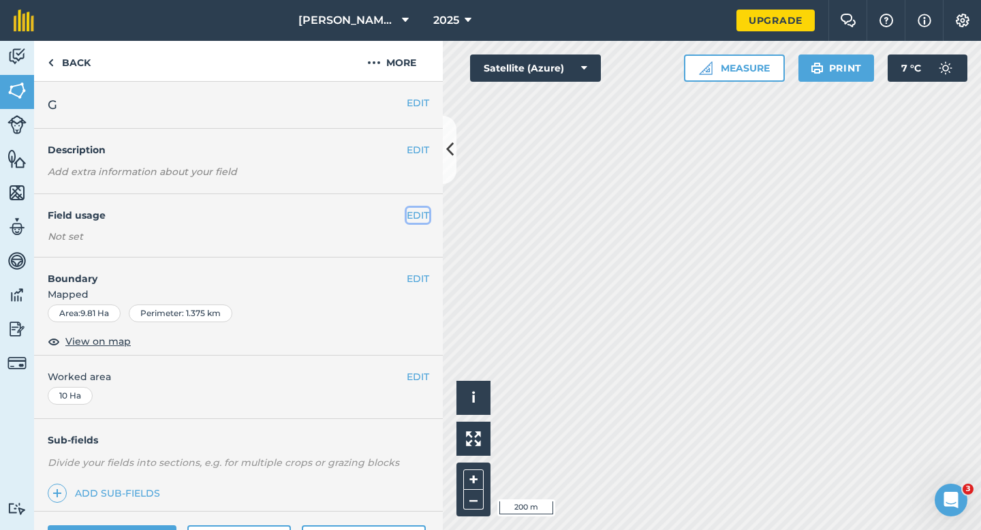
click at [416, 219] on button "EDIT" at bounding box center [418, 215] width 22 height 15
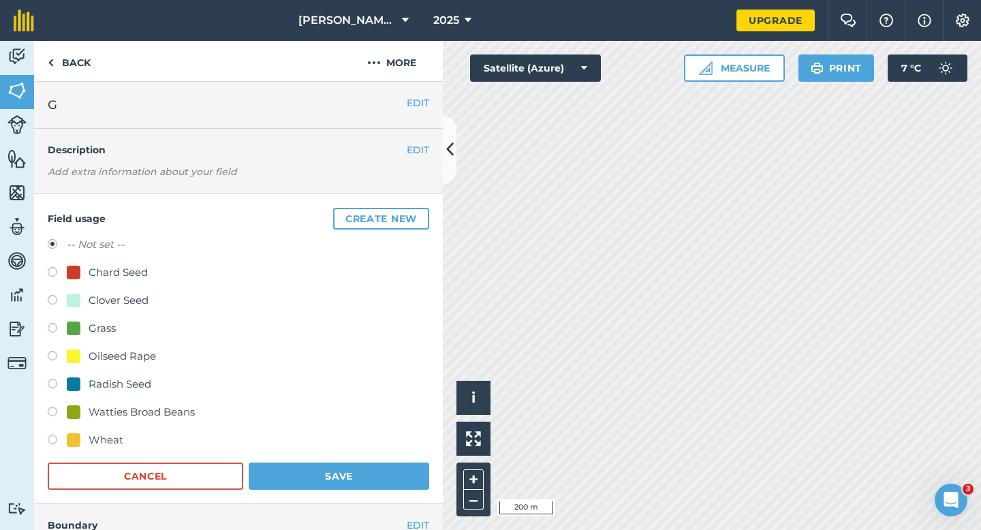
click at [127, 294] on div "Clover Seed" at bounding box center [119, 300] width 60 height 16
radio input "true"
radio input "false"
click at [328, 471] on button "Save" at bounding box center [339, 476] width 181 height 27
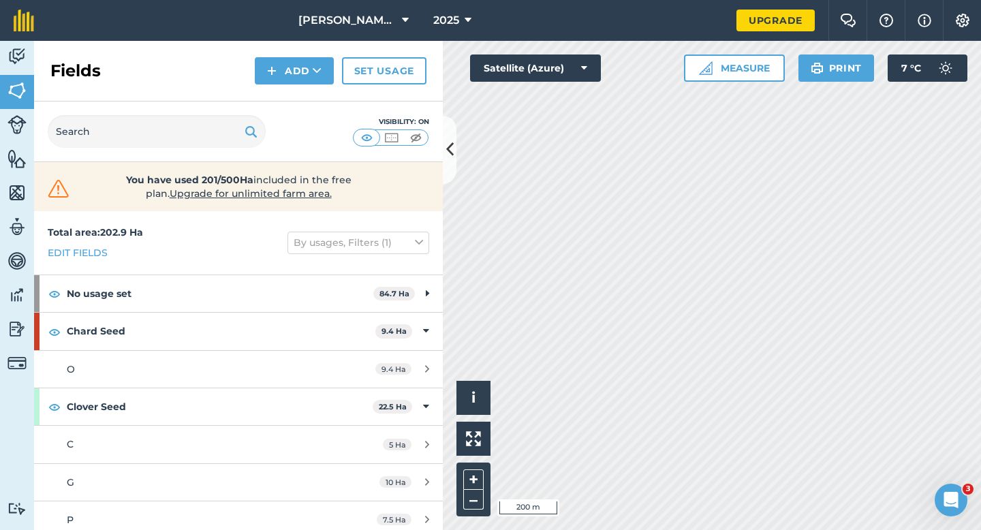
click at [581, 71] on div "Hello i © 2025 TomTom, Microsoft 200 m + – Satellite (Azure) Measure Print 7 ° C" at bounding box center [712, 285] width 538 height 489
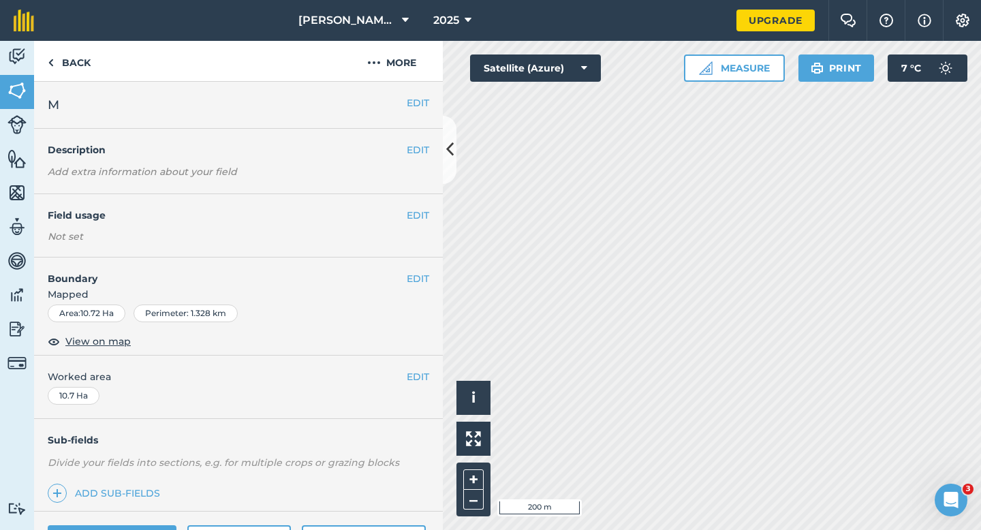
click at [418, 225] on div "EDIT Field usage Not set" at bounding box center [238, 225] width 409 height 63
click at [418, 215] on button "EDIT" at bounding box center [418, 215] width 22 height 15
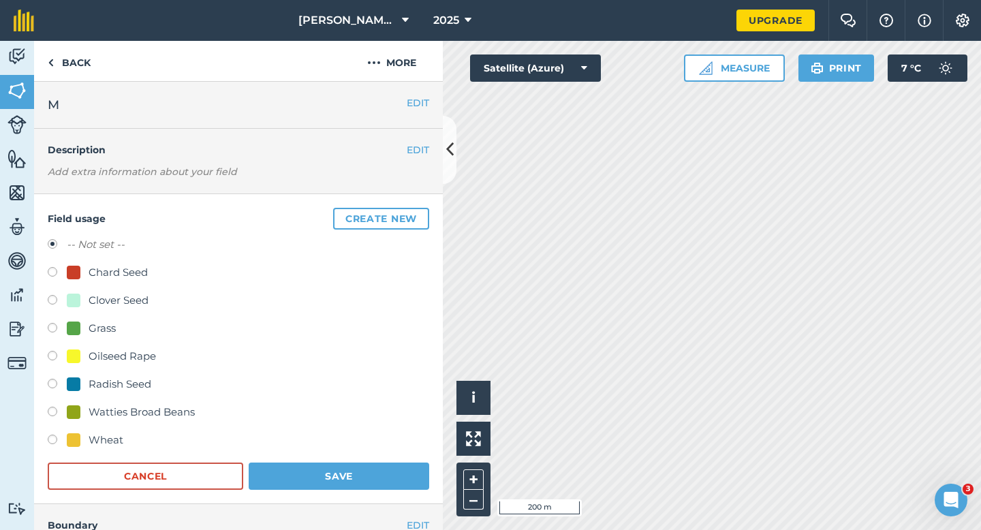
click at [418, 215] on button "Create new" at bounding box center [381, 219] width 96 height 22
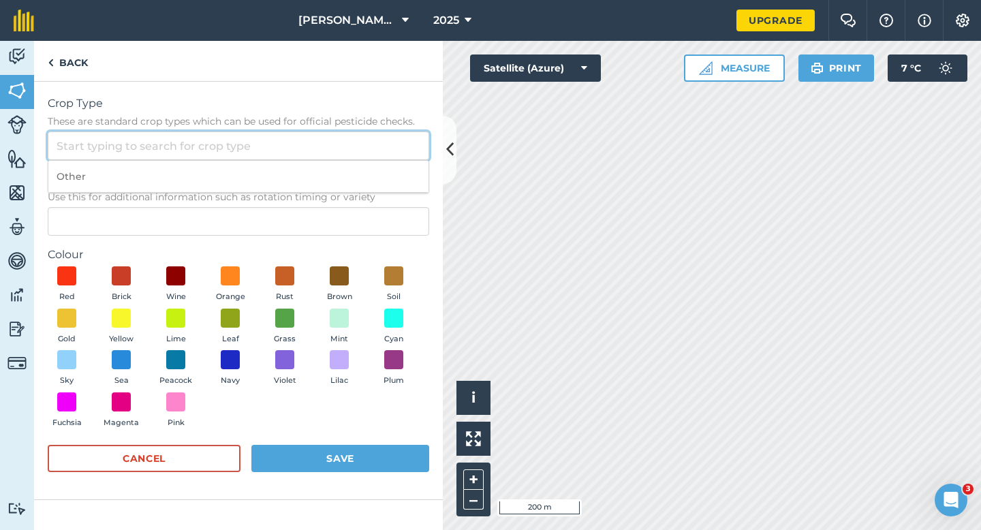
click at [375, 147] on input "Crop Type These are standard crop types which can be used for official pesticid…" at bounding box center [238, 145] width 381 height 29
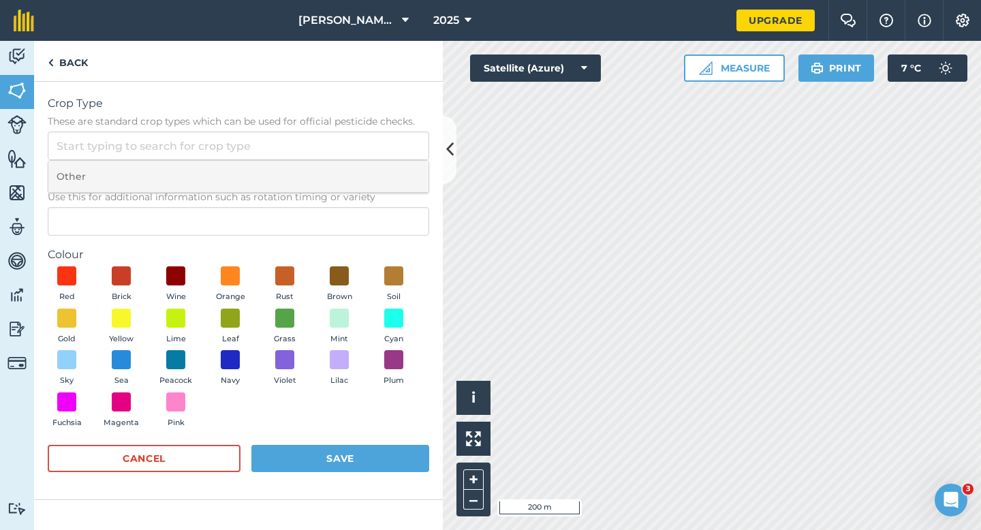
click at [375, 178] on li "Other" at bounding box center [238, 177] width 380 height 32
type input "Other"
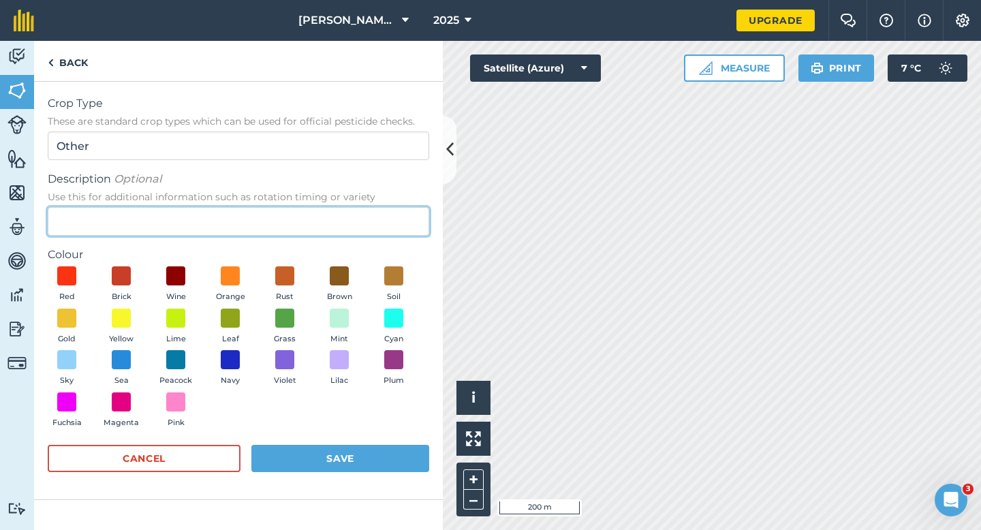
click at [375, 215] on input "Description Optional Use this for additional information such as rotation timin…" at bounding box center [238, 221] width 381 height 29
type input "Watties Beans"
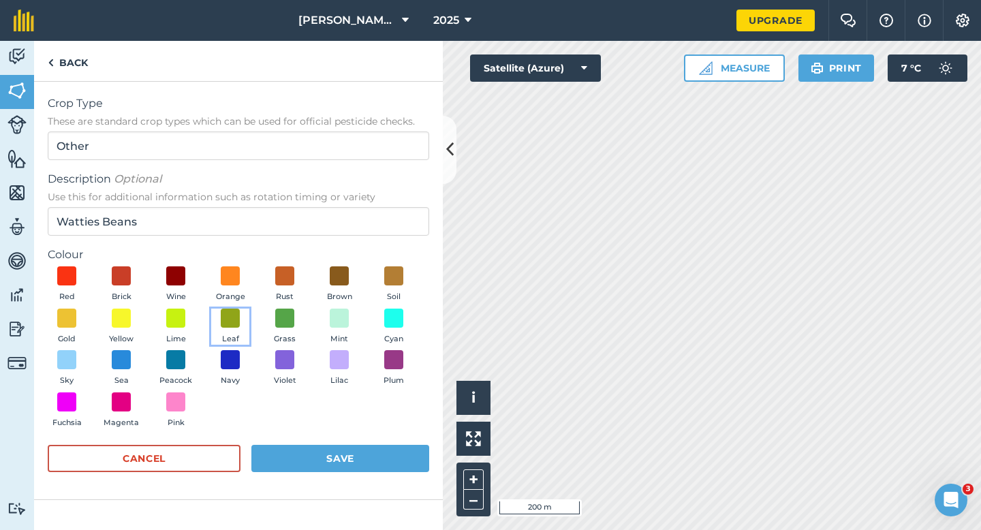
click at [219, 324] on button "Leaf" at bounding box center [230, 327] width 38 height 37
click at [342, 439] on form "Crop Type These are standard crop types which can be used for official pesticid…" at bounding box center [238, 290] width 381 height 390
click at [346, 447] on button "Save" at bounding box center [340, 458] width 178 height 27
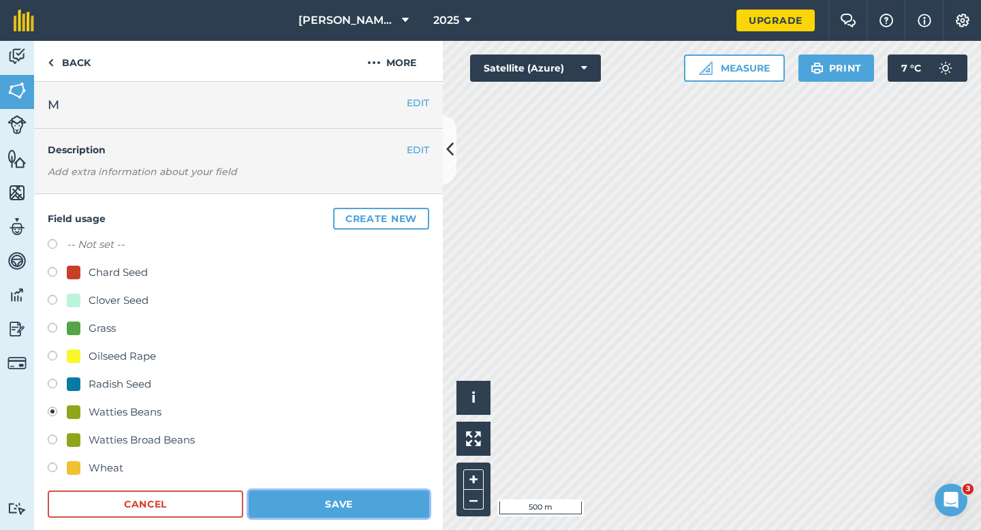
click at [365, 498] on button "Save" at bounding box center [339, 503] width 181 height 27
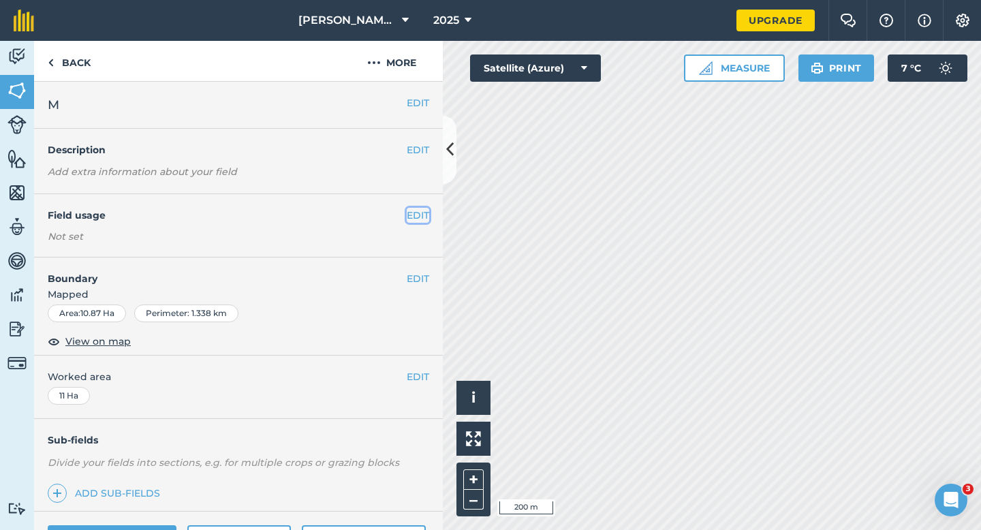
click at [419, 210] on button "EDIT" at bounding box center [418, 215] width 22 height 15
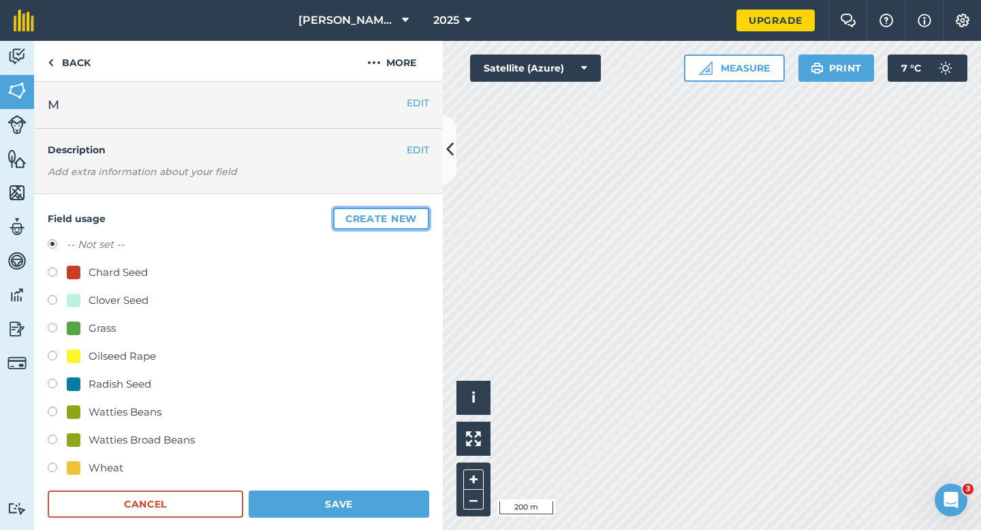
click at [419, 210] on button "Create new" at bounding box center [381, 219] width 96 height 22
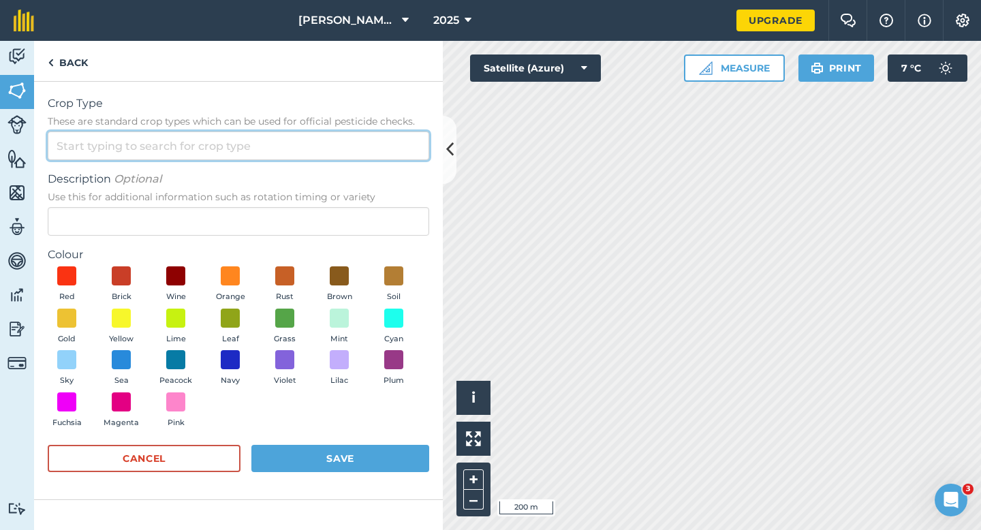
click at [350, 146] on input "Crop Type These are standard crop types which can be used for official pesticid…" at bounding box center [238, 145] width 381 height 29
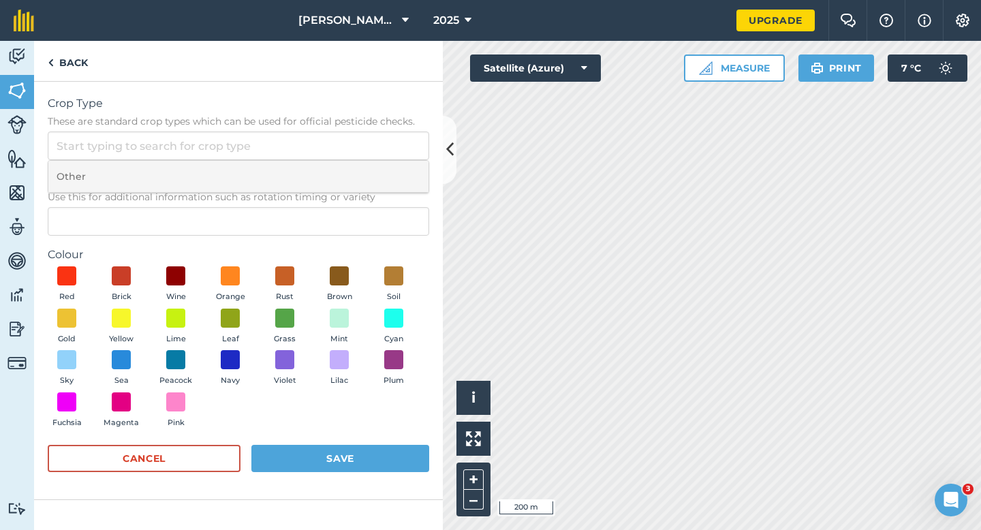
click at [350, 173] on li "Other" at bounding box center [238, 177] width 380 height 32
type input "Other"
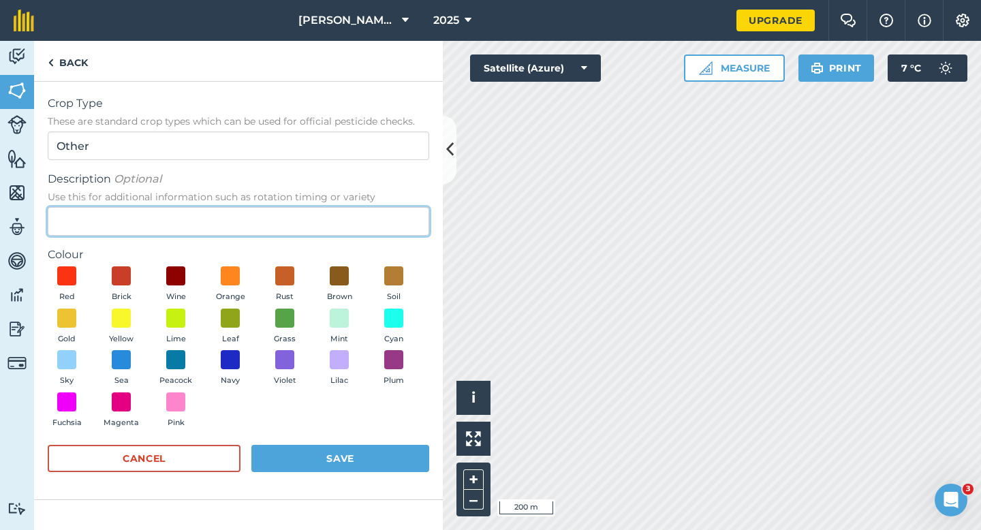
click at [350, 229] on input "Description Optional Use this for additional information such as rotation timin…" at bounding box center [238, 221] width 381 height 29
type input "Watties Peas"
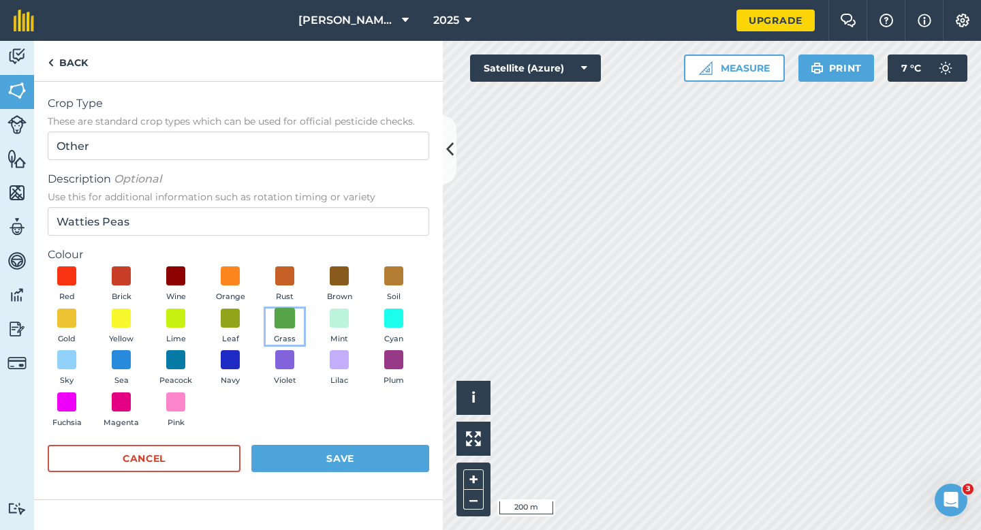
click at [281, 326] on span at bounding box center [285, 317] width 21 height 21
drag, startPoint x: 358, startPoint y: 458, endPoint x: 313, endPoint y: 337, distance: 128.7
click at [313, 337] on form "Crop Type These are standard crop types which can be used for official pesticid…" at bounding box center [238, 290] width 381 height 390
click at [242, 324] on button "Leaf" at bounding box center [230, 327] width 38 height 37
click at [310, 472] on div "Cancel Save" at bounding box center [238, 465] width 381 height 41
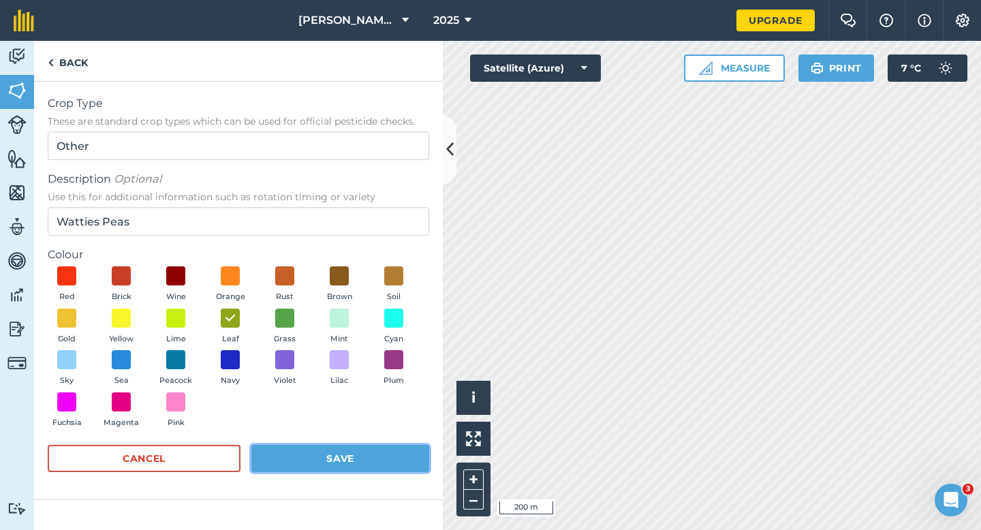
click at [336, 460] on button "Save" at bounding box center [340, 458] width 178 height 27
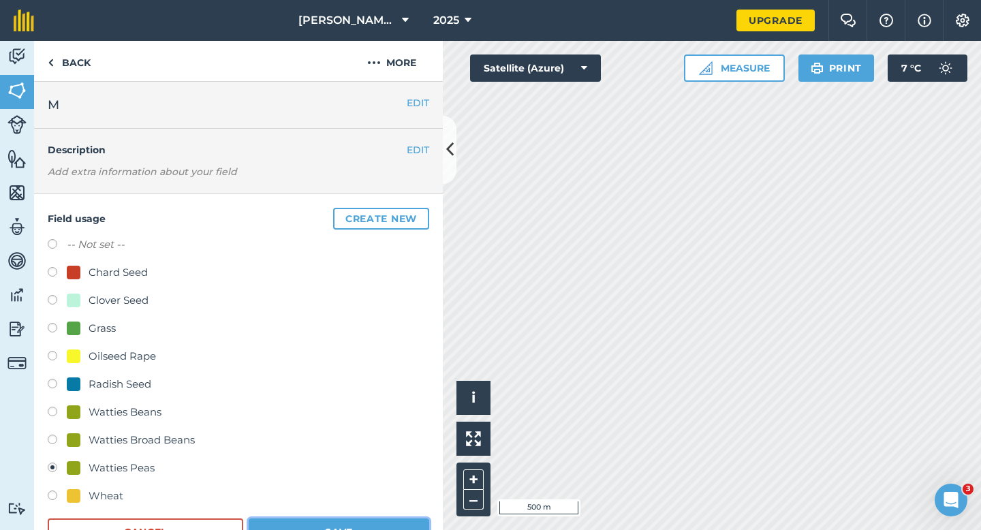
click at [386, 529] on button "Save" at bounding box center [339, 531] width 181 height 27
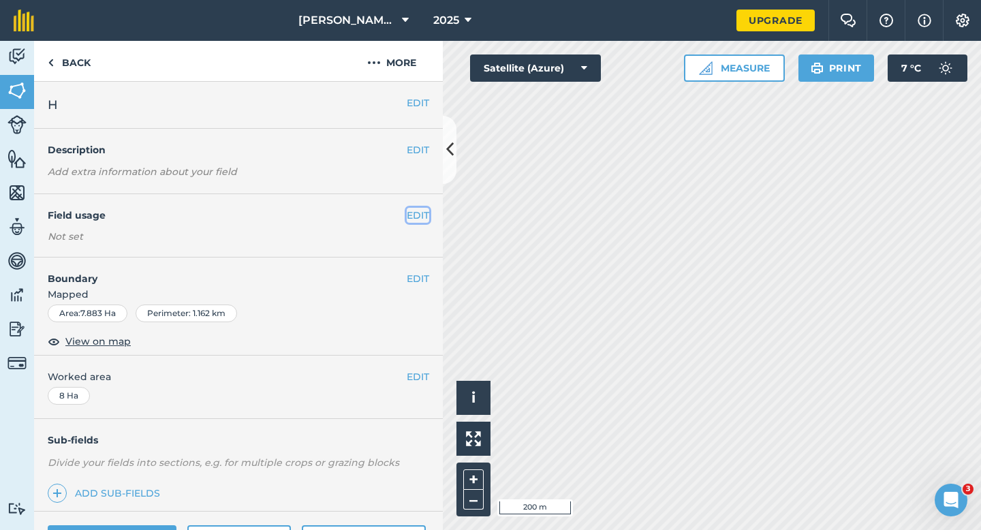
click at [417, 211] on button "EDIT" at bounding box center [418, 215] width 22 height 15
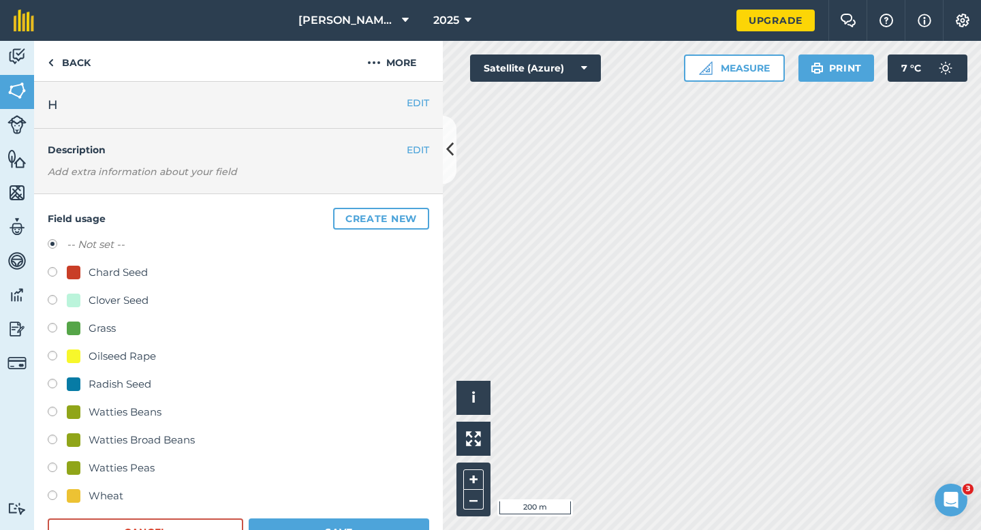
click at [110, 470] on div "Watties Peas" at bounding box center [122, 468] width 66 height 16
radio input "true"
radio input "false"
click at [310, 529] on button "Save" at bounding box center [339, 531] width 181 height 27
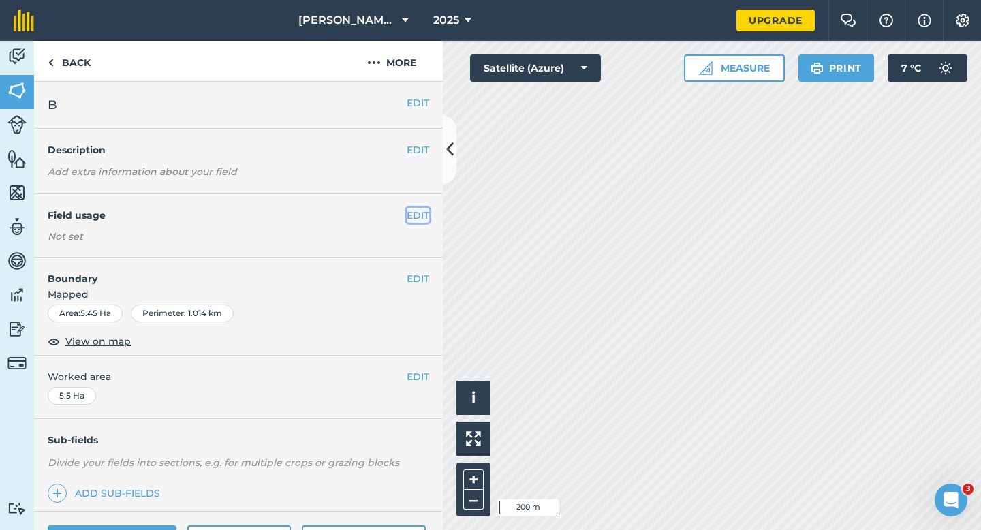
click at [417, 213] on button "EDIT" at bounding box center [418, 215] width 22 height 15
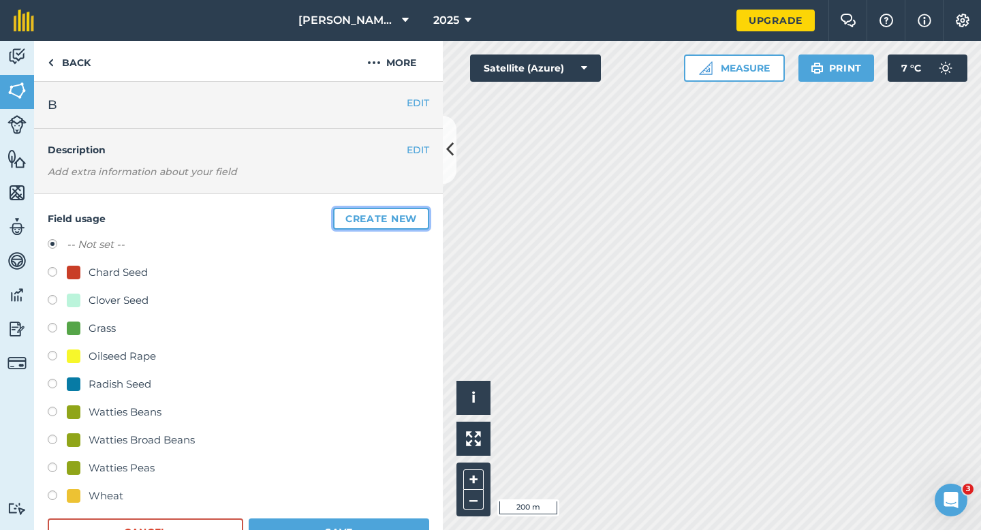
click at [417, 213] on button "Create new" at bounding box center [381, 219] width 96 height 22
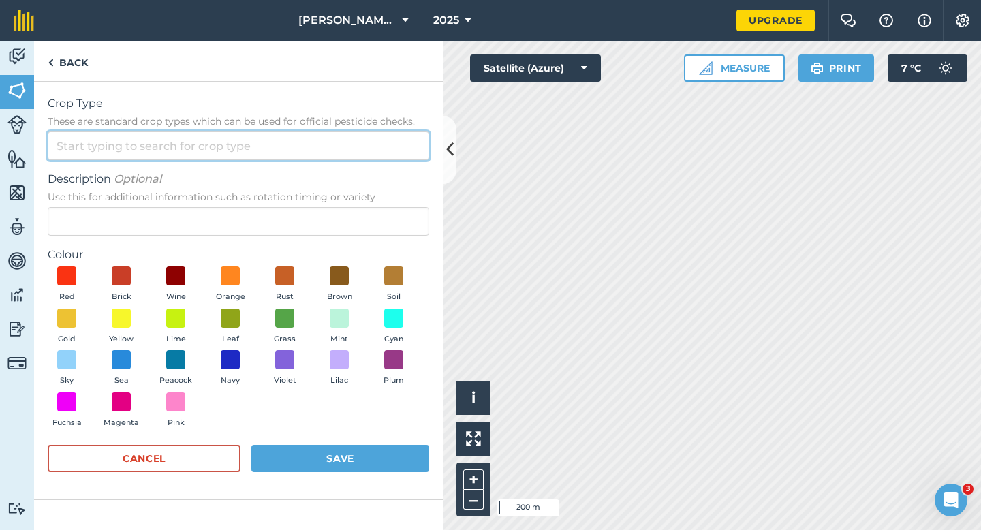
click at [390, 154] on input "Crop Type These are standard crop types which can be used for official pesticid…" at bounding box center [238, 145] width 381 height 29
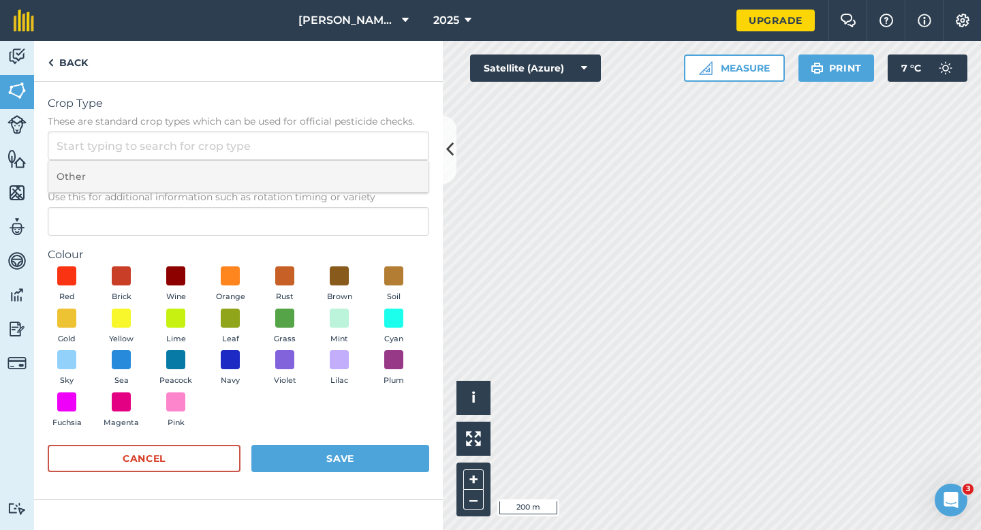
click at [390, 162] on li "Other" at bounding box center [238, 177] width 380 height 32
type input "Other"
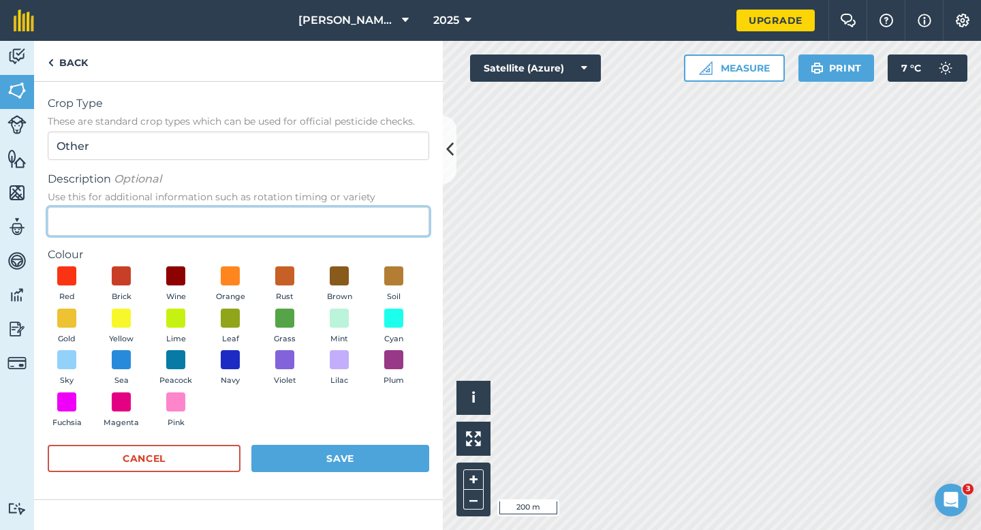
click at [389, 230] on input "Description Optional Use this for additional information such as rotation timin…" at bounding box center [238, 221] width 381 height 29
type input "Barley"
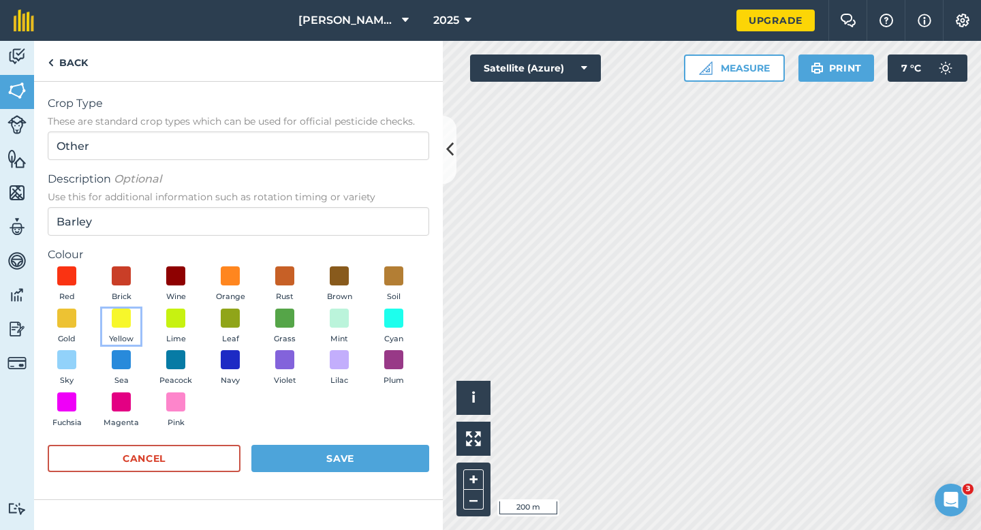
click at [119, 329] on button "Yellow" at bounding box center [121, 327] width 38 height 37
click at [326, 452] on button "Save" at bounding box center [340, 458] width 178 height 27
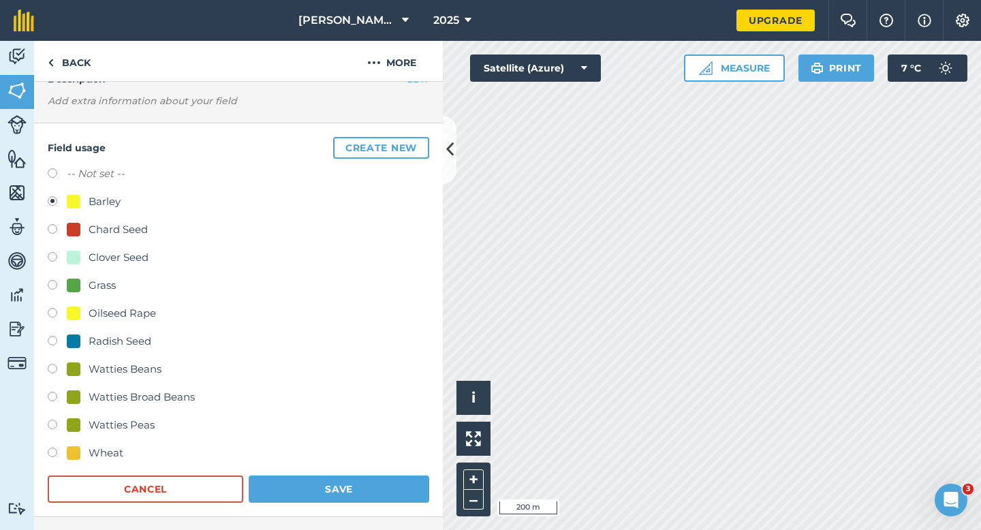
scroll to position [112, 0]
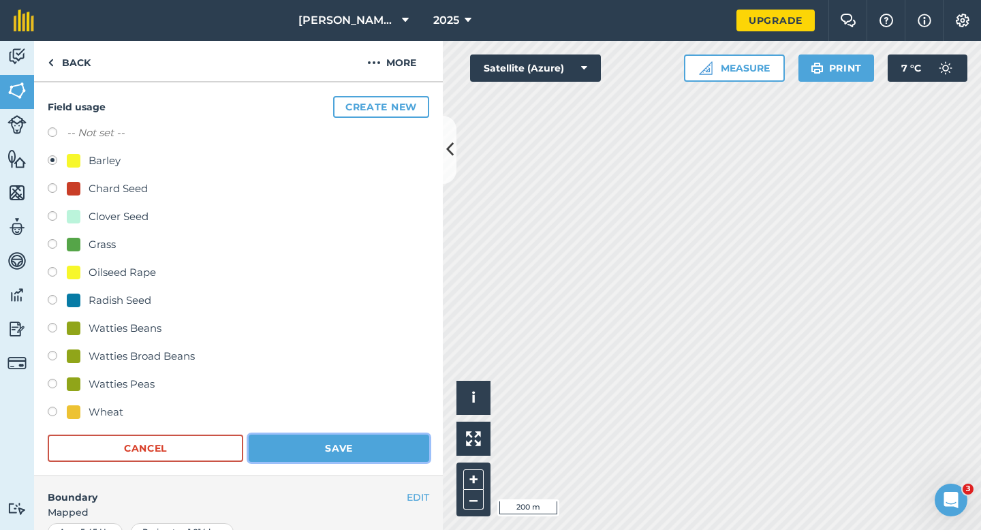
click at [308, 441] on button "Save" at bounding box center [339, 448] width 181 height 27
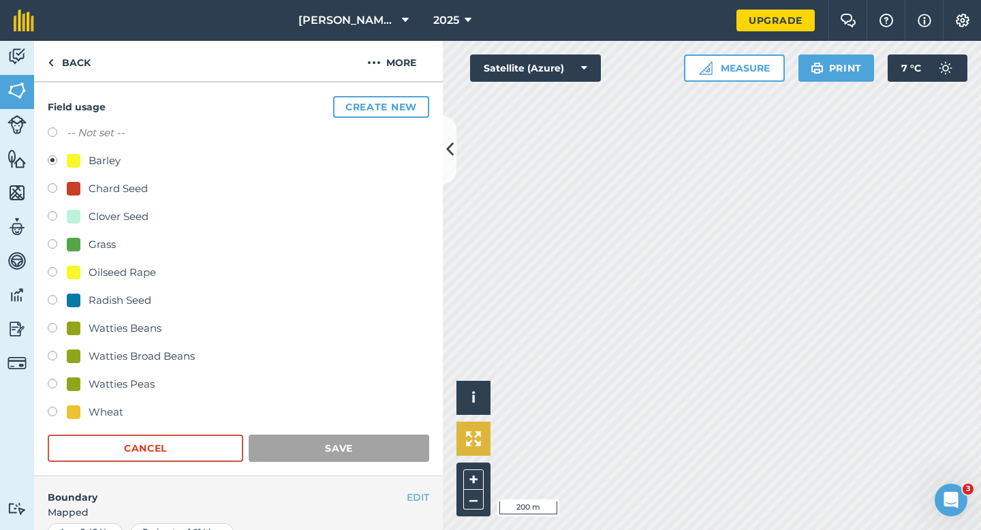
scroll to position [111, 0]
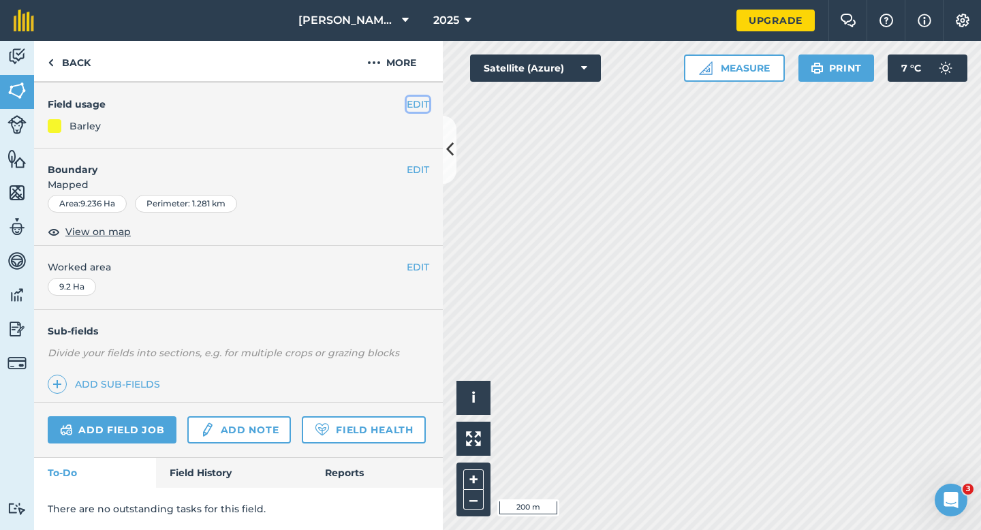
click at [418, 102] on button "EDIT" at bounding box center [418, 104] width 22 height 15
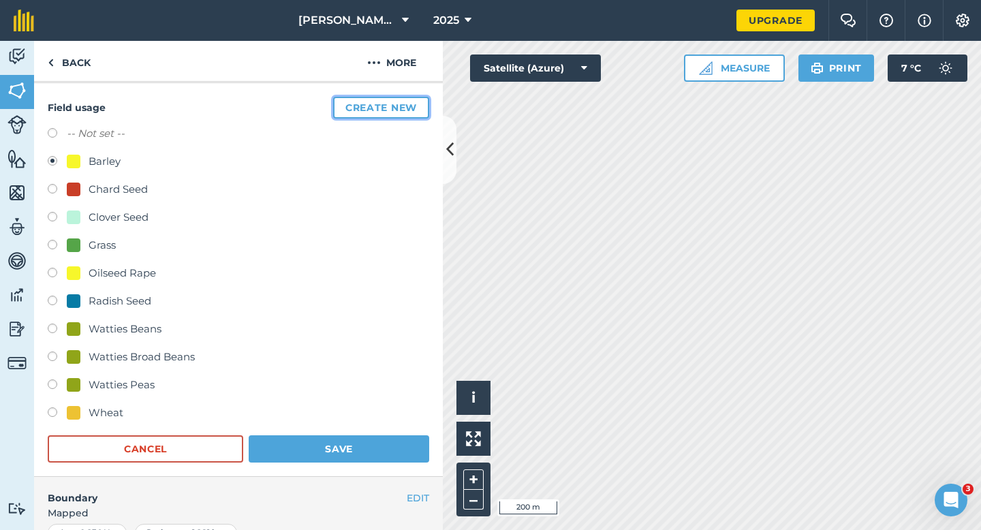
click at [356, 112] on button "Create new" at bounding box center [381, 108] width 96 height 22
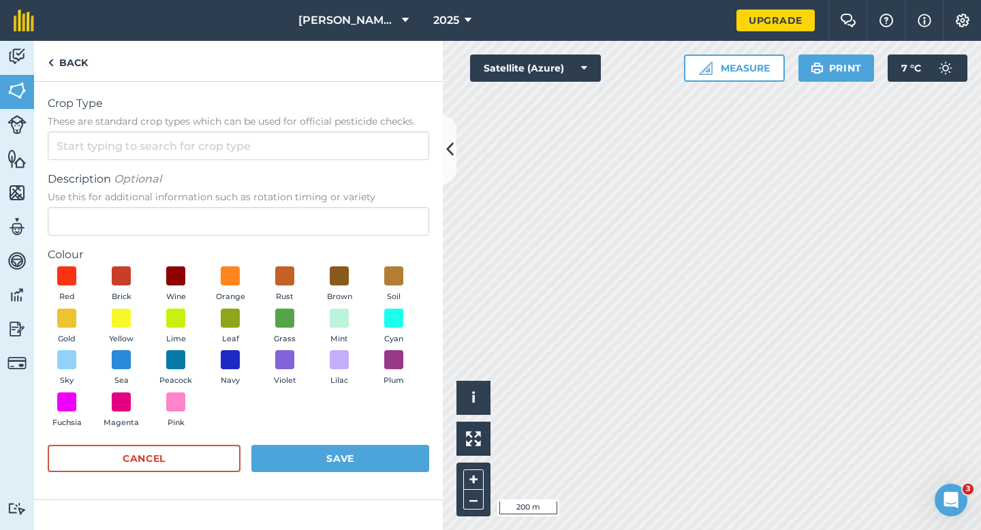
click at [354, 122] on span "These are standard crop types which can be used for official pesticide checks." at bounding box center [238, 121] width 381 height 14
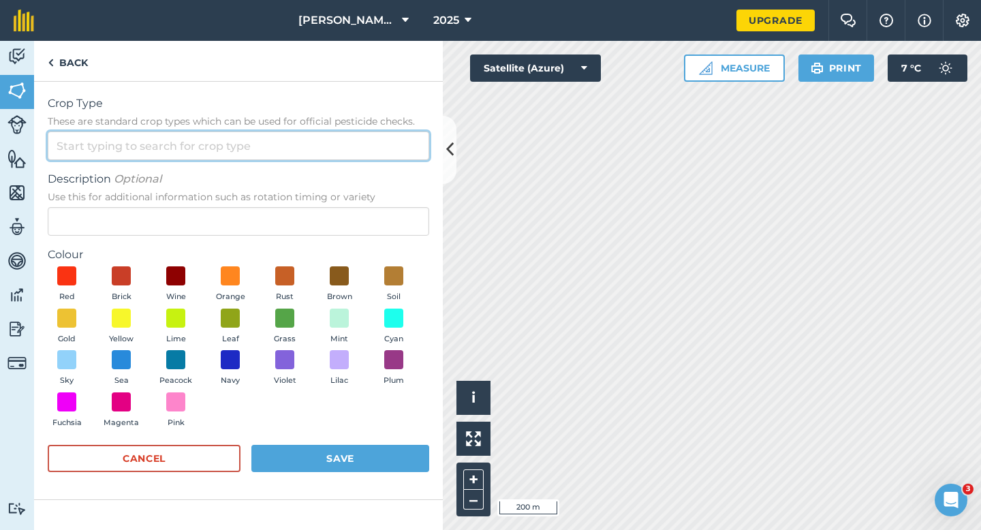
click at [354, 131] on input "Crop Type These are standard crop types which can be used for official pesticid…" at bounding box center [238, 145] width 381 height 29
click at [353, 134] on input "Crop Type These are standard crop types which can be used for official pesticid…" at bounding box center [238, 145] width 381 height 29
click at [353, 154] on input "Crop Type These are standard crop types which can be used for official pesticid…" at bounding box center [238, 145] width 381 height 29
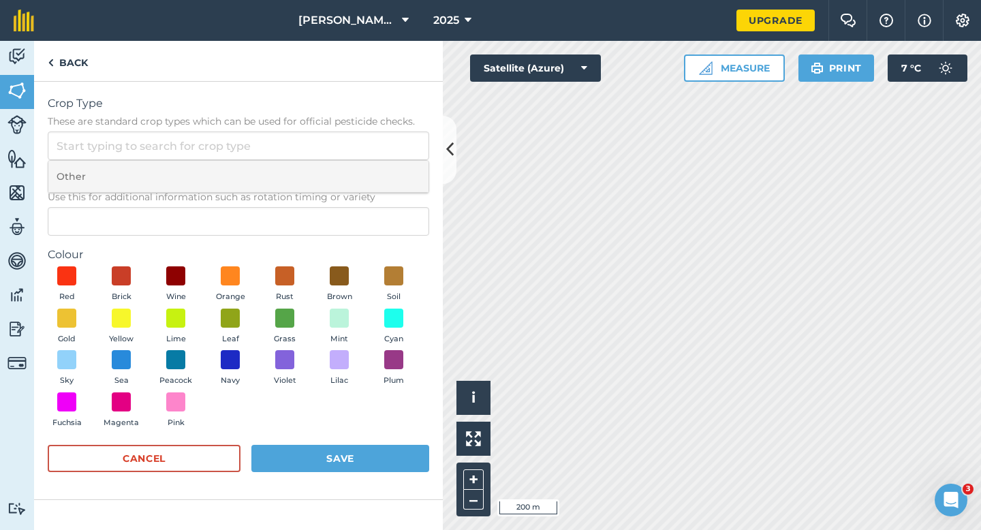
click at [353, 178] on li "Other" at bounding box center [238, 177] width 380 height 32
type input "Other"
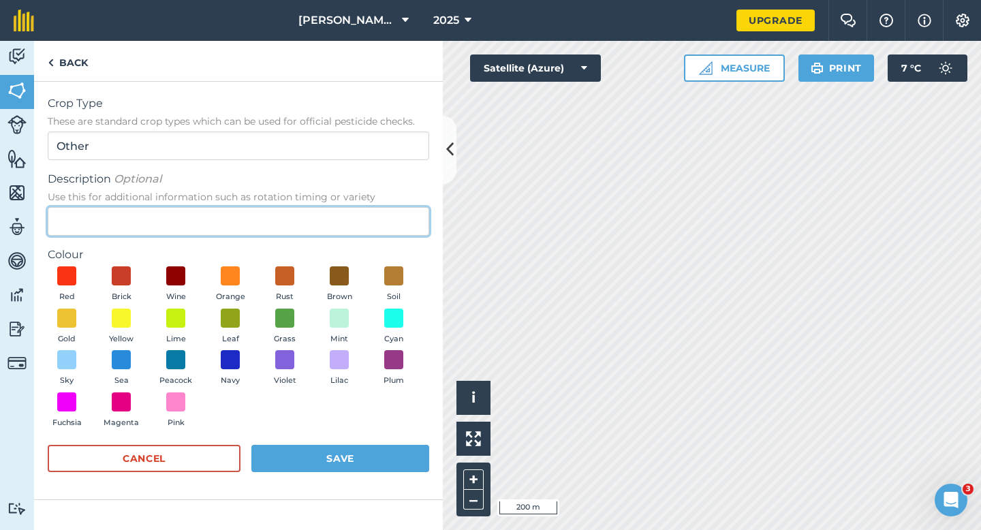
click at [353, 224] on input "Description Optional Use this for additional information such as rotation timin…" at bounding box center [238, 221] width 381 height 29
type input "Grass Seed"
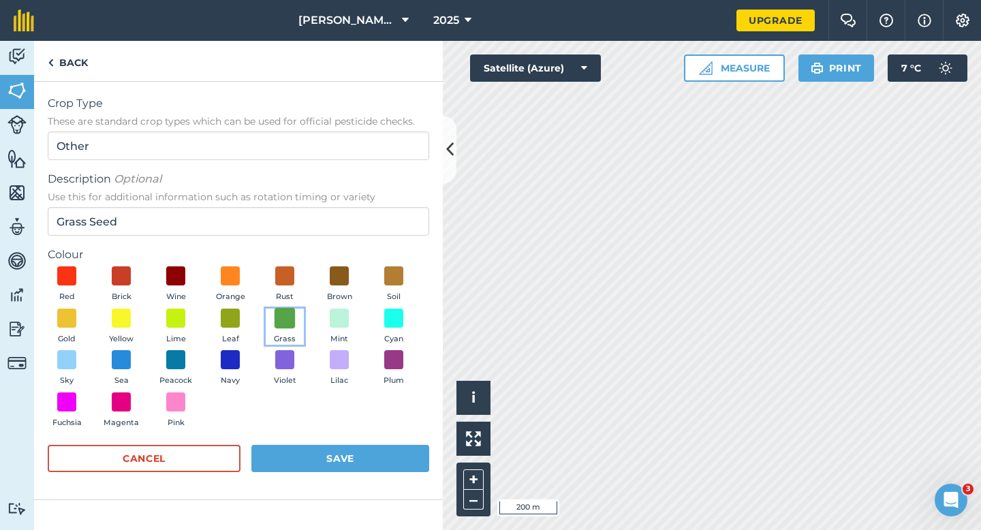
click at [279, 326] on span at bounding box center [285, 317] width 21 height 21
click at [336, 445] on button "Save" at bounding box center [340, 458] width 178 height 27
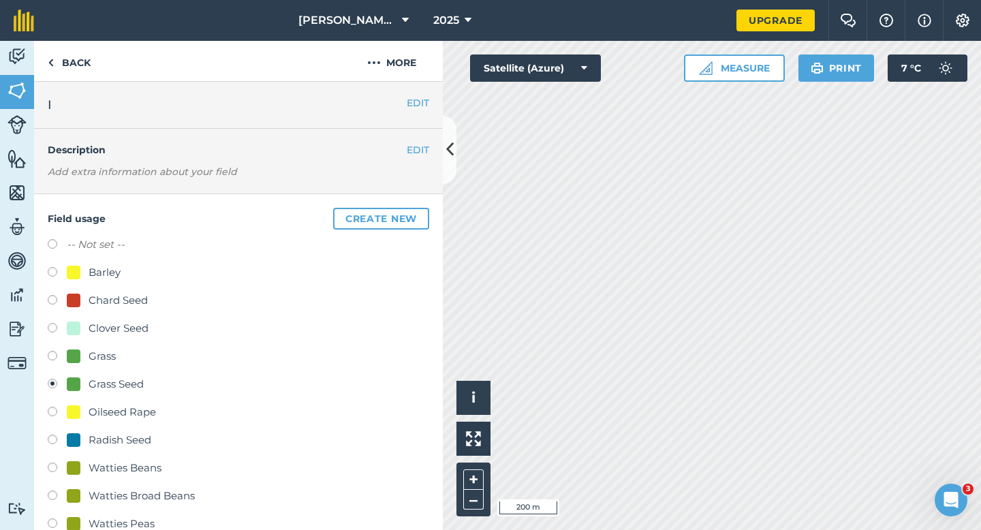
scroll to position [196, 0]
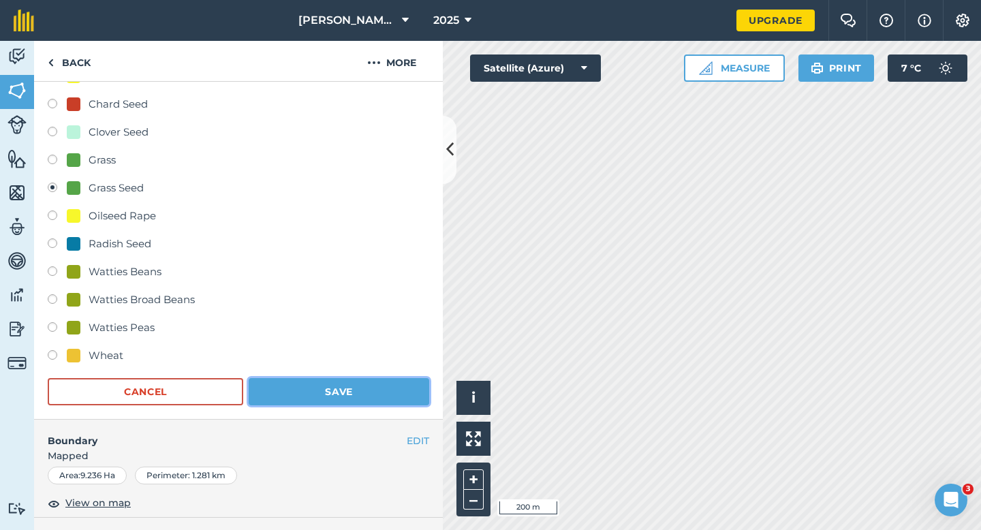
click at [401, 397] on button "Save" at bounding box center [339, 391] width 181 height 27
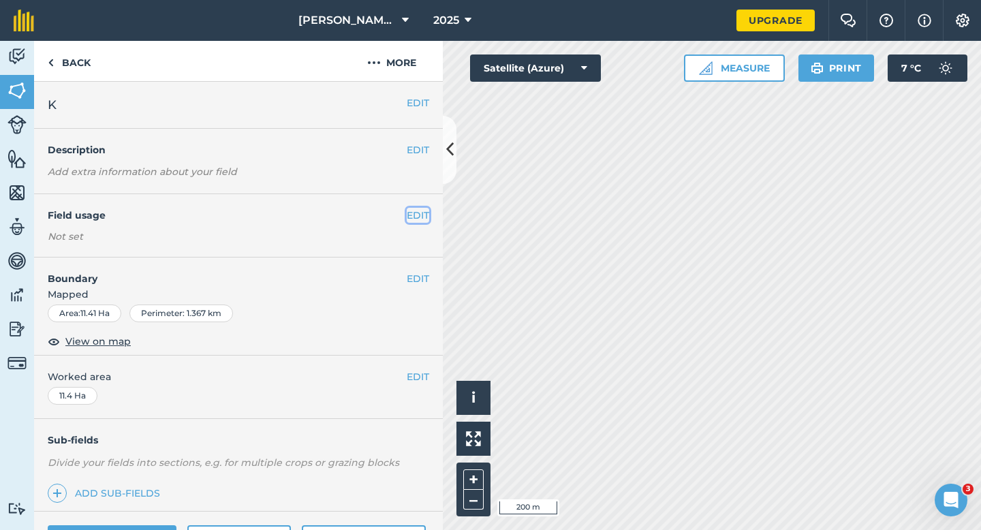
click at [418, 215] on button "EDIT" at bounding box center [418, 215] width 22 height 15
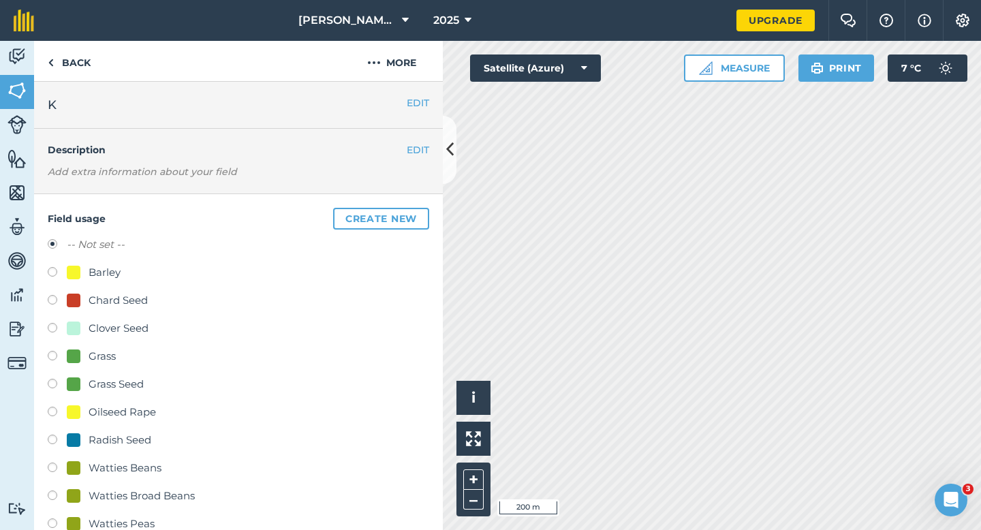
click at [98, 383] on div "Grass Seed" at bounding box center [116, 384] width 55 height 16
radio input "true"
radio input "false"
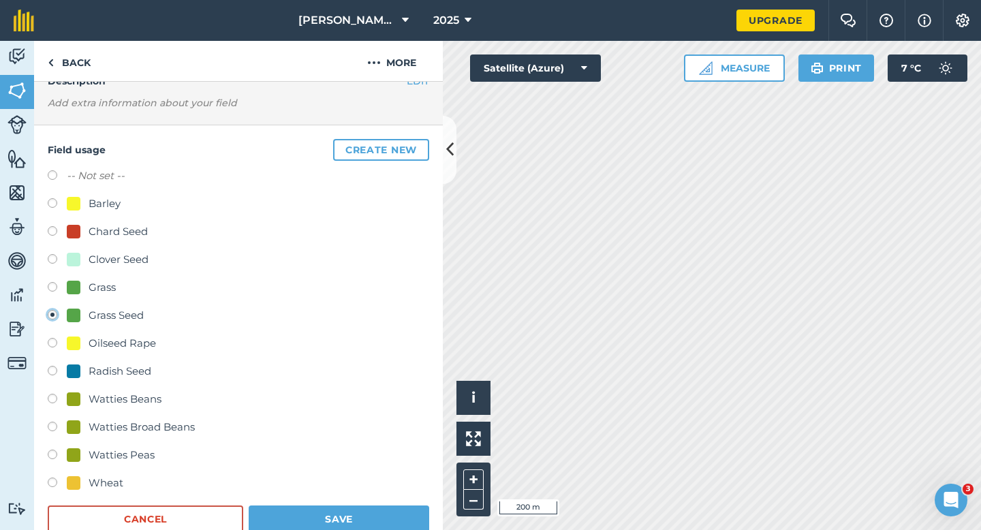
scroll to position [110, 0]
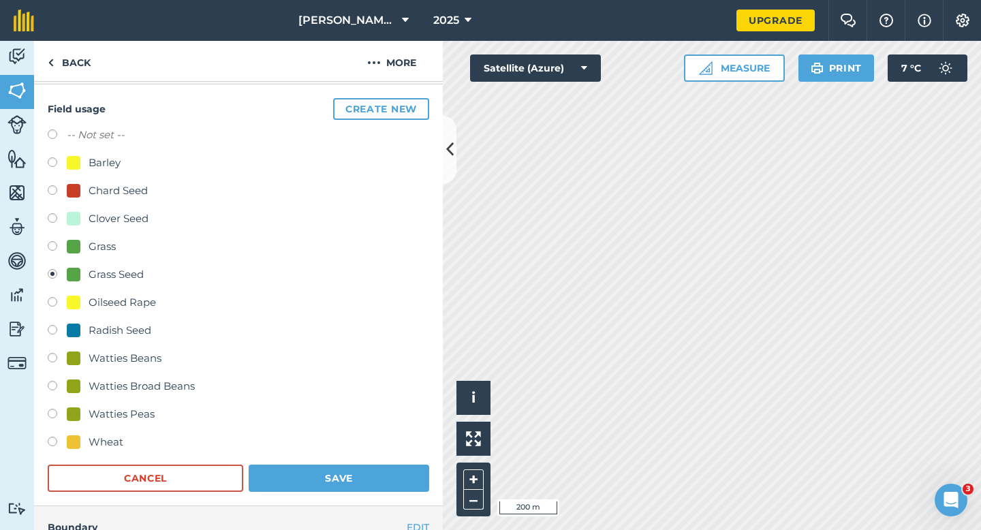
click at [341, 495] on div "Field usage Create new -- Not set -- Barley Chard Seed Clover Seed Grass Grass …" at bounding box center [238, 295] width 409 height 422
click at [353, 476] on button "Save" at bounding box center [339, 478] width 181 height 27
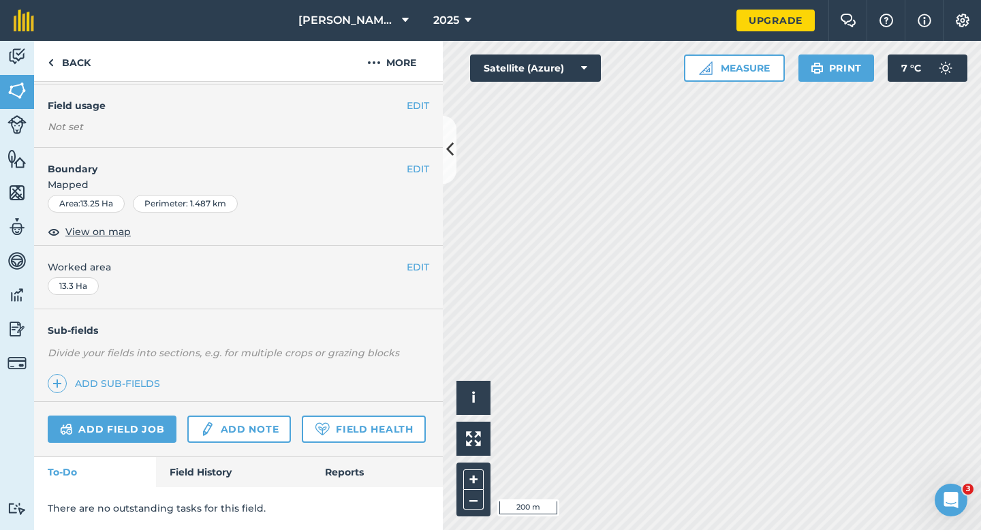
scroll to position [109, 0]
click at [415, 80] on button "More" at bounding box center [392, 61] width 102 height 40
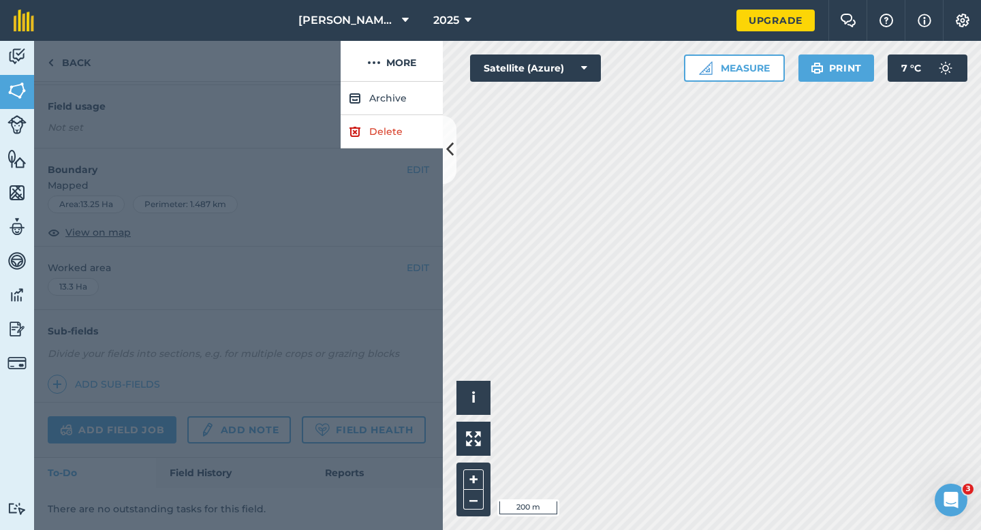
click at [302, 108] on div at bounding box center [238, 306] width 409 height 448
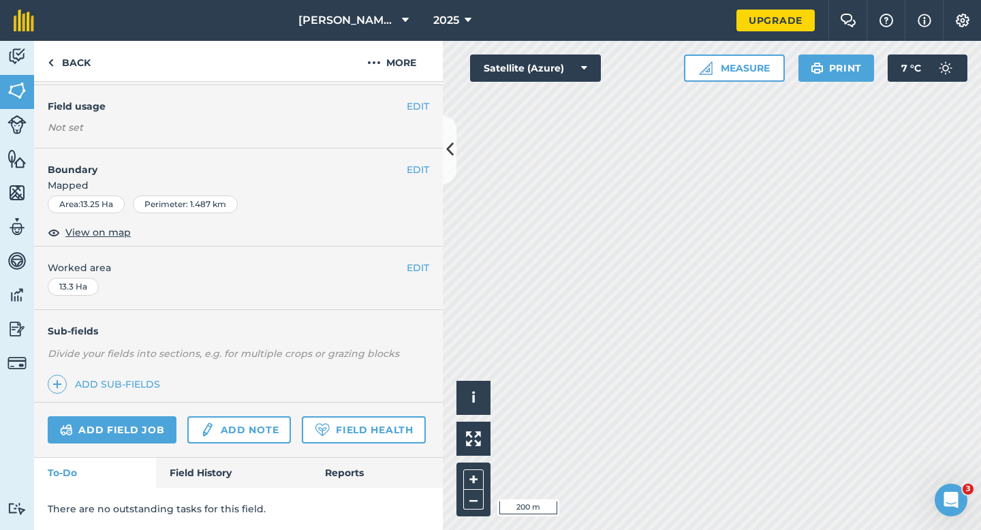
click at [435, 106] on div "EDIT Field usage Not set" at bounding box center [238, 116] width 409 height 63
click at [419, 106] on button "EDIT" at bounding box center [418, 106] width 22 height 15
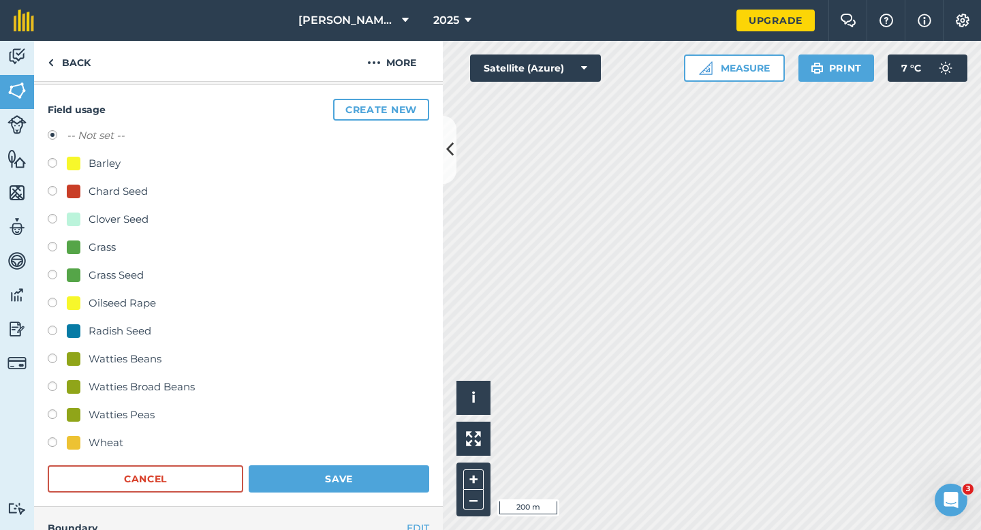
click at [110, 279] on div "Grass Seed" at bounding box center [116, 275] width 55 height 16
radio input "true"
radio input "false"
click at [308, 469] on button "Save" at bounding box center [339, 478] width 181 height 27
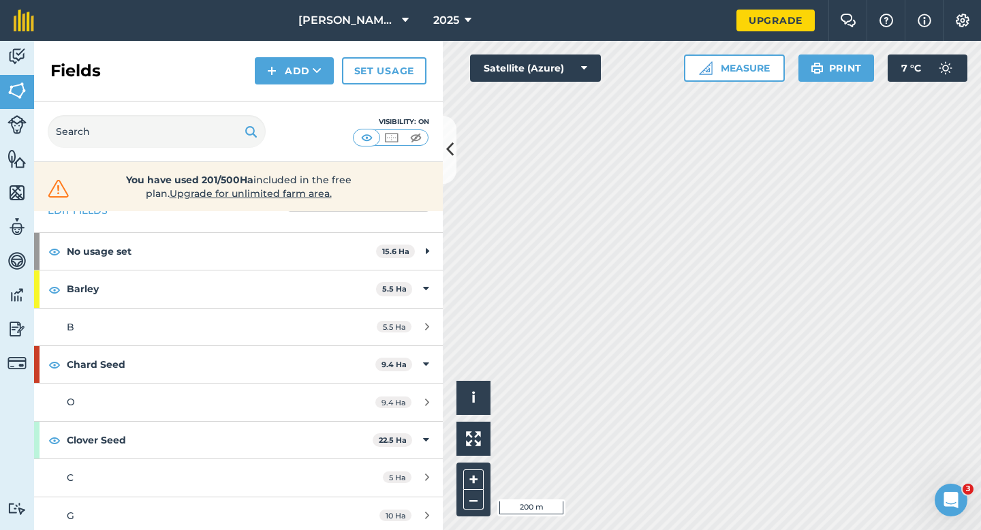
scroll to position [45, 0]
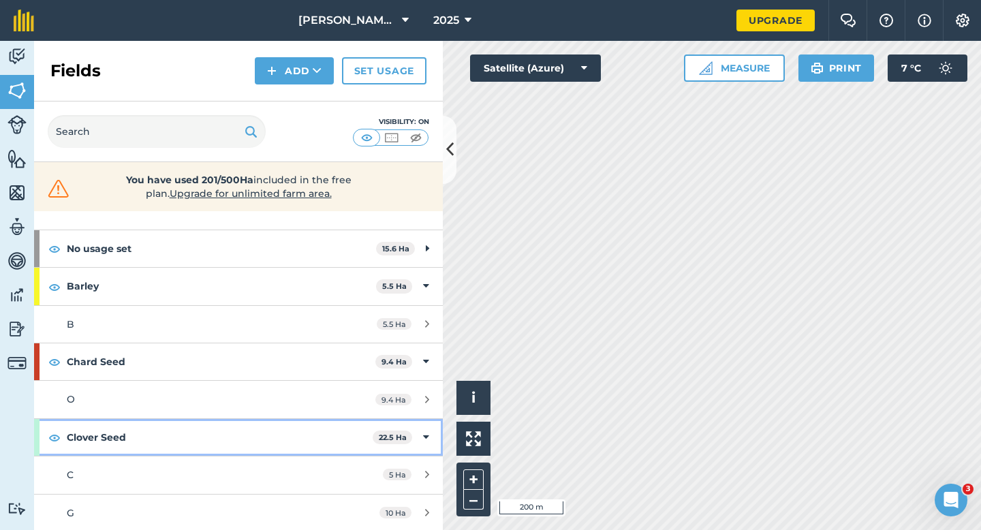
click at [346, 431] on strong "Clover Seed" at bounding box center [220, 437] width 306 height 37
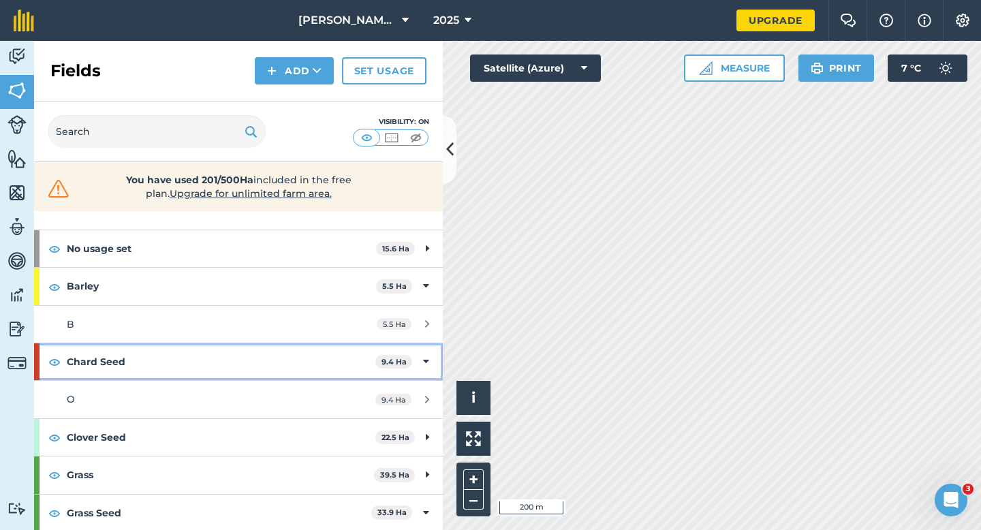
click at [347, 359] on strong "Chard Seed" at bounding box center [221, 361] width 309 height 37
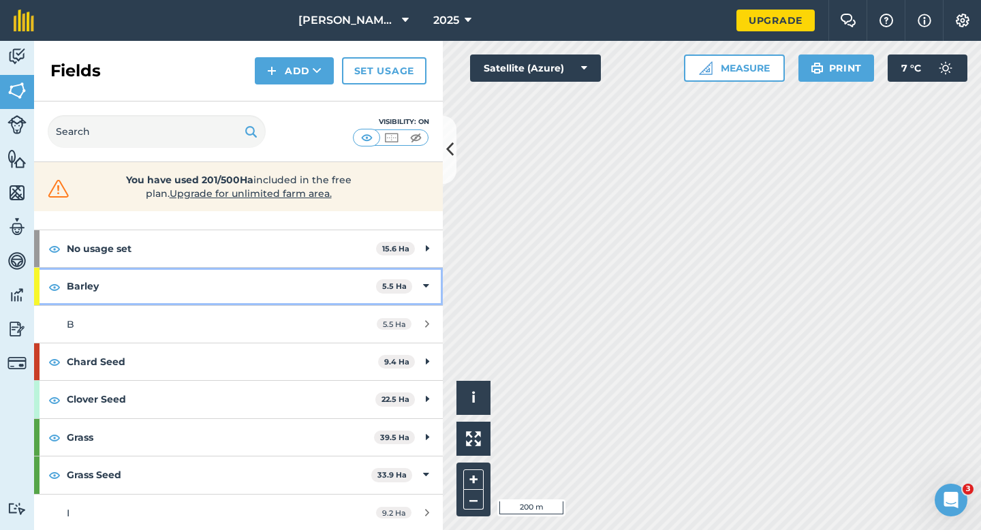
click at [347, 298] on strong "Barley" at bounding box center [221, 286] width 309 height 37
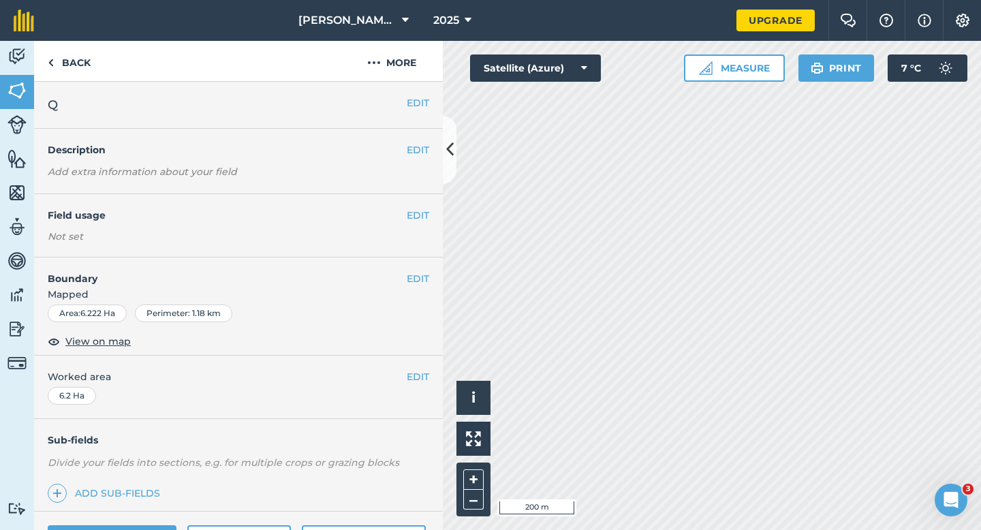
click at [417, 224] on div "EDIT Field usage Not set" at bounding box center [238, 225] width 409 height 63
click at [416, 214] on button "EDIT" at bounding box center [418, 215] width 22 height 15
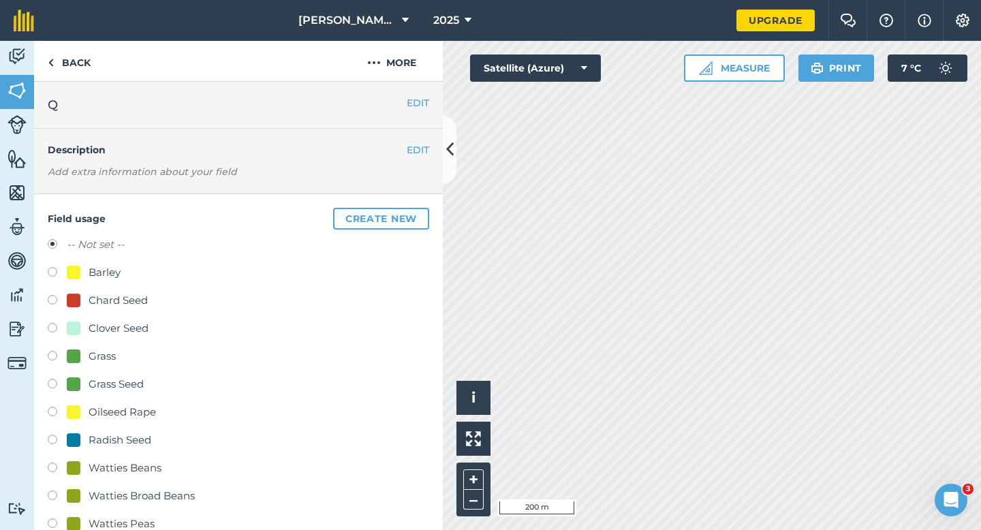
click at [125, 383] on div "Grass Seed" at bounding box center [116, 384] width 55 height 16
radio input "true"
radio input "false"
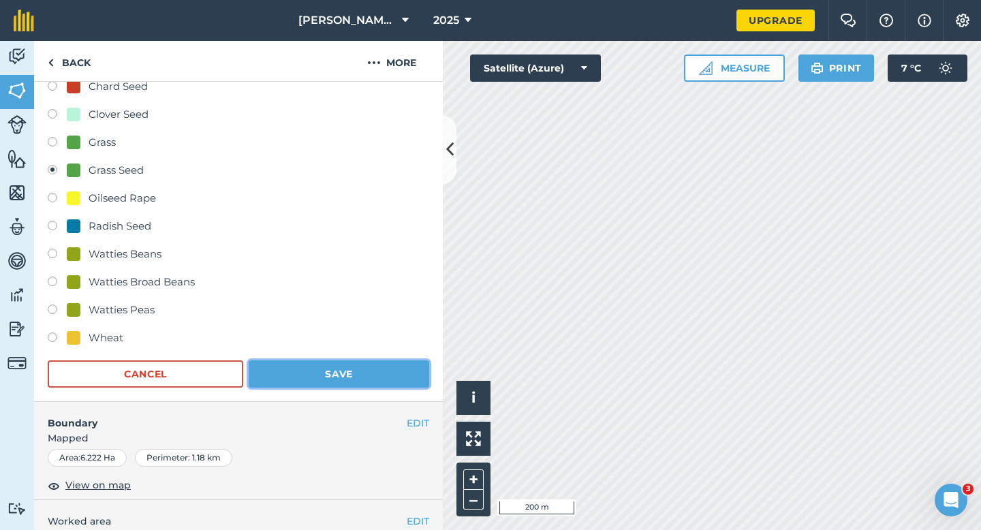
click at [319, 375] on button "Save" at bounding box center [339, 373] width 181 height 27
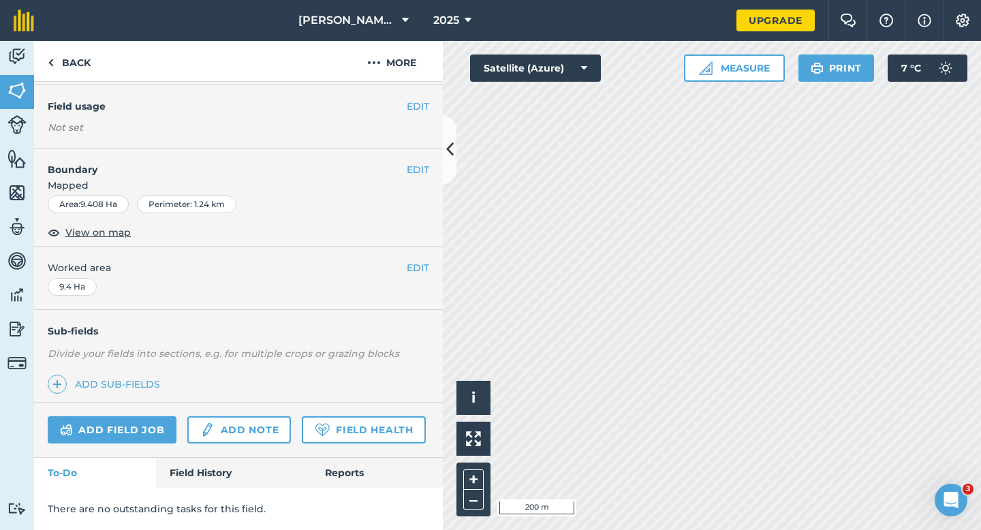
scroll to position [109, 0]
click at [414, 106] on button "EDIT" at bounding box center [418, 106] width 22 height 15
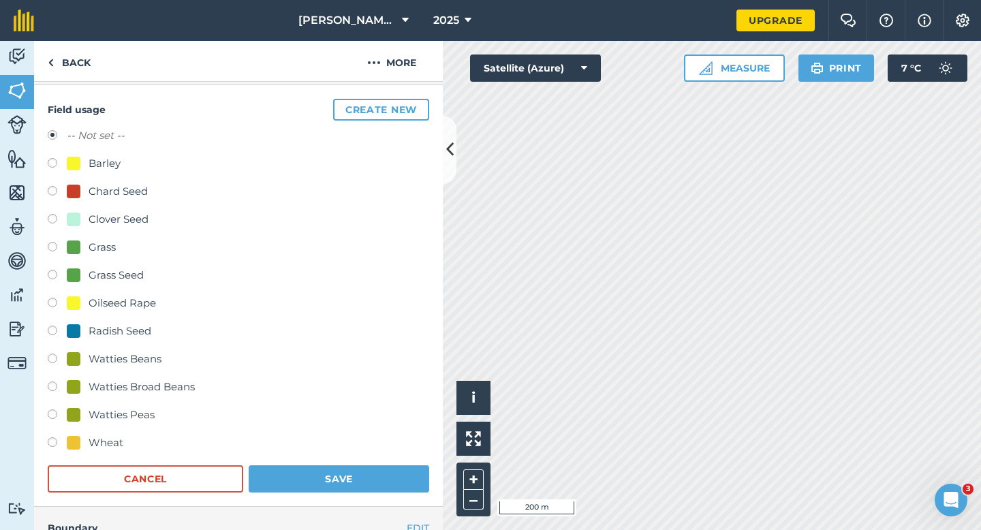
click at [108, 225] on div "Clover Seed" at bounding box center [119, 219] width 60 height 16
radio input "true"
radio input "false"
click at [313, 485] on button "Save" at bounding box center [339, 478] width 181 height 27
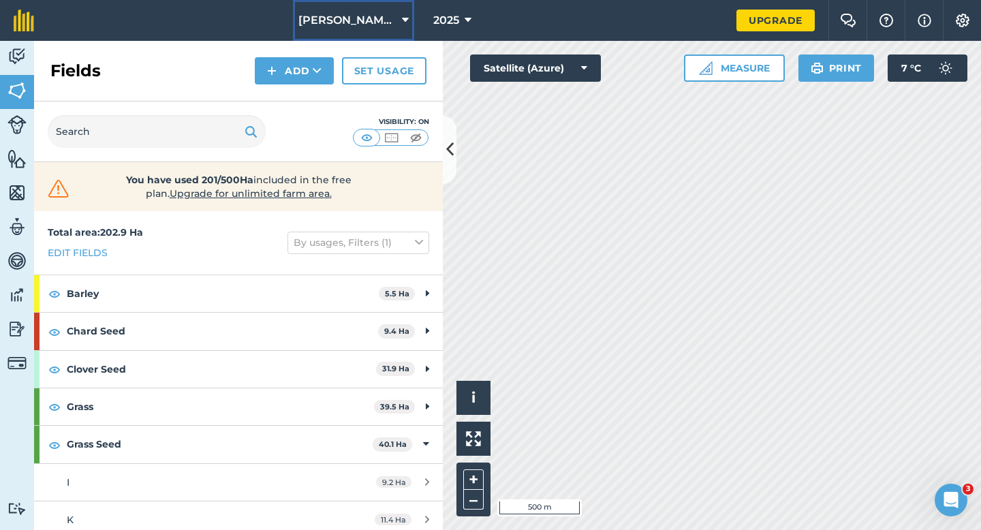
click at [379, 10] on button "[PERSON_NAME] & Sons LTD" at bounding box center [353, 20] width 121 height 41
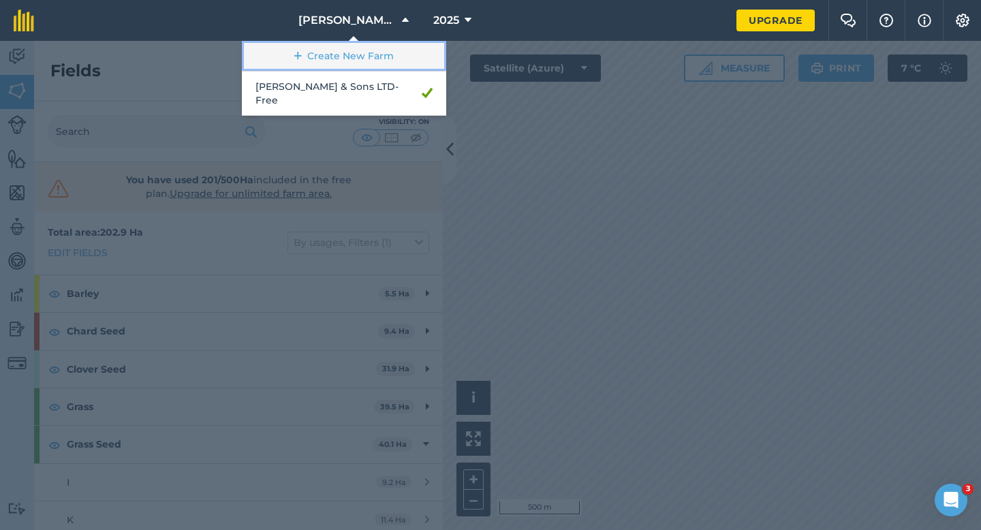
click at [379, 54] on link "Create New Farm" at bounding box center [344, 56] width 204 height 31
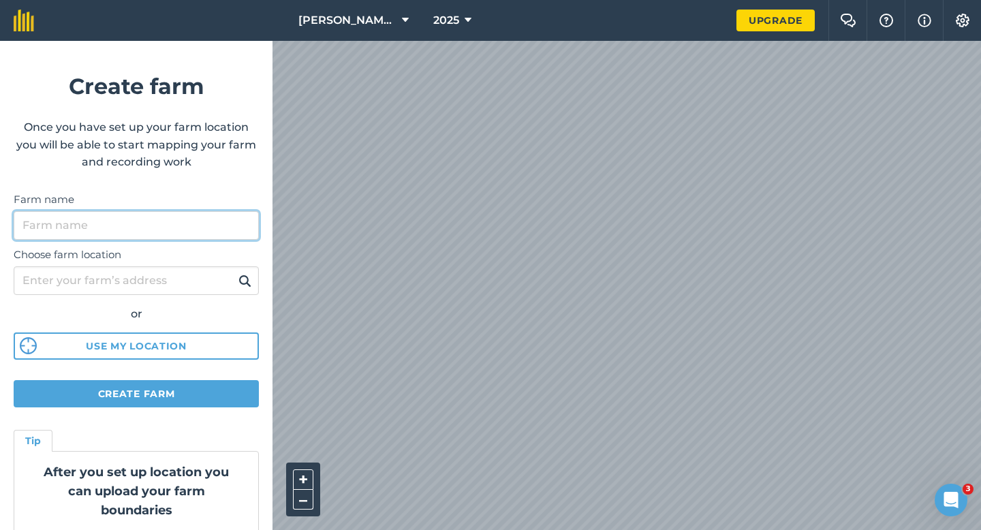
click at [251, 211] on input "Farm name" at bounding box center [136, 225] width 245 height 29
click at [249, 215] on input "Farm name" at bounding box center [136, 225] width 245 height 29
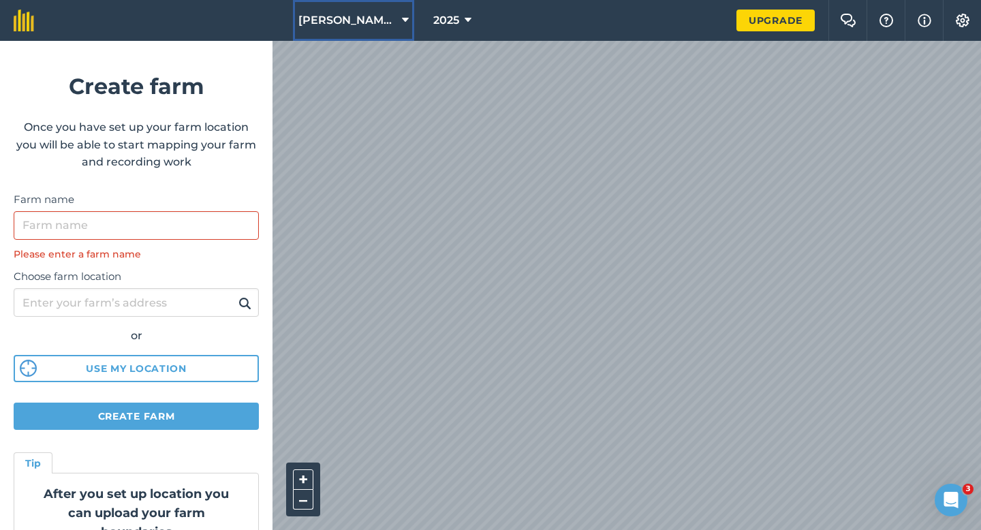
click at [372, 11] on button "[PERSON_NAME] & Sons LTD" at bounding box center [353, 20] width 121 height 41
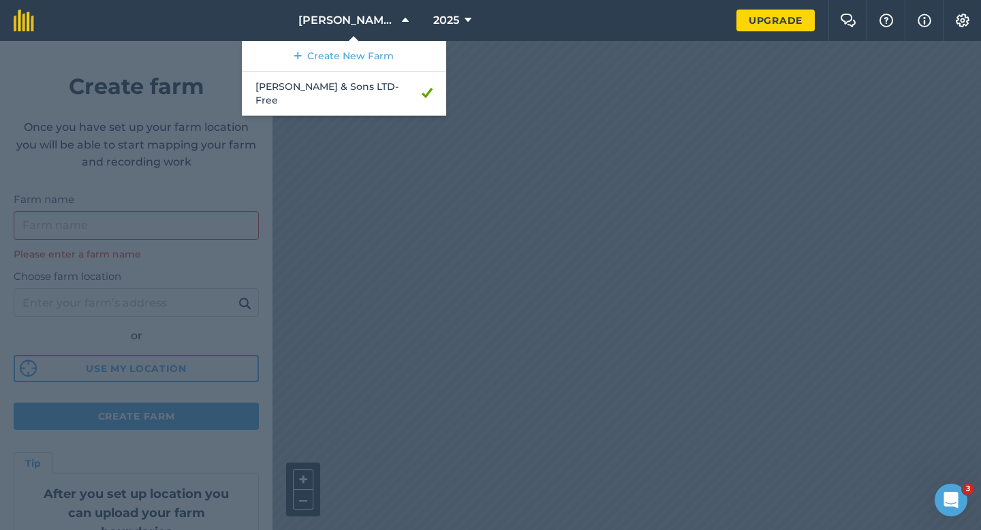
click at [268, 18] on nav "Casey & Sons LTD Create New Farm Casey & Sons LTD - Free 2025" at bounding box center [392, 20] width 689 height 41
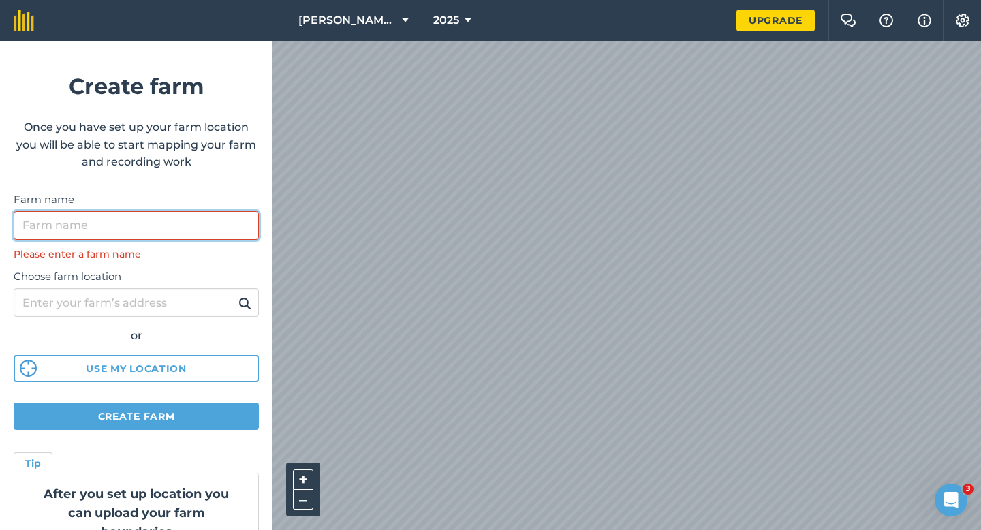
click at [229, 232] on input "Farm name" at bounding box center [136, 225] width 245 height 29
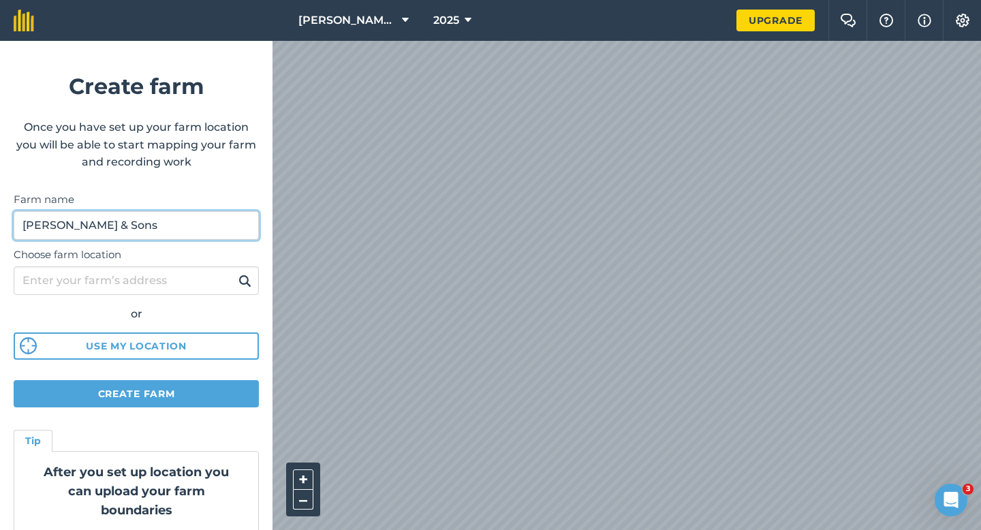
type input "Casey & Sons"
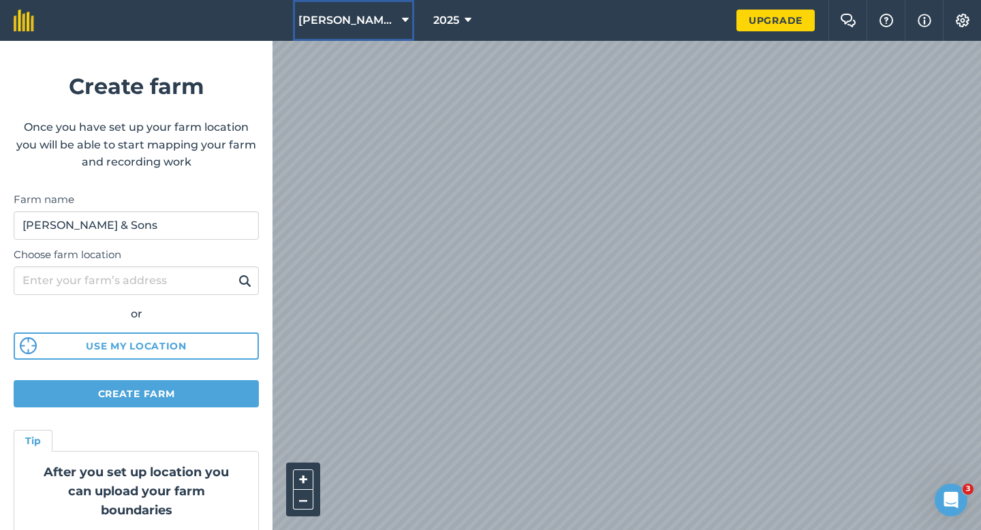
click at [327, 31] on button "[PERSON_NAME] & Sons LTD" at bounding box center [353, 20] width 121 height 41
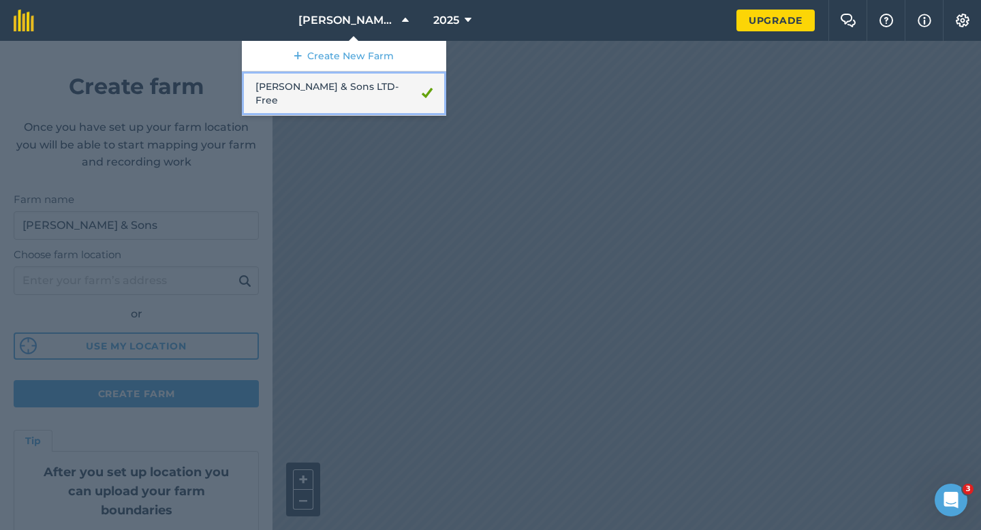
click at [314, 84] on link "Casey & Sons LTD - Free" at bounding box center [344, 94] width 204 height 44
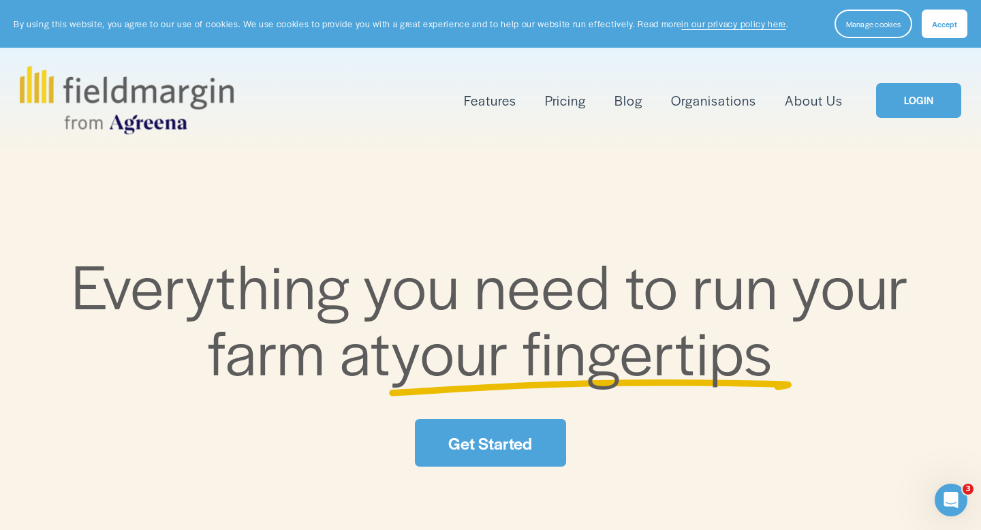
click at [937, 84] on link "LOGIN" at bounding box center [918, 100] width 85 height 35
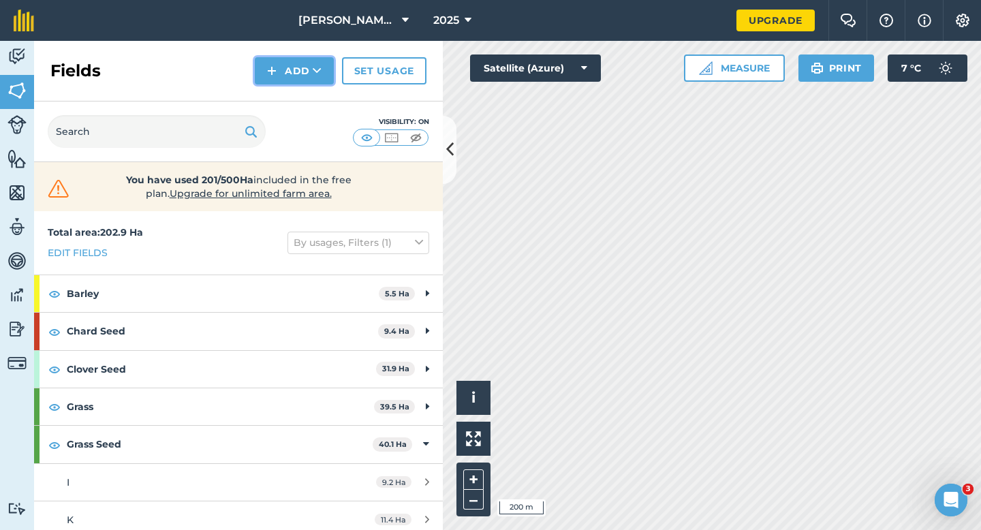
click at [288, 73] on button "Add" at bounding box center [294, 70] width 79 height 27
click at [294, 99] on link "Draw" at bounding box center [294, 102] width 75 height 30
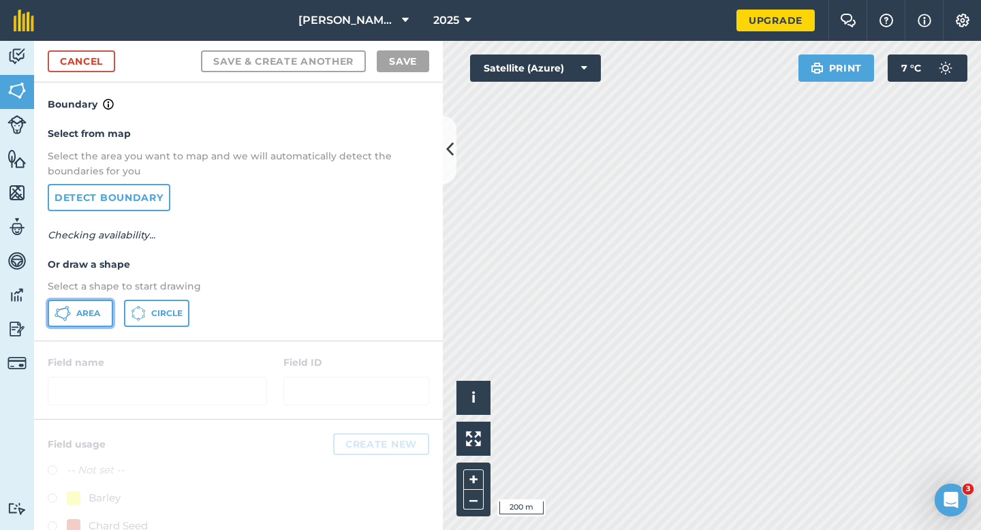
click at [91, 315] on span "Area" at bounding box center [88, 313] width 24 height 11
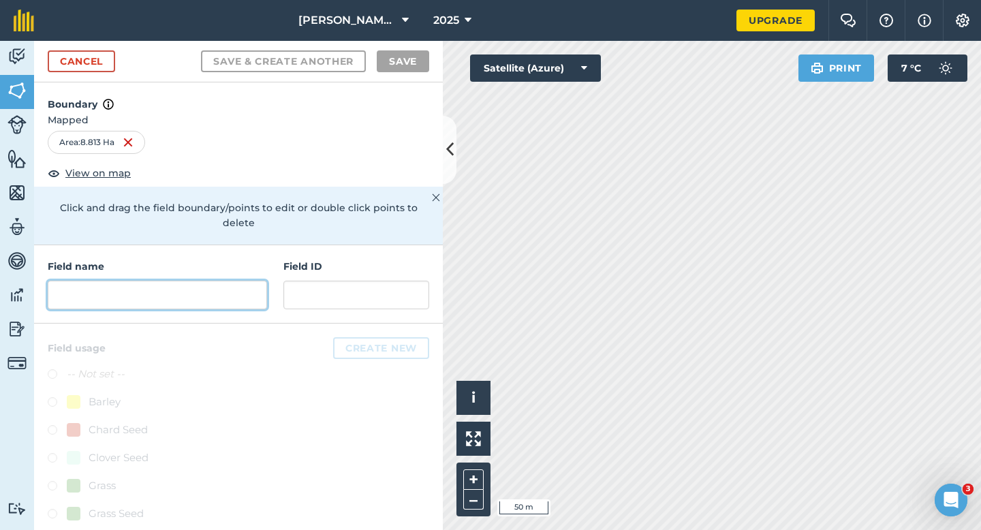
click at [181, 281] on input "text" at bounding box center [157, 295] width 219 height 29
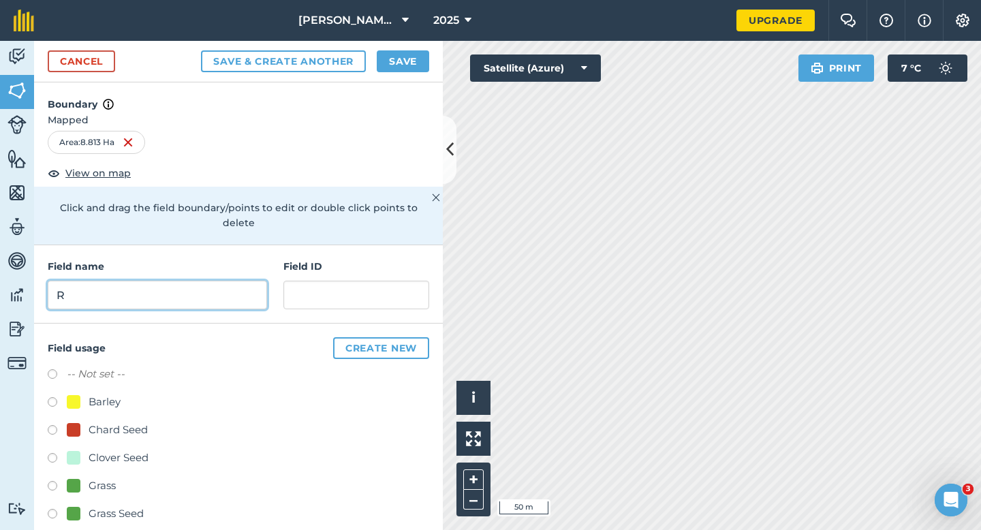
type input "R"
click at [413, 67] on button "Save" at bounding box center [403, 61] width 52 height 22
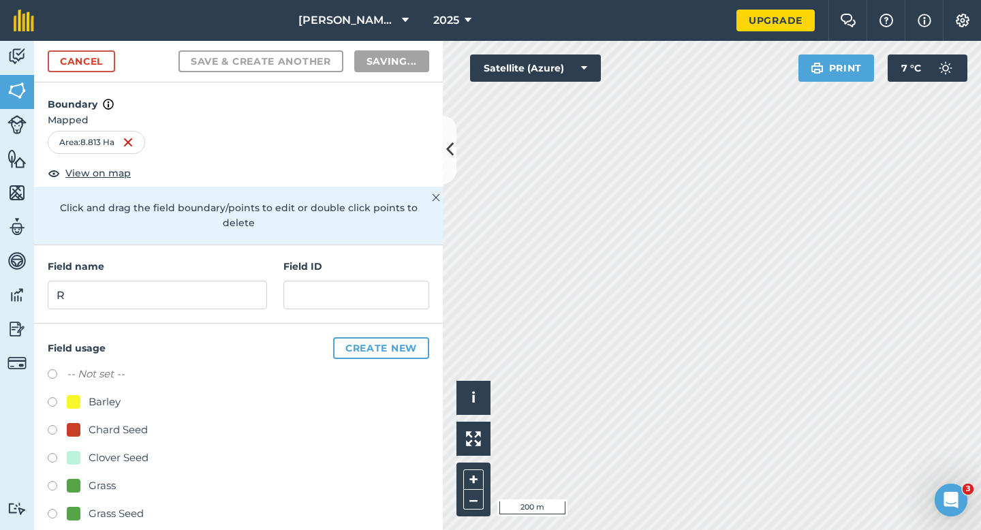
click at [417, 394] on div "Barley" at bounding box center [238, 404] width 381 height 20
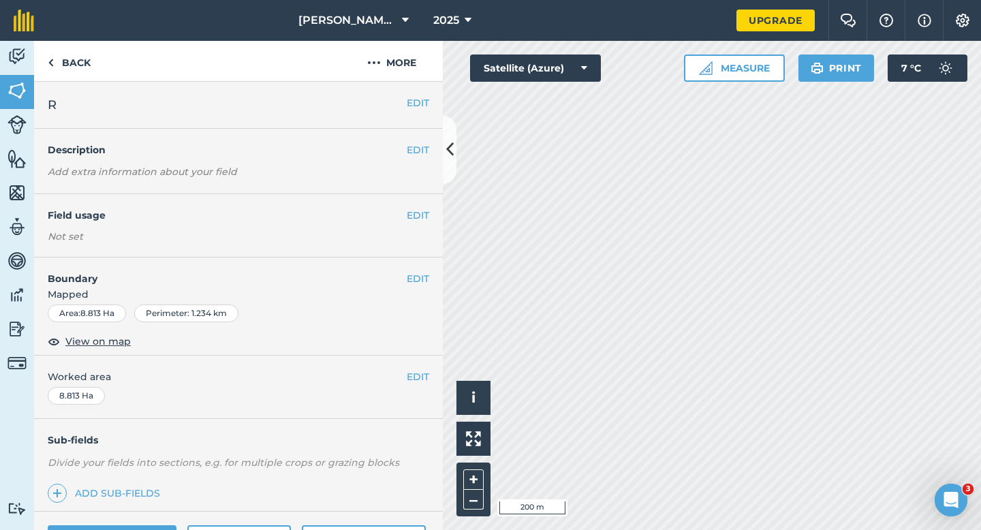
click at [417, 387] on div "EDIT Worked area 8.813 Ha" at bounding box center [238, 387] width 409 height 63
click at [417, 383] on button "EDIT" at bounding box center [418, 376] width 22 height 15
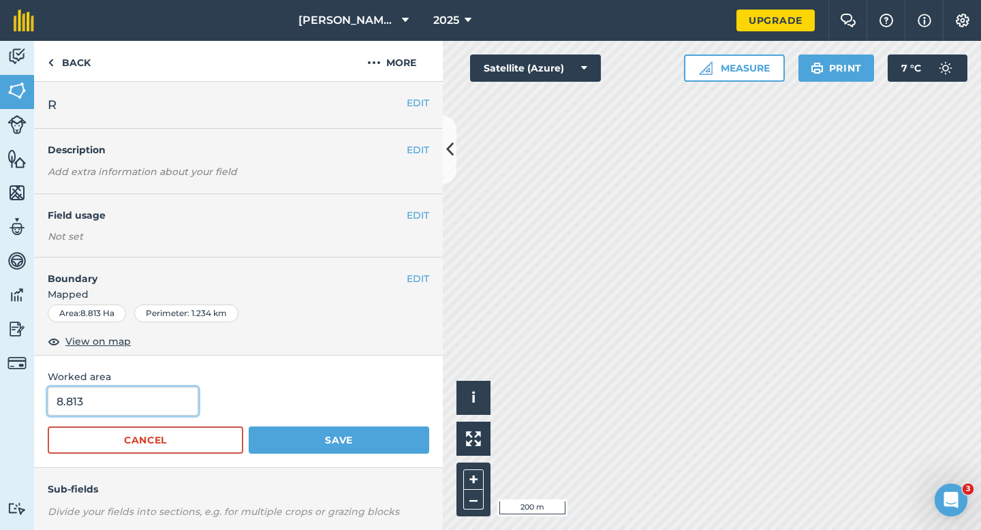
click at [165, 409] on input "8.813" at bounding box center [123, 401] width 151 height 29
type input "8.8"
click at [249, 426] on button "Save" at bounding box center [339, 439] width 181 height 27
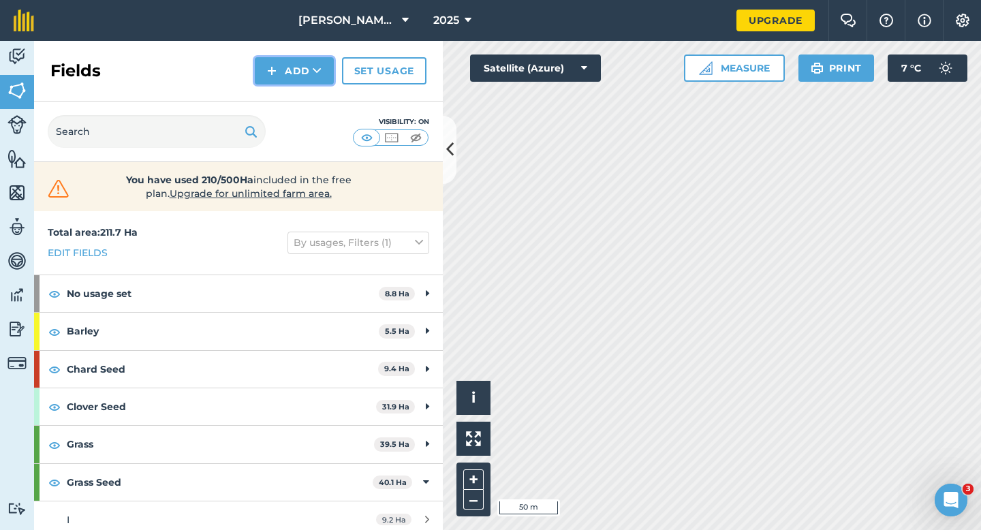
click at [297, 76] on button "Add" at bounding box center [294, 70] width 79 height 27
click at [297, 89] on link "Draw" at bounding box center [294, 102] width 75 height 30
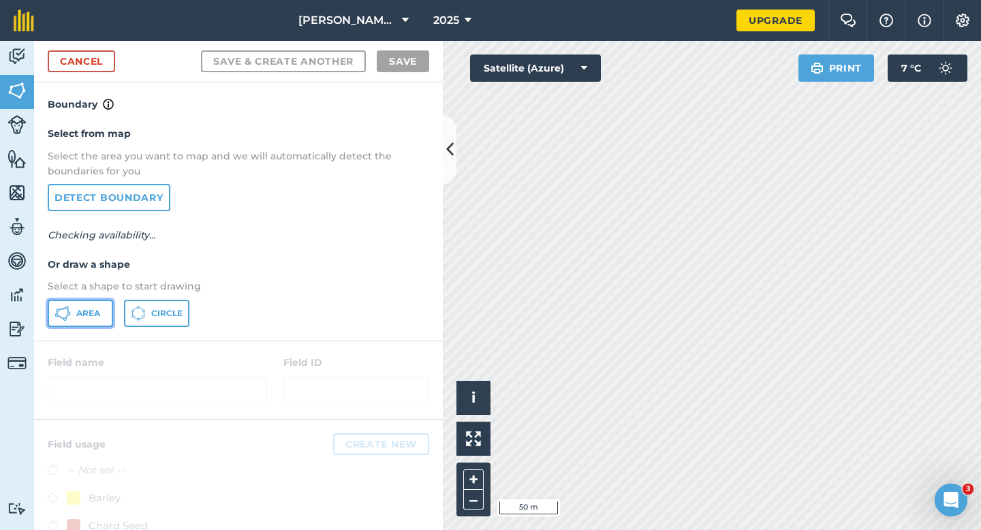
click at [108, 311] on button "Area" at bounding box center [80, 313] width 65 height 27
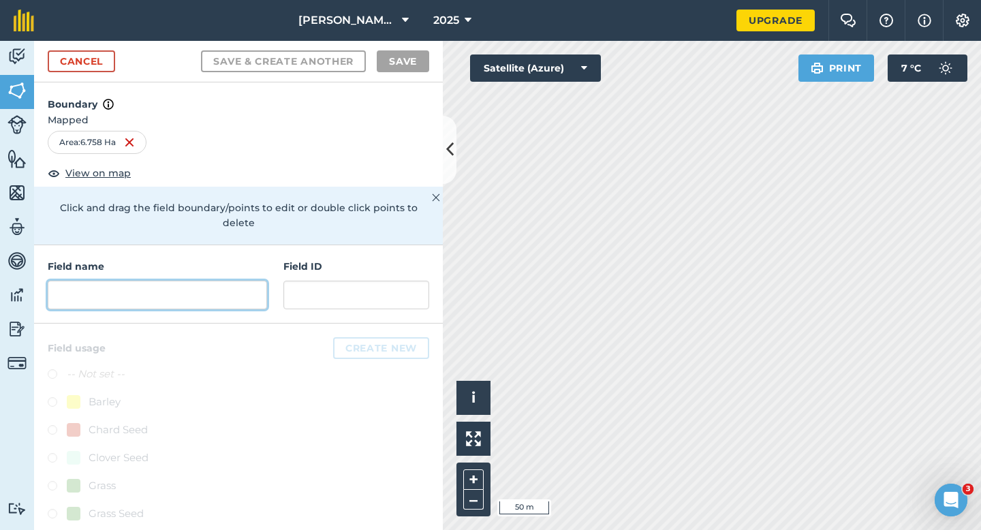
click at [210, 287] on input "text" at bounding box center [157, 295] width 219 height 29
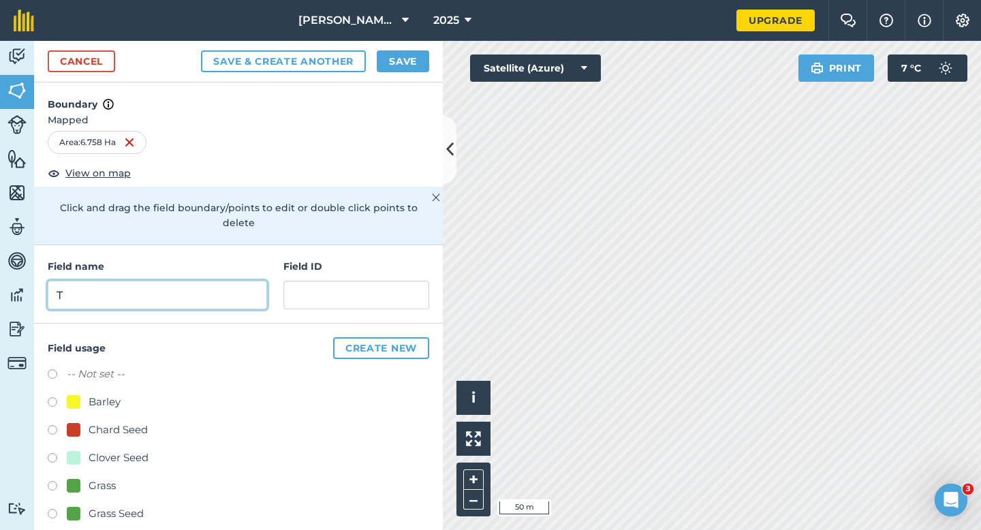
type input "T"
click at [399, 59] on button "Save" at bounding box center [403, 61] width 52 height 22
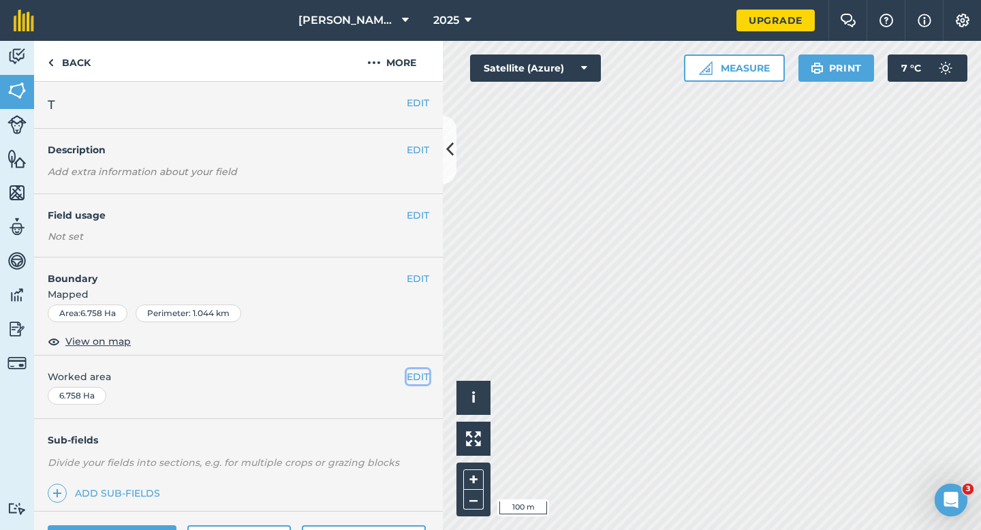
click at [411, 376] on button "EDIT" at bounding box center [418, 376] width 22 height 15
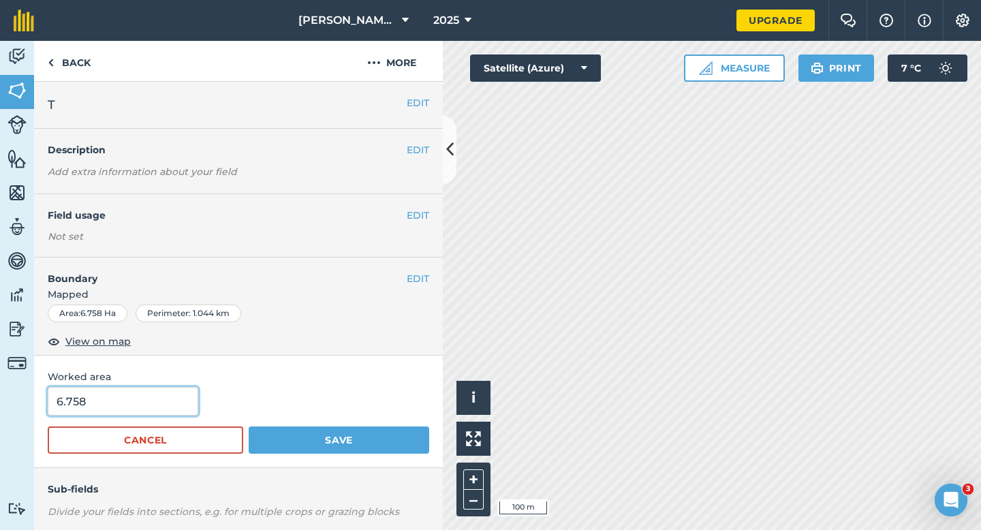
click at [154, 406] on input "6.758" at bounding box center [123, 401] width 151 height 29
type input "6.8"
click at [249, 426] on button "Save" at bounding box center [339, 439] width 181 height 27
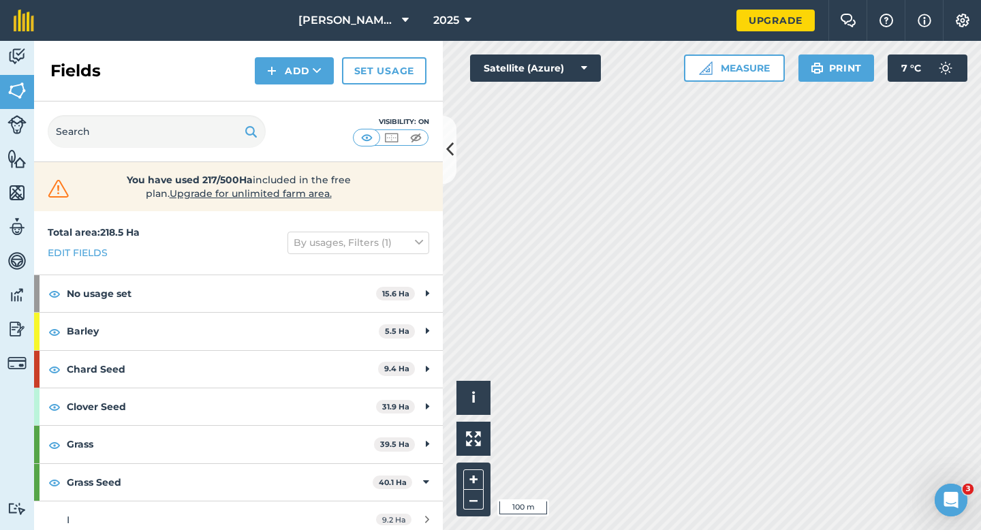
click at [282, 84] on div "Fields Add Set usage" at bounding box center [238, 71] width 409 height 61
click at [283, 99] on div "Fields Add Set usage" at bounding box center [238, 71] width 409 height 61
click at [283, 84] on div "Fields Add Set usage" at bounding box center [238, 71] width 409 height 61
click at [283, 80] on button "Add" at bounding box center [294, 70] width 79 height 27
click at [283, 92] on link "Draw" at bounding box center [294, 102] width 75 height 30
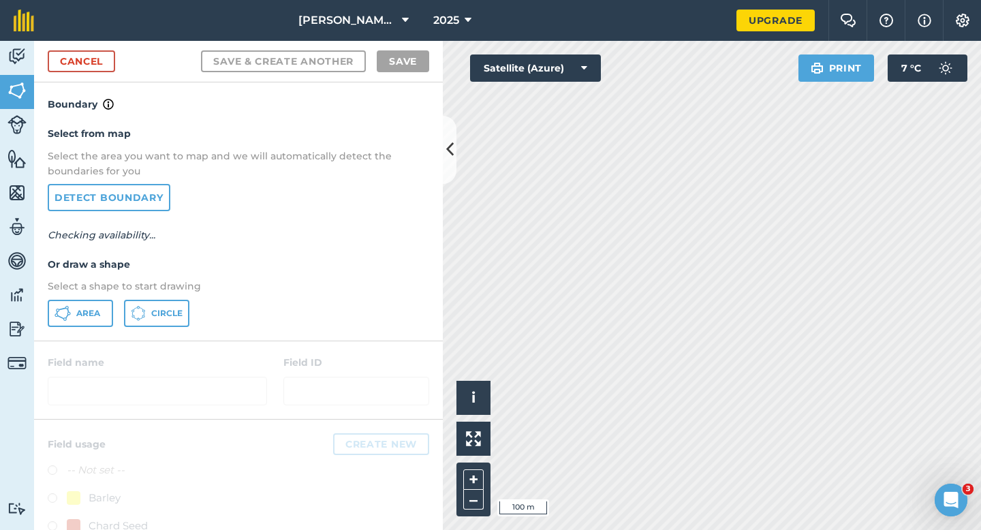
click at [87, 296] on div "Select from map Select the area you want to map and we will automatically detec…" at bounding box center [238, 226] width 409 height 228
click at [97, 296] on div "Select from map Select the area you want to map and we will automatically detec…" at bounding box center [238, 226] width 409 height 228
click at [97, 301] on button "Area" at bounding box center [80, 313] width 65 height 27
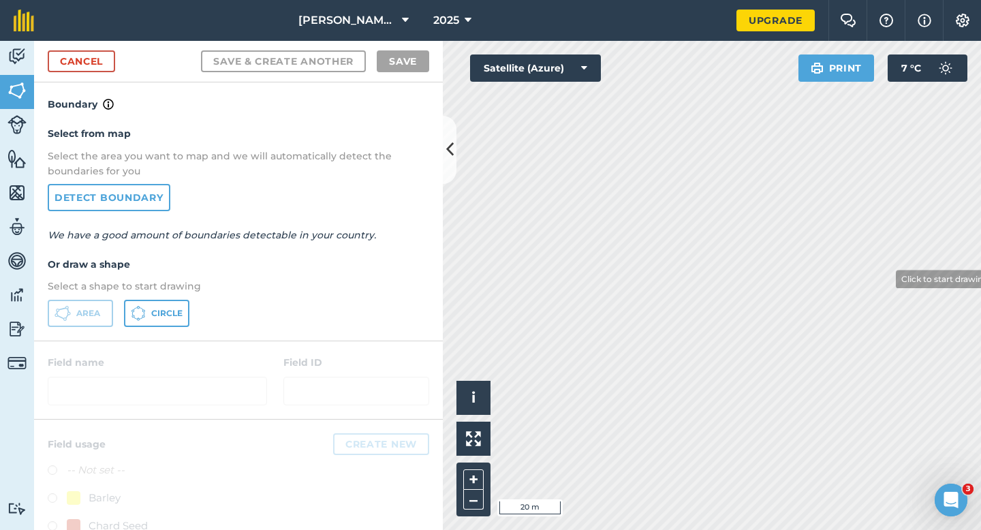
click at [617, 0] on html "[PERSON_NAME] & Sons LTD 2025 Upgrade Farm Chat Help Info Settings Map printing…" at bounding box center [490, 265] width 981 height 530
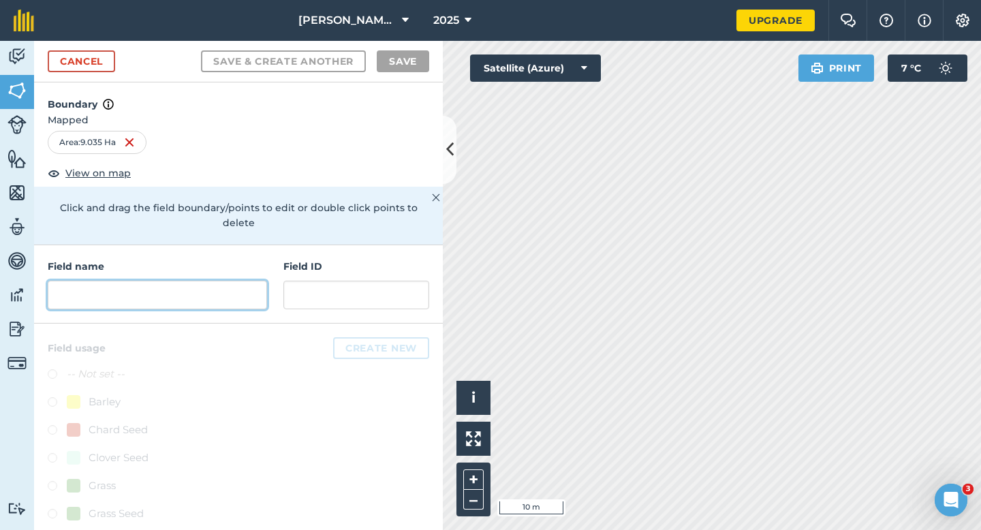
click at [192, 281] on input "text" at bounding box center [157, 295] width 219 height 29
type input "A"
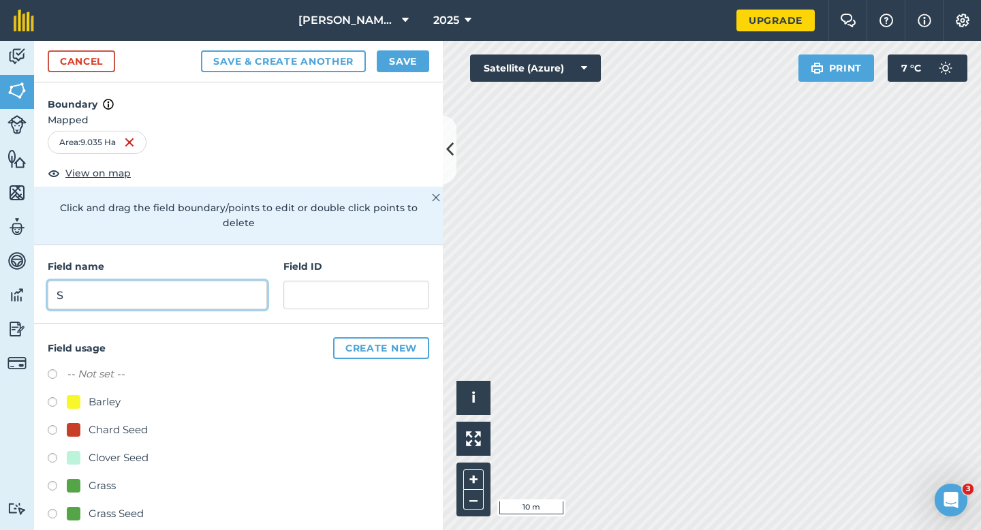
type input "S"
click at [414, 50] on div "Cancel Save & Create Another Save" at bounding box center [238, 62] width 409 height 42
click at [416, 53] on button "Save" at bounding box center [403, 61] width 52 height 22
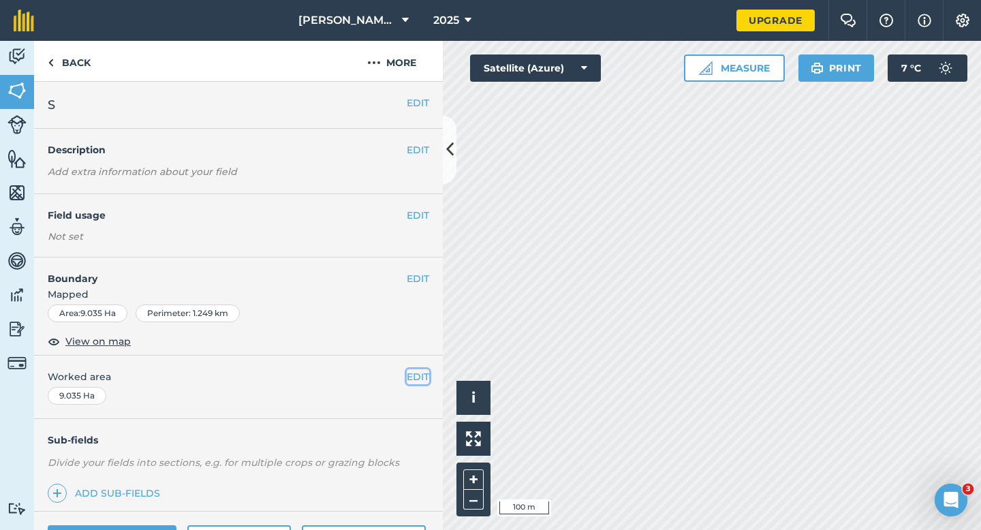
click at [416, 379] on button "EDIT" at bounding box center [418, 376] width 22 height 15
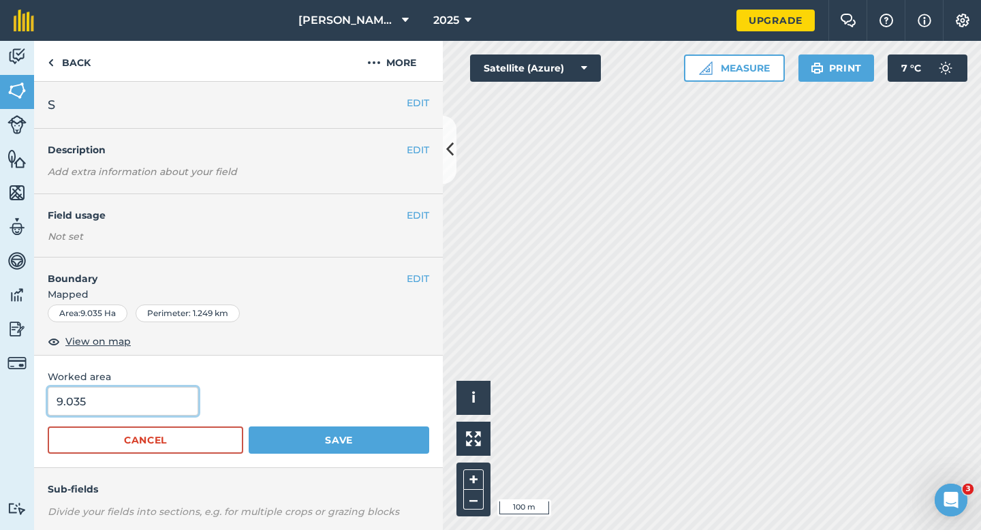
type input "9"
click at [171, 397] on input "9" at bounding box center [123, 401] width 151 height 29
click at [249, 426] on button "Save" at bounding box center [339, 439] width 181 height 27
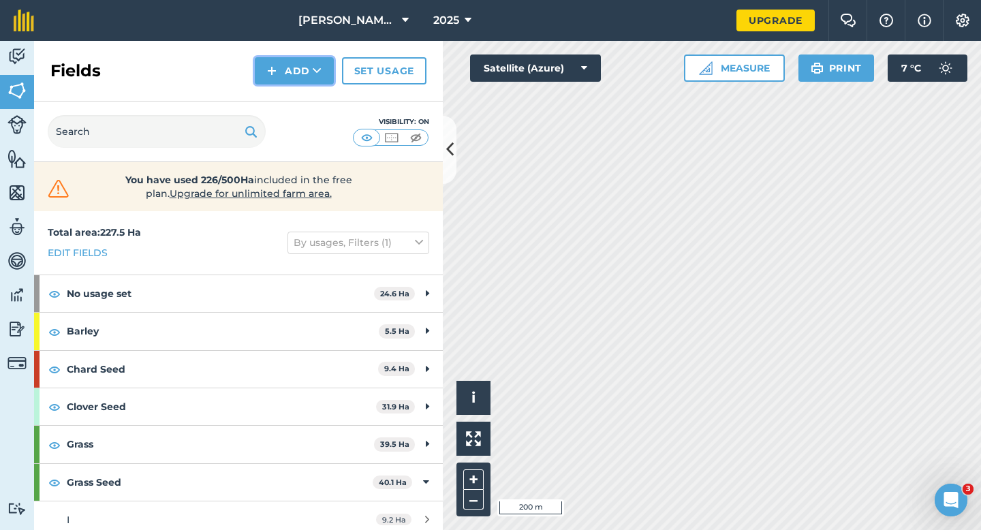
click at [283, 72] on button "Add" at bounding box center [294, 70] width 79 height 27
click at [290, 96] on link "Draw" at bounding box center [294, 102] width 75 height 30
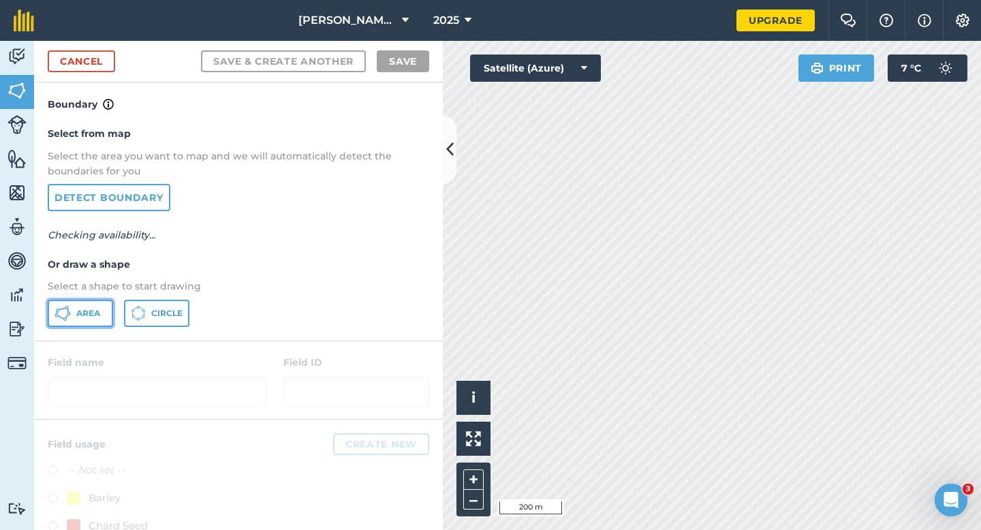
click at [61, 320] on icon at bounding box center [62, 313] width 16 height 16
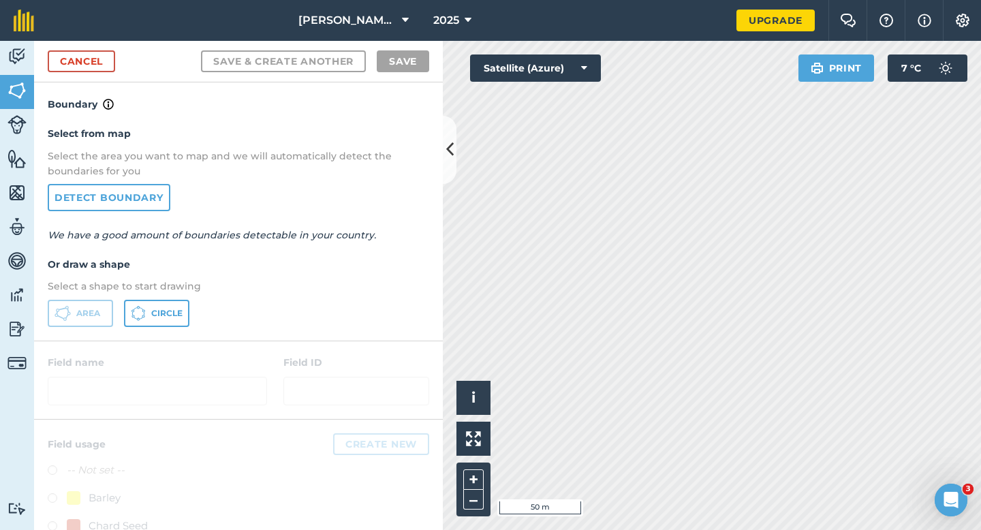
click at [99, 73] on div "Cancel Save & Create Another Save" at bounding box center [238, 62] width 409 height 42
click at [99, 63] on link "Cancel" at bounding box center [81, 61] width 67 height 22
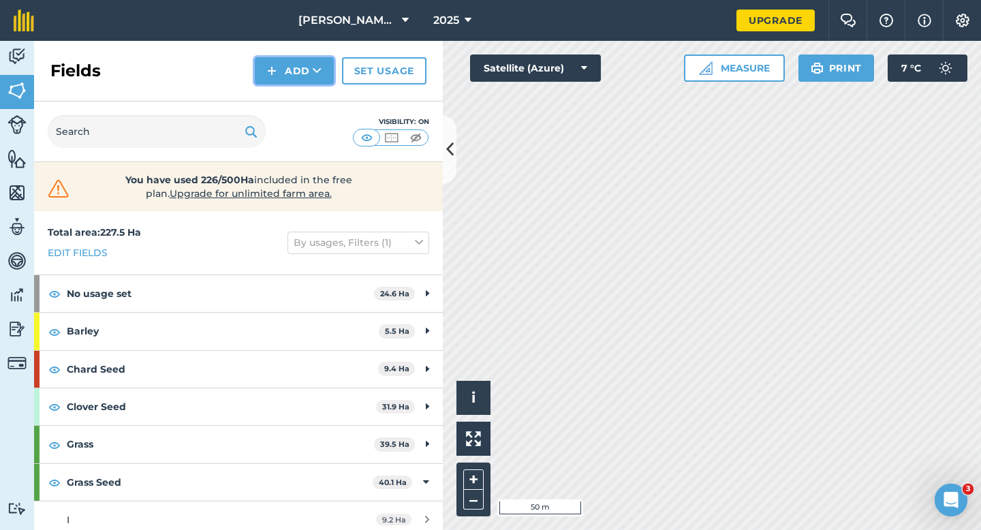
click at [319, 65] on icon at bounding box center [317, 71] width 9 height 14
click at [313, 95] on link "Draw" at bounding box center [294, 102] width 75 height 30
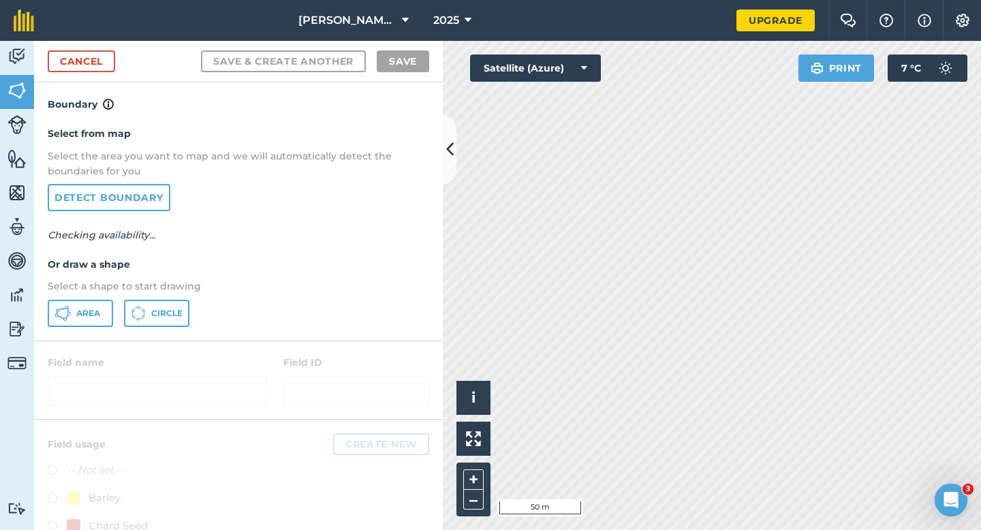
click at [94, 292] on p "Select a shape to start drawing" at bounding box center [238, 286] width 381 height 15
click at [94, 310] on span "Area" at bounding box center [88, 313] width 24 height 11
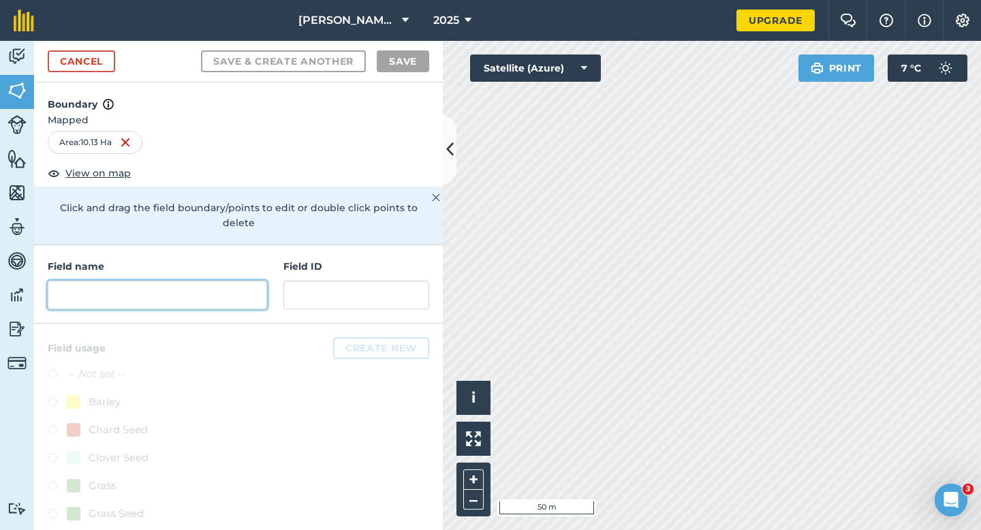
click at [222, 281] on input "text" at bounding box center [157, 295] width 219 height 29
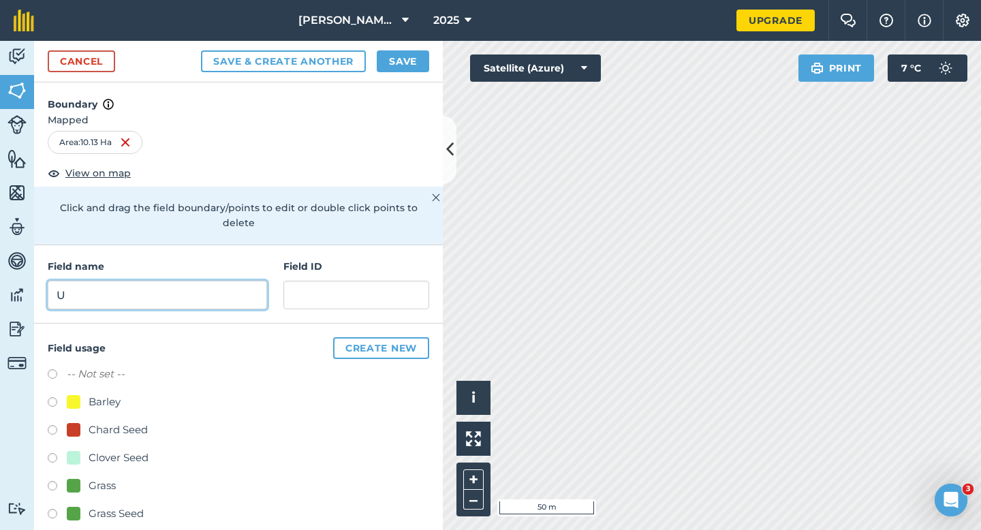
type input "U"
click at [404, 55] on button "Save" at bounding box center [403, 61] width 52 height 22
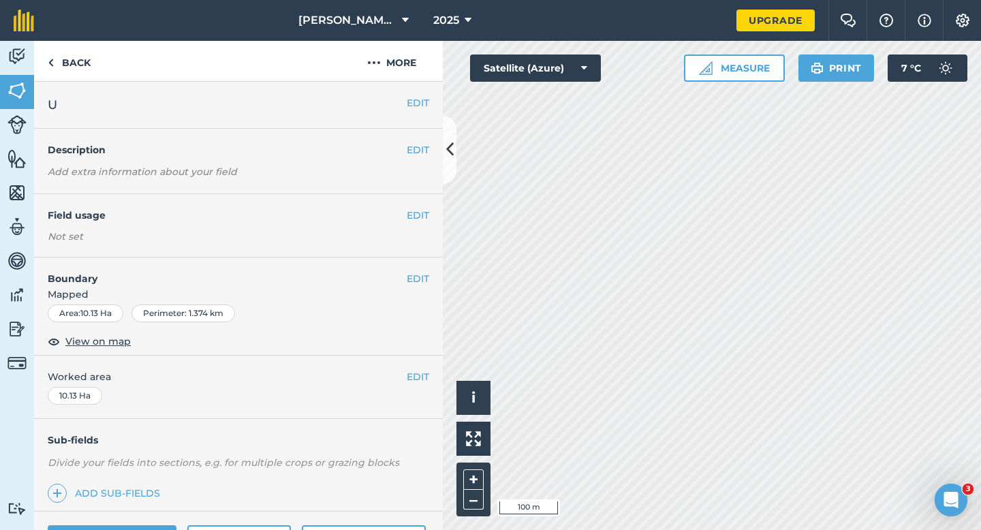
click at [414, 393] on div "EDIT Worked area 10.13 Ha" at bounding box center [238, 387] width 409 height 63
click at [414, 386] on div "EDIT Worked area 10.13 Ha" at bounding box center [238, 387] width 409 height 63
click at [414, 382] on button "EDIT" at bounding box center [418, 376] width 22 height 15
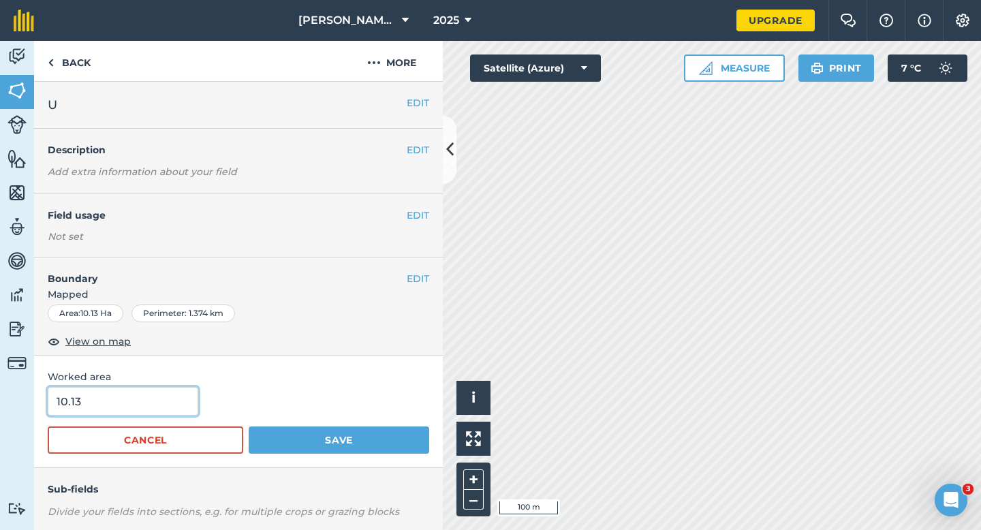
click at [178, 412] on input "10.13" at bounding box center [123, 401] width 151 height 29
type input "10"
click at [249, 426] on button "Save" at bounding box center [339, 439] width 181 height 27
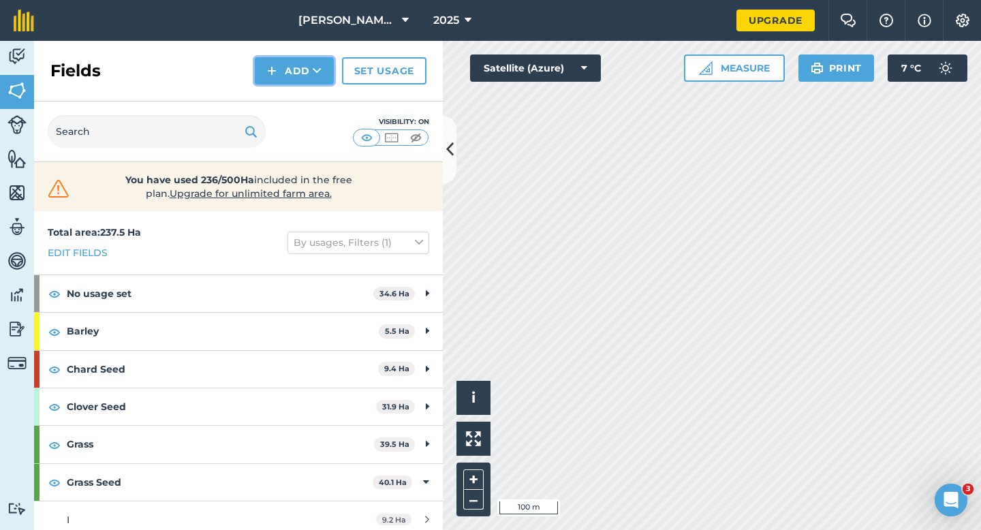
click at [292, 72] on button "Add" at bounding box center [294, 70] width 79 height 27
click at [292, 91] on link "Draw" at bounding box center [294, 102] width 75 height 30
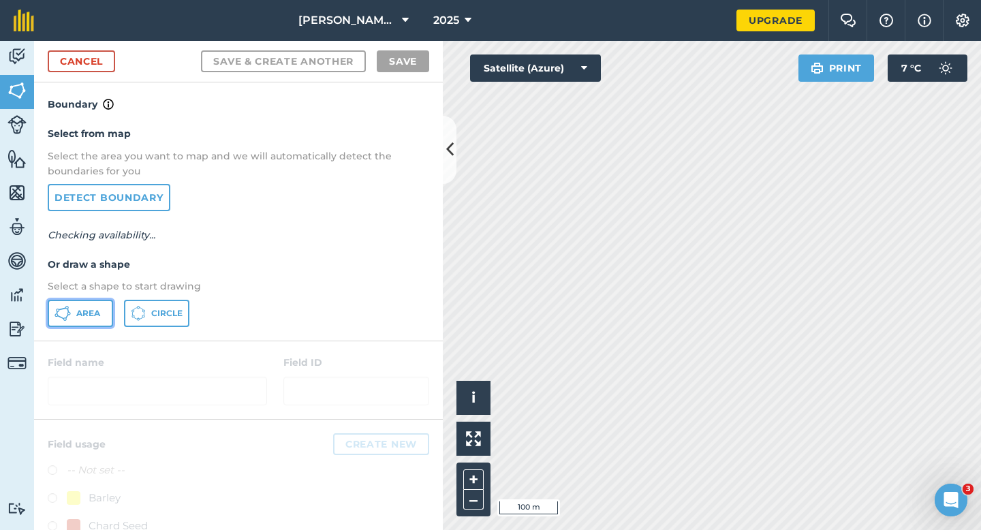
click at [93, 300] on button "Area" at bounding box center [80, 313] width 65 height 27
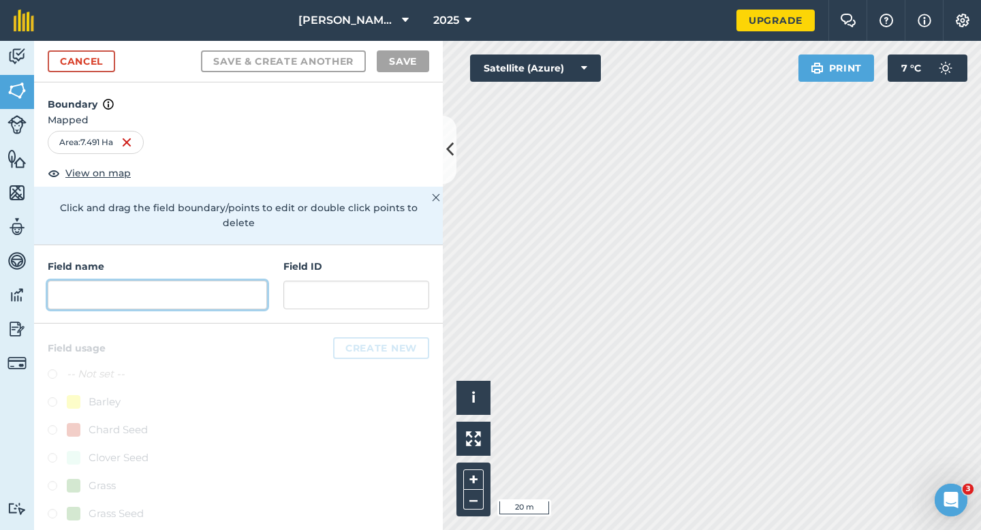
click at [226, 281] on input "text" at bounding box center [157, 295] width 219 height 29
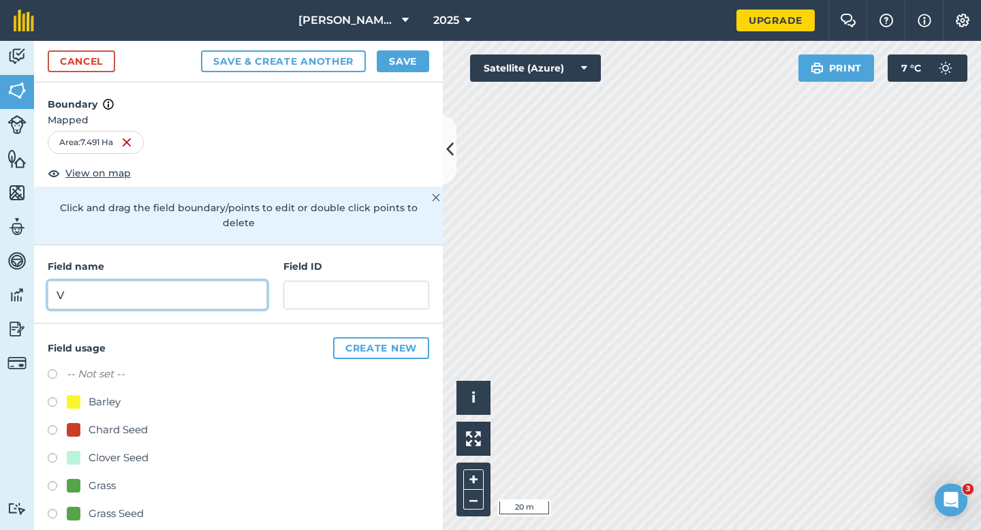
type input "V"
click at [407, 63] on button "Save" at bounding box center [403, 61] width 52 height 22
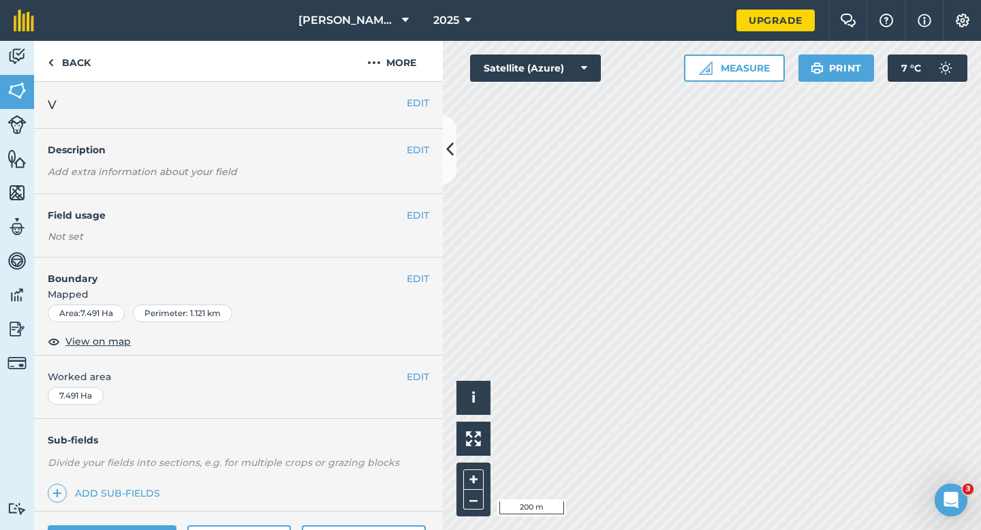
click at [405, 375] on span "Worked area" at bounding box center [238, 376] width 381 height 15
click at [418, 369] on button "EDIT" at bounding box center [418, 376] width 22 height 15
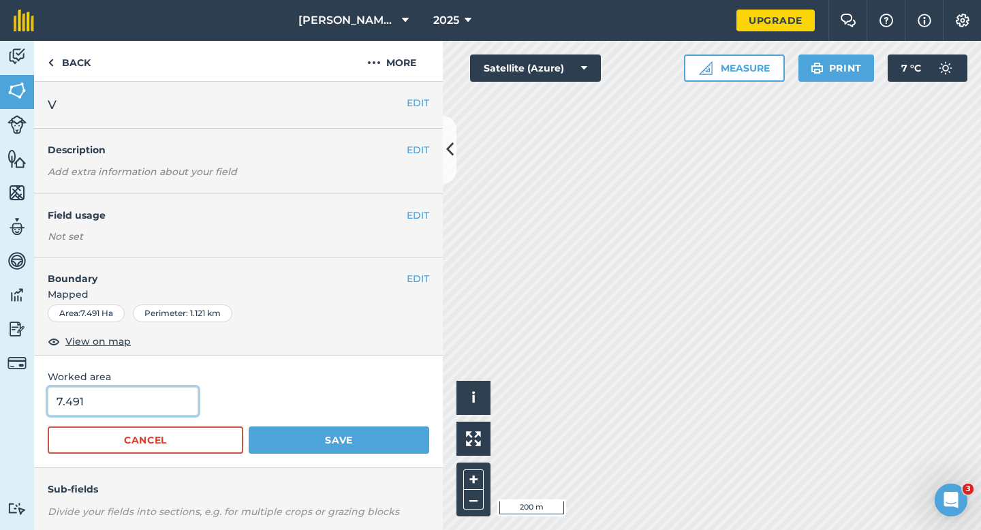
click at [132, 403] on input "7.491" at bounding box center [123, 401] width 151 height 29
type input "7.5"
click at [249, 426] on button "Save" at bounding box center [339, 439] width 181 height 27
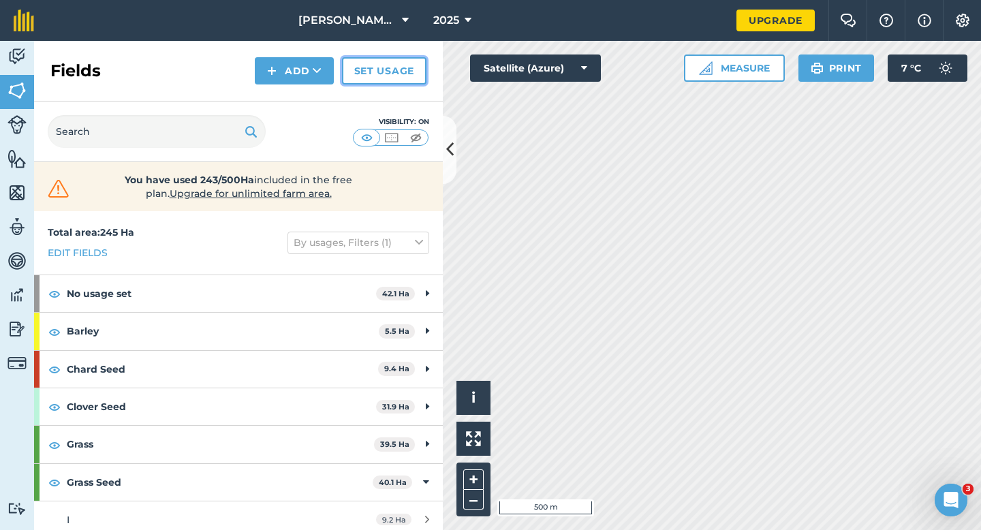
click at [362, 65] on link "Set usage" at bounding box center [384, 70] width 84 height 27
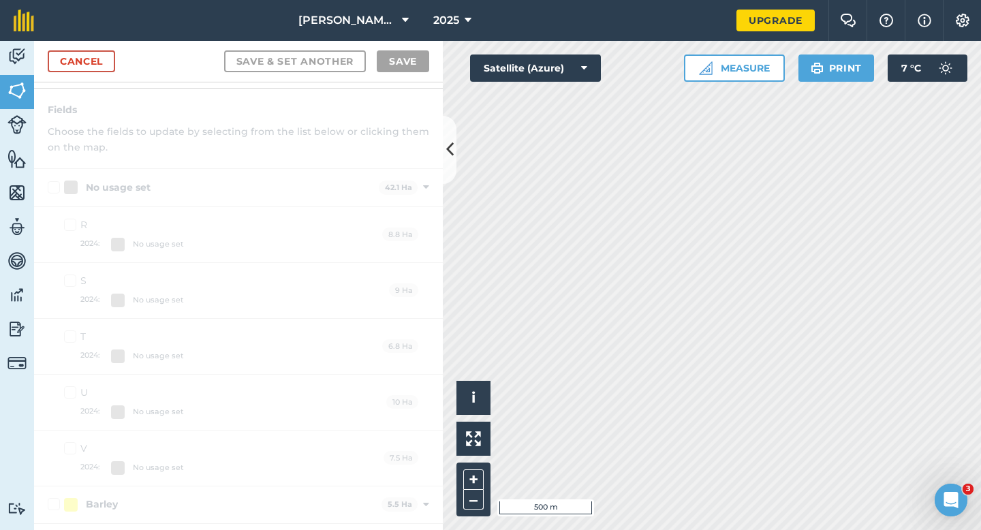
scroll to position [678, 0]
click at [76, 60] on link "Cancel" at bounding box center [81, 61] width 67 height 22
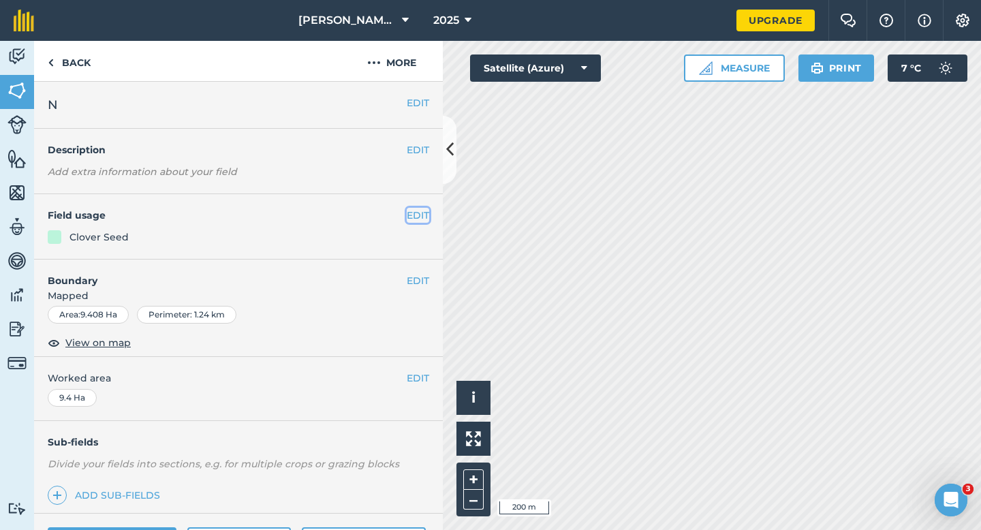
click at [414, 214] on button "EDIT" at bounding box center [418, 215] width 22 height 15
click at [417, 220] on button "EDIT" at bounding box center [418, 215] width 22 height 15
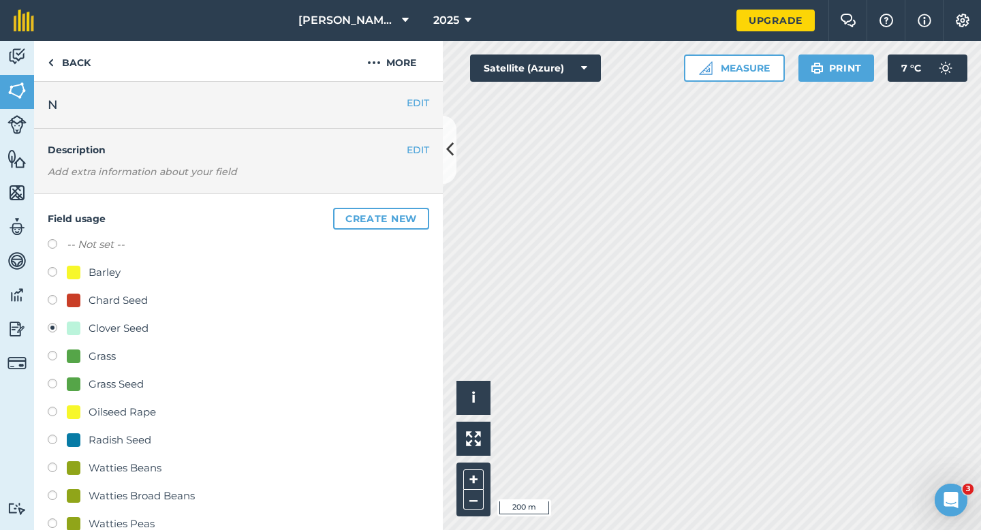
click at [120, 235] on div "Field usage Create new -- Not set -- Barley Chard Seed Clover Seed Grass Grass …" at bounding box center [238, 405] width 409 height 422
click at [106, 243] on label "-- Not set --" at bounding box center [96, 244] width 58 height 16
radio input "true"
radio input "false"
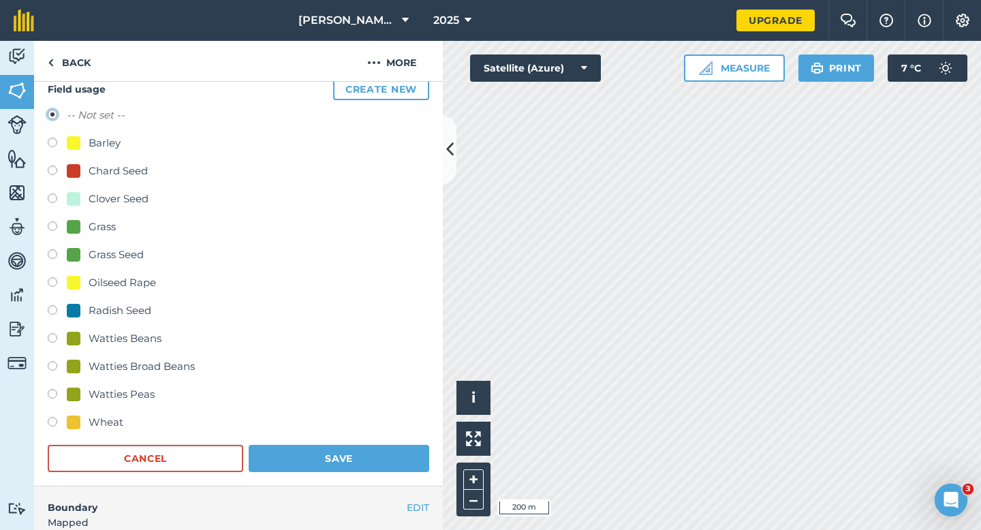
scroll to position [372, 0]
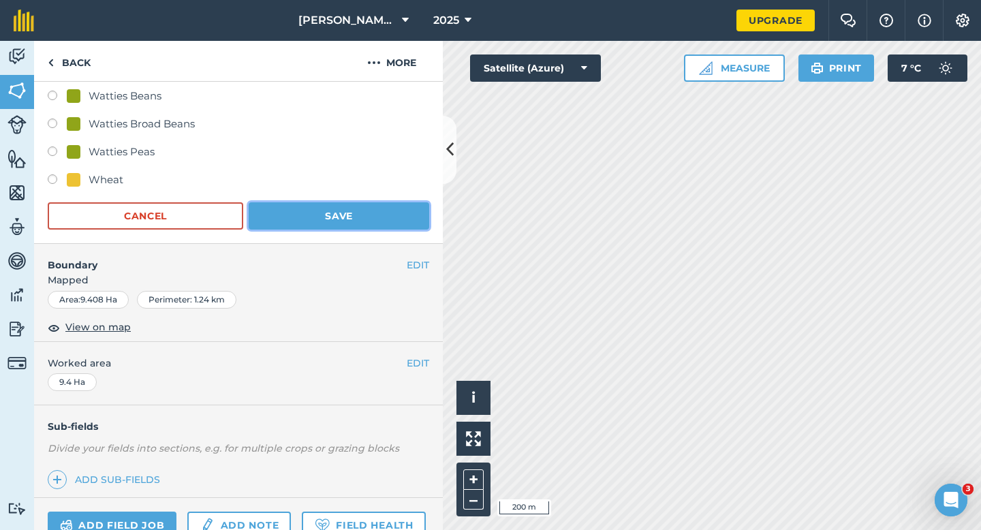
click at [313, 213] on button "Save" at bounding box center [339, 215] width 181 height 27
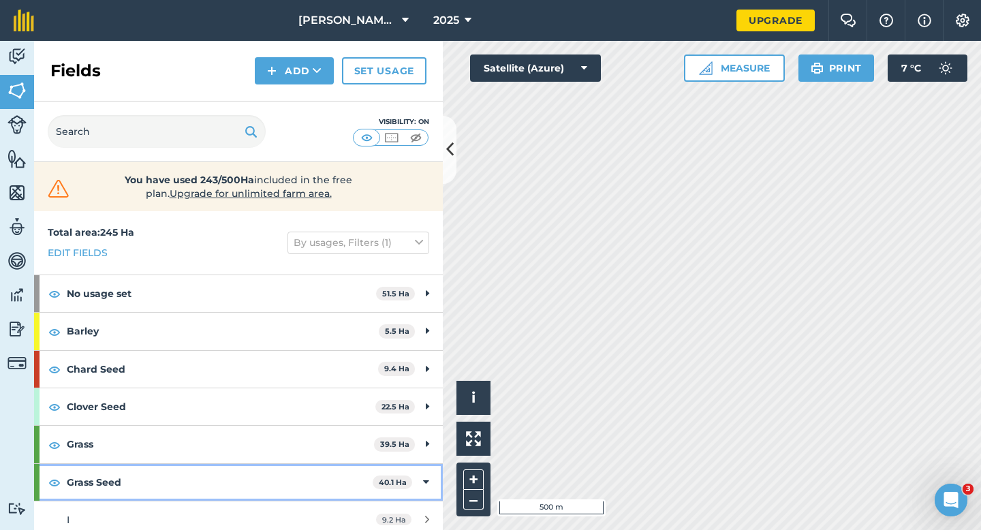
click at [435, 473] on div "Grass Seed 40.1 Ha" at bounding box center [238, 482] width 409 height 37
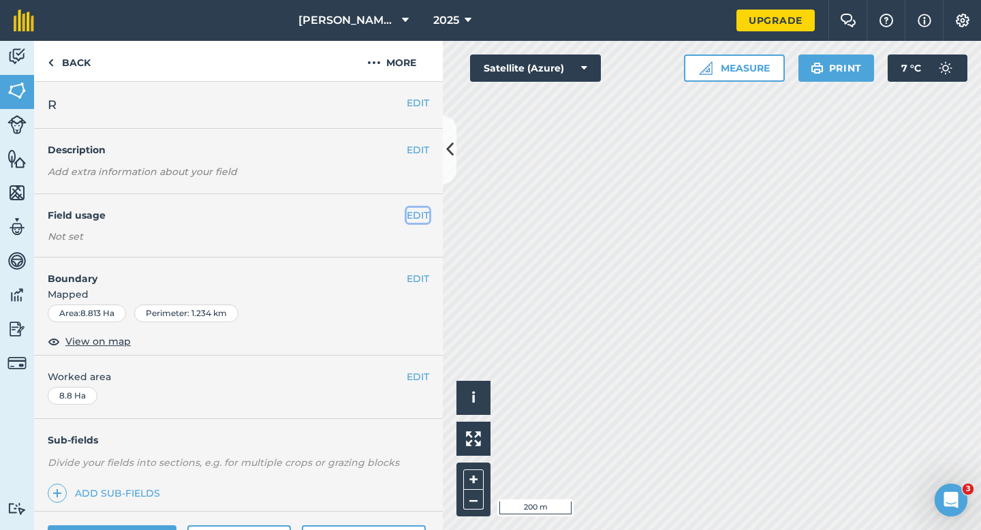
click at [428, 216] on button "EDIT" at bounding box center [418, 215] width 22 height 15
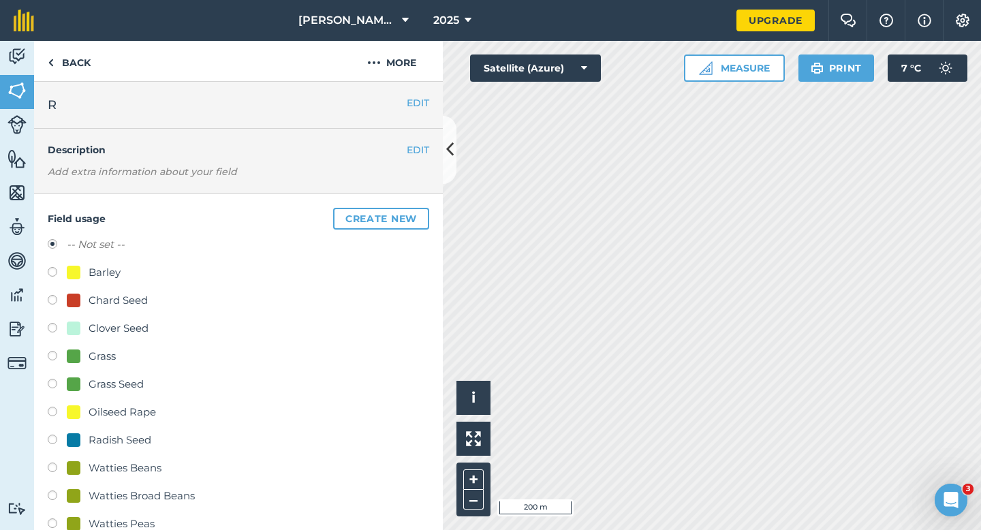
click at [119, 328] on div "Clover Seed" at bounding box center [119, 328] width 60 height 16
radio input "true"
radio input "false"
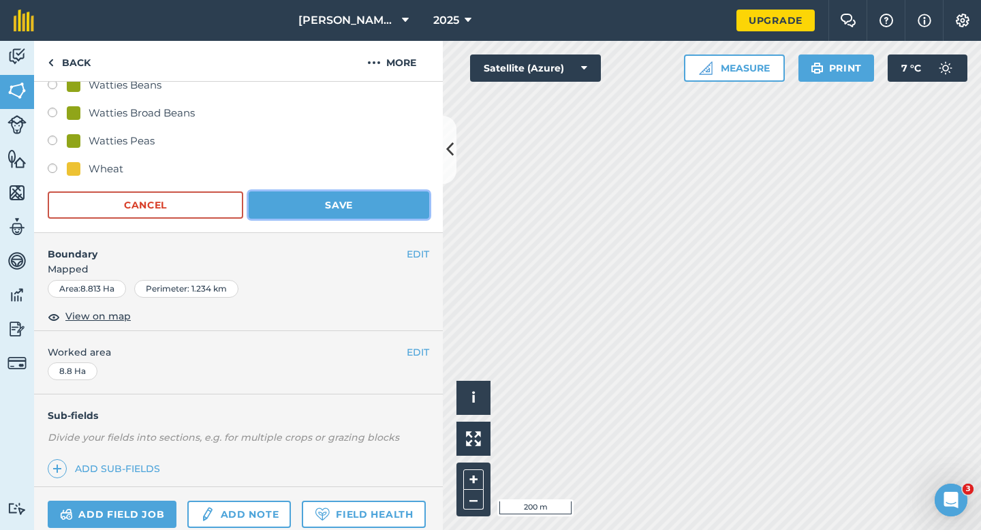
click at [310, 195] on button "Save" at bounding box center [339, 204] width 181 height 27
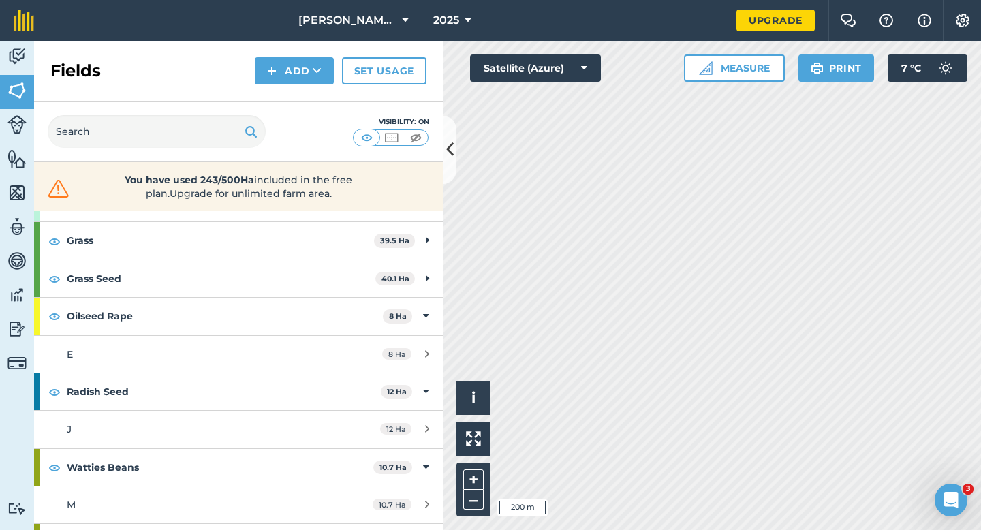
scroll to position [235, 0]
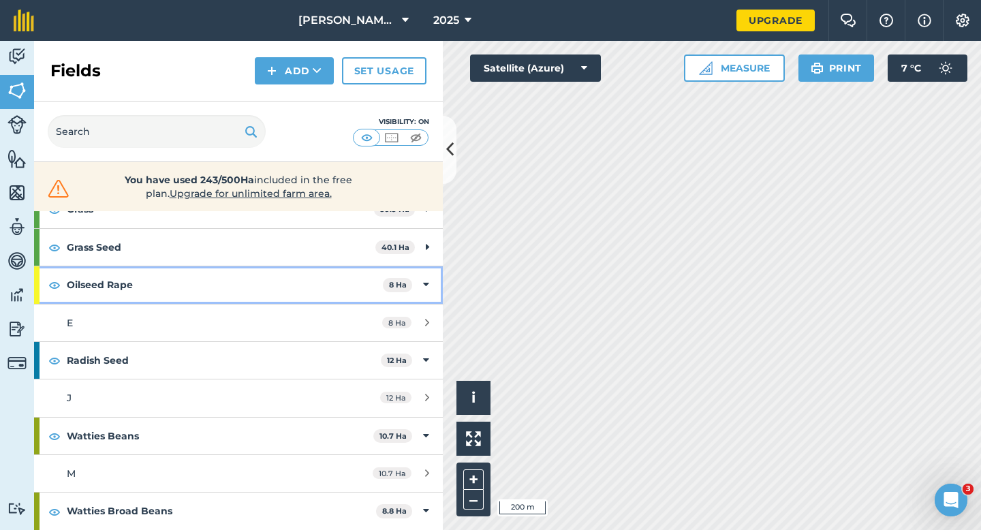
click at [341, 285] on strong "Oilseed Rape" at bounding box center [225, 284] width 316 height 37
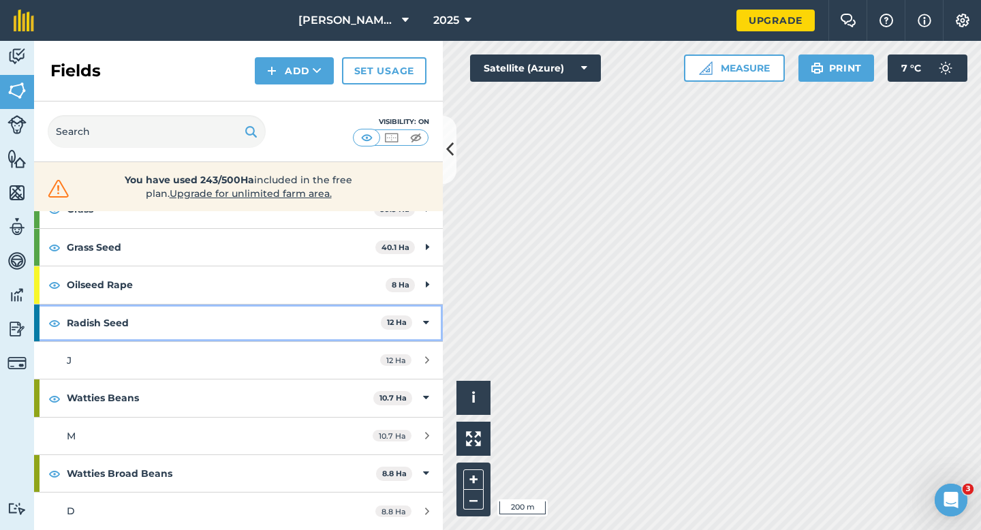
click at [344, 326] on strong "Radish Seed" at bounding box center [224, 322] width 314 height 37
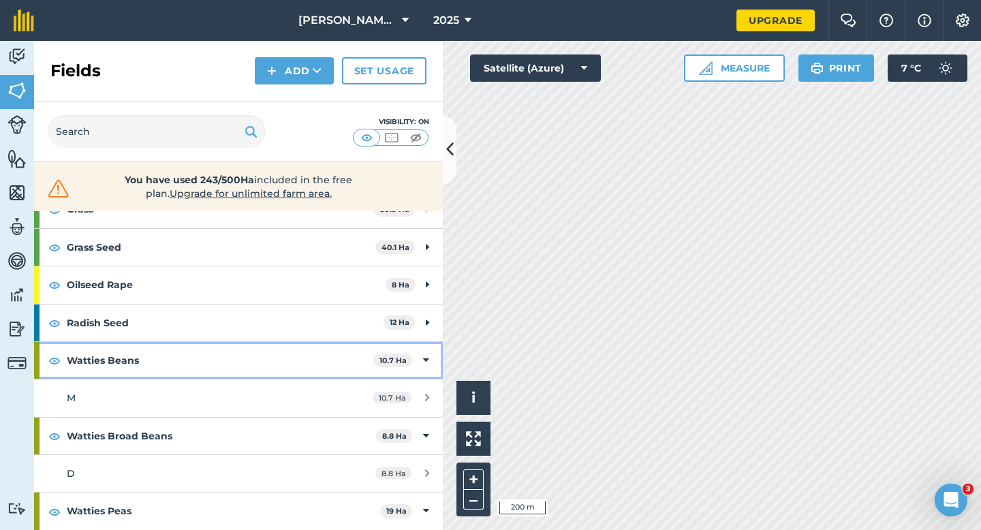
click at [349, 362] on strong "Watties Beans" at bounding box center [220, 360] width 307 height 37
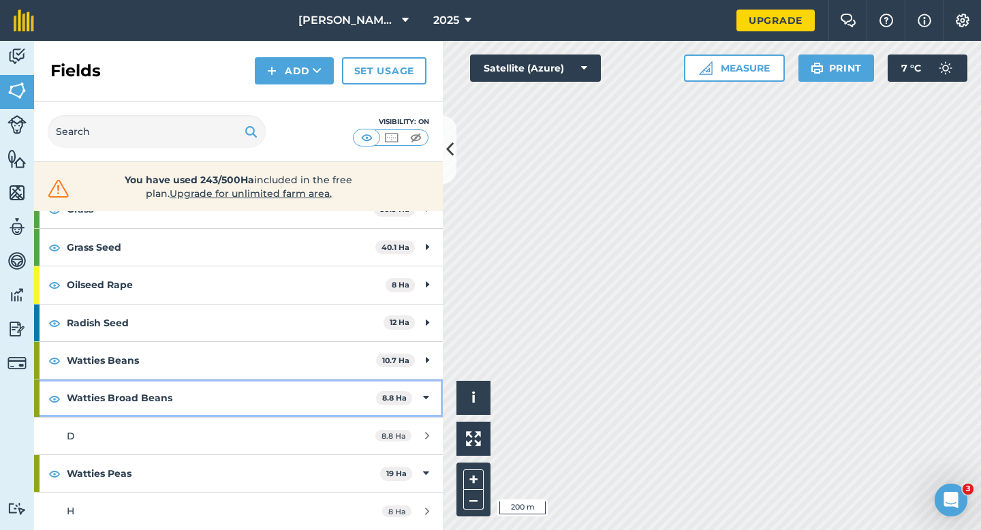
click at [346, 388] on strong "Watties Broad Beans" at bounding box center [221, 397] width 309 height 37
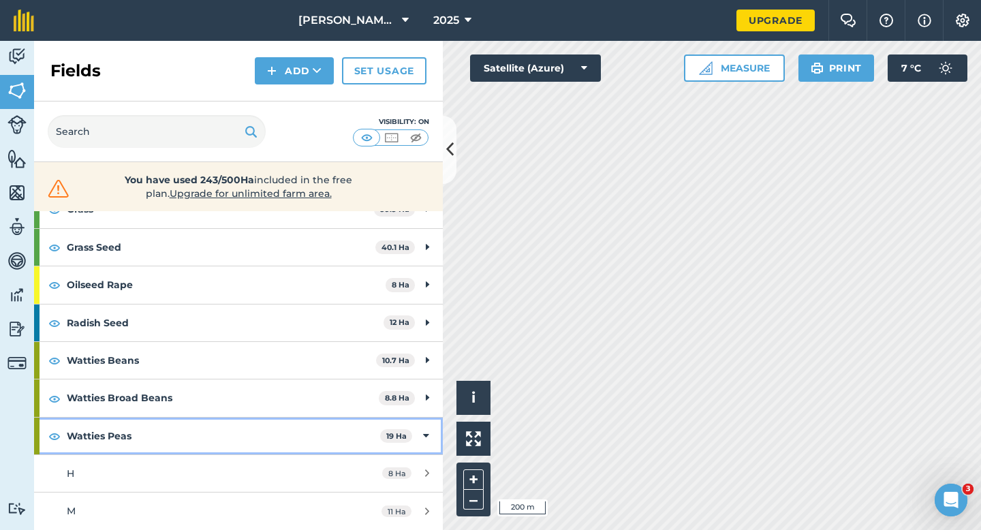
click at [350, 427] on strong "Watties Peas" at bounding box center [223, 436] width 313 height 37
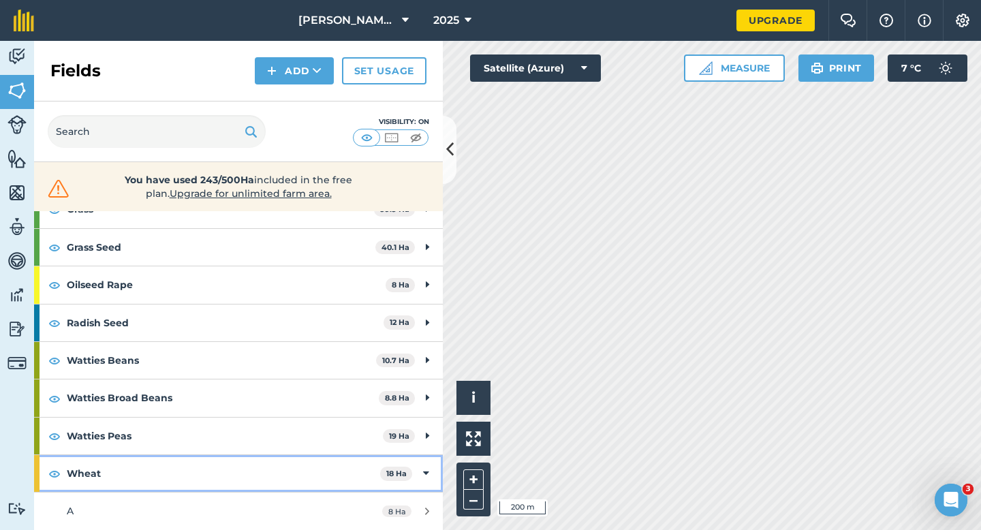
click at [339, 460] on strong "Wheat" at bounding box center [223, 473] width 313 height 37
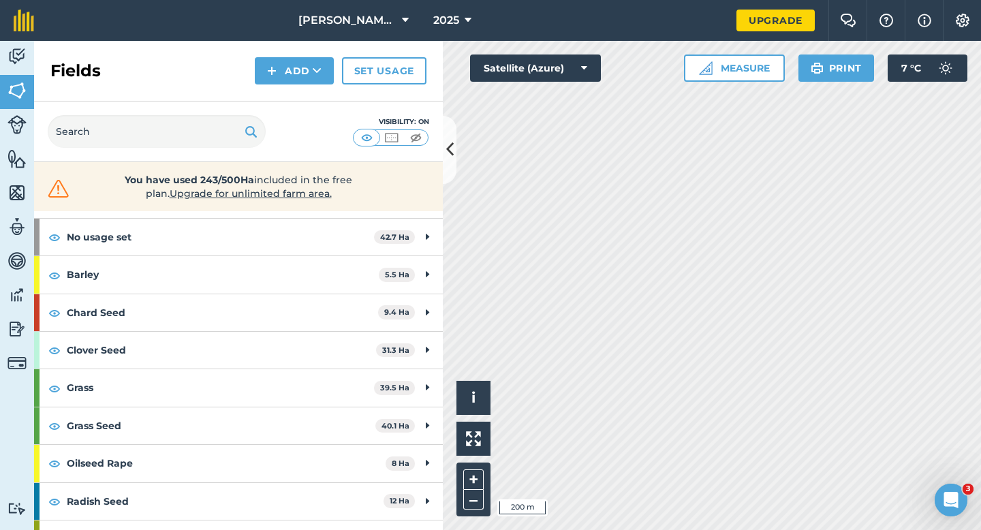
scroll to position [0, 0]
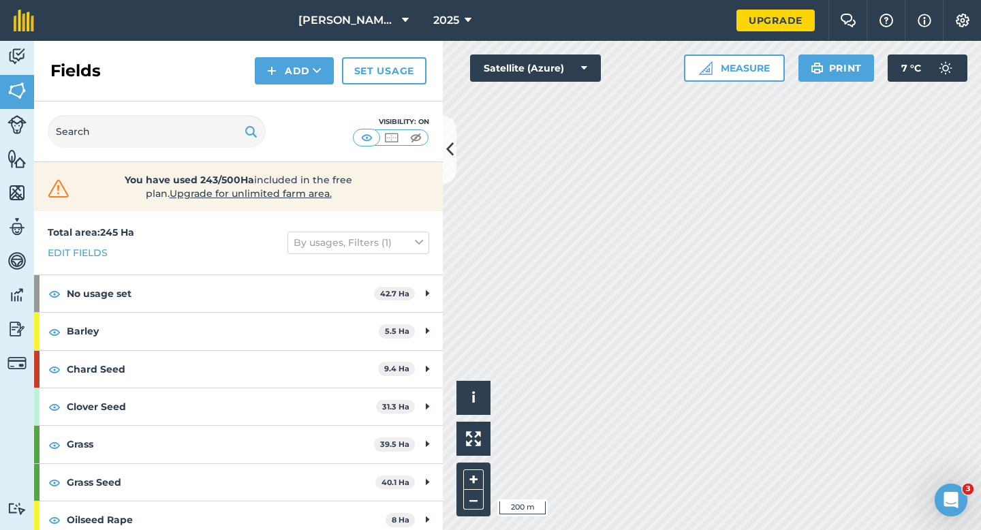
click at [439, 281] on div "Activity Fields Livestock Features Maps Team Vehicles Data Reporting Billing Tu…" at bounding box center [490, 285] width 981 height 489
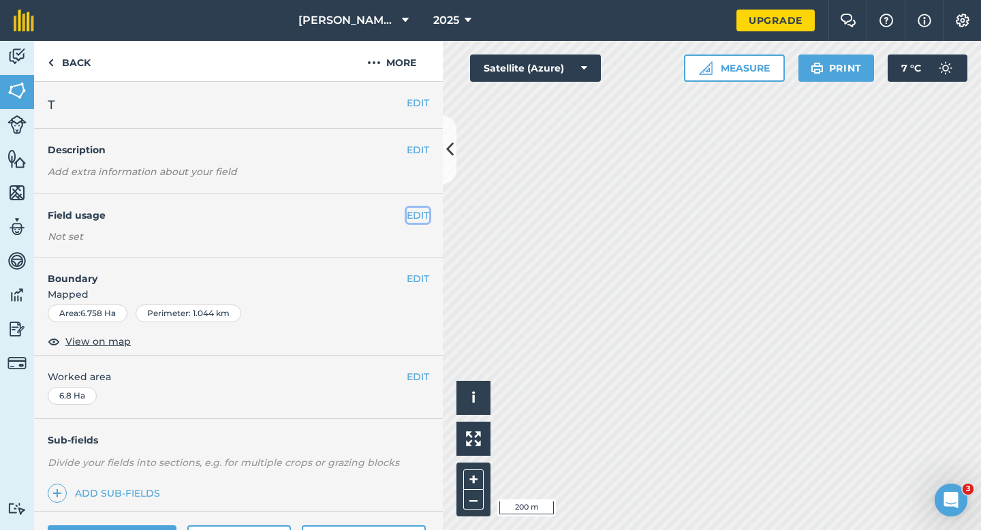
click at [409, 213] on button "EDIT" at bounding box center [418, 215] width 22 height 15
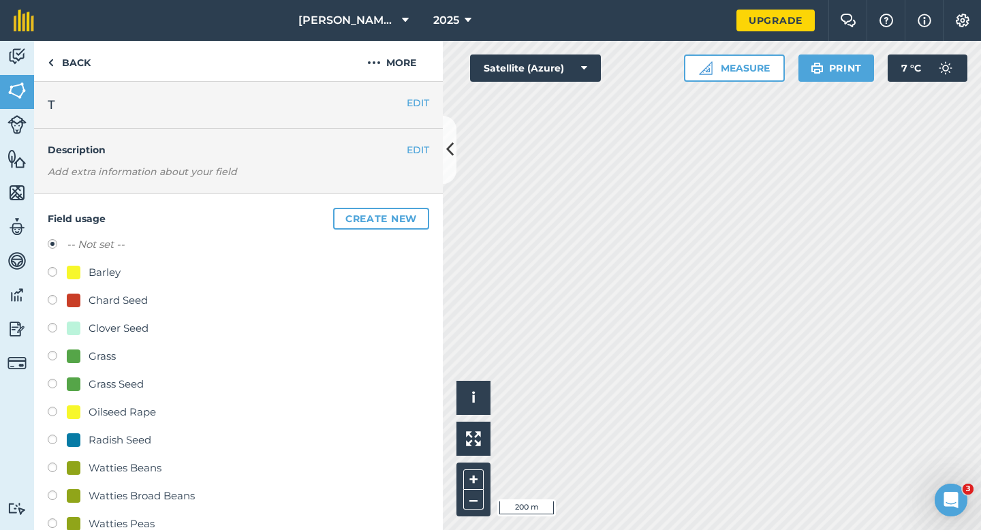
click at [118, 325] on div "Clover Seed" at bounding box center [119, 328] width 60 height 16
radio input "true"
radio input "false"
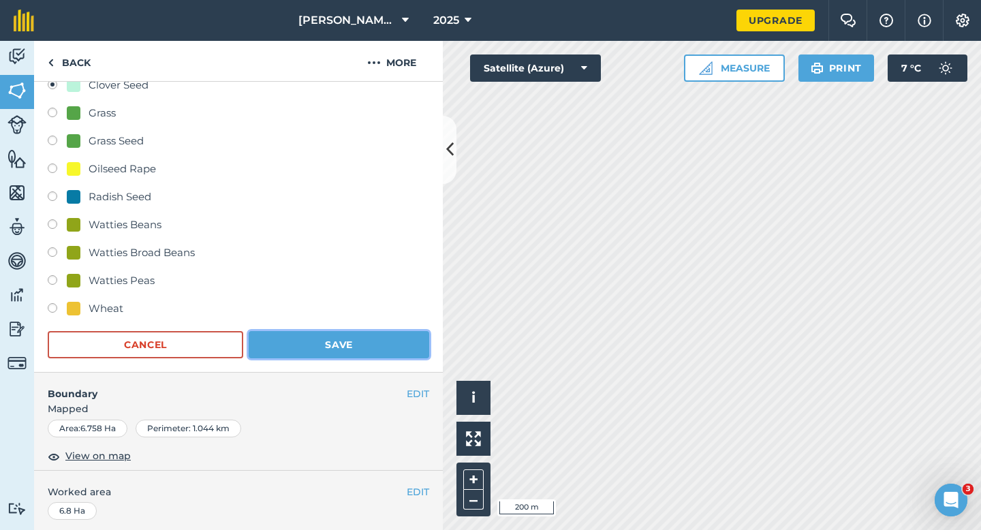
click at [326, 341] on button "Save" at bounding box center [339, 344] width 181 height 27
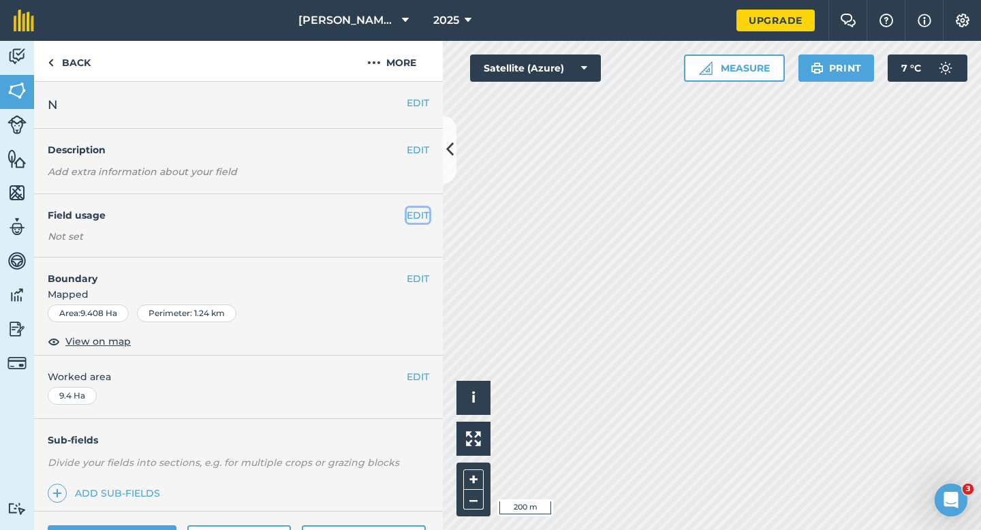
click at [427, 217] on button "EDIT" at bounding box center [418, 215] width 22 height 15
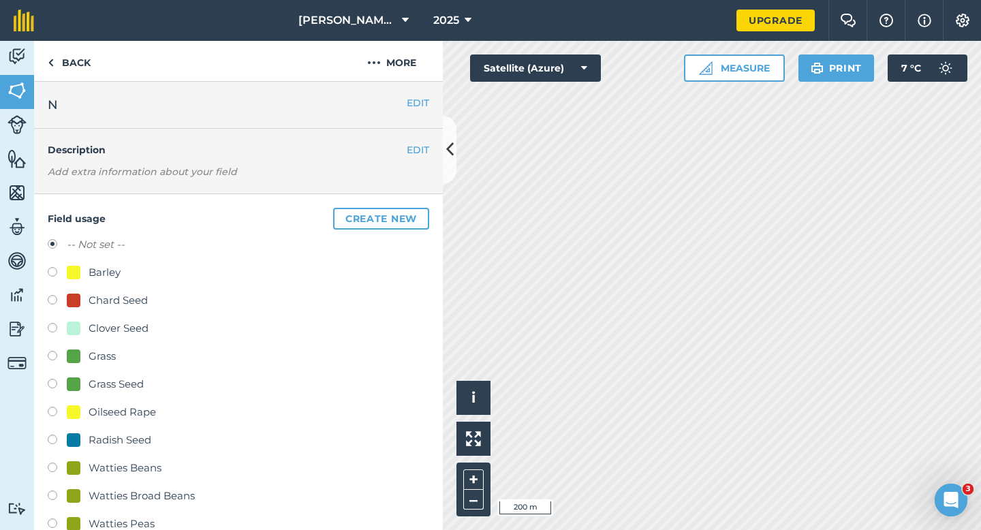
click at [101, 272] on div "Barley" at bounding box center [105, 272] width 32 height 16
radio input "true"
radio input "false"
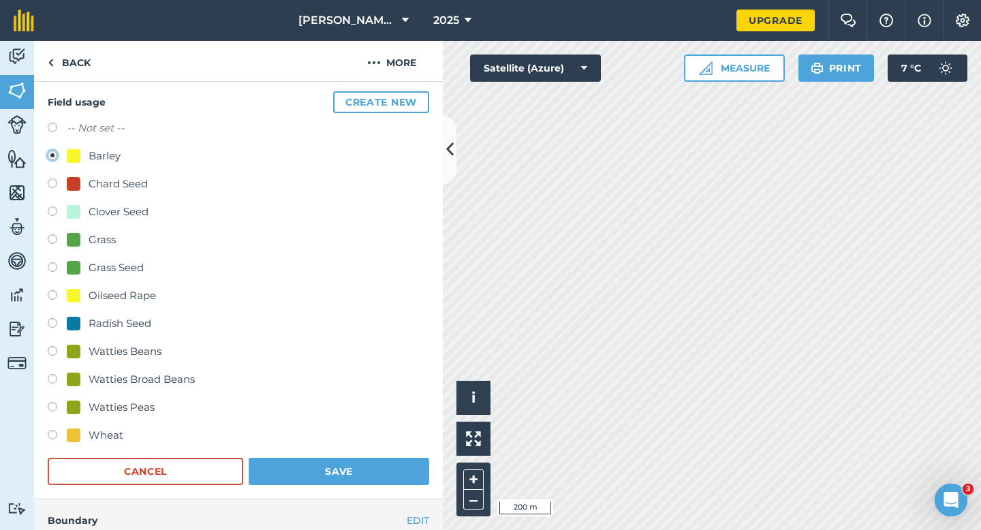
scroll to position [300, 0]
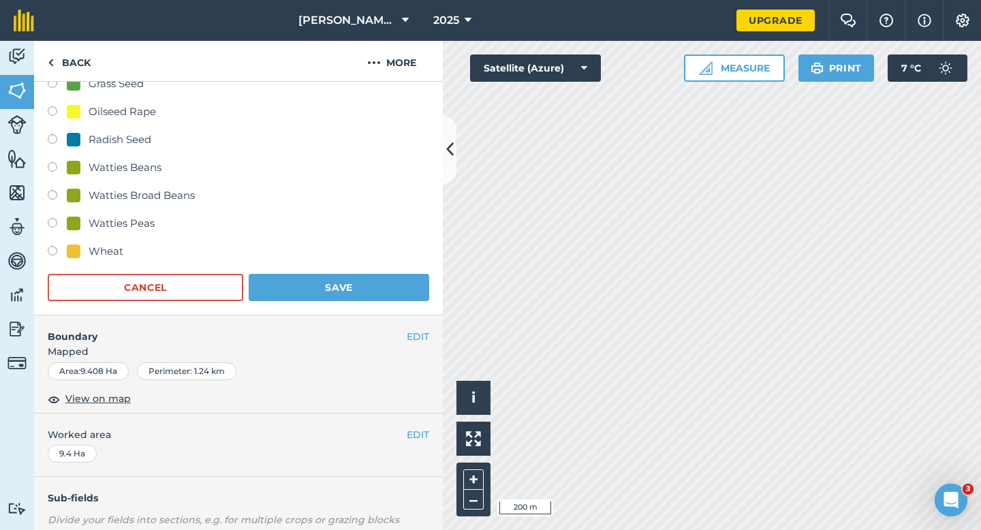
click at [349, 270] on form "-- Not set -- Barley Chard Seed Clover Seed Grass Grass Seed Oilseed Rape Radis…" at bounding box center [238, 118] width 381 height 365
click at [352, 279] on button "Save" at bounding box center [339, 287] width 181 height 27
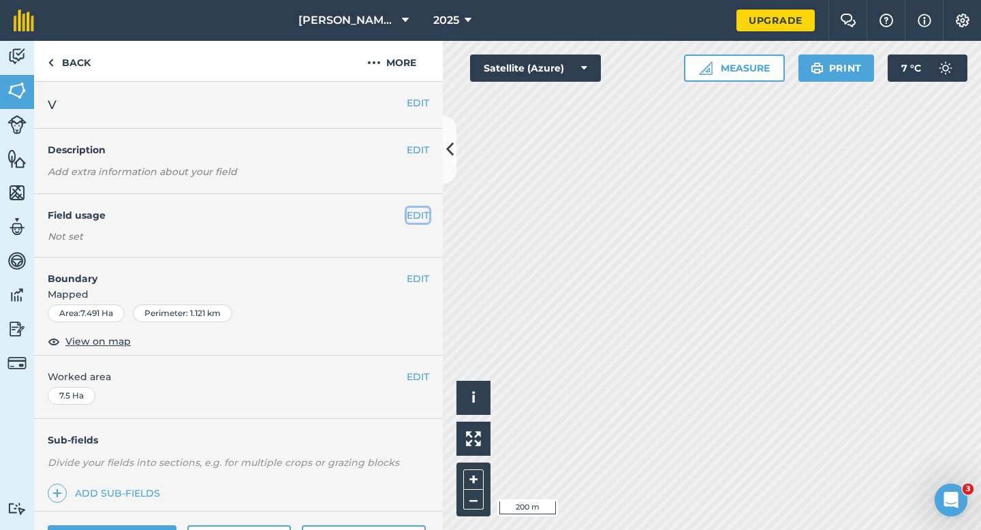
click at [420, 210] on button "EDIT" at bounding box center [418, 215] width 22 height 15
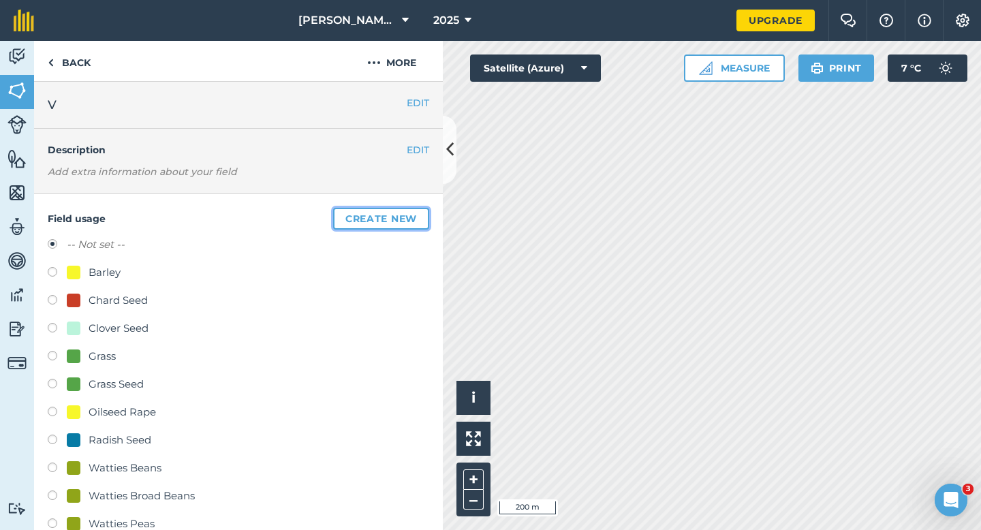
click at [418, 209] on button "Create new" at bounding box center [381, 219] width 96 height 22
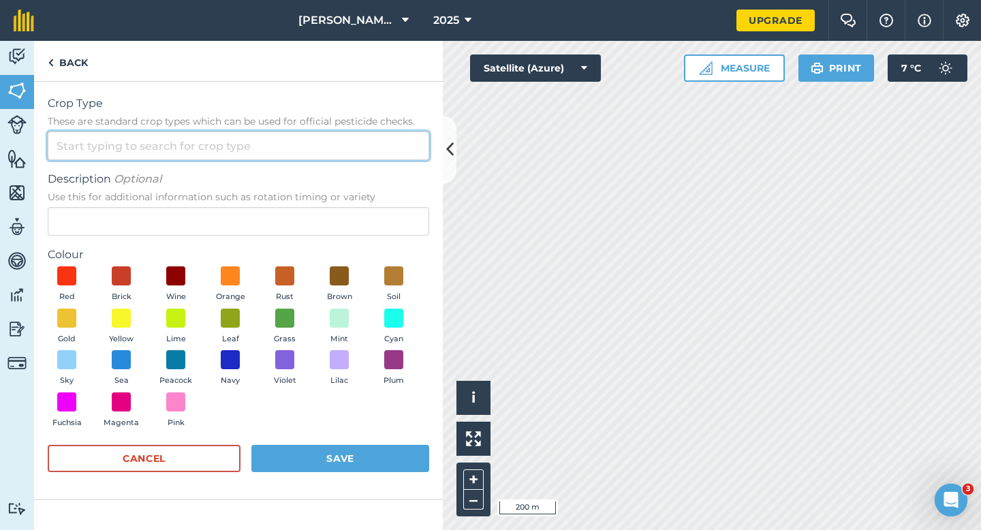
click at [397, 135] on input "Crop Type These are standard crop types which can be used for official pesticid…" at bounding box center [238, 145] width 381 height 29
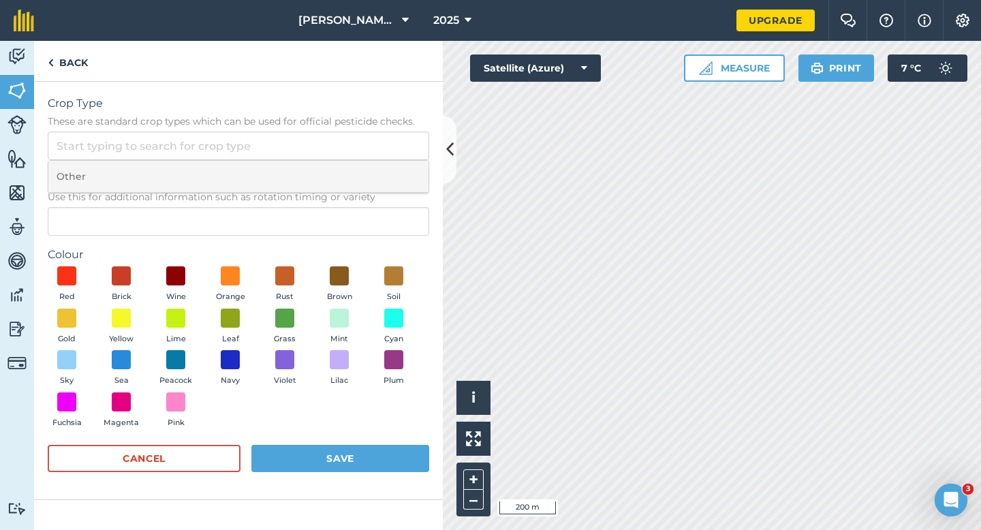
click at [397, 171] on li "Other" at bounding box center [238, 177] width 380 height 32
type input "Other"
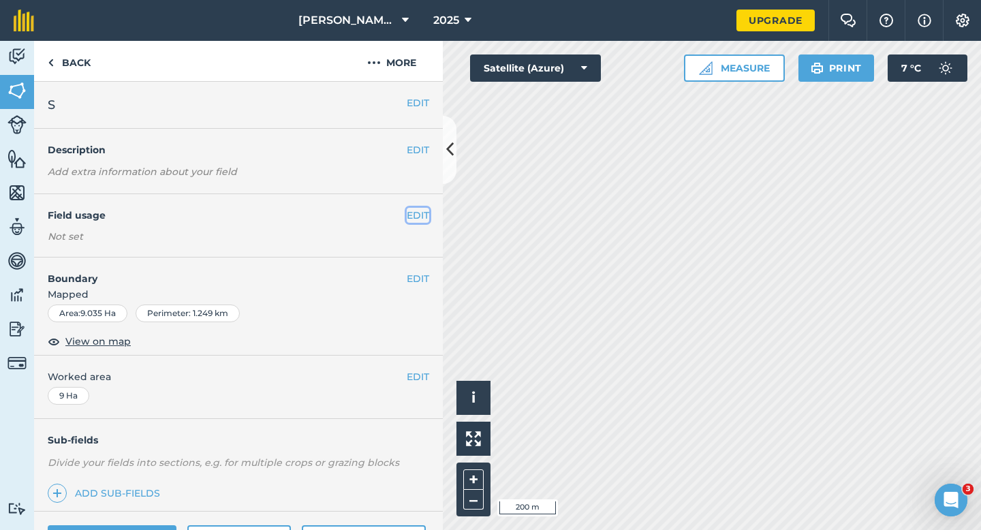
click at [416, 213] on button "EDIT" at bounding box center [418, 215] width 22 height 15
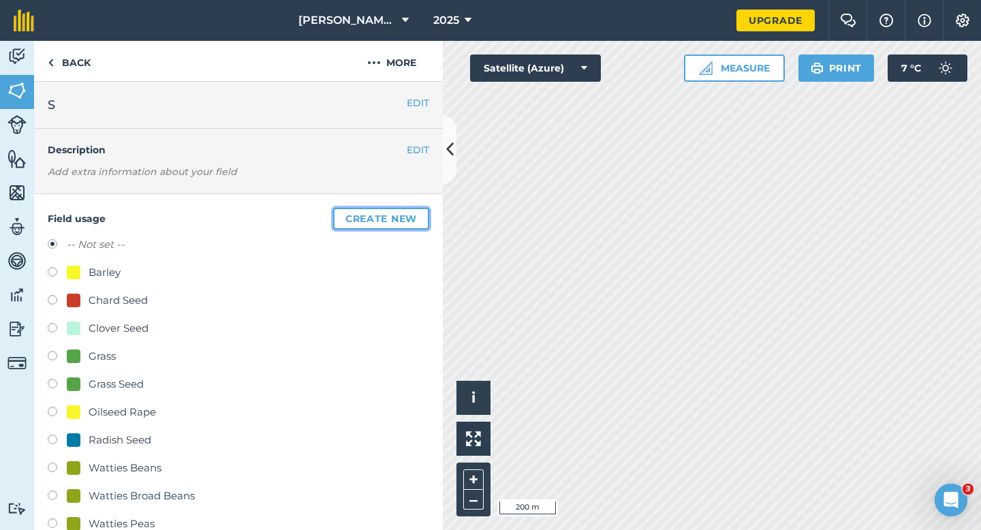
click at [410, 209] on button "Create new" at bounding box center [381, 219] width 96 height 22
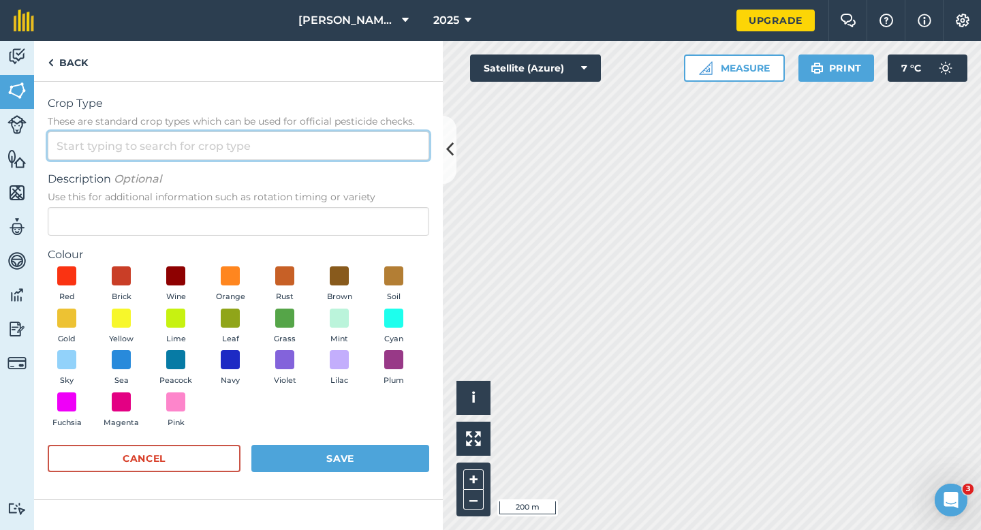
click at [397, 146] on input "Crop Type These are standard crop types which can be used for official pesticid…" at bounding box center [238, 145] width 381 height 29
click at [397, 159] on input "Crop Type These are standard crop types which can be used for official pesticid…" at bounding box center [238, 145] width 381 height 29
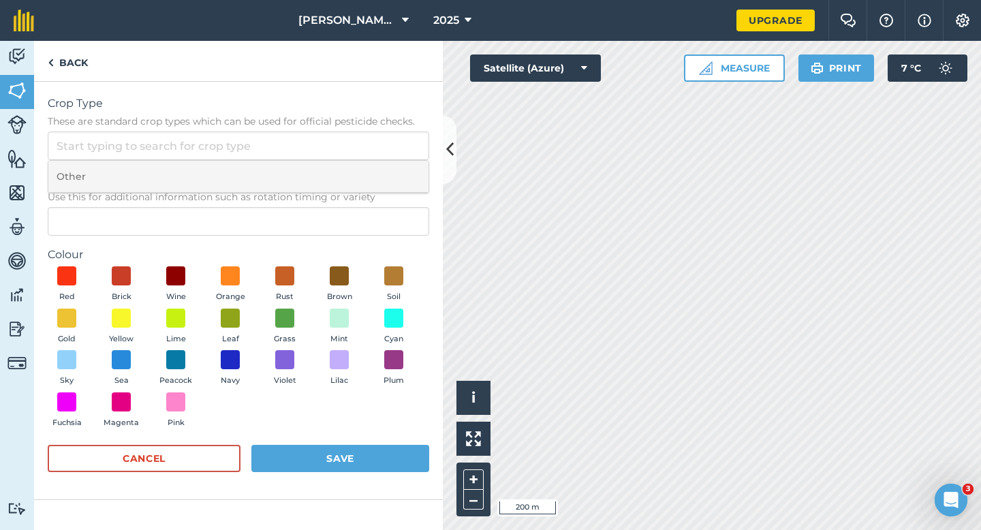
click at [397, 161] on li "Other" at bounding box center [238, 177] width 380 height 32
type input "Other"
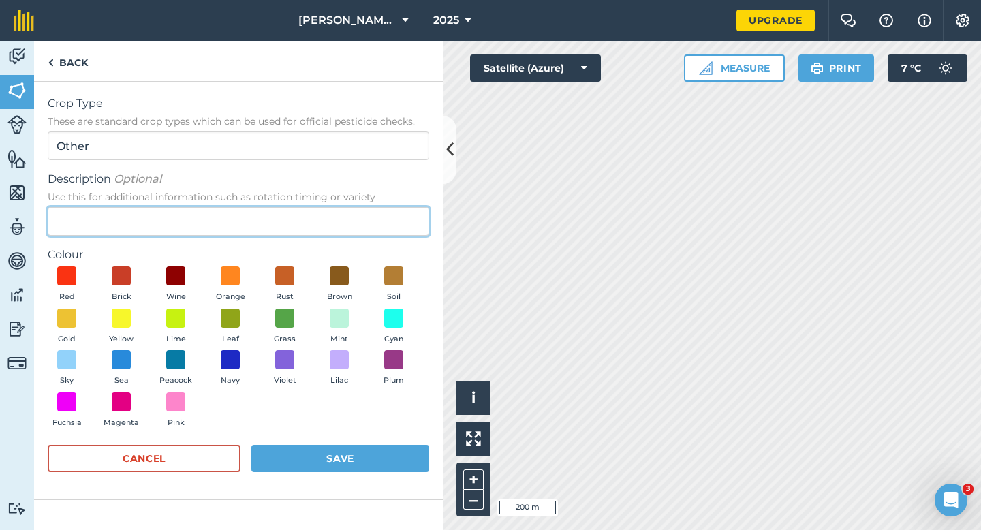
click at [397, 220] on input "Description Optional Use this for additional information such as rotation timin…" at bounding box center [238, 221] width 381 height 29
